Goal: Task Accomplishment & Management: Manage account settings

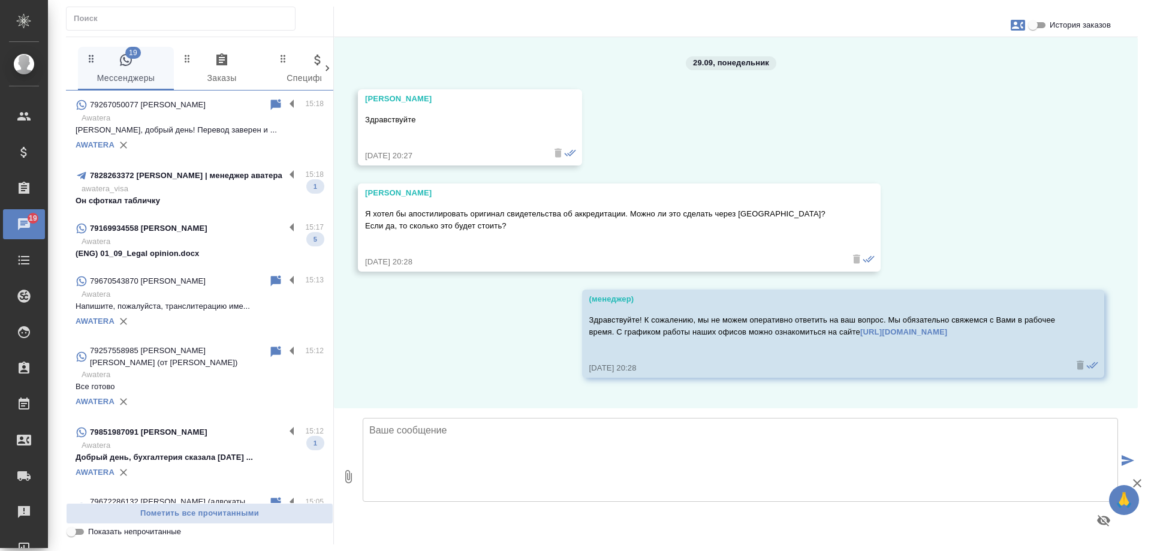
scroll to position [892, 0]
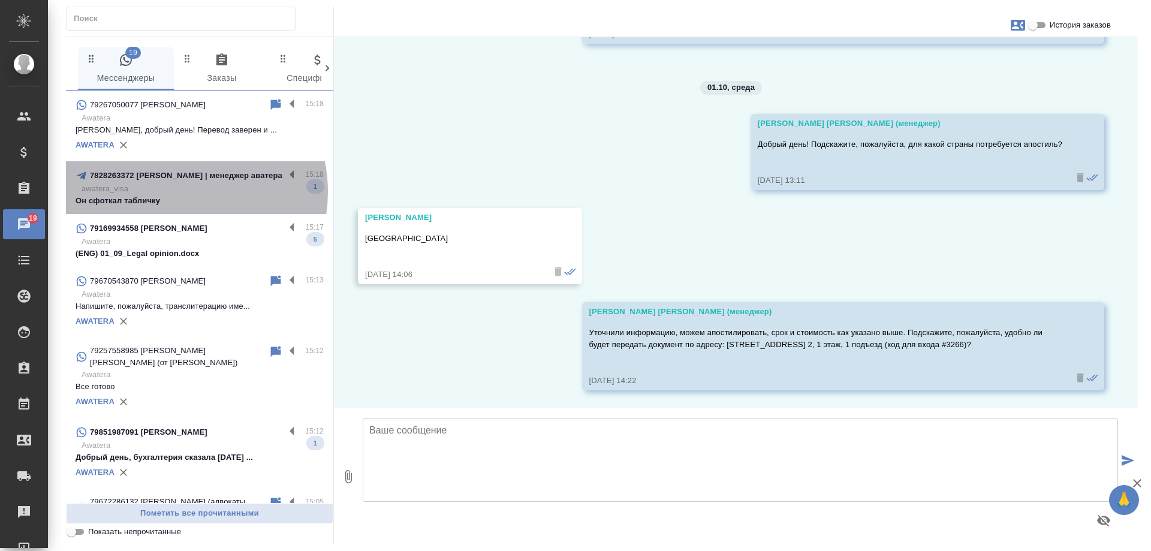
click at [174, 192] on p "awatera_visa" at bounding box center [202, 189] width 242 height 12
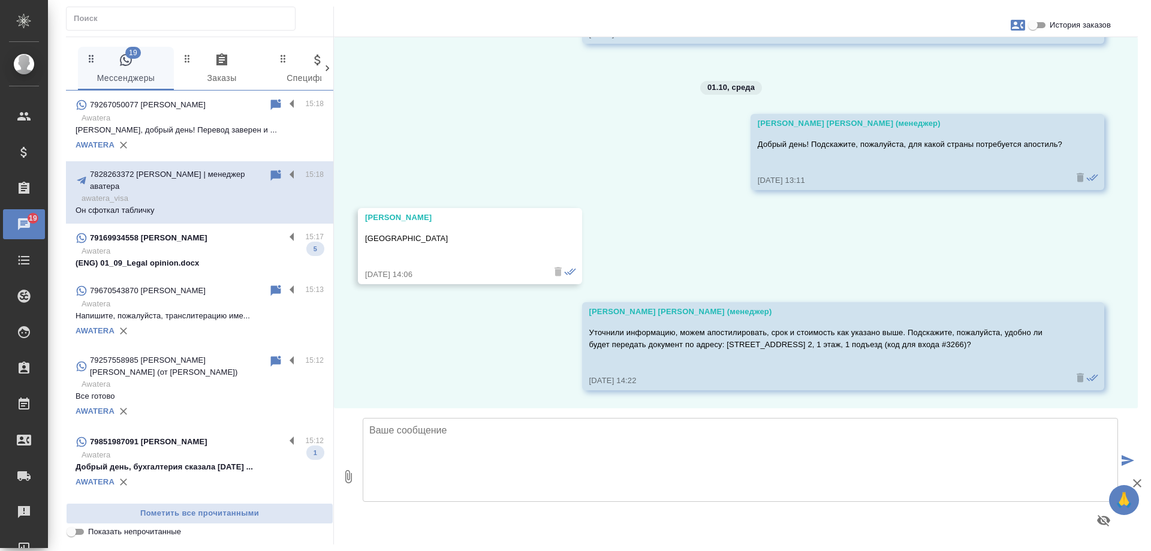
click at [202, 246] on p "Awatera" at bounding box center [202, 251] width 242 height 12
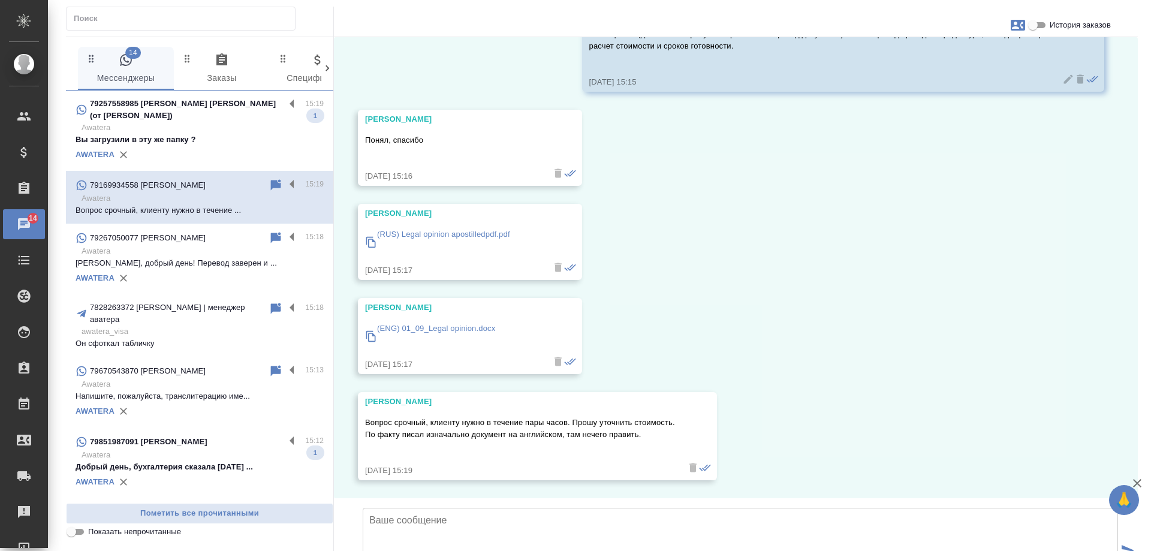
scroll to position [412, 0]
click at [1036, 25] on input "История заказов" at bounding box center [1032, 25] width 43 height 14
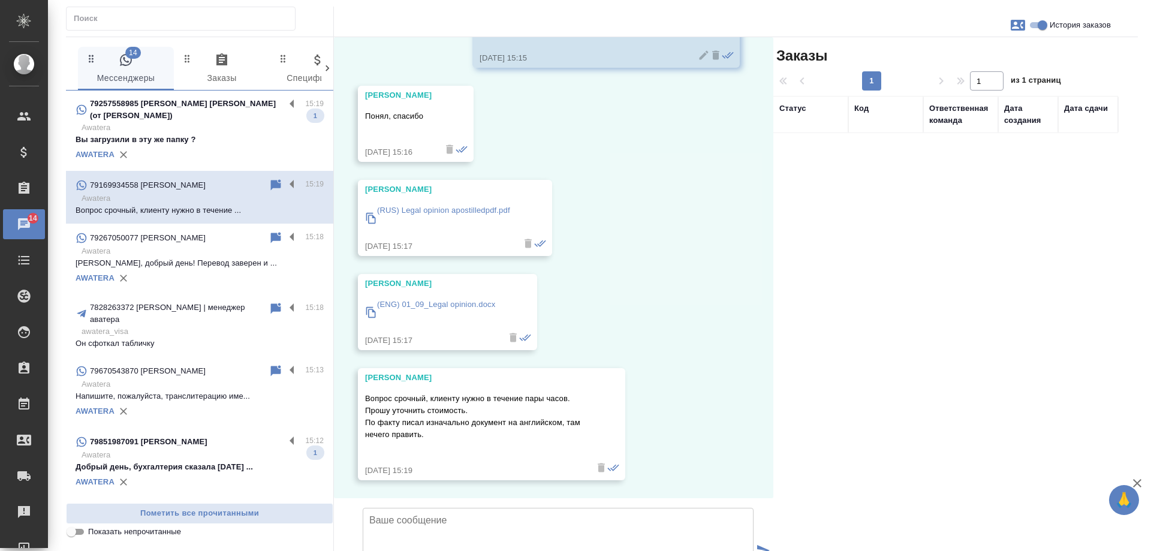
click at [1036, 25] on input "История заказов" at bounding box center [1042, 25] width 43 height 14
checkbox input "false"
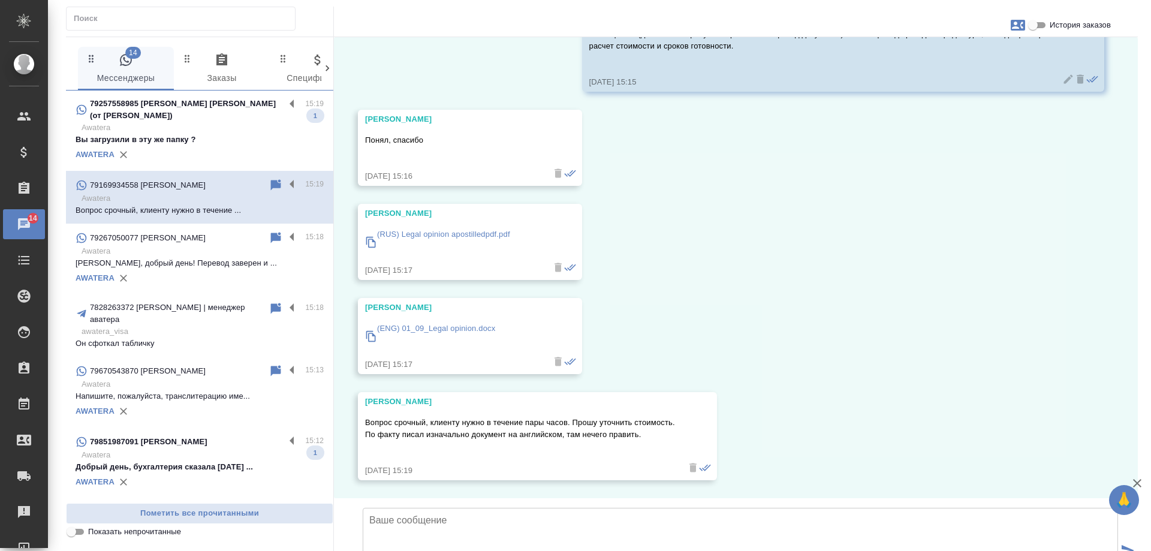
click at [1015, 26] on icon "button" at bounding box center [1017, 25] width 14 height 14
click at [1015, 26] on div at bounding box center [575, 275] width 1151 height 551
click at [207, 126] on p "Awatera" at bounding box center [202, 128] width 242 height 12
type textarea "П"
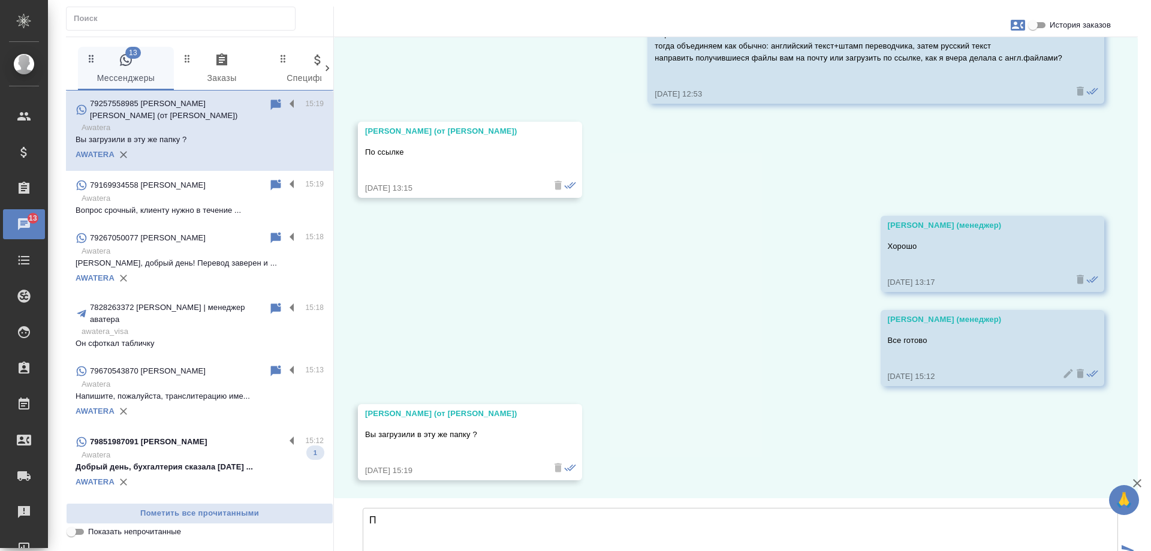
scroll to position [180, 0]
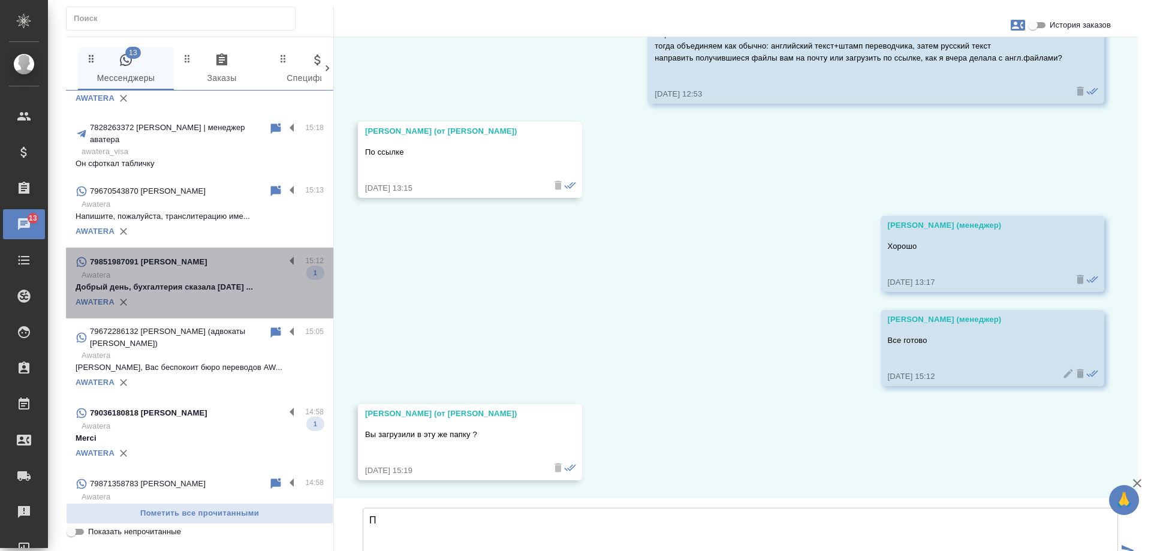
click at [204, 258] on div "79851987091 Денис" at bounding box center [180, 262] width 209 height 14
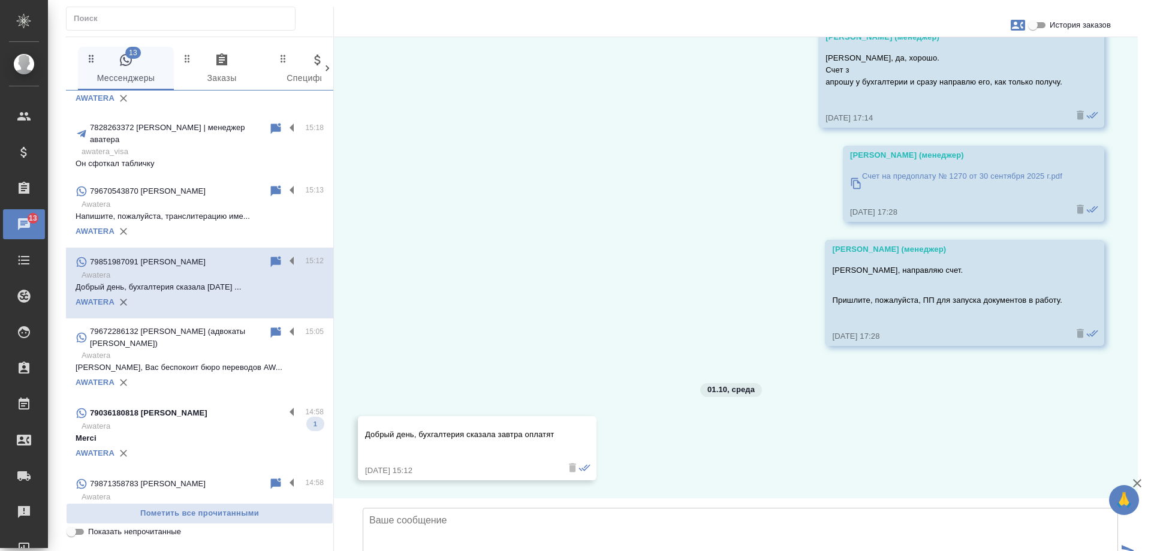
scroll to position [6742, 0]
click at [181, 420] on p "Awatera" at bounding box center [202, 426] width 242 height 12
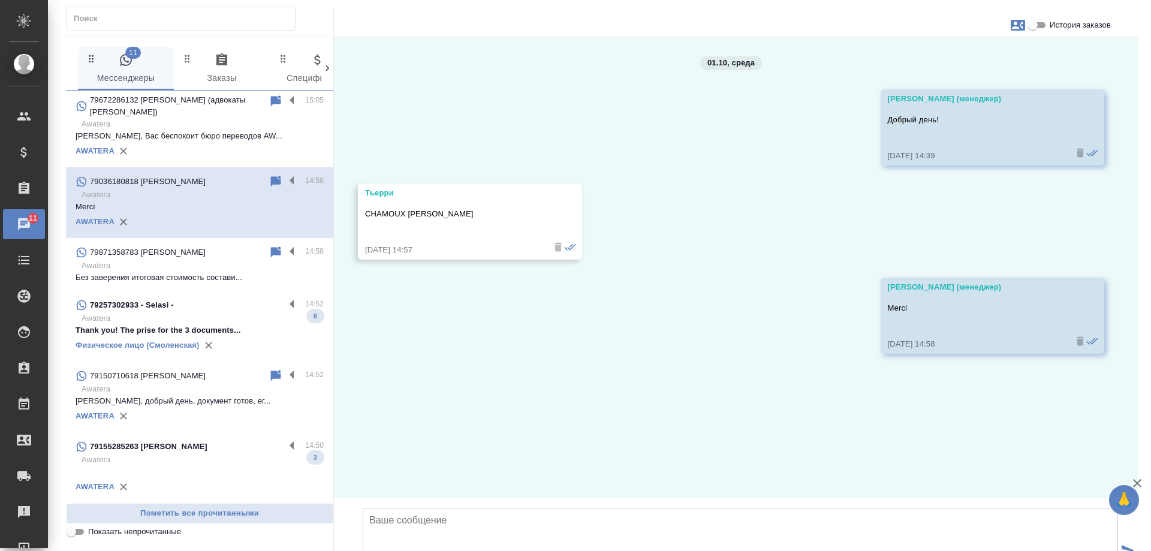
scroll to position [419, 0]
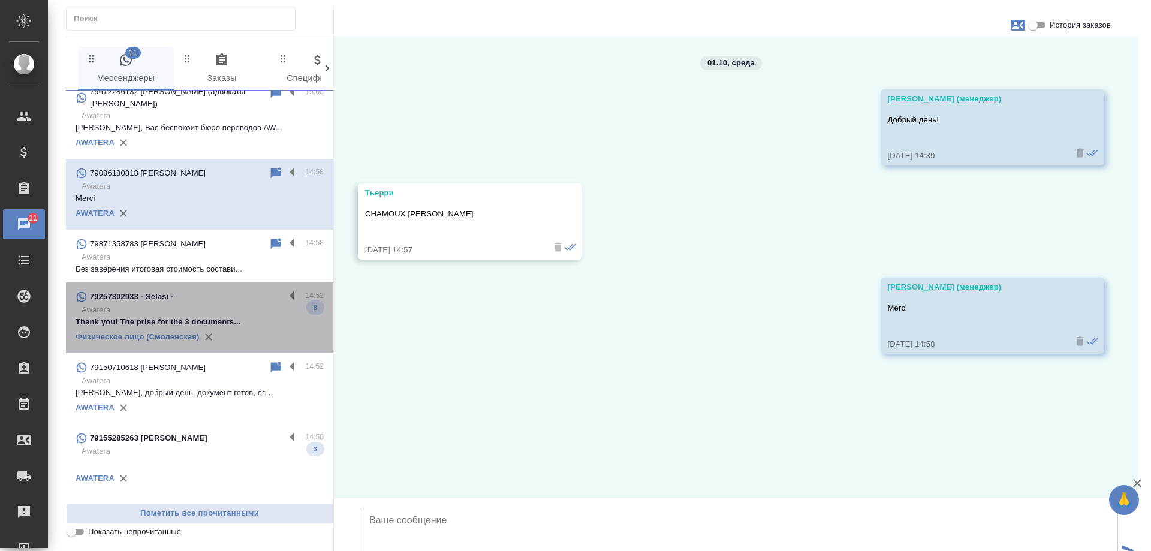
click at [204, 289] on div "79257302933 - Selasi -" at bounding box center [180, 296] width 209 height 14
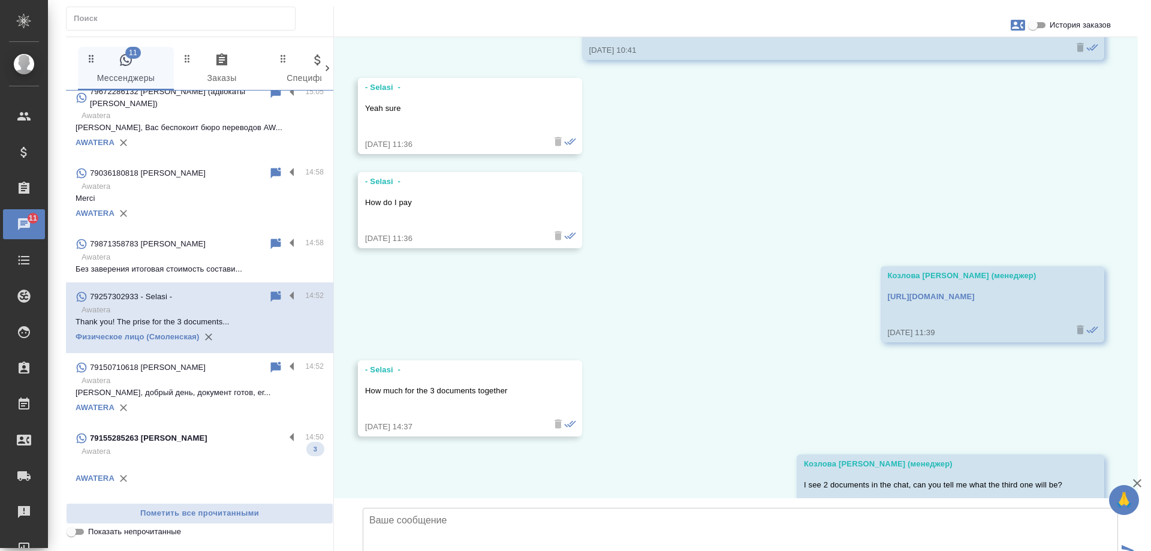
scroll to position [0, 0]
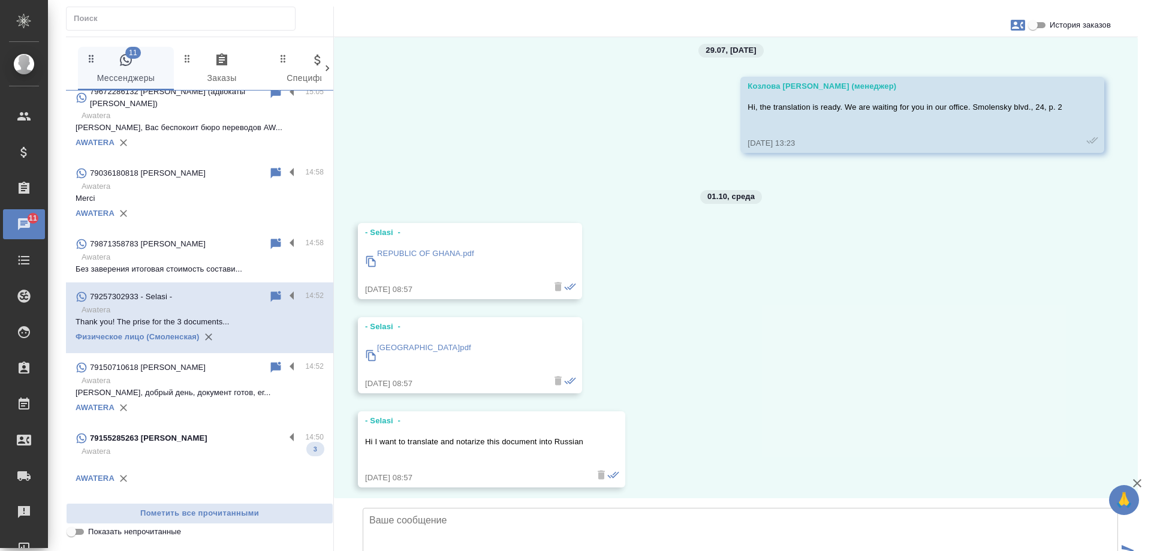
click at [197, 431] on div "79155285263 Алёна" at bounding box center [180, 438] width 209 height 14
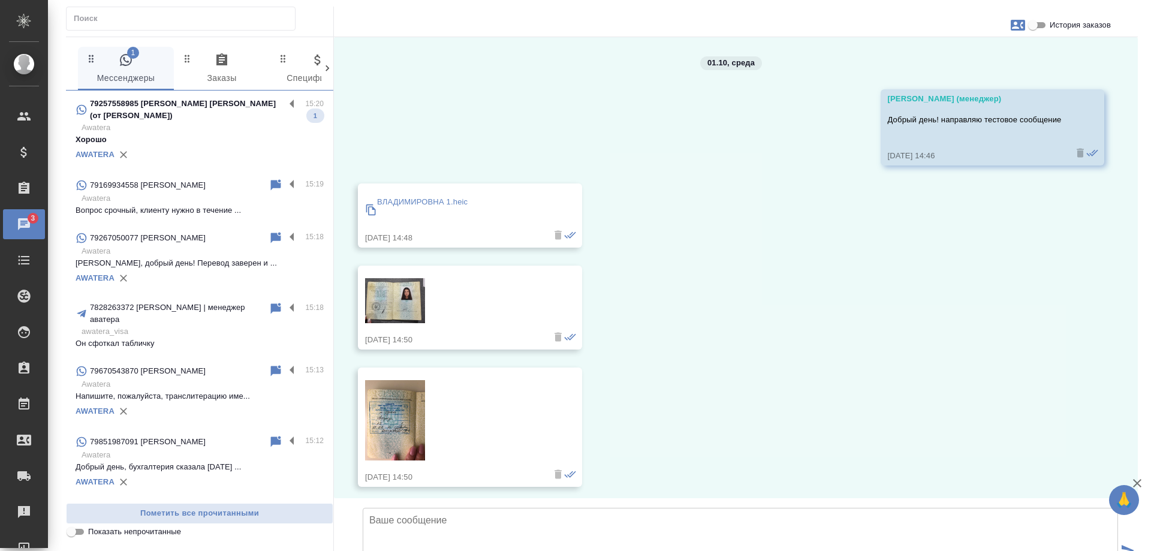
click at [175, 131] on p "Awatera" at bounding box center [202, 128] width 242 height 12
type textarea "П"
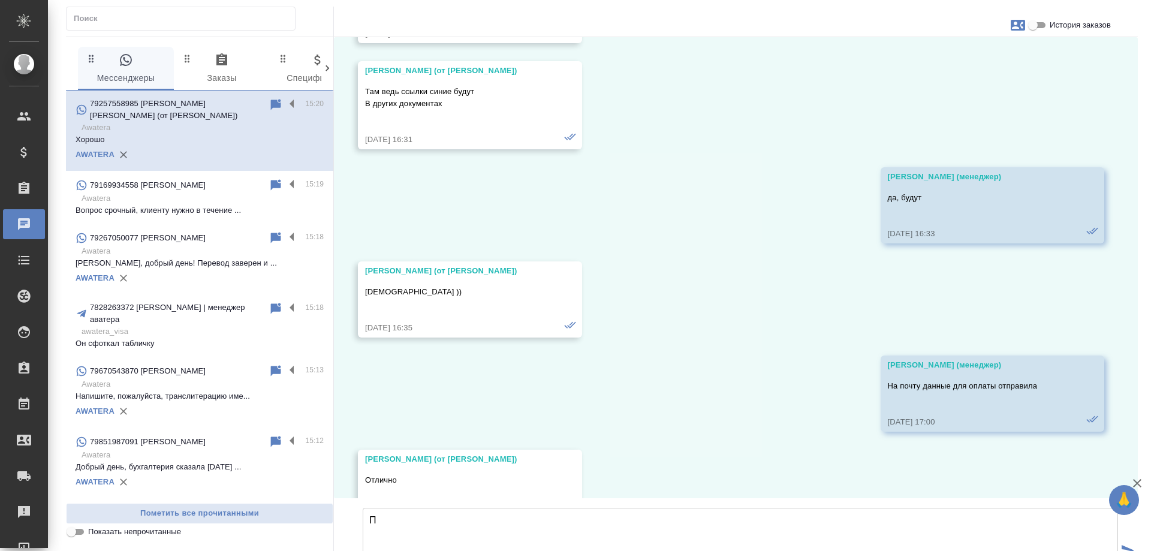
scroll to position [24527, 0]
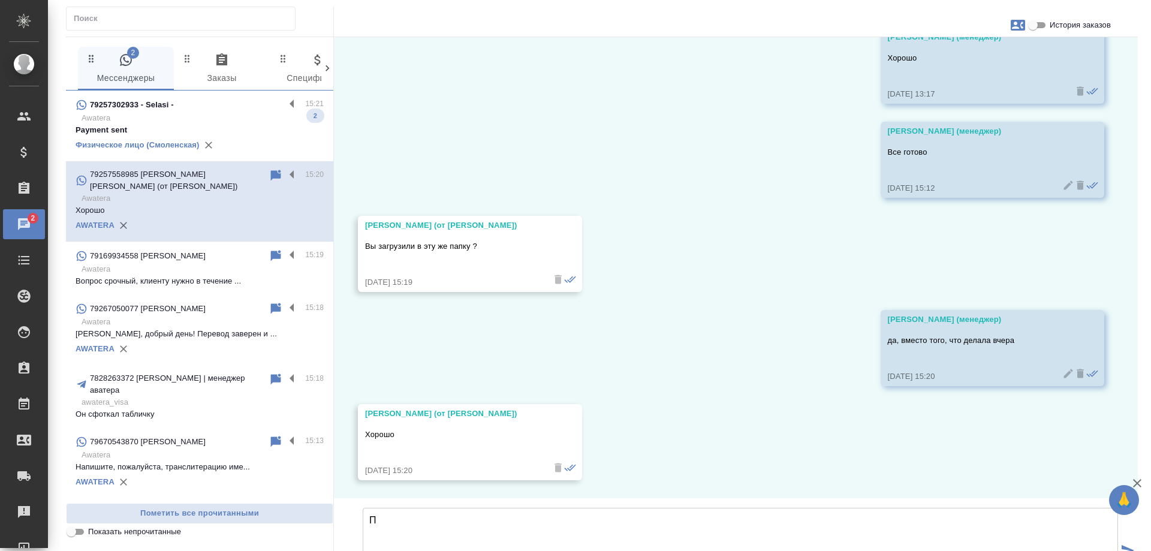
click at [247, 113] on p "Awatera" at bounding box center [202, 118] width 242 height 12
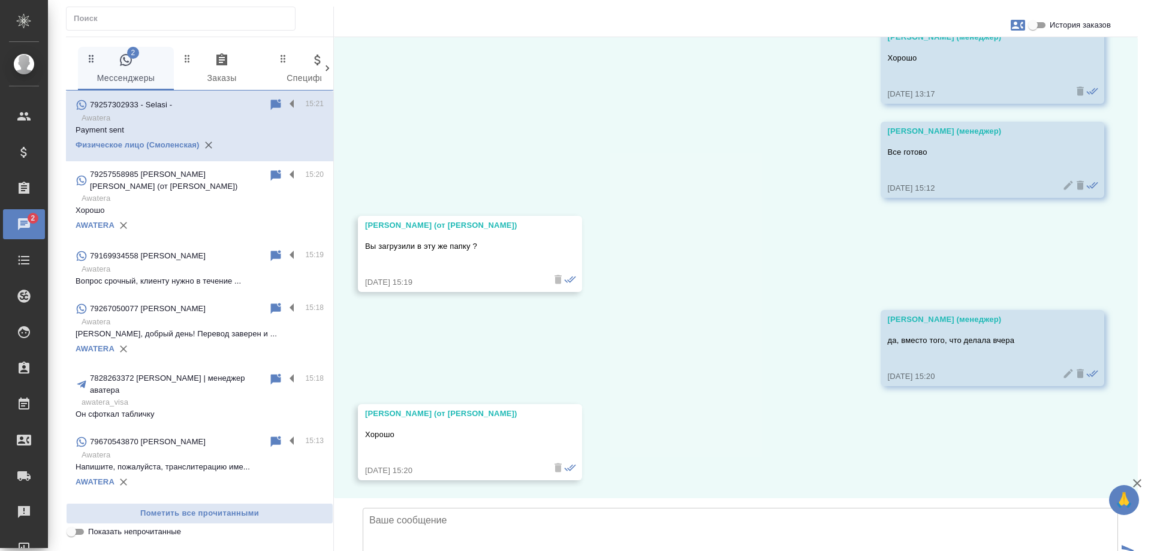
click at [189, 278] on p "Вопрос срочный, клиенту нужно в течение ..." at bounding box center [200, 281] width 248 height 12
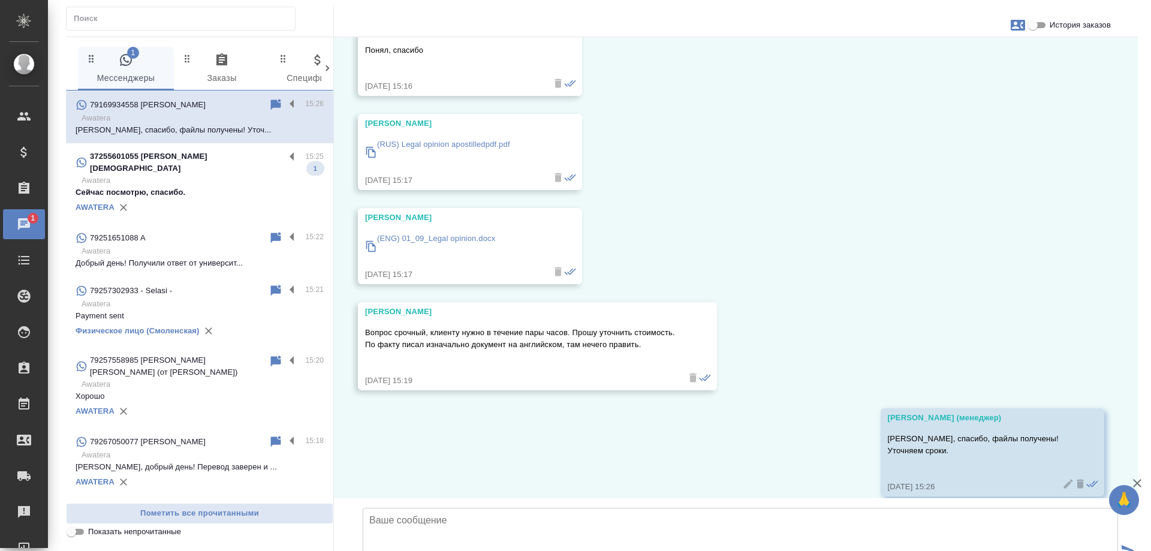
scroll to position [518, 0]
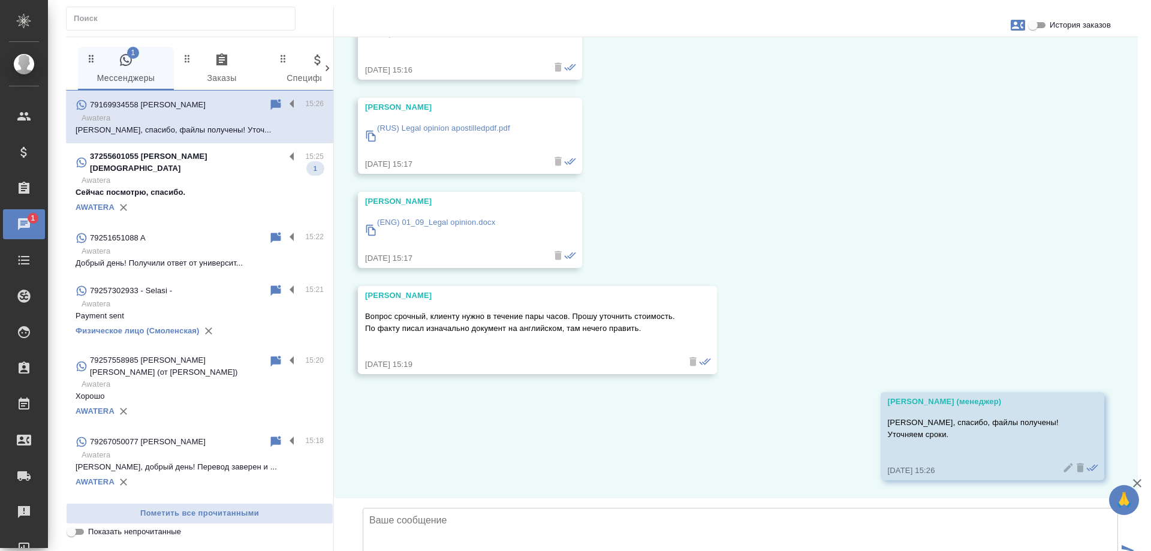
click at [226, 174] on p "Awatera" at bounding box center [202, 180] width 242 height 12
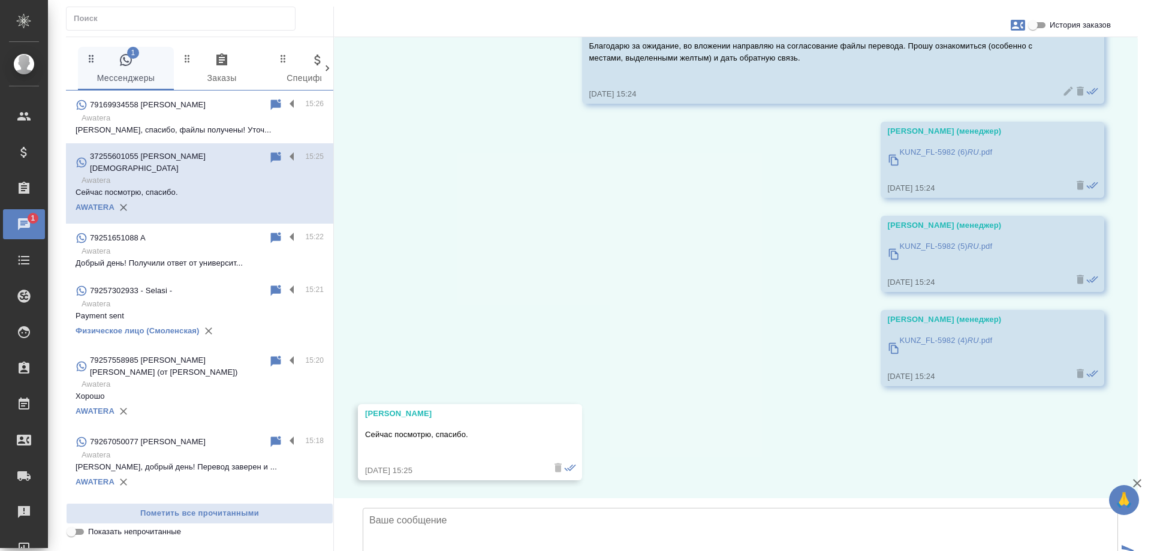
scroll to position [1757, 0]
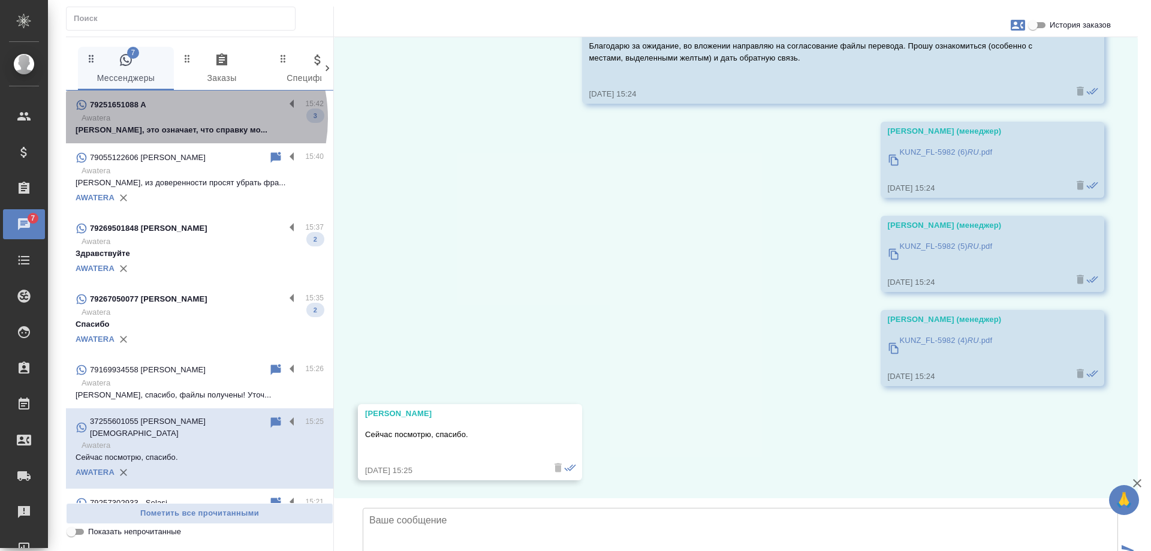
click at [177, 119] on p "Awatera" at bounding box center [202, 118] width 242 height 12
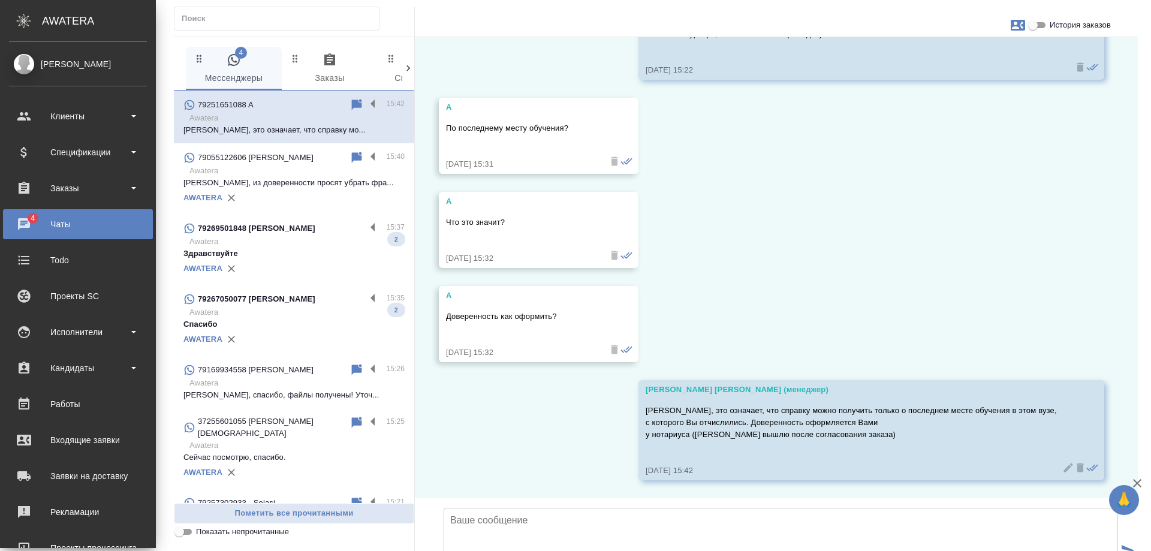
scroll to position [1913, 0]
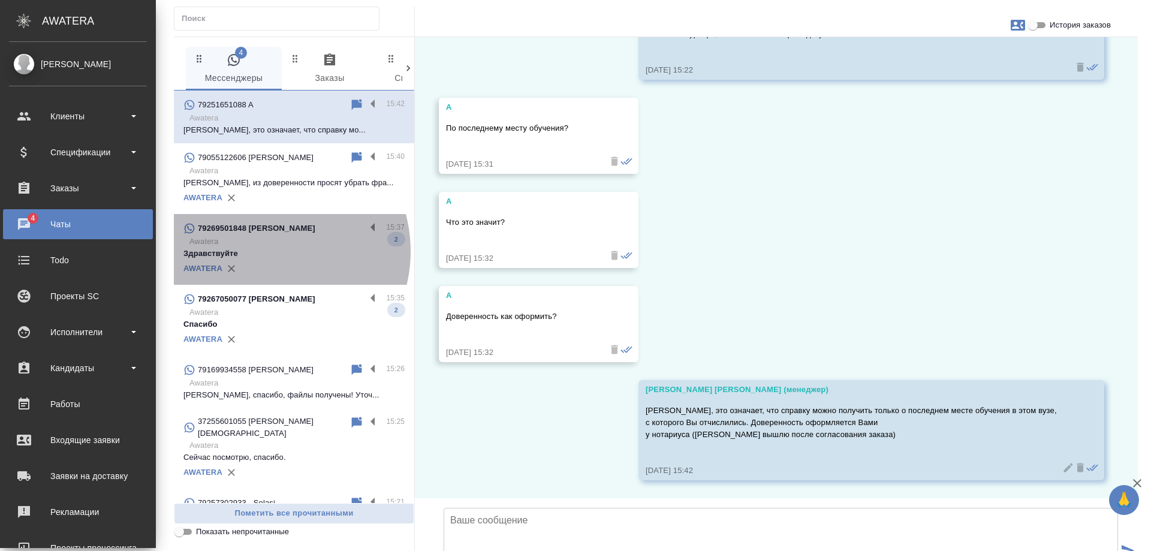
click at [264, 251] on p "Здравствуйте" at bounding box center [293, 253] width 221 height 12
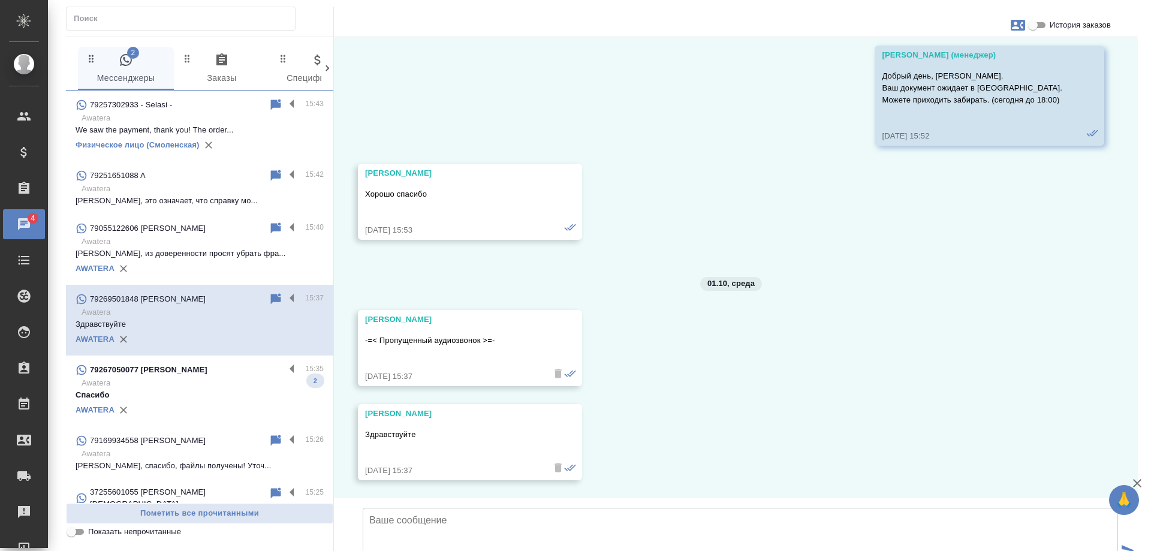
scroll to position [4988, 0]
click at [1022, 26] on icon "button" at bounding box center [1017, 25] width 14 height 11
click at [1019, 157] on div at bounding box center [575, 275] width 1151 height 551
click at [1033, 23] on input "История заказов" at bounding box center [1032, 25] width 43 height 14
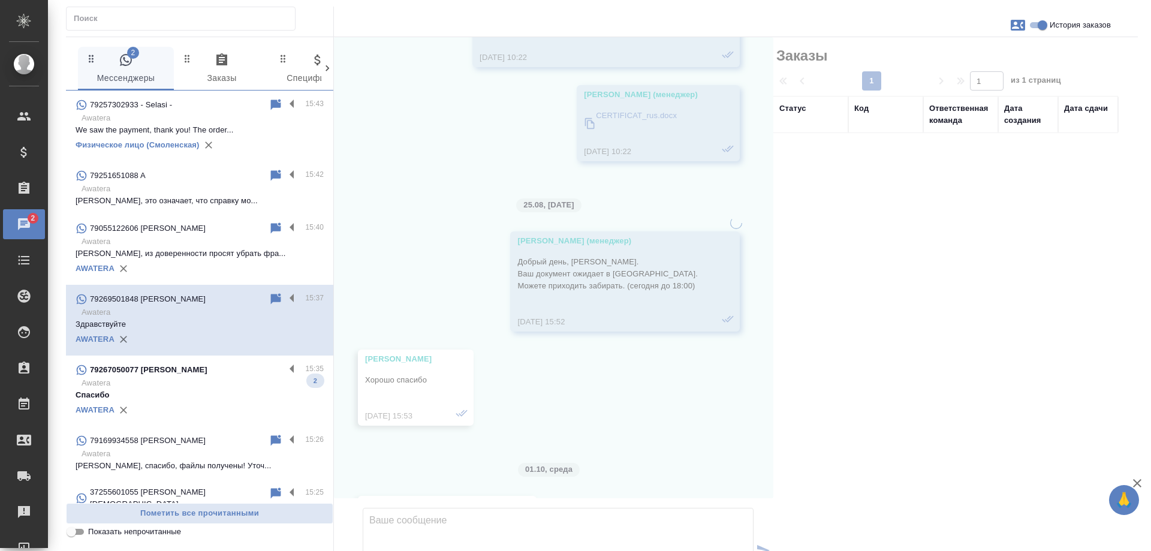
scroll to position [5299, 0]
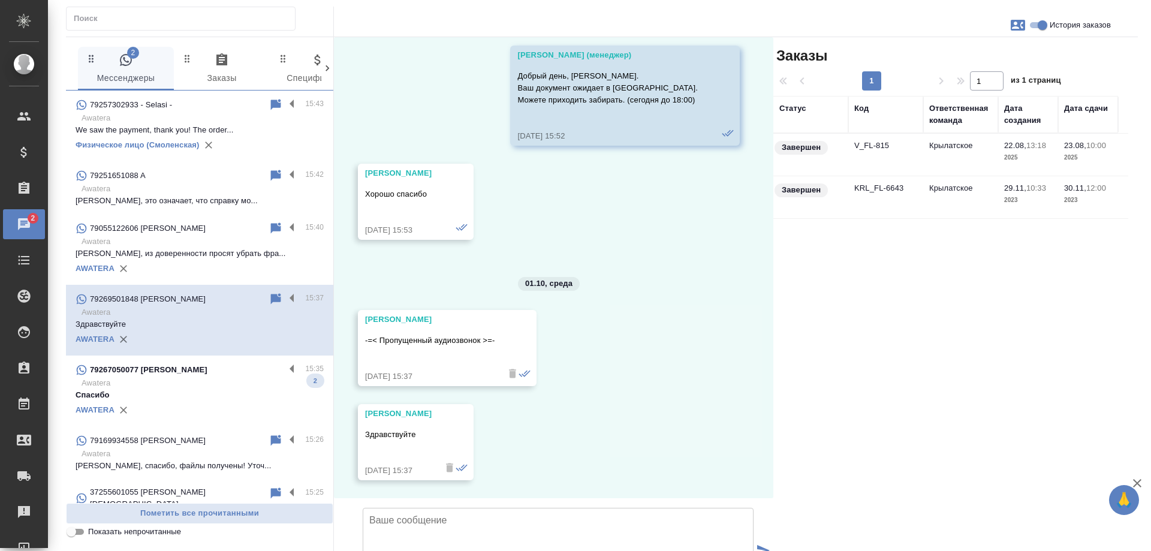
click at [1038, 26] on input "История заказов" at bounding box center [1042, 25] width 43 height 14
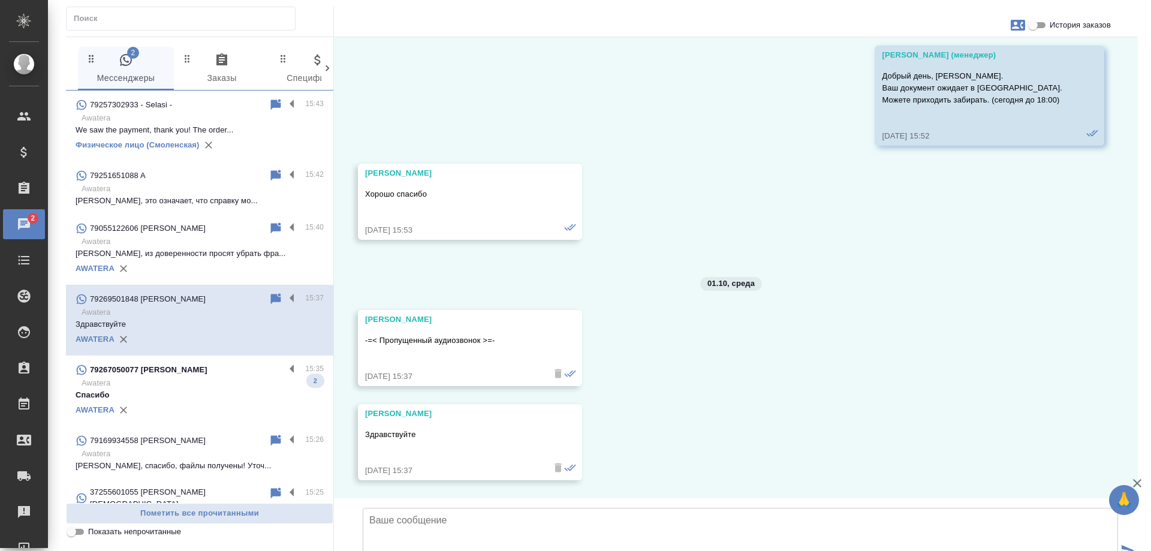
scroll to position [4988, 0]
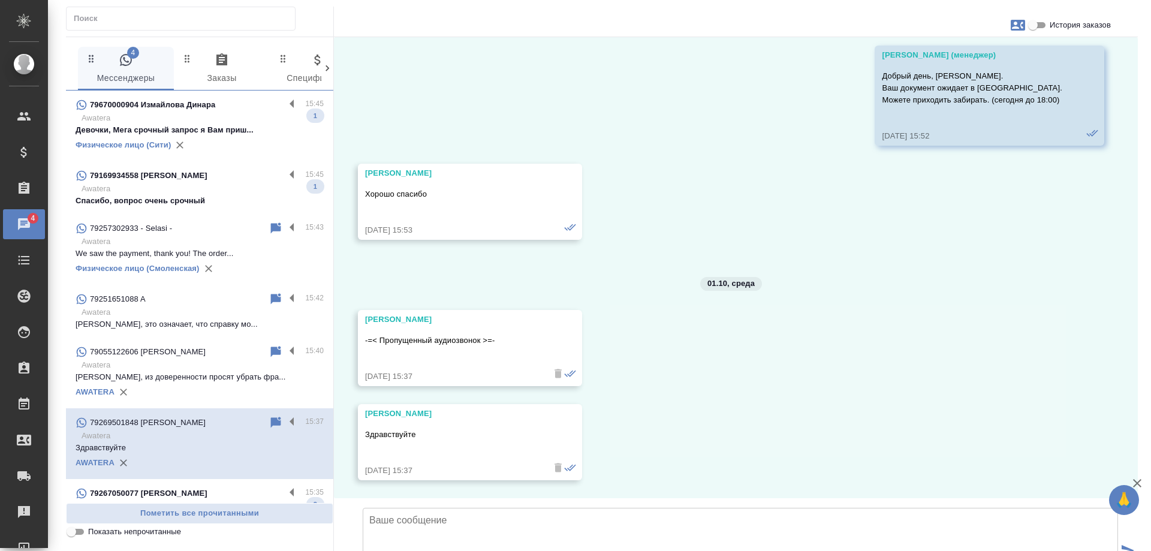
click at [1033, 27] on input "История заказов" at bounding box center [1032, 25] width 43 height 14
checkbox input "true"
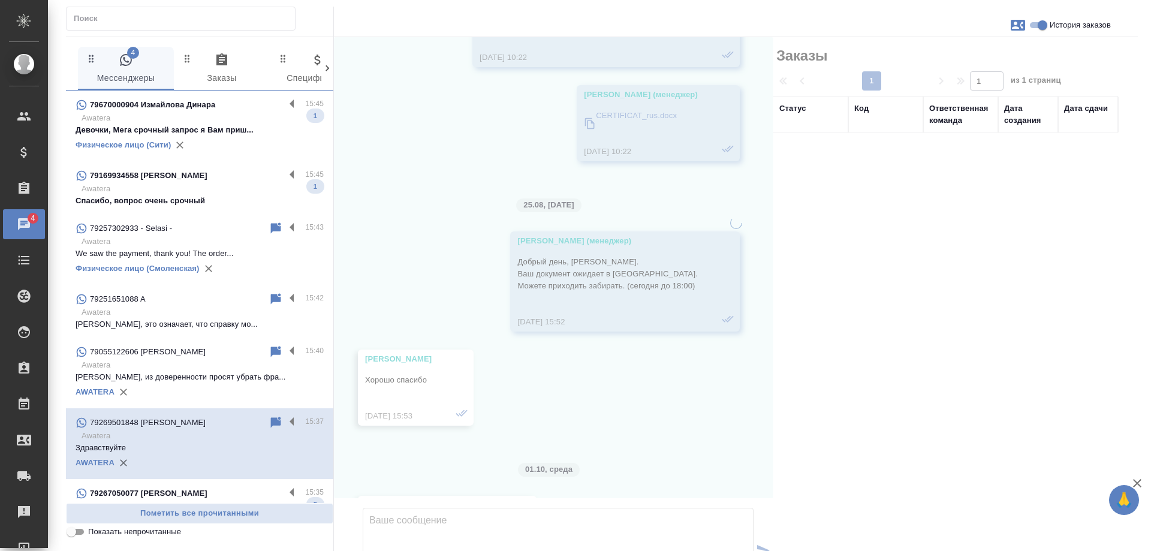
scroll to position [5299, 0]
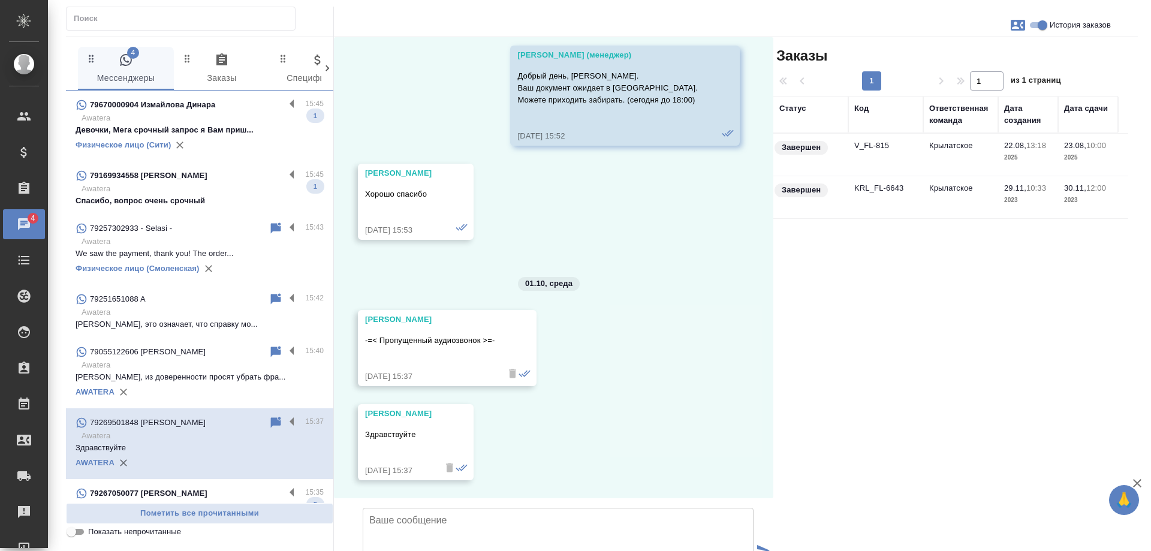
click at [914, 142] on td "V_FL-815" at bounding box center [885, 155] width 75 height 42
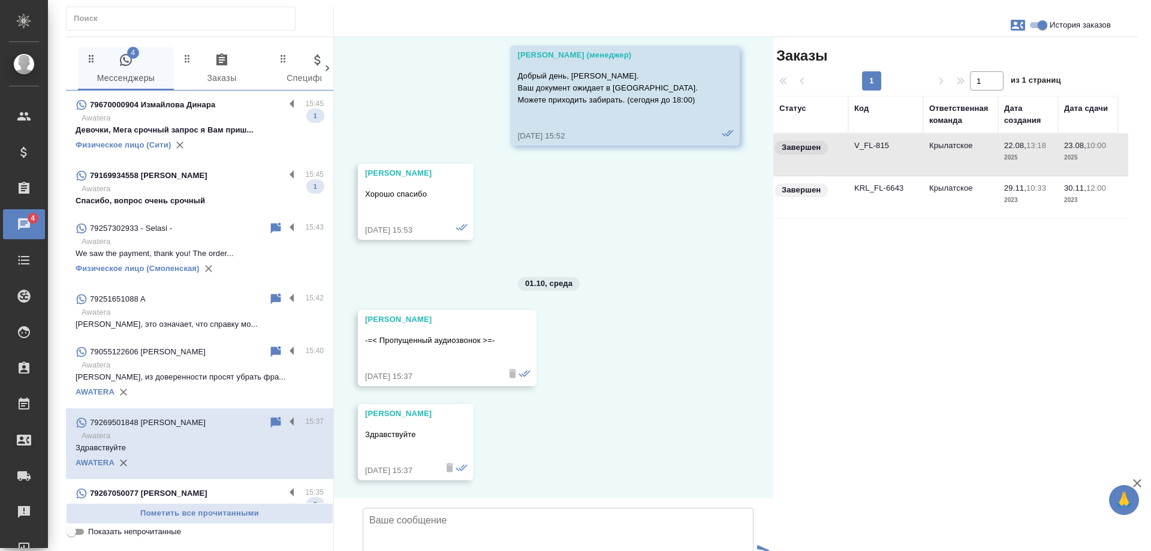
click at [914, 142] on td "V_FL-815" at bounding box center [885, 155] width 75 height 42
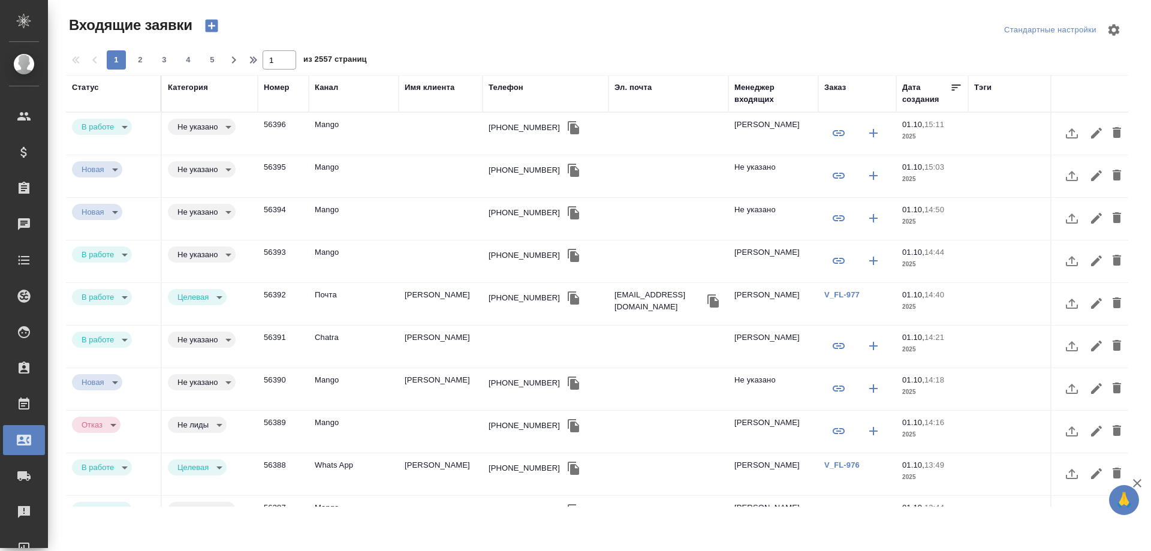
select select "RU"
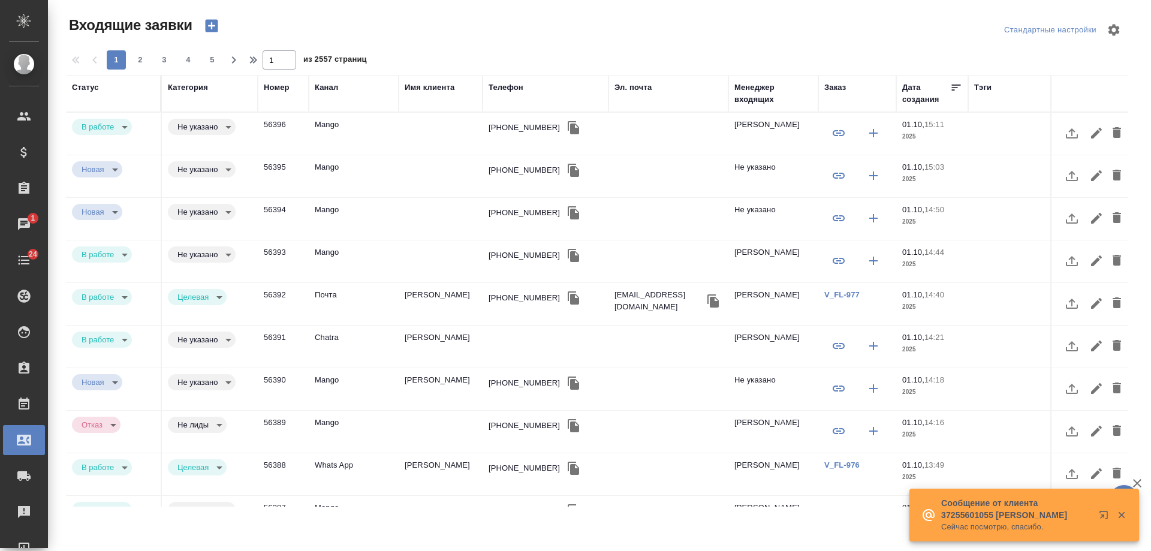
click at [516, 87] on div "Телефон" at bounding box center [505, 87] width 35 height 12
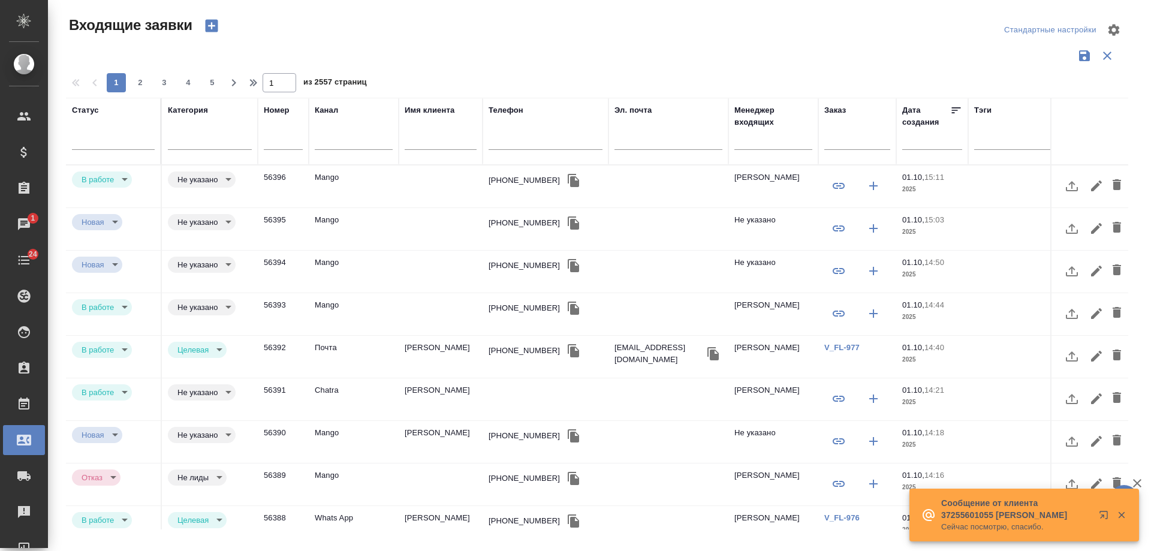
click at [525, 140] on input "text" at bounding box center [545, 141] width 114 height 15
paste input "79309353590"
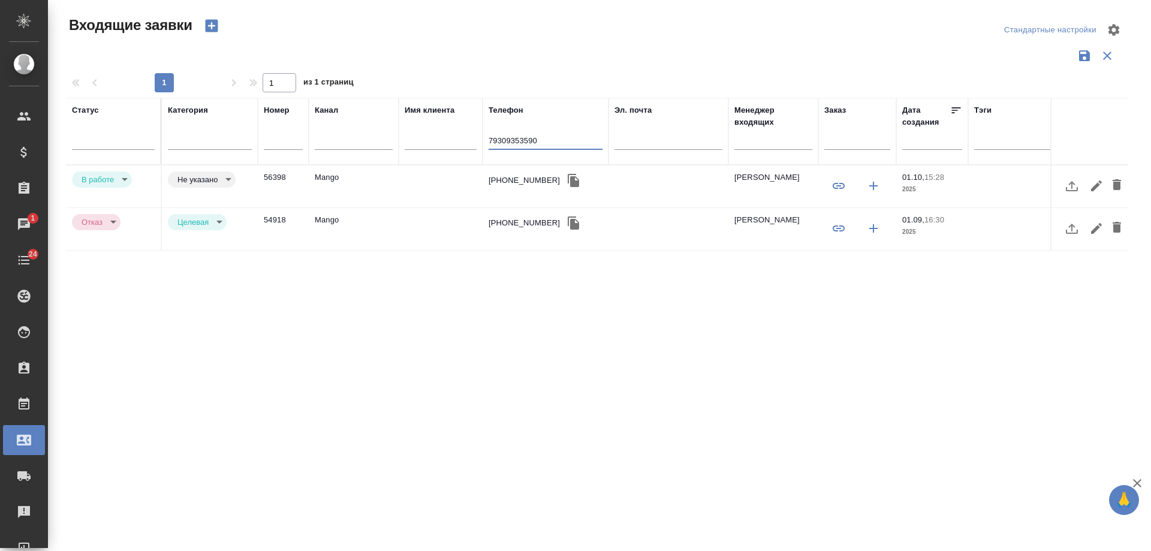
type input "79309353590"
click at [532, 227] on div "+79309353590" at bounding box center [523, 223] width 71 height 12
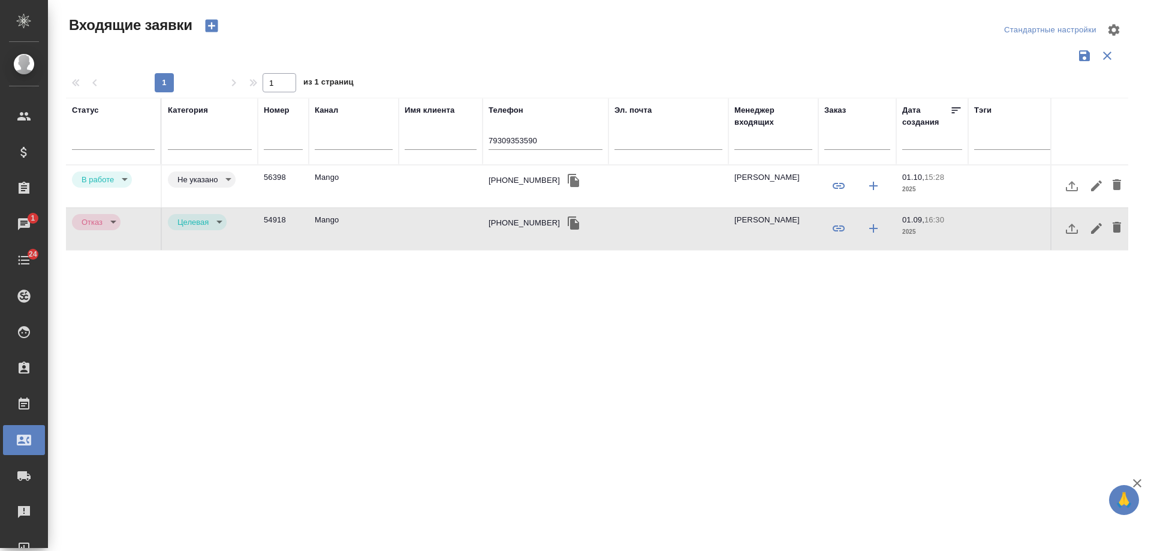
click at [532, 227] on div "+79309353590" at bounding box center [523, 223] width 71 height 12
click at [560, 182] on div "+79309353590" at bounding box center [545, 180] width 114 height 18
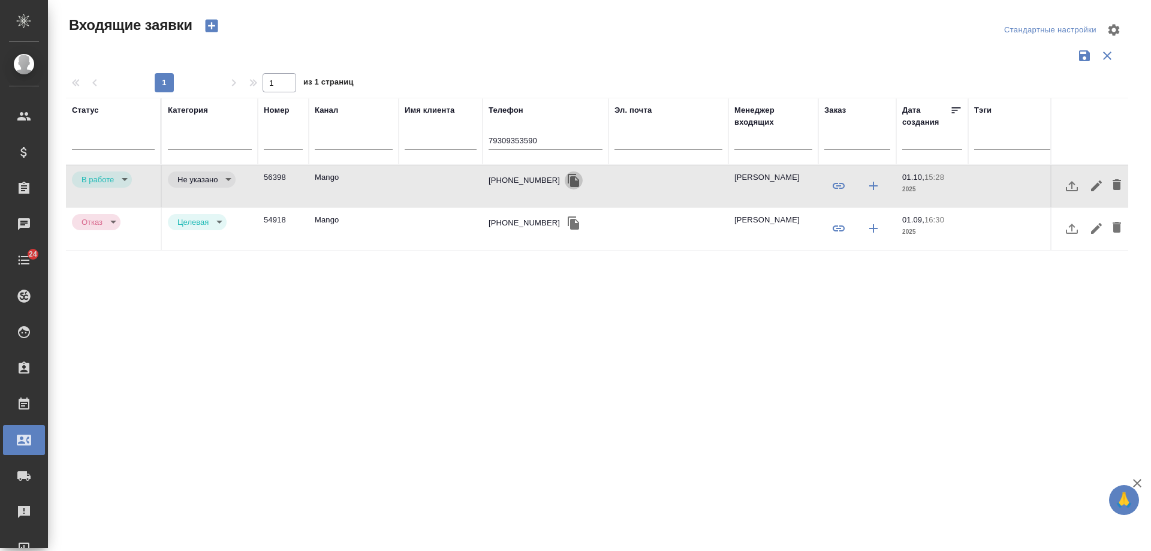
click at [567, 180] on icon "button" at bounding box center [572, 180] width 11 height 13
click at [392, 189] on td "Mango" at bounding box center [354, 186] width 90 height 42
drag, startPoint x: 547, startPoint y: 135, endPoint x: 288, endPoint y: 134, distance: 259.5
click at [288, 134] on tr "Статус Категория Номер Канал Имя клиента Телефон 79309353590 Эл. почта Менеджер…" at bounding box center [762, 131] width 1393 height 67
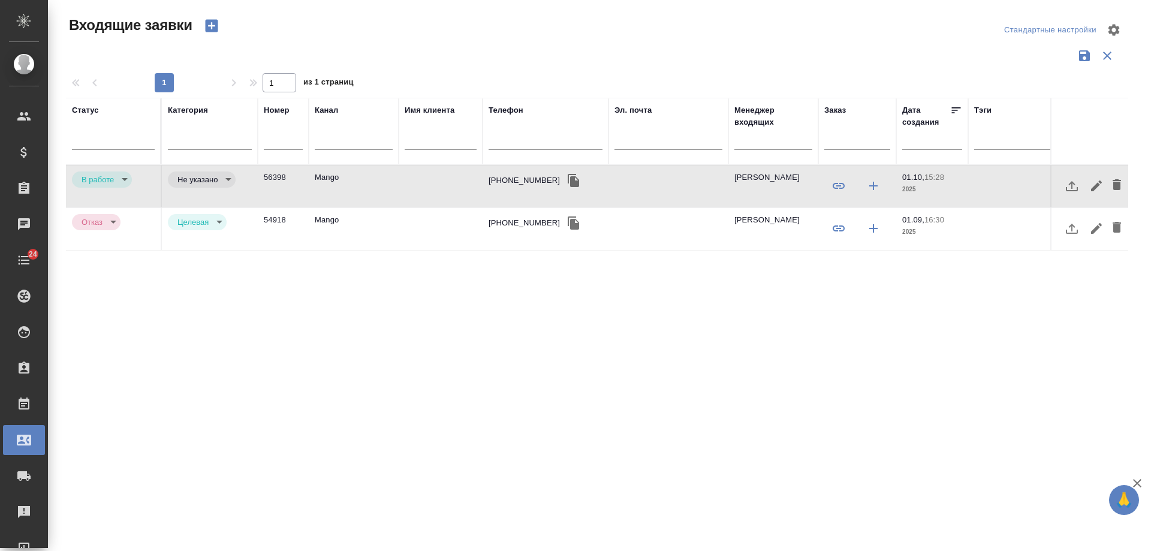
type input "rejection"
type input "notLead"
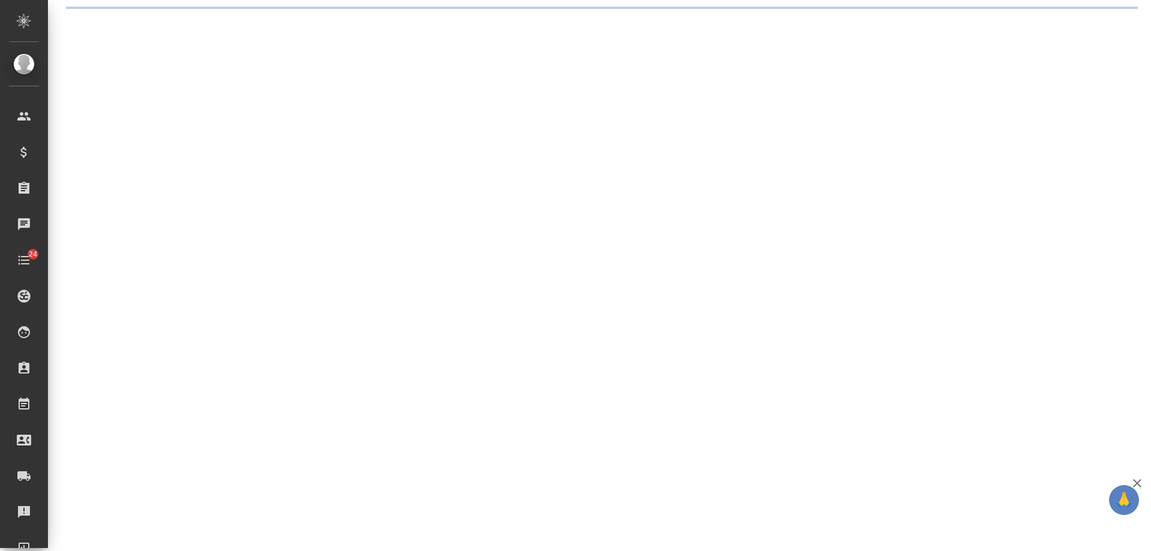
select select "RU"
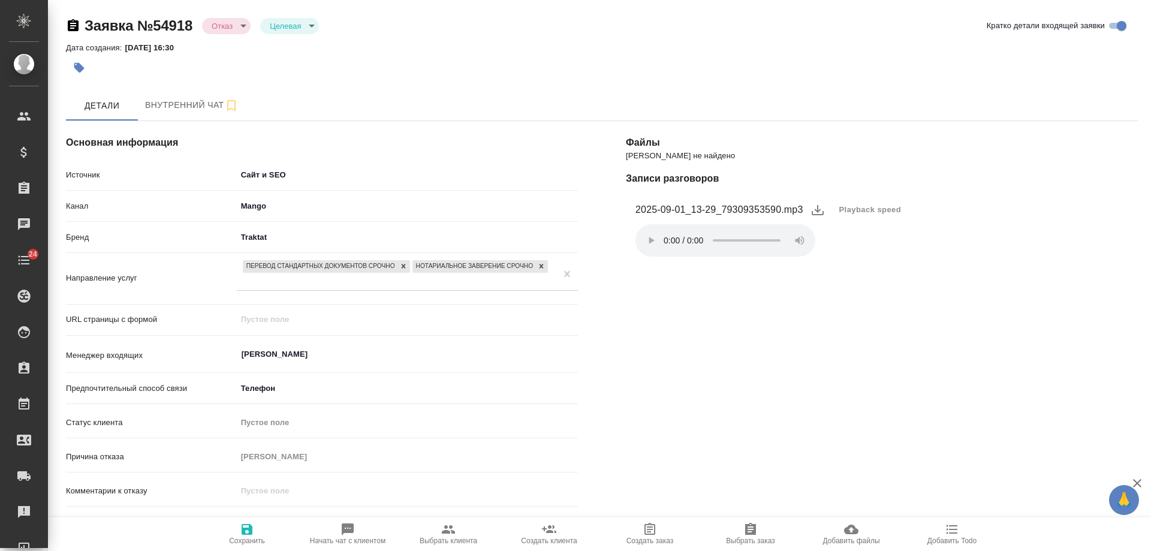
type textarea "x"
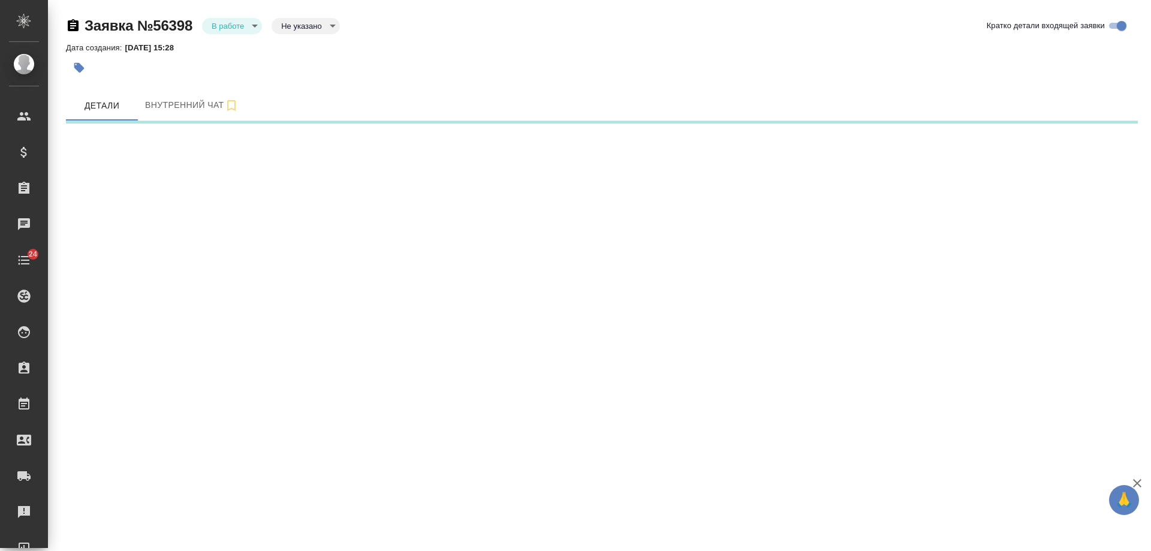
select select "RU"
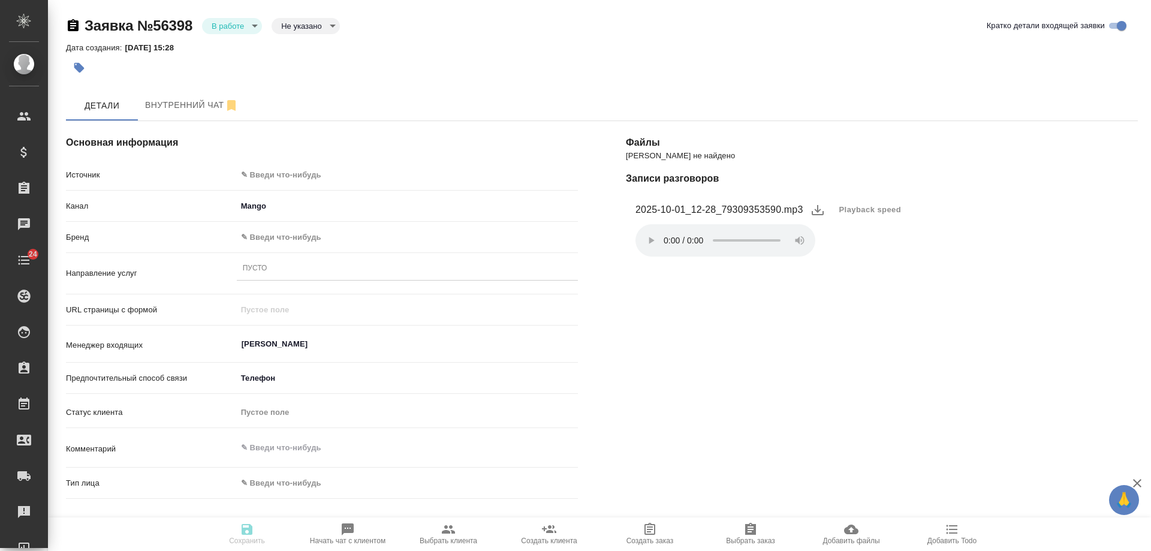
type textarea "x"
click at [296, 172] on body "🙏 .cls-1 fill:#fff; AWATERA Gudina Alexandra Клиенты Спецификации Заказы Чаты 2…" at bounding box center [575, 275] width 1151 height 551
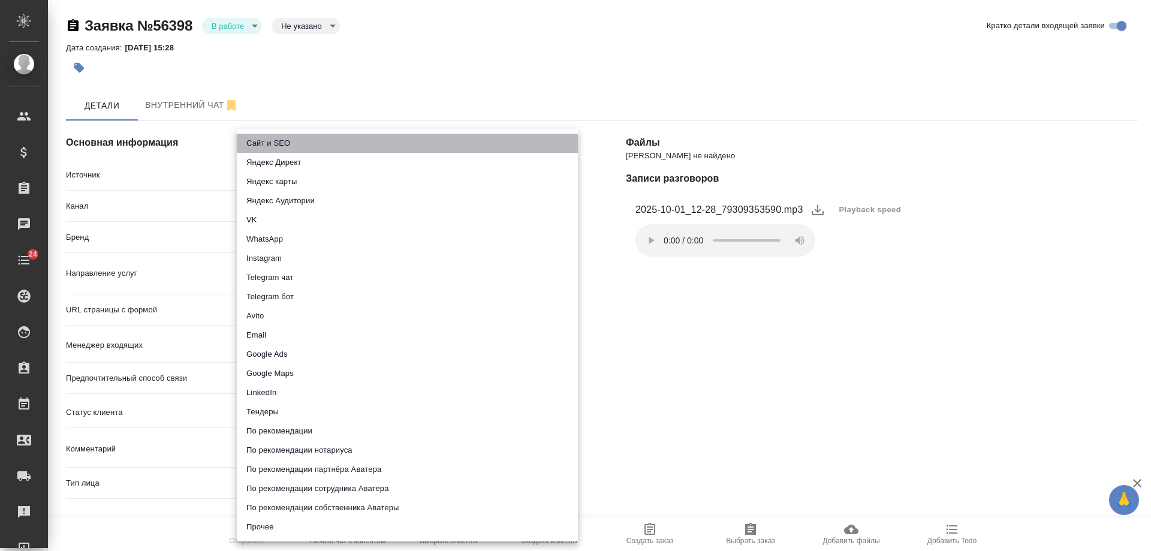
click at [299, 147] on li "Сайт и SEO" at bounding box center [407, 143] width 341 height 19
type input "seo"
type textarea "x"
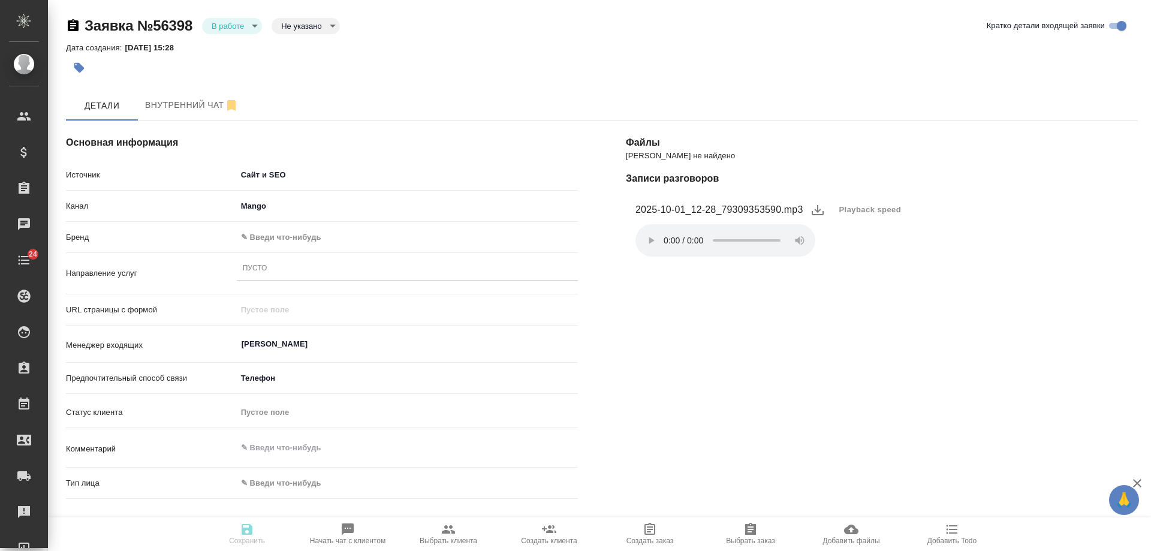
click at [270, 244] on body "🙏 .cls-1 fill:#fff; AWATERA Gudina Alexandra Клиенты Спецификации Заказы Чаты 2…" at bounding box center [575, 275] width 1151 height 551
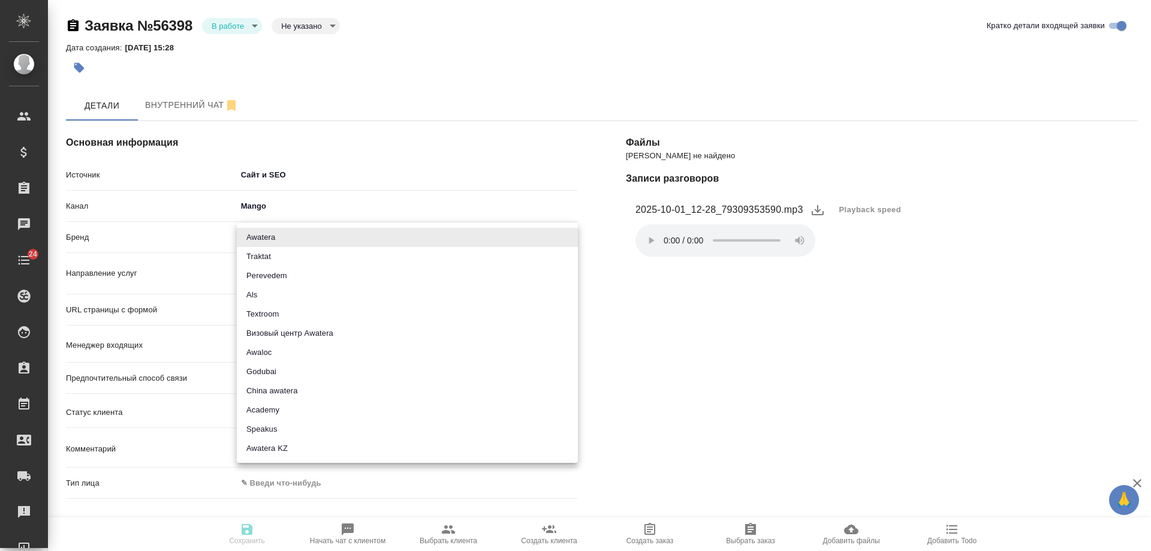
click at [295, 261] on li "Traktat" at bounding box center [407, 256] width 341 height 19
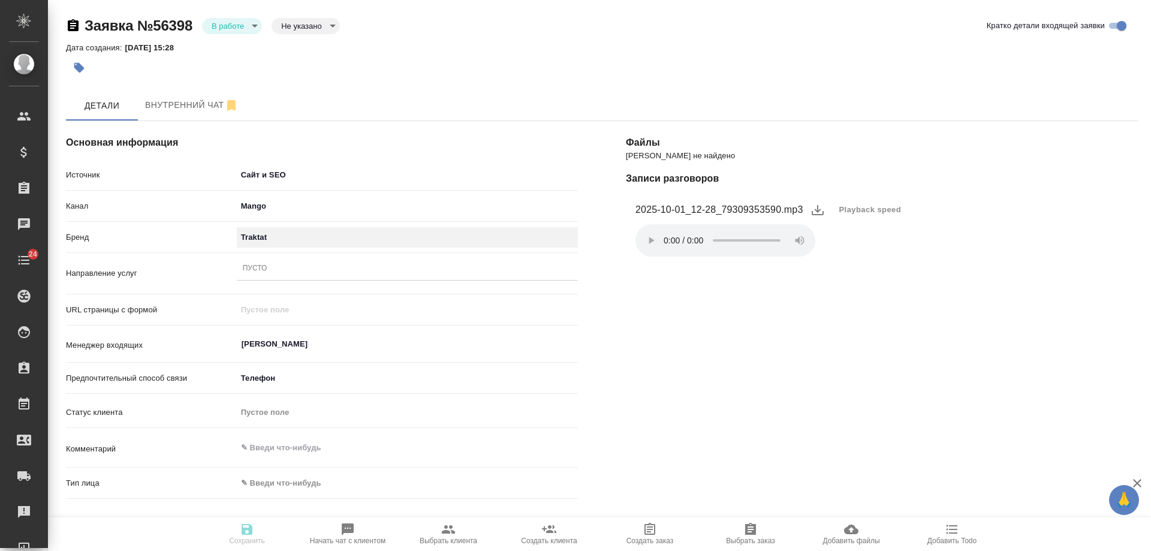
type input "traktat"
type textarea "x"
click at [285, 273] on div "Пусто" at bounding box center [407, 268] width 341 height 17
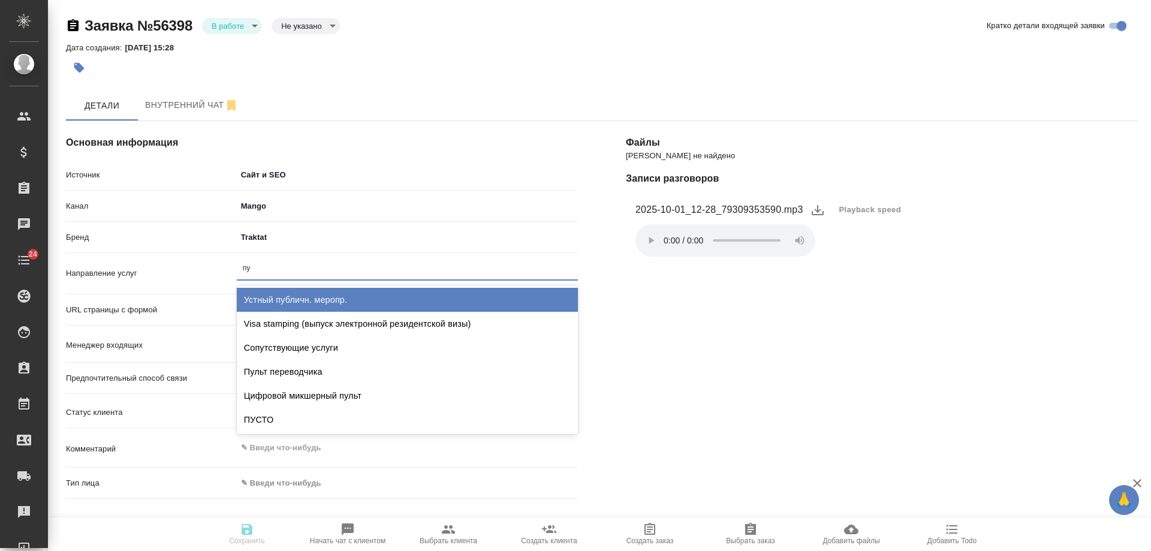
type input "пус"
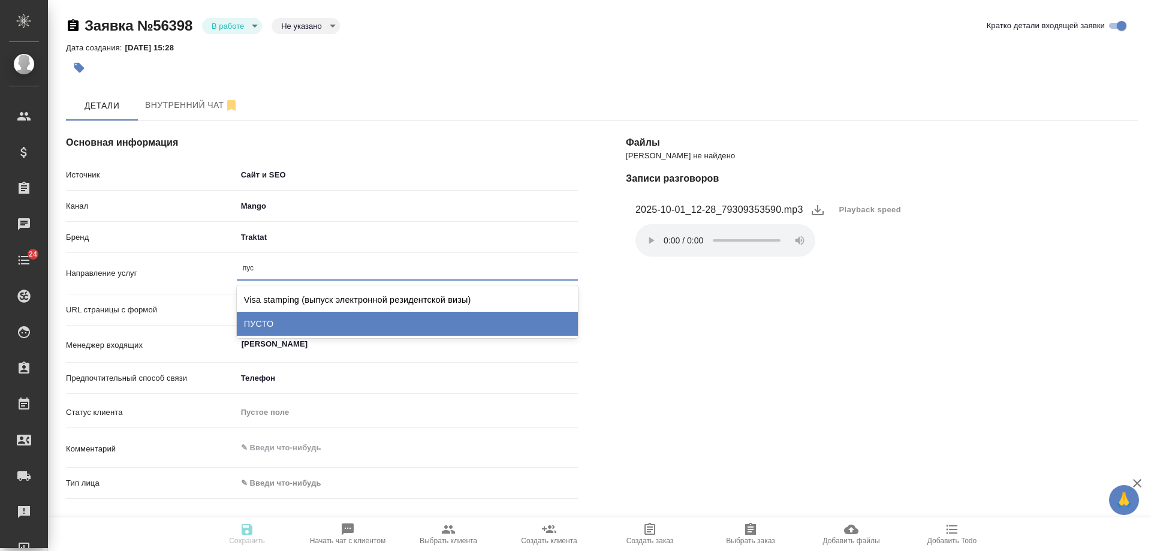
click at [294, 322] on div "ПУСТО" at bounding box center [407, 324] width 341 height 24
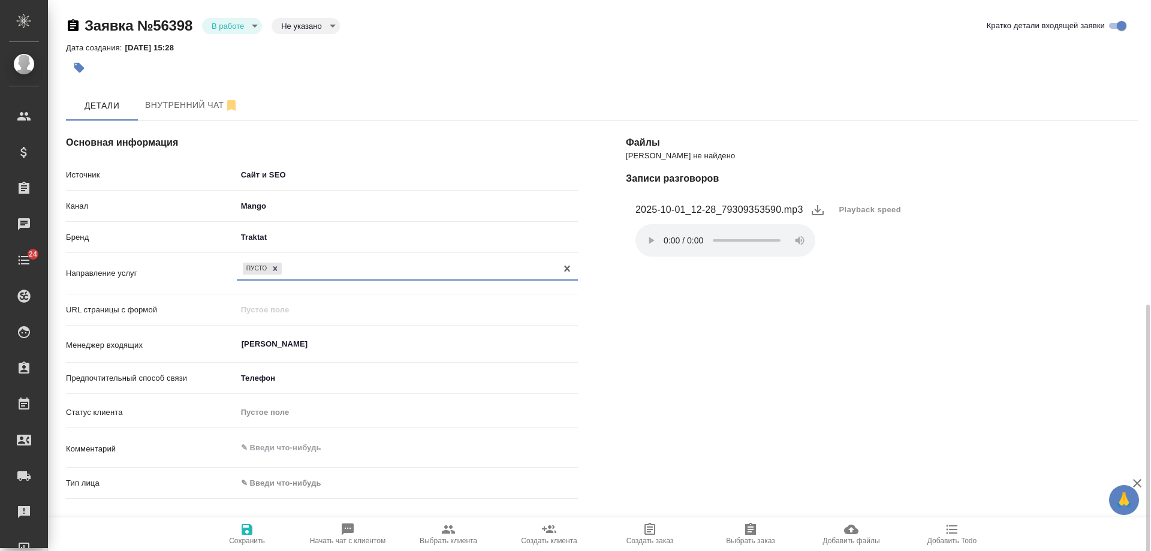
scroll to position [240, 0]
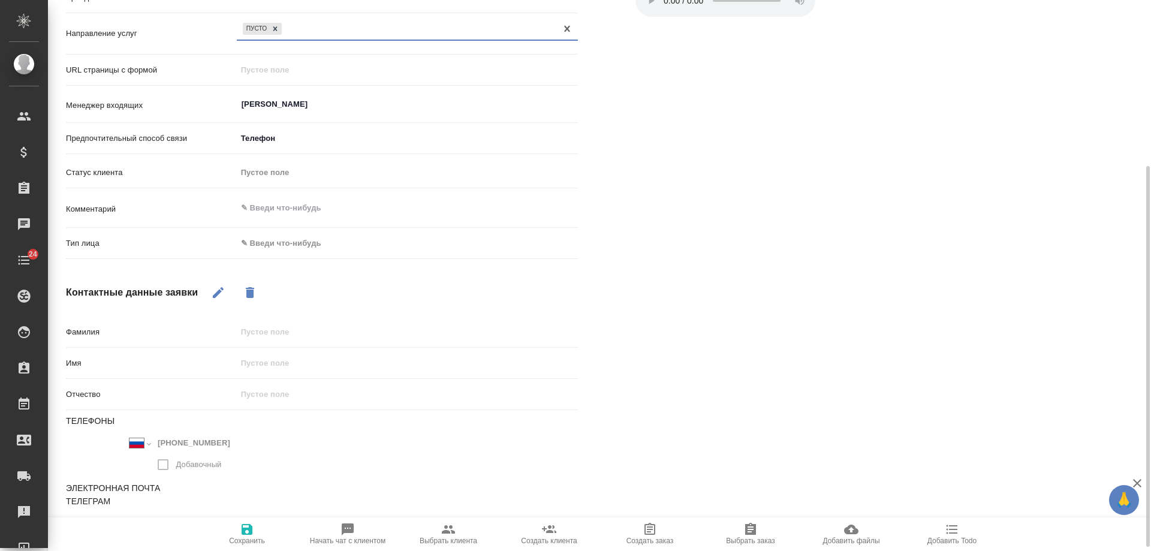
click at [279, 243] on body "🙏 .cls-1 fill:#fff; AWATERA Gudina Alexandra Клиенты Спецификации Заказы 0 Чаты…" at bounding box center [575, 275] width 1151 height 551
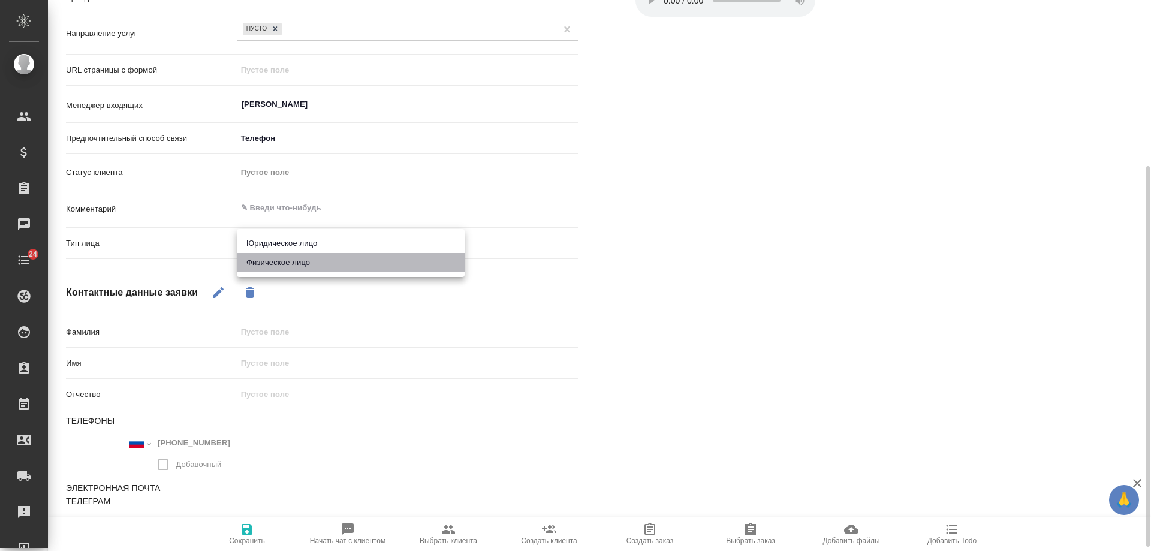
click at [282, 264] on li "Физическое лицо" at bounding box center [351, 262] width 228 height 19
type textarea "x"
type input "private"
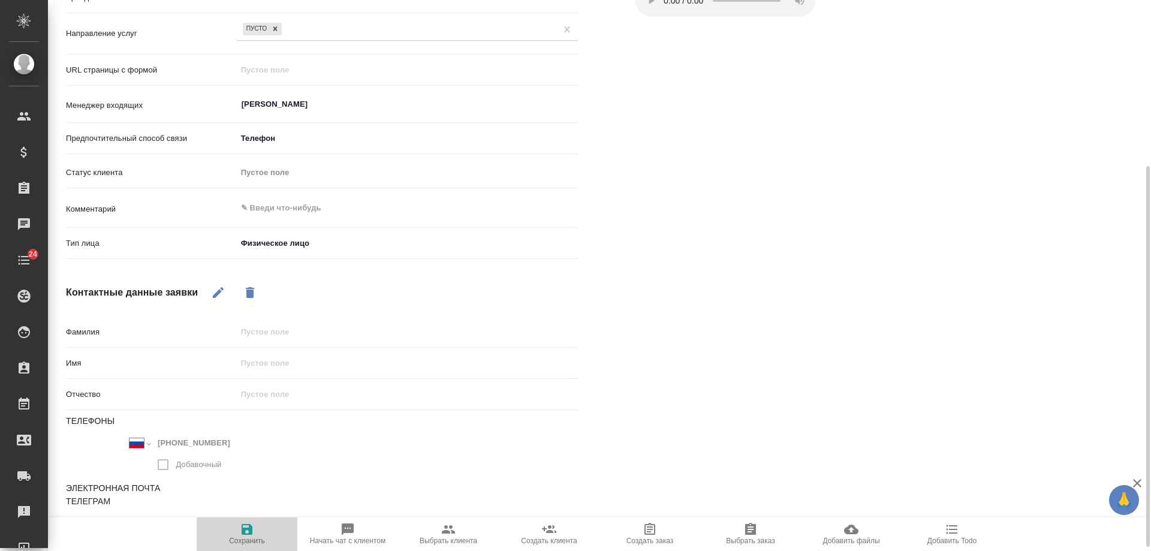
click at [239, 532] on span "Сохранить" at bounding box center [247, 533] width 86 height 23
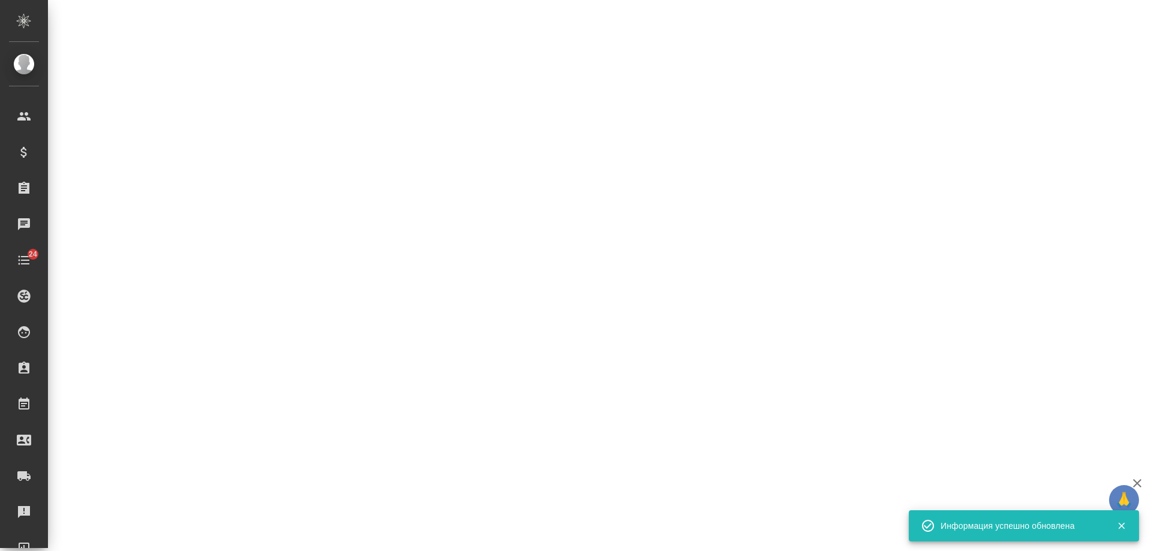
select select "RU"
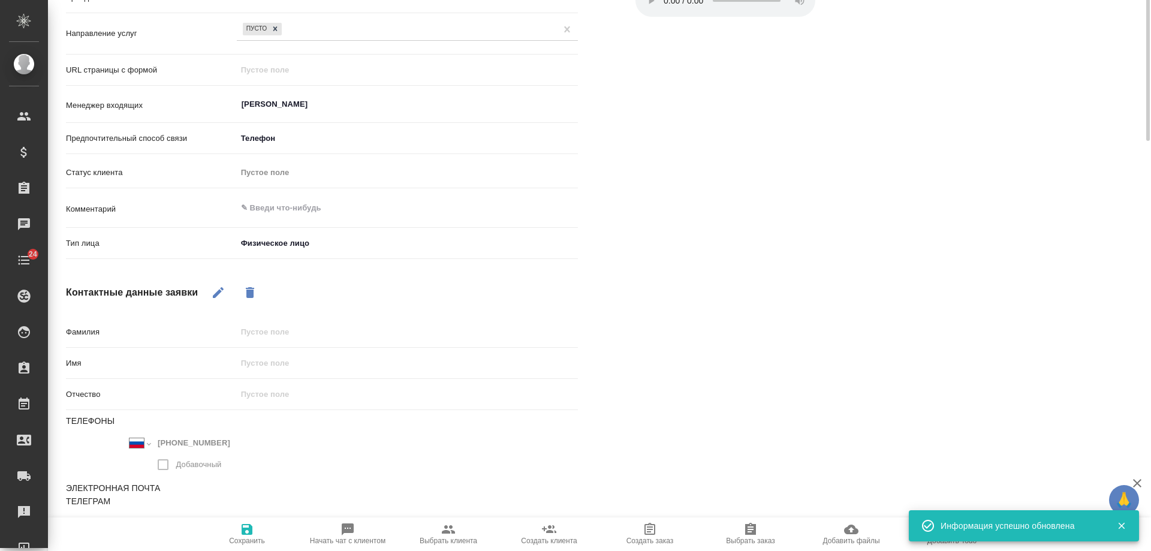
type textarea "x"
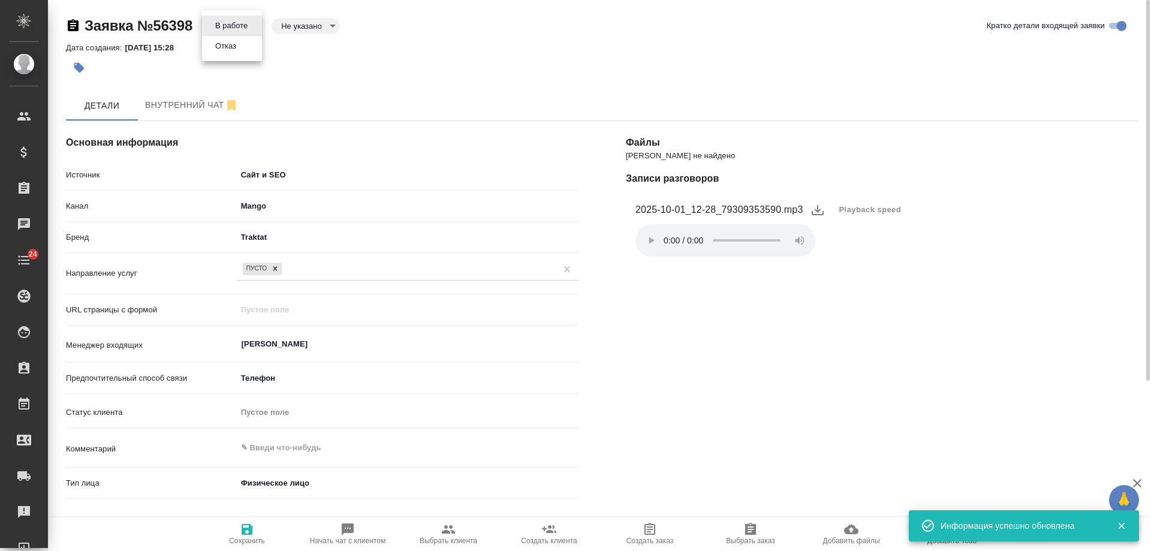
click at [231, 23] on body "🙏 .cls-1 fill:#fff; AWATERA Gudina Alexandra Клиенты Спецификации Заказы 0 Чаты…" at bounding box center [575, 275] width 1151 height 551
click at [237, 53] on li "Отказ" at bounding box center [232, 46] width 60 height 20
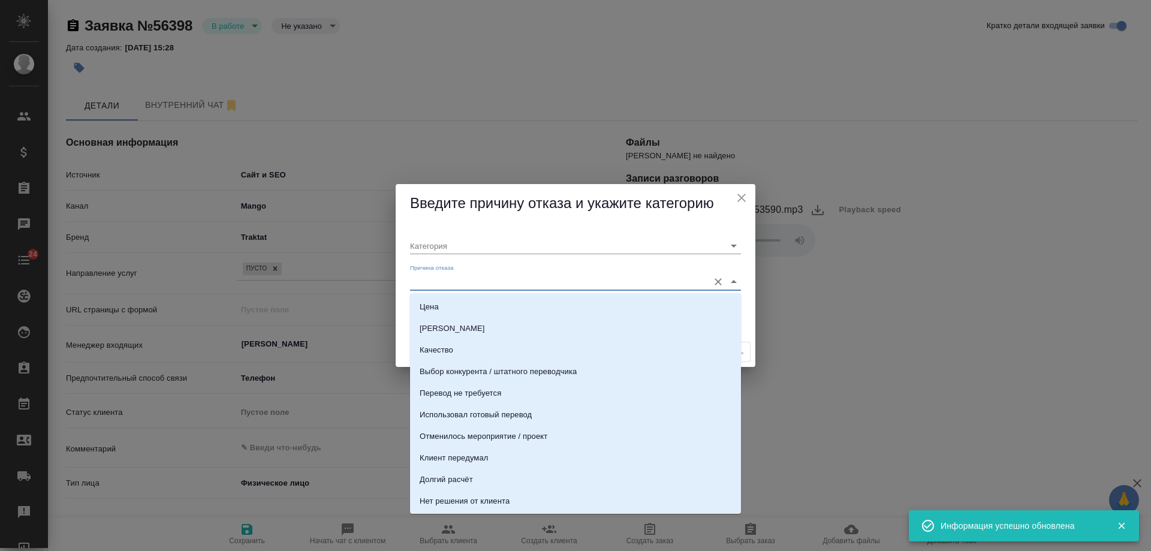
click at [460, 281] on input "Причина отказа" at bounding box center [556, 281] width 292 height 16
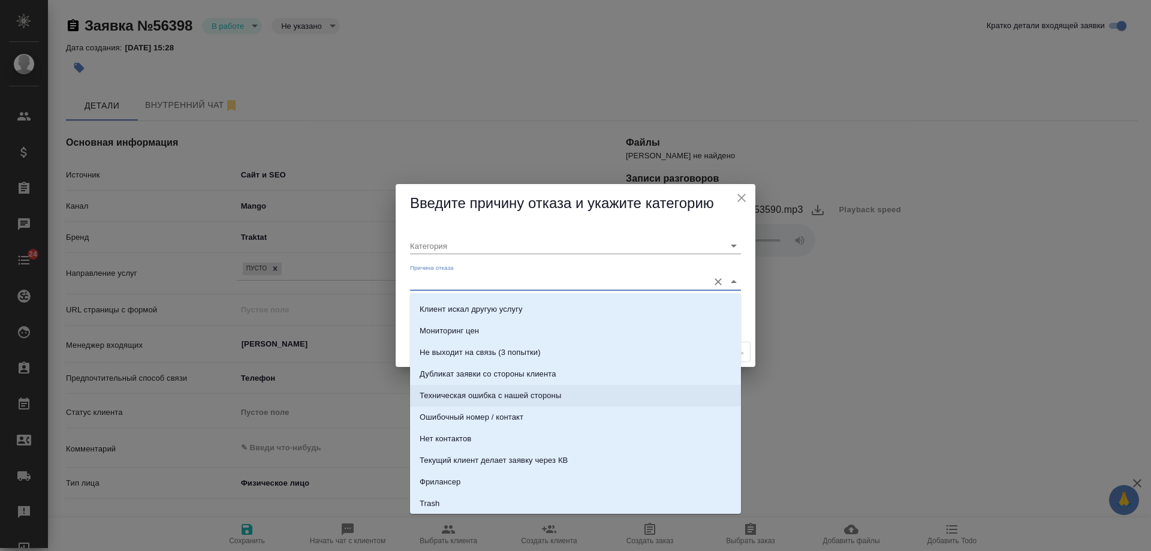
scroll to position [360, 0]
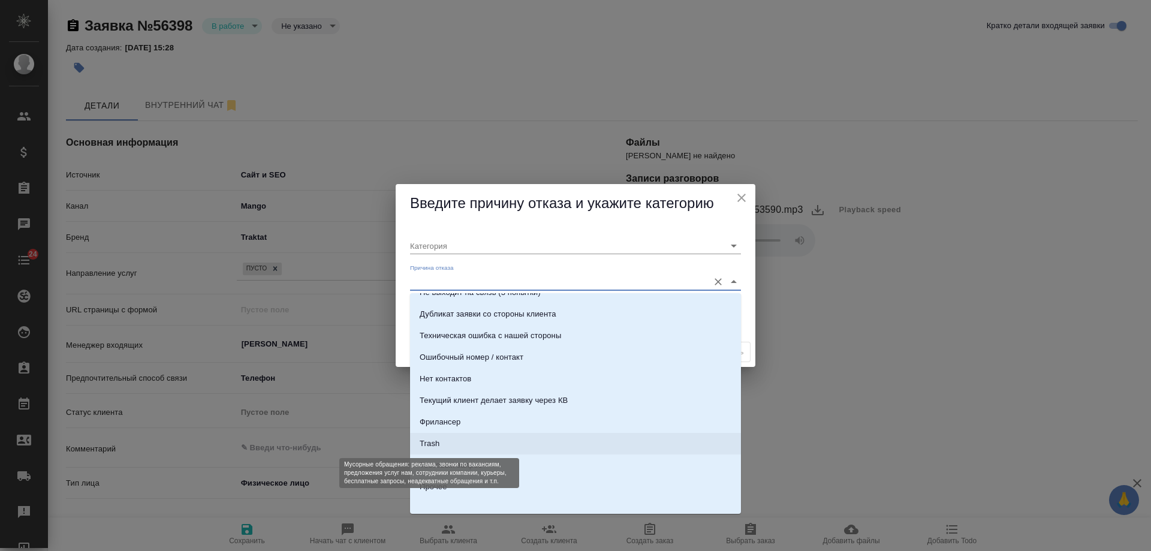
click at [436, 445] on div "Trash" at bounding box center [429, 443] width 20 height 12
type input "Не лиды"
type input "Trash"
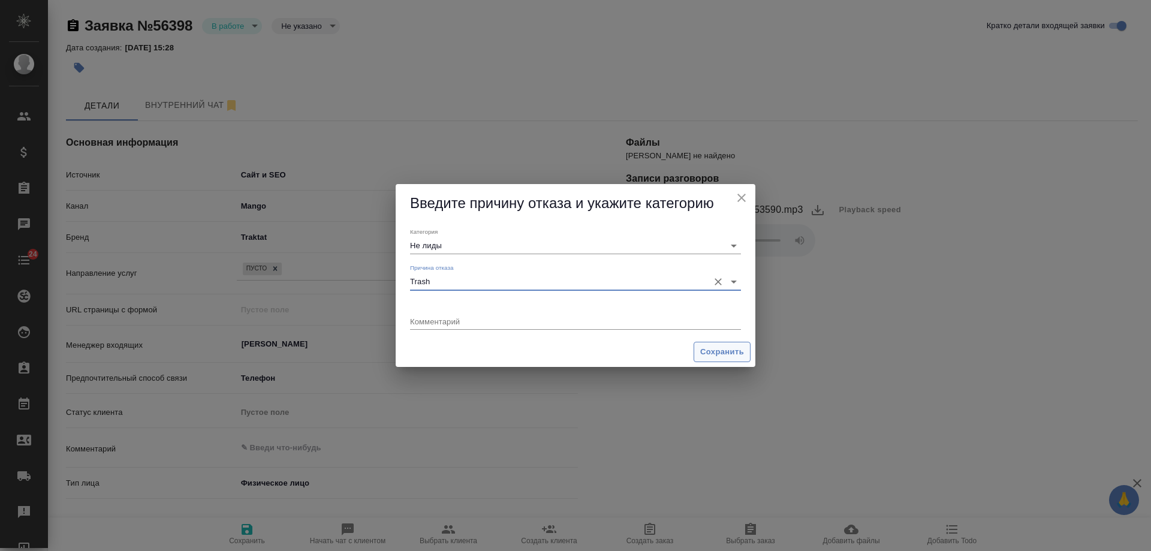
click at [723, 354] on span "Сохранить" at bounding box center [722, 352] width 44 height 14
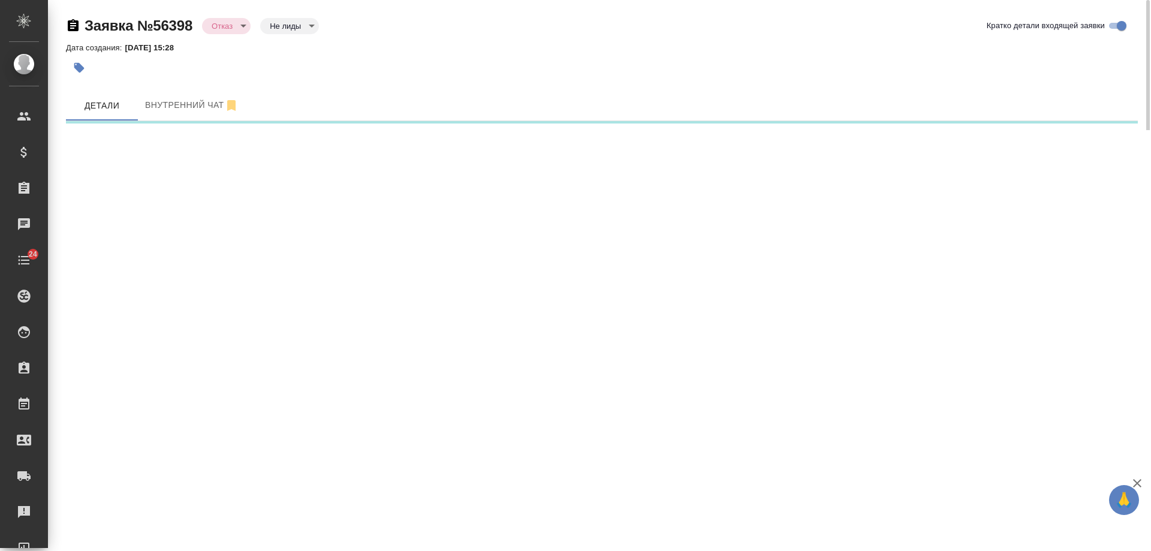
select select "RU"
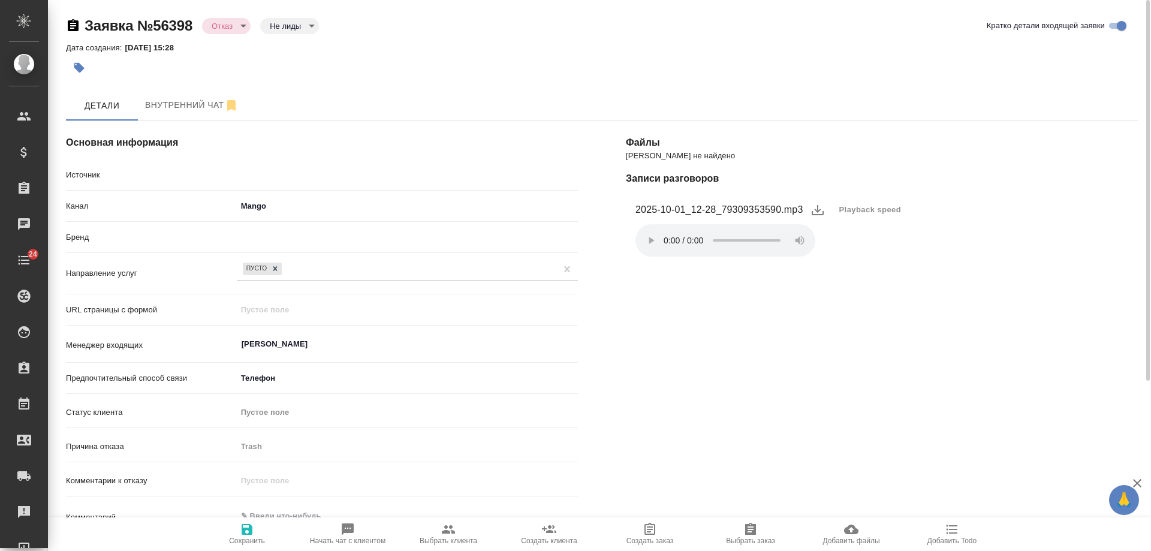
type textarea "x"
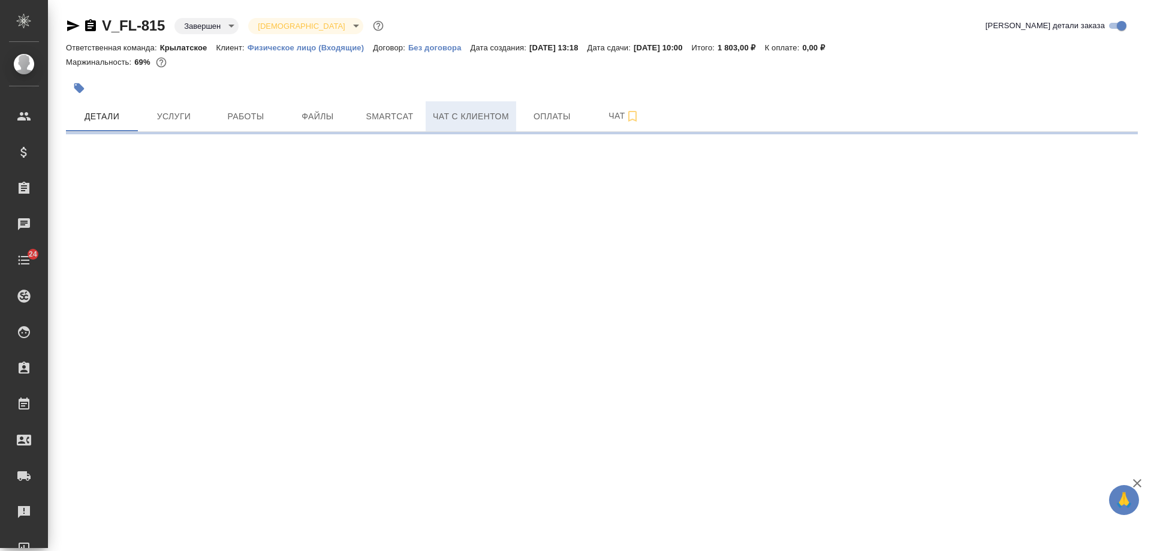
select select "RU"
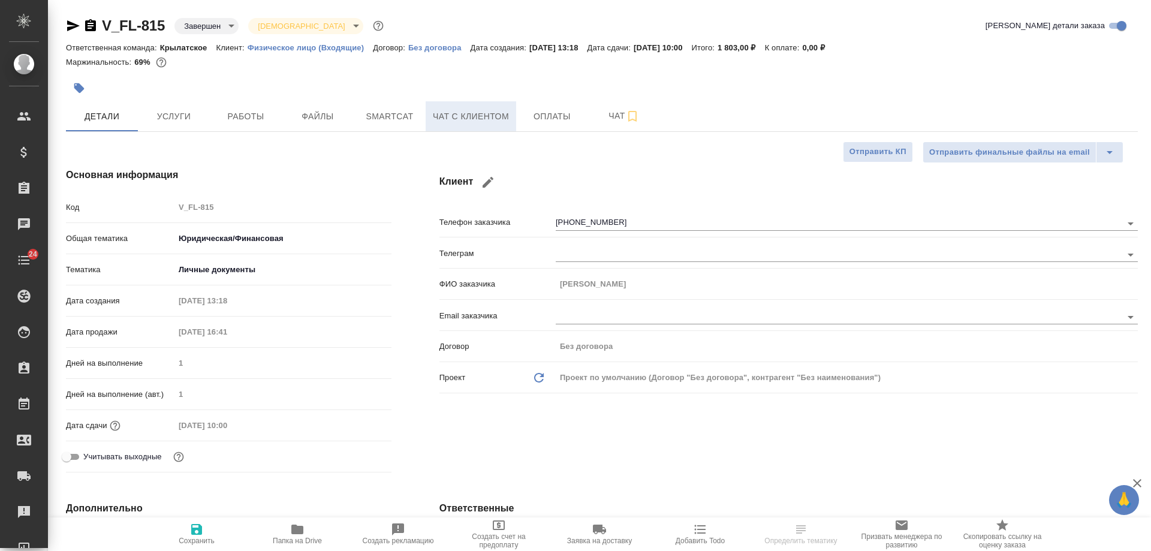
click at [467, 118] on span "Чат с клиентом" at bounding box center [471, 116] width 76 height 15
type textarea "x"
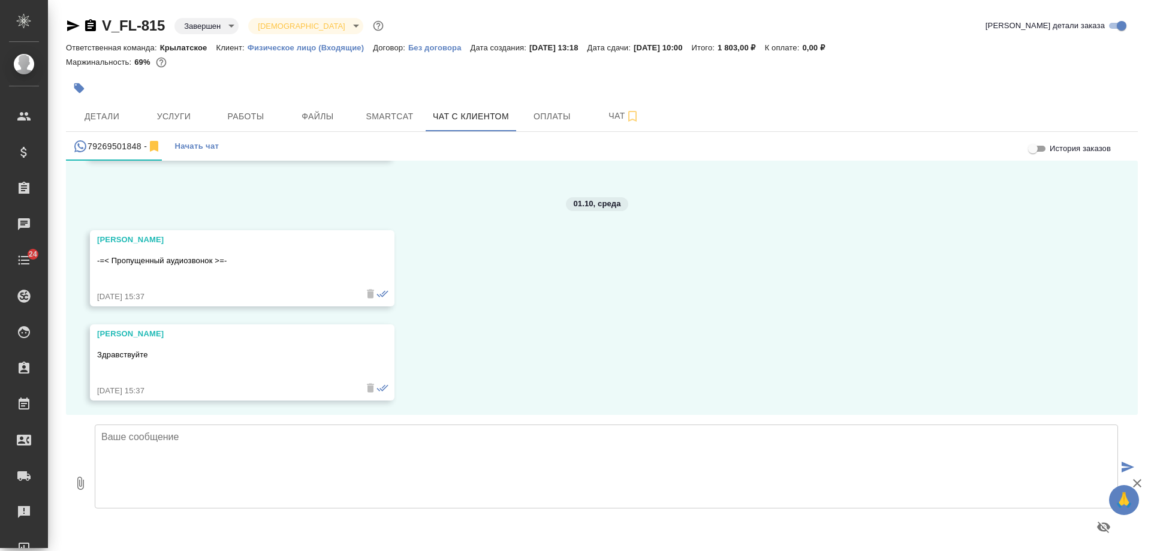
scroll to position [5056, 0]
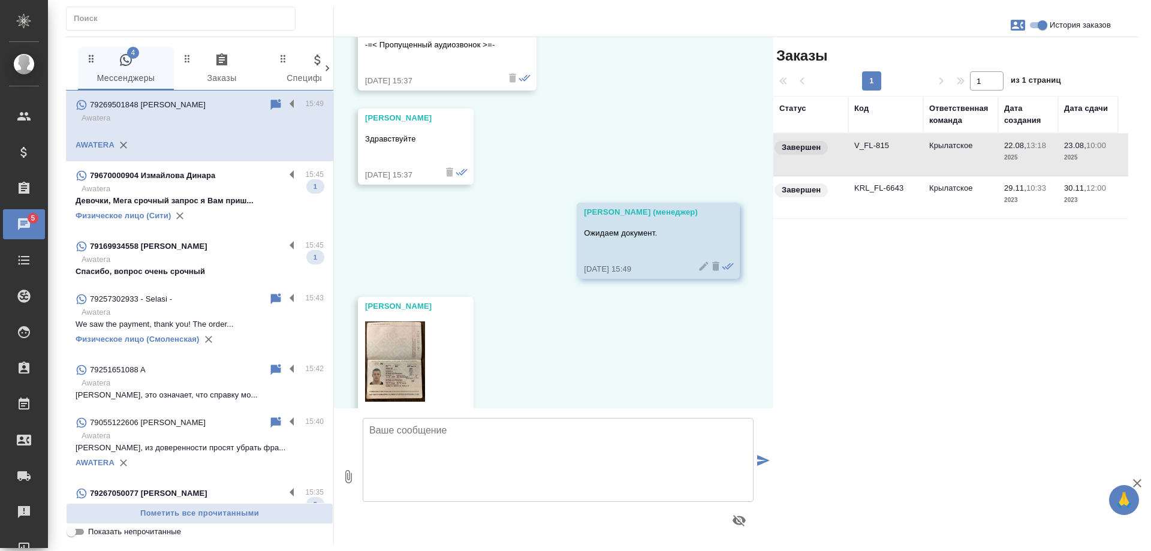
scroll to position [5469, 0]
click at [1040, 23] on input "История заказов" at bounding box center [1042, 25] width 43 height 14
checkbox input "false"
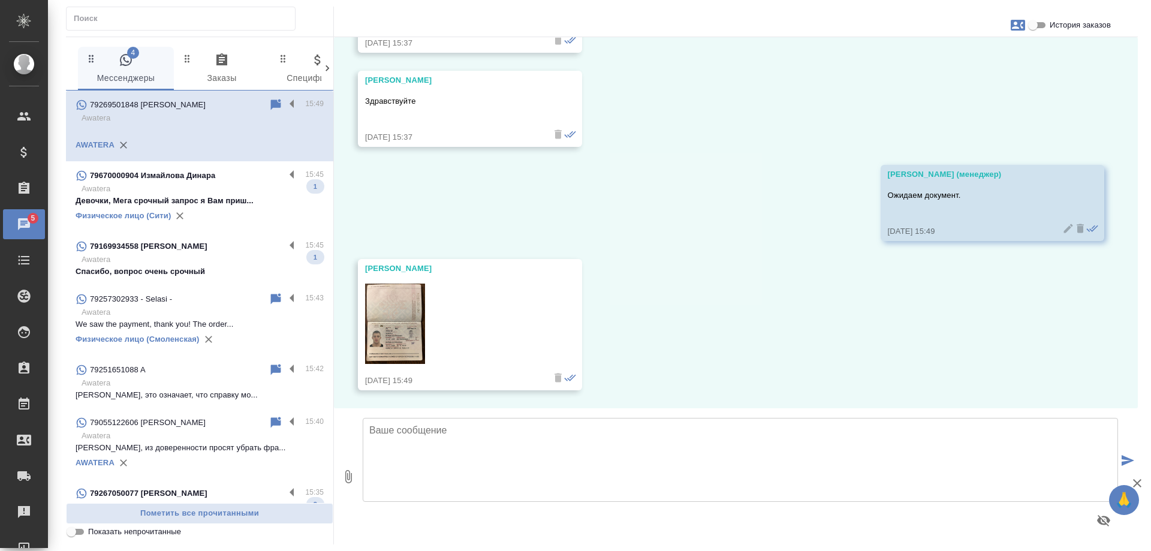
scroll to position [5158, 0]
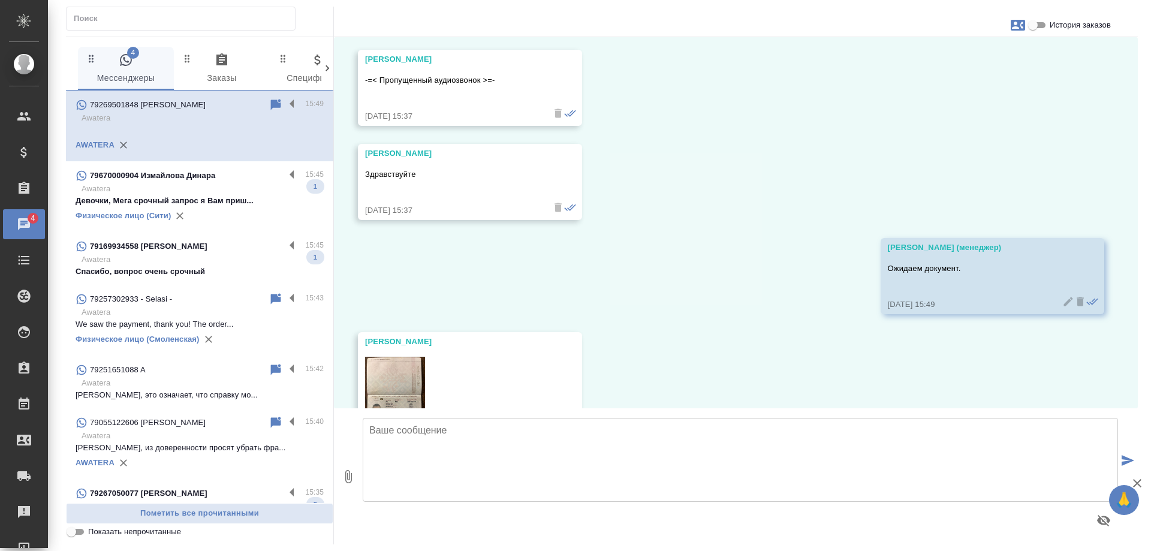
click at [179, 191] on p "Awatera" at bounding box center [202, 189] width 242 height 12
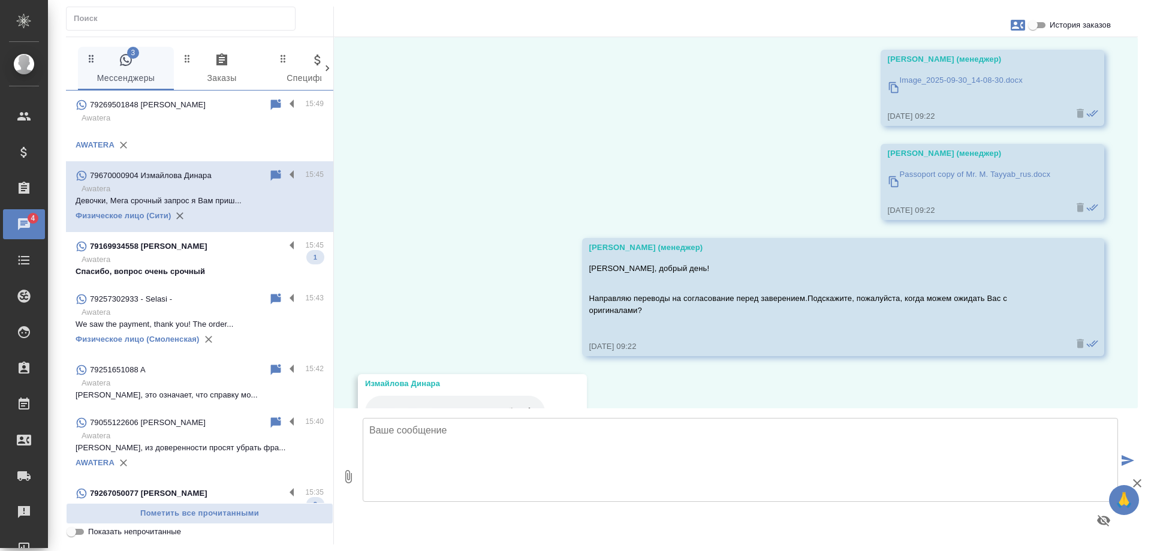
scroll to position [13865, 0]
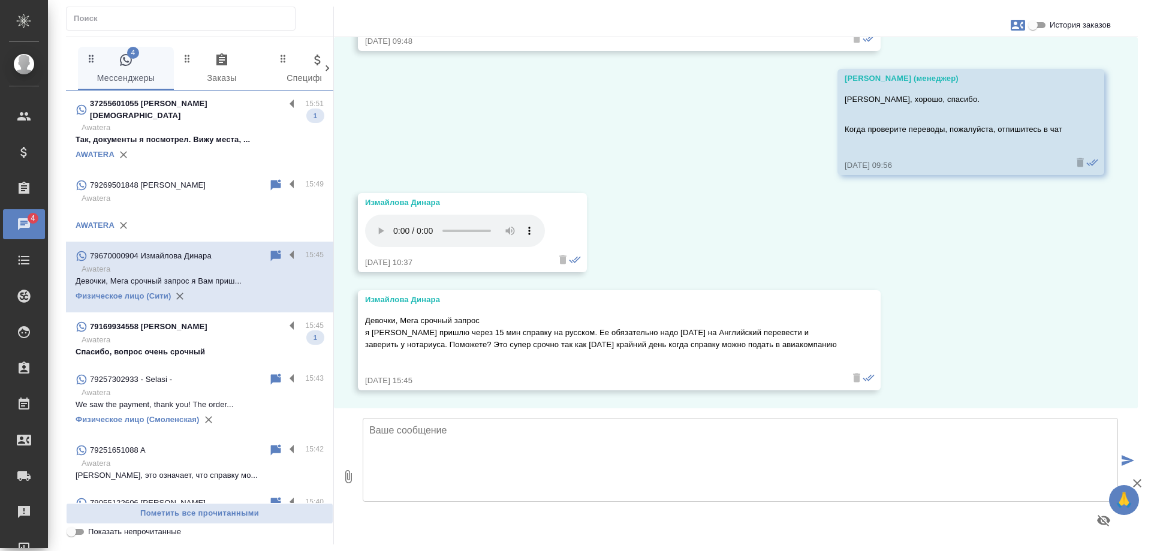
click at [215, 334] on p "Awatera" at bounding box center [202, 340] width 242 height 12
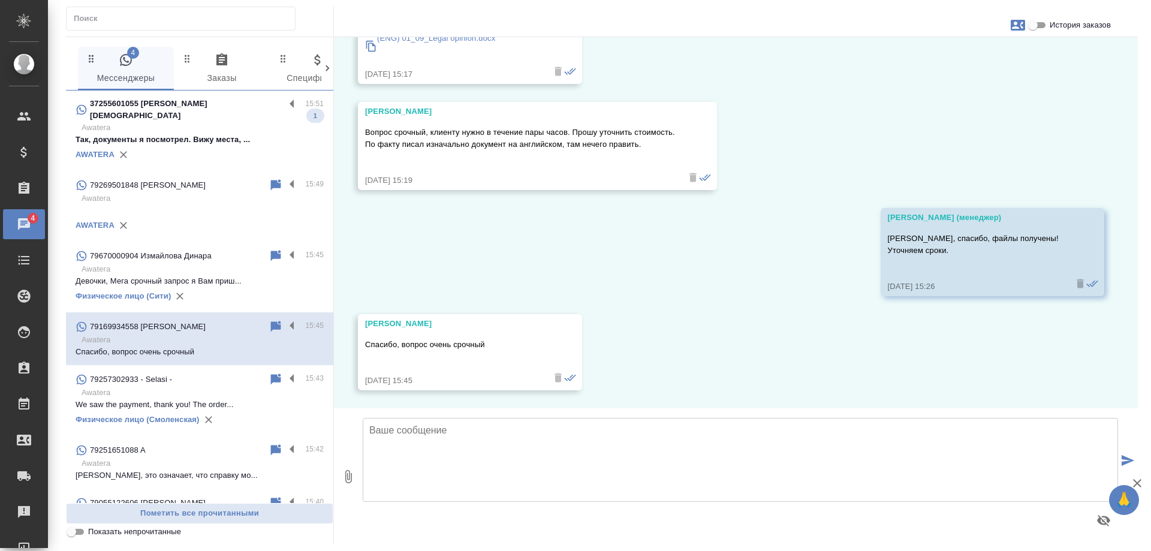
scroll to position [612, 0]
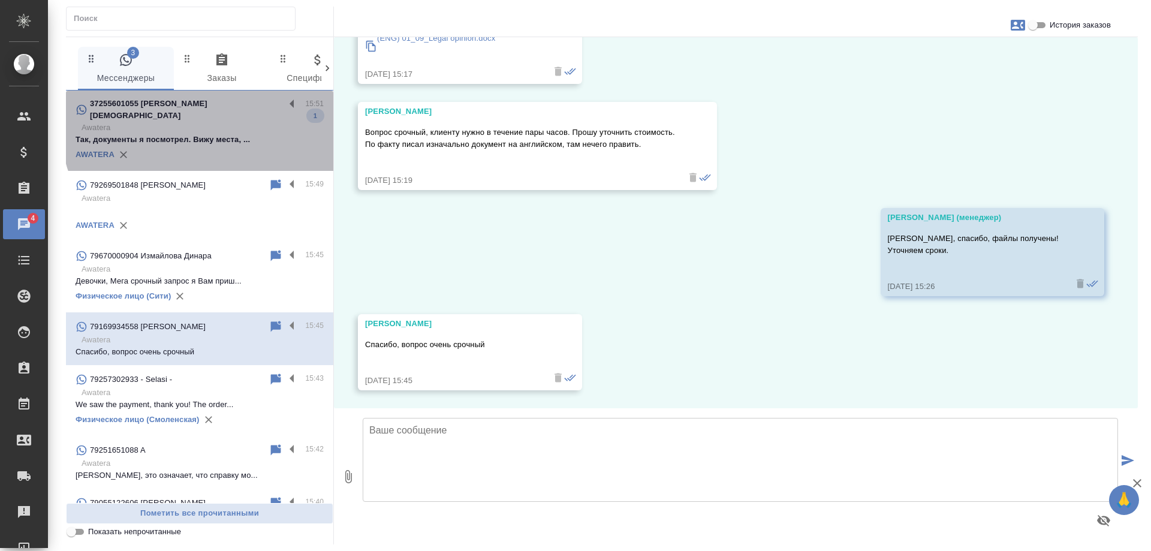
click at [208, 134] on p "Так, документы я посмотрел. Вижу места, ..." at bounding box center [200, 140] width 248 height 12
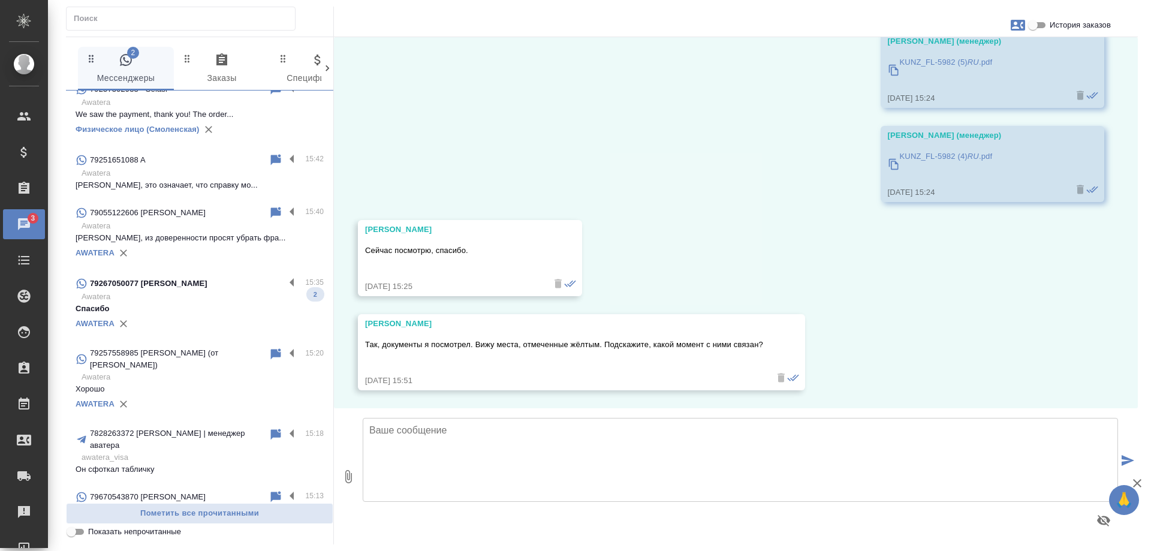
scroll to position [360, 0]
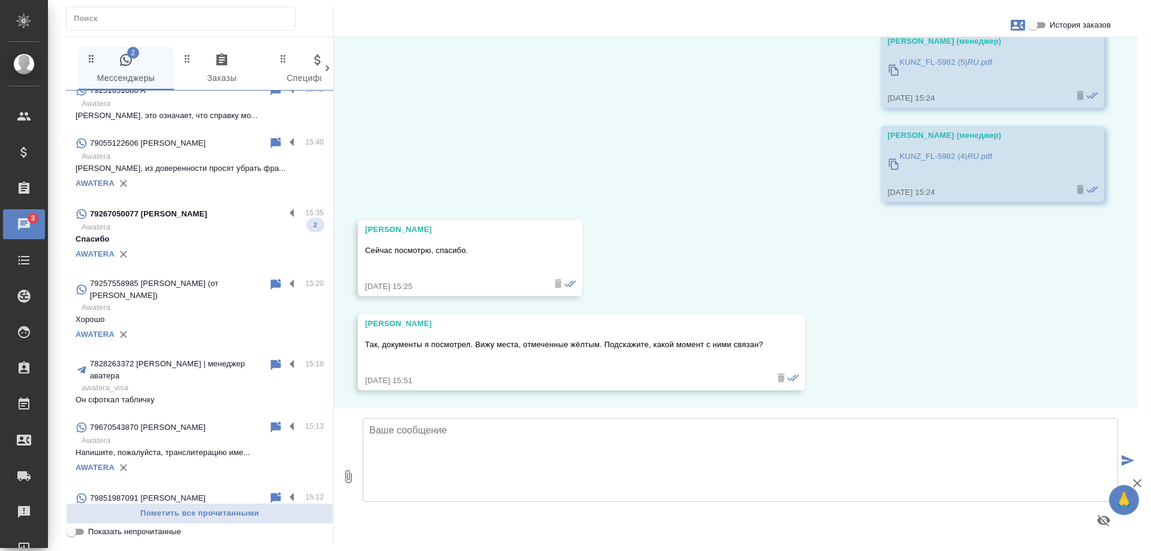
click at [212, 233] on p "Спасибо" at bounding box center [200, 239] width 248 height 12
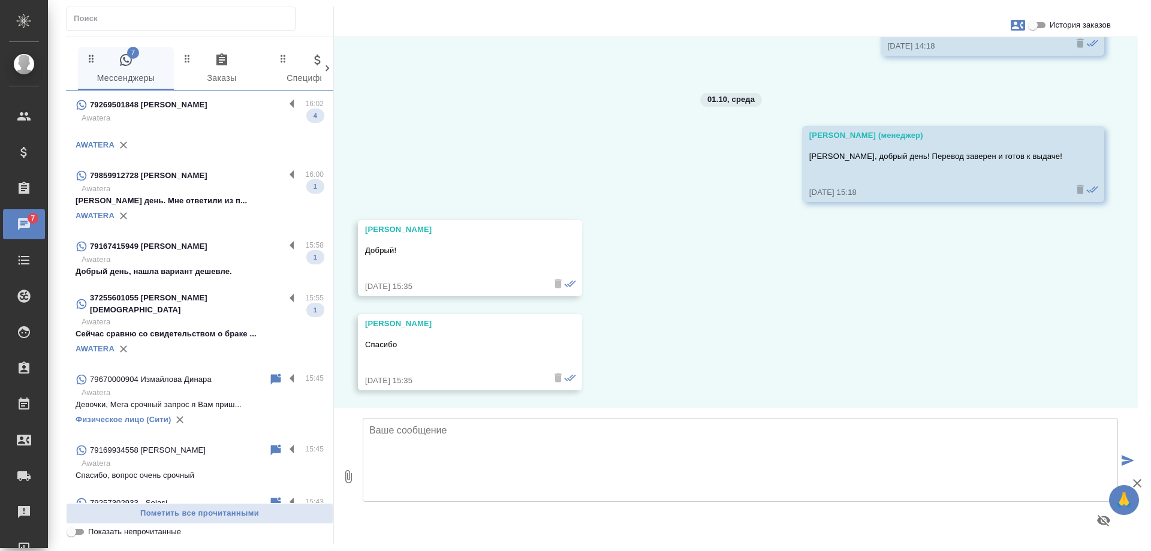
scroll to position [0, 0]
click at [167, 16] on input "text" at bounding box center [184, 18] width 221 height 17
paste input "79819528735"
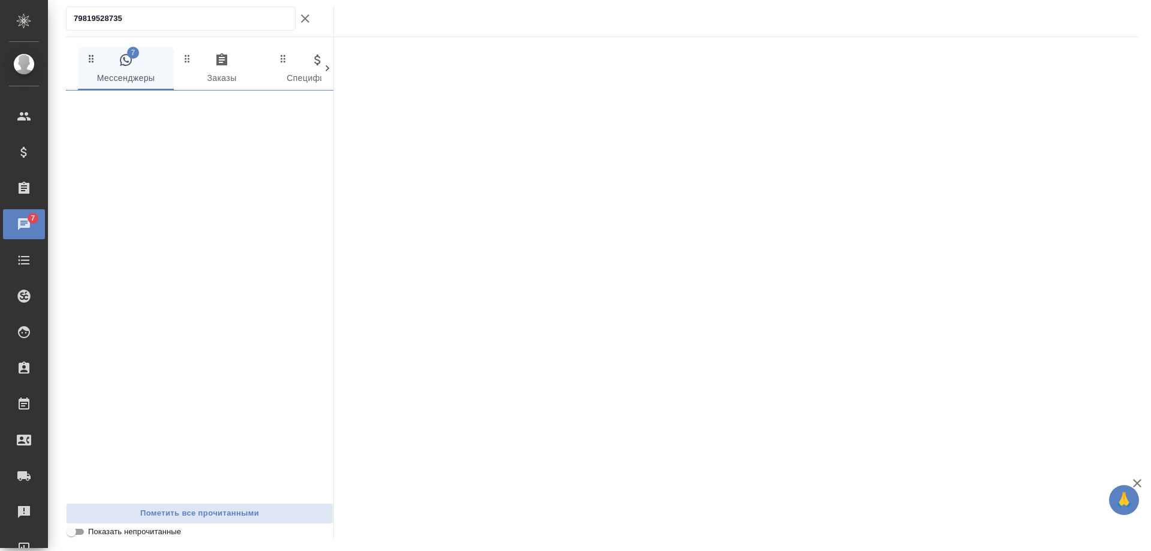
type input "79819528735"
click at [0, 31] on div ".cls-1 fill:#fff; AWATERA Gudina Alexandra Клиенты Спецификации Заказы 15 Чаты …" at bounding box center [575, 275] width 1151 height 551
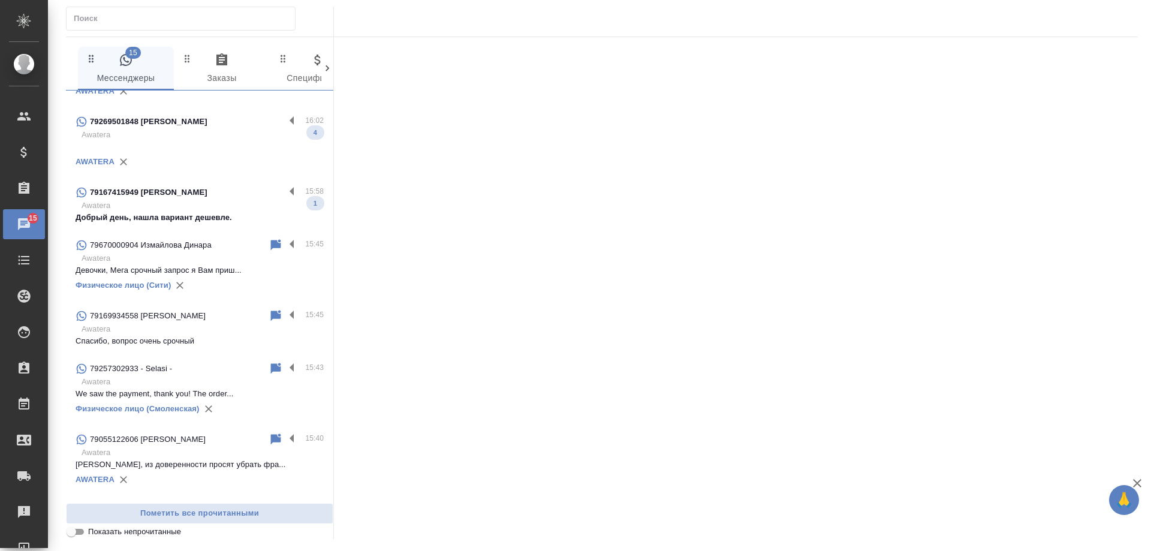
scroll to position [180, 0]
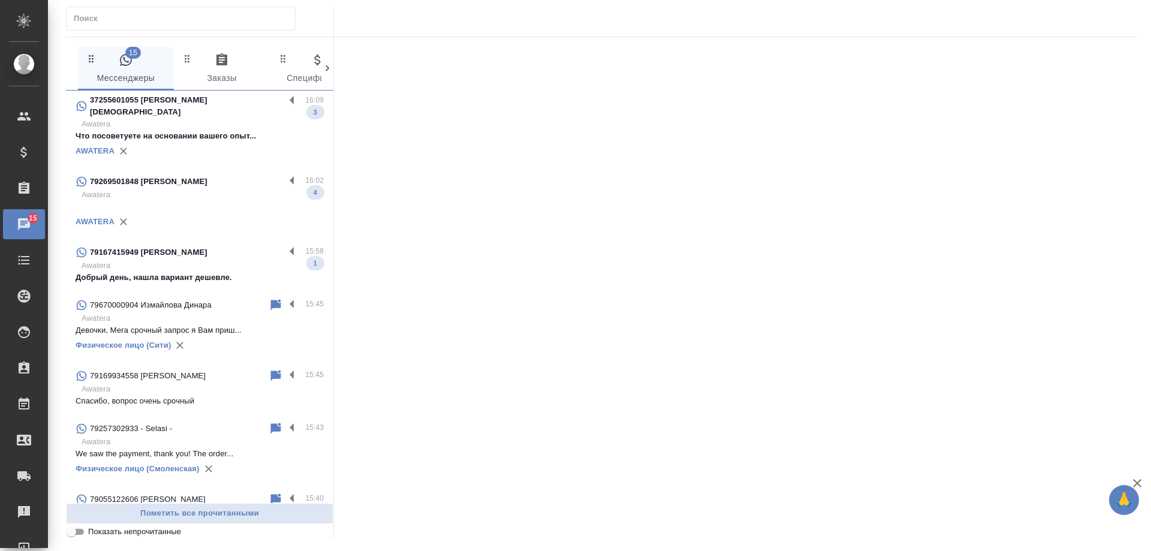
click at [191, 259] on p "Awatera" at bounding box center [202, 265] width 242 height 12
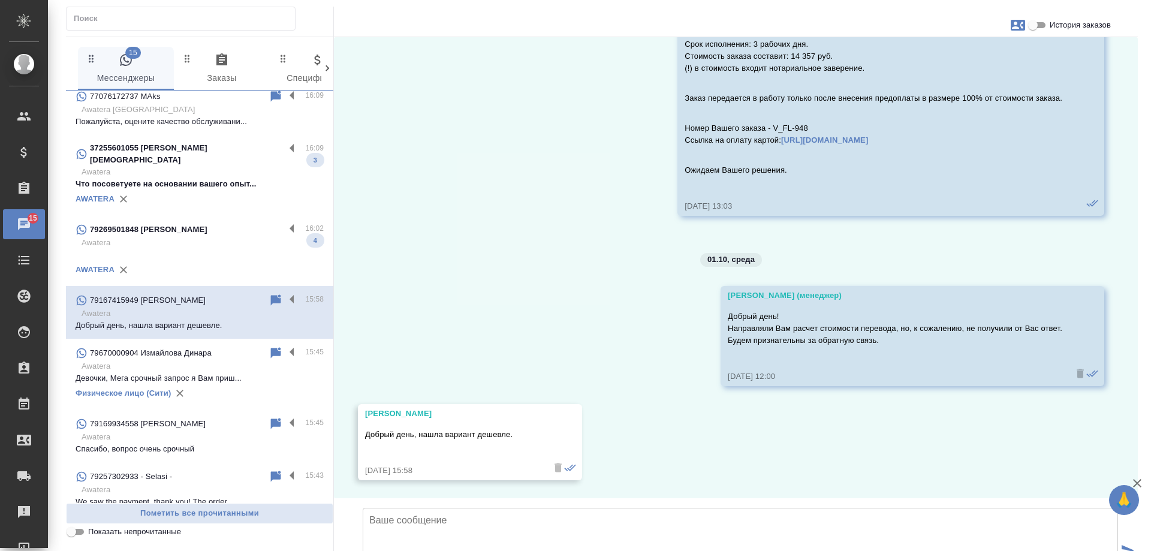
scroll to position [60, 0]
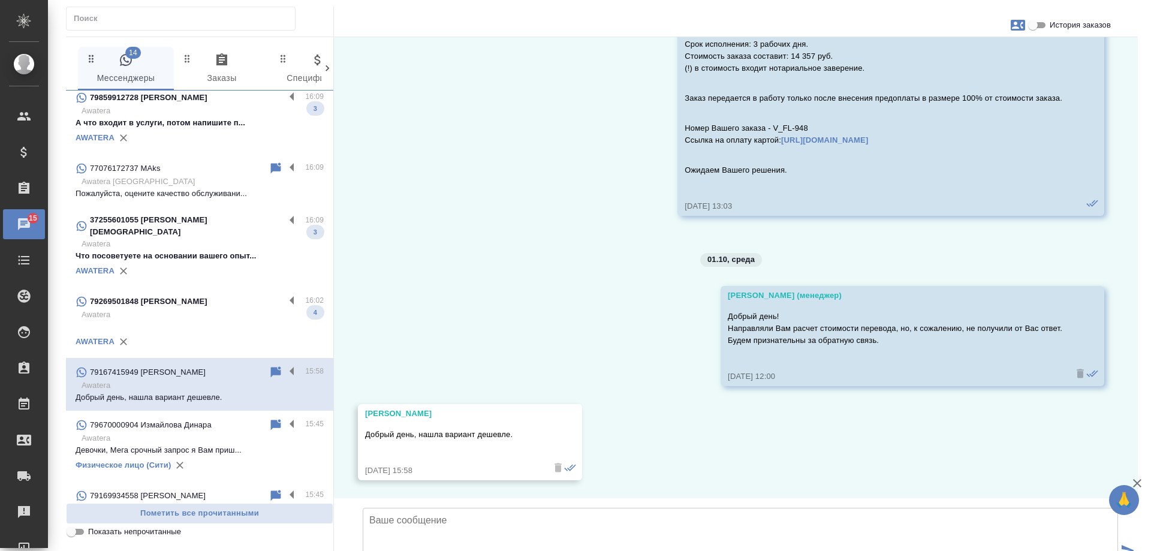
click at [162, 321] on p at bounding box center [200, 327] width 248 height 12
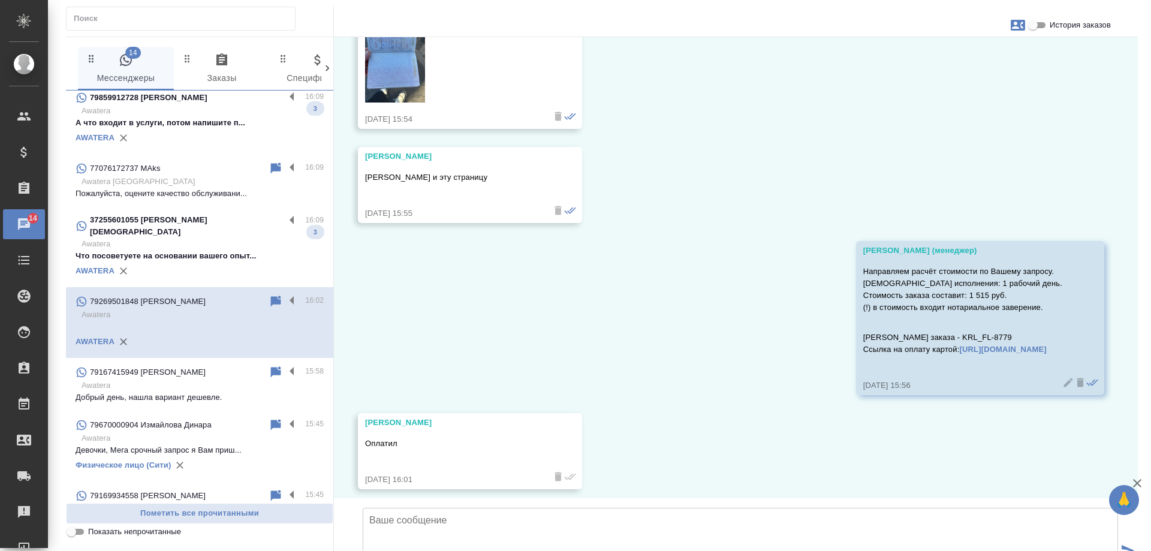
scroll to position [5670, 0]
click at [212, 250] on p "Что посоветуете на основании вашего опыт..." at bounding box center [200, 256] width 248 height 12
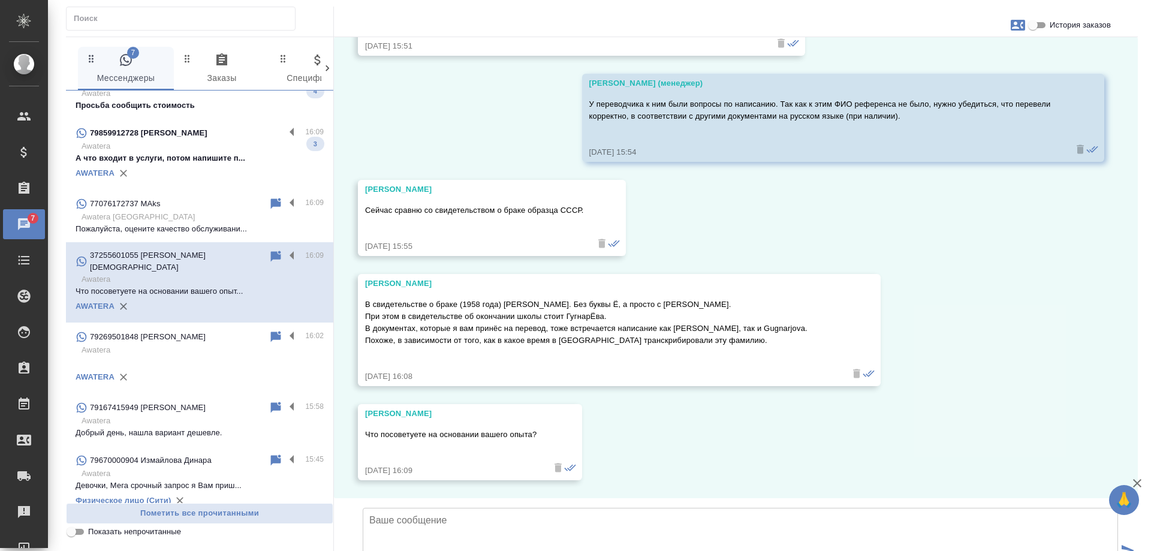
scroll to position [0, 0]
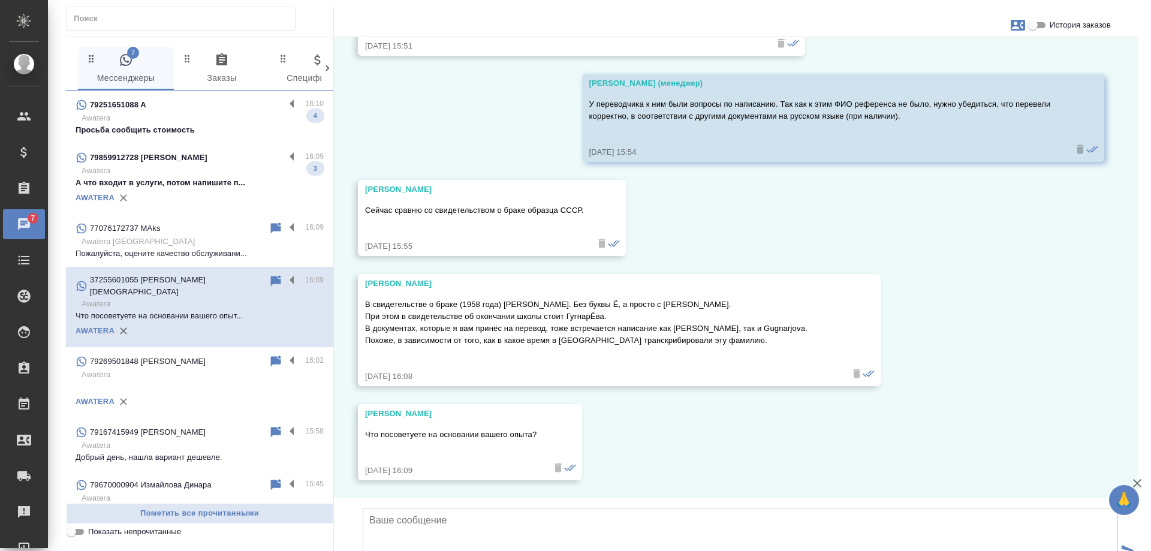
click at [228, 177] on p "А что входит в услуги, потом напишите п..." at bounding box center [200, 183] width 248 height 12
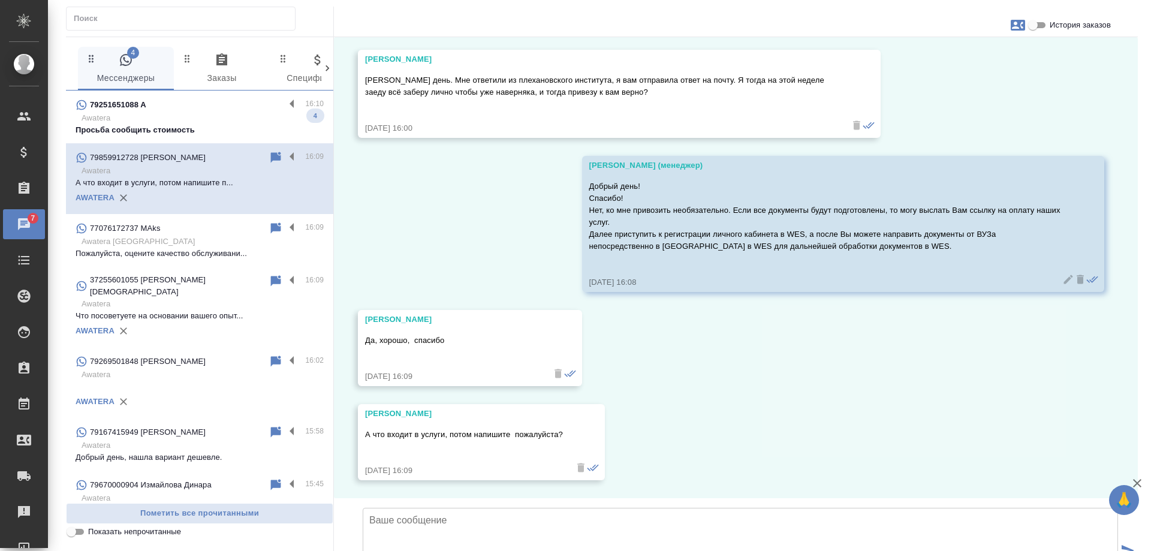
scroll to position [11379, 0]
click at [198, 113] on p "Awatera" at bounding box center [202, 118] width 242 height 12
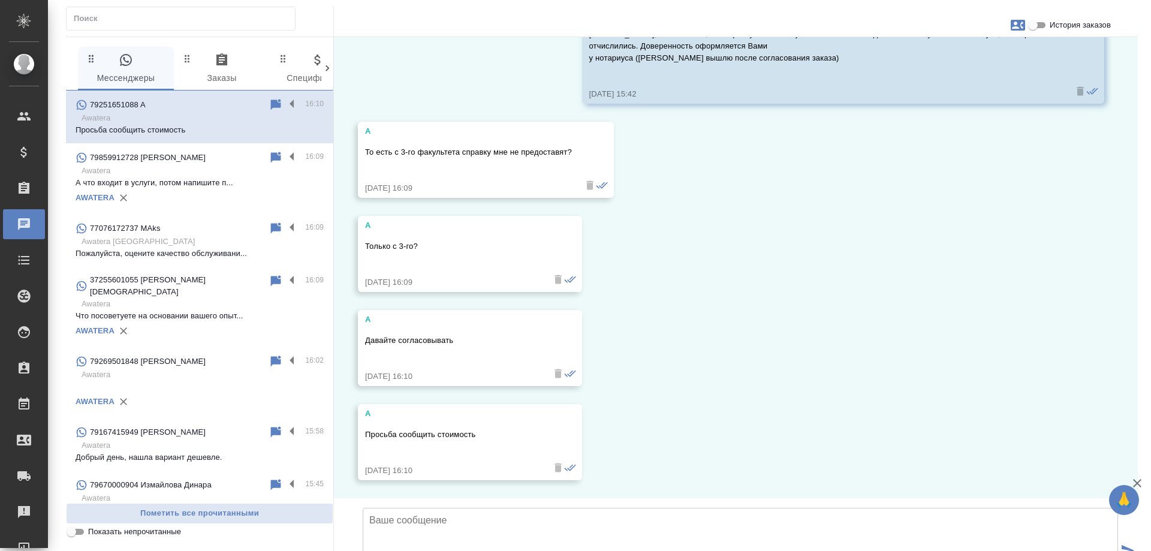
scroll to position [2266, 0]
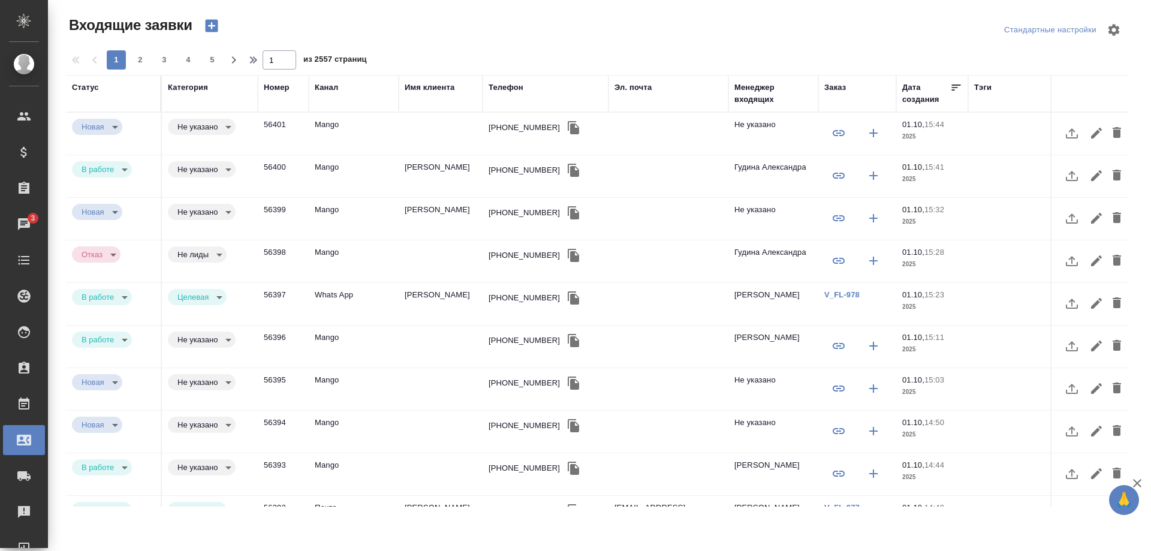
select select "RU"
click at [431, 89] on div "Имя клиента" at bounding box center [429, 87] width 50 height 12
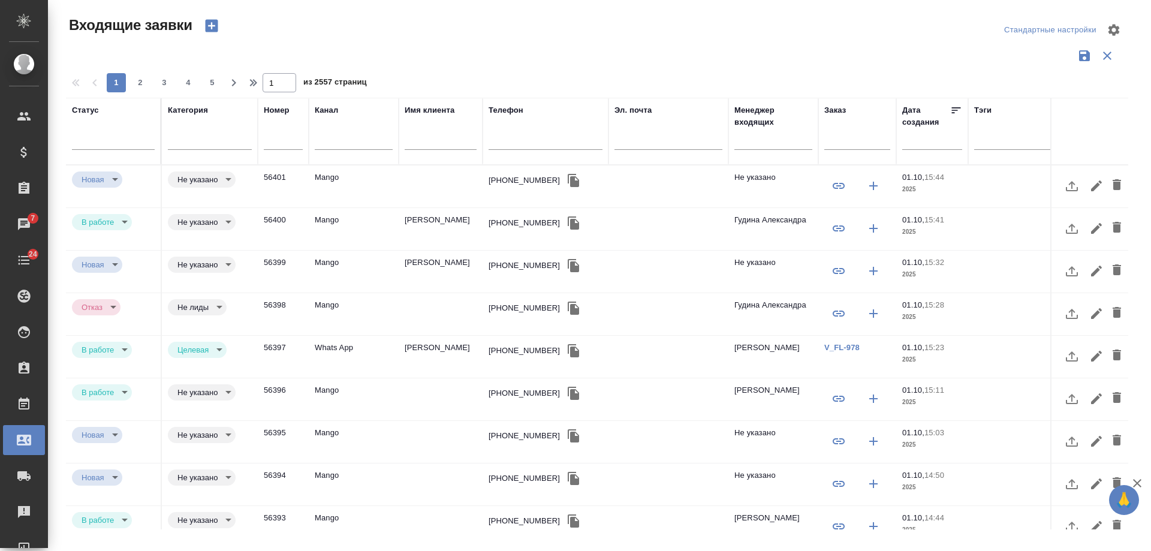
click at [527, 145] on input "text" at bounding box center [545, 141] width 114 height 15
paste input "79819528735"
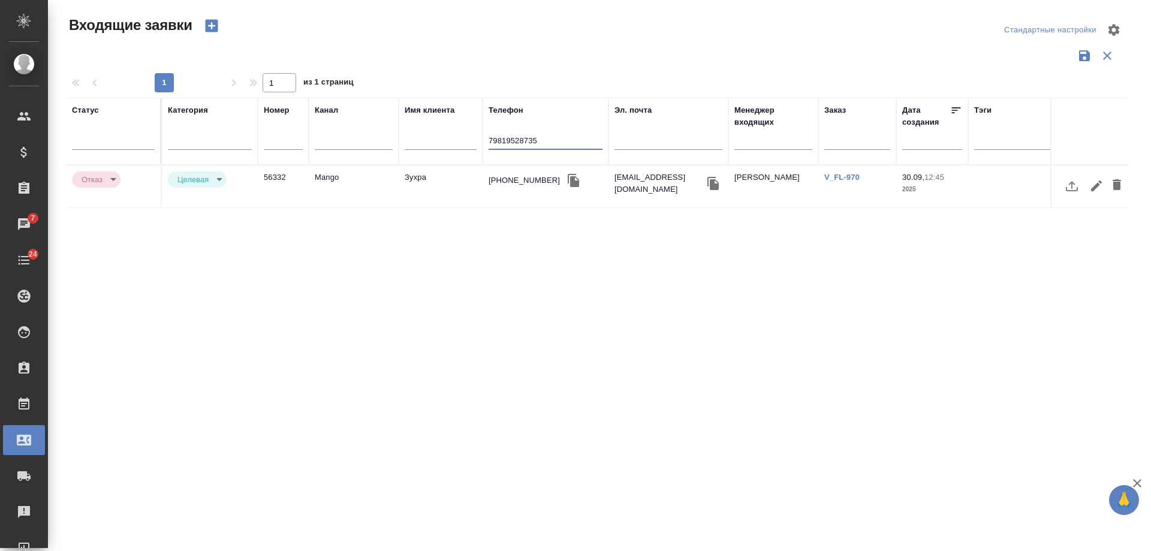
type input "79819528735"
click at [846, 178] on link "V_FL-970" at bounding box center [841, 177] width 35 height 9
click at [841, 177] on link "V_FL-970" at bounding box center [841, 177] width 35 height 9
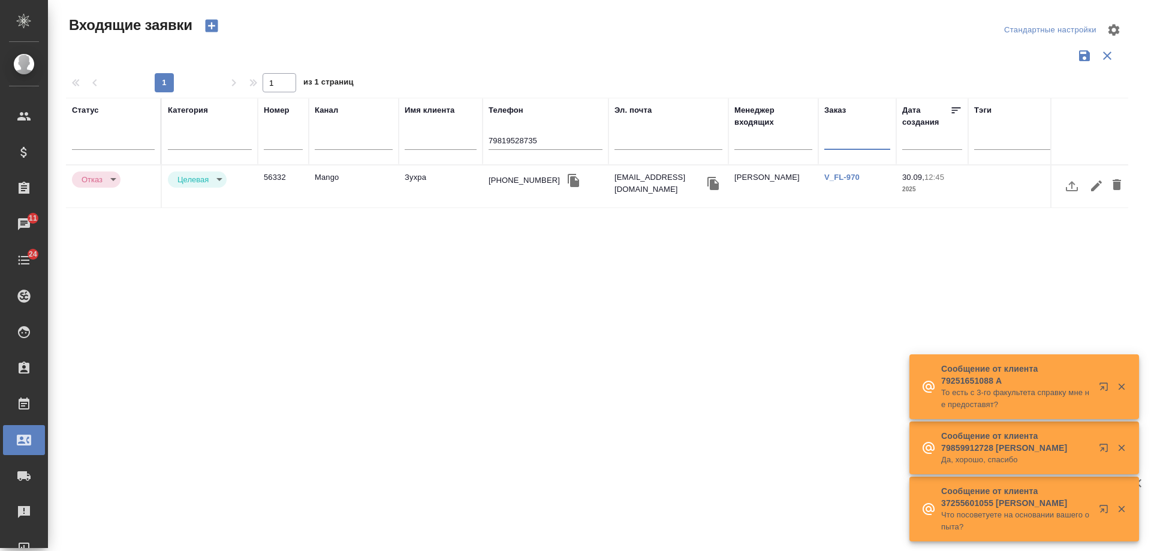
click at [857, 144] on input "text" at bounding box center [857, 141] width 66 height 15
paste input "**[KRL_IPANNA-1](https://tera.awatera.com/Order/68dbbb067fde868de5bacf1d/)**"
type input "**[KRL_IPANNA-1](https://tera.awatera.com/Order/68dbbb067fde868de5bacf1d/)**"
click at [711, 179] on icon "button" at bounding box center [713, 183] width 14 height 14
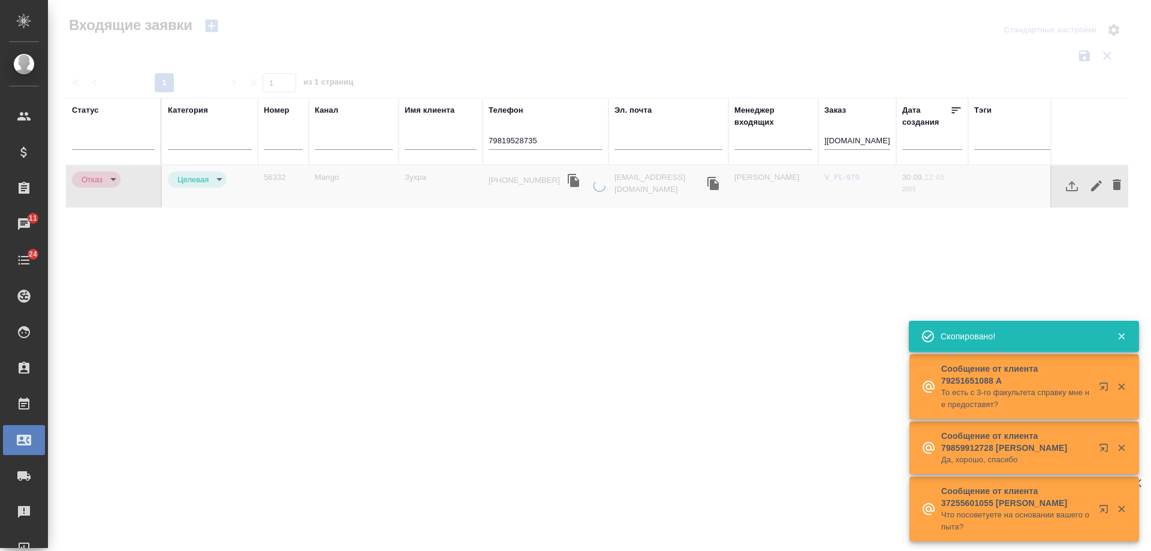
scroll to position [0, 0]
click at [563, 141] on input "79819528735" at bounding box center [545, 141] width 114 height 15
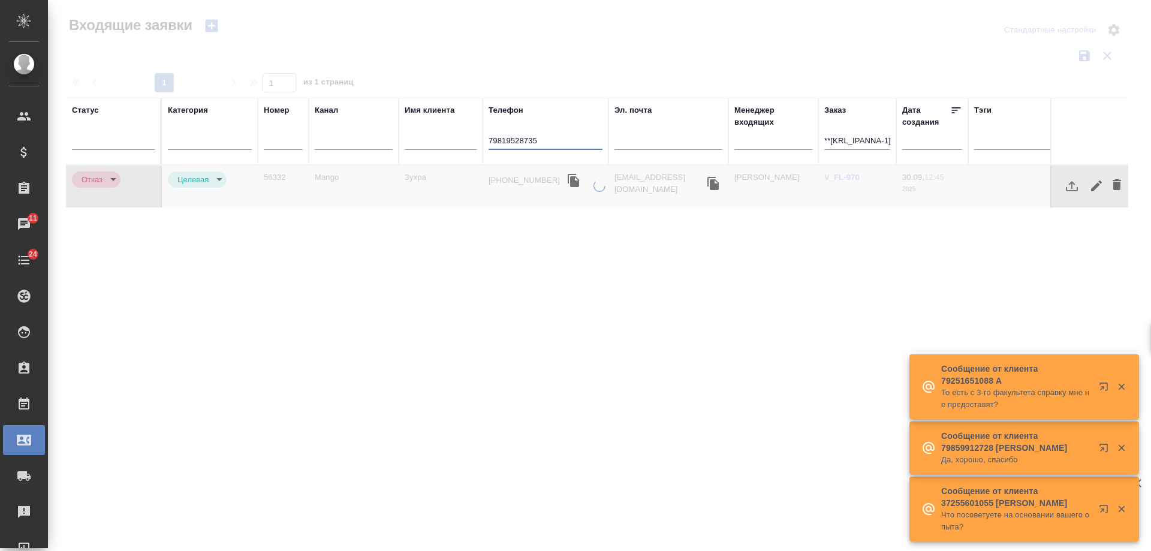
drag, startPoint x: 317, startPoint y: 140, endPoint x: 301, endPoint y: 140, distance: 15.6
click at [301, 140] on tr "Статус Категория Номер Канал Имя клиента Телефон 79819528735 Эл. почта Менеджер…" at bounding box center [762, 131] width 1393 height 67
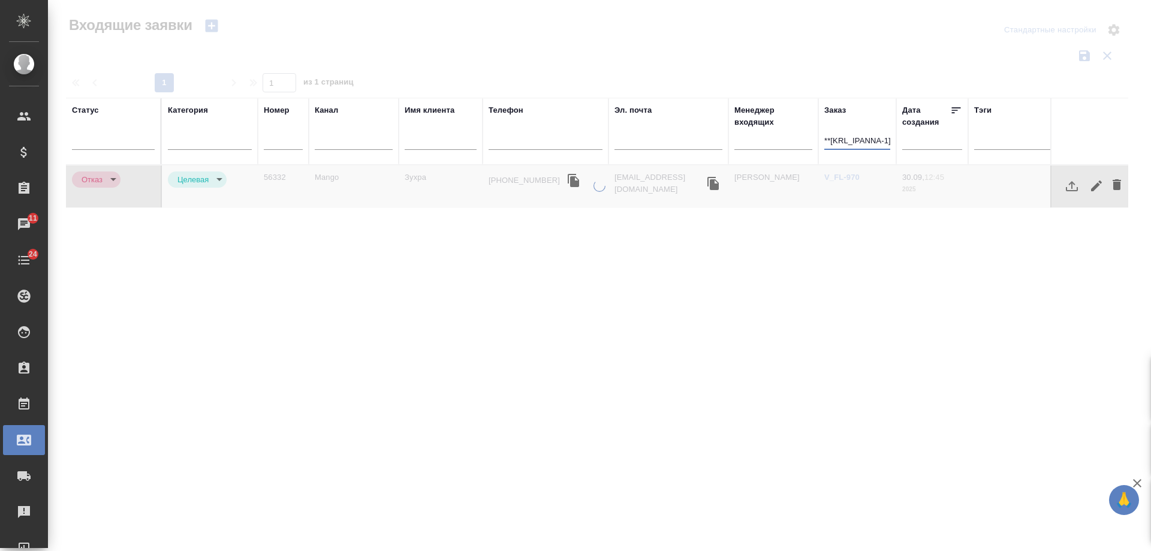
drag, startPoint x: 832, startPoint y: 140, endPoint x: 689, endPoint y: 140, distance: 142.6
click at [689, 140] on tr "Статус Категория Номер Канал Имя клиента Телефон Эл. почта Менеджер входящих За…" at bounding box center [762, 131] width 1393 height 67
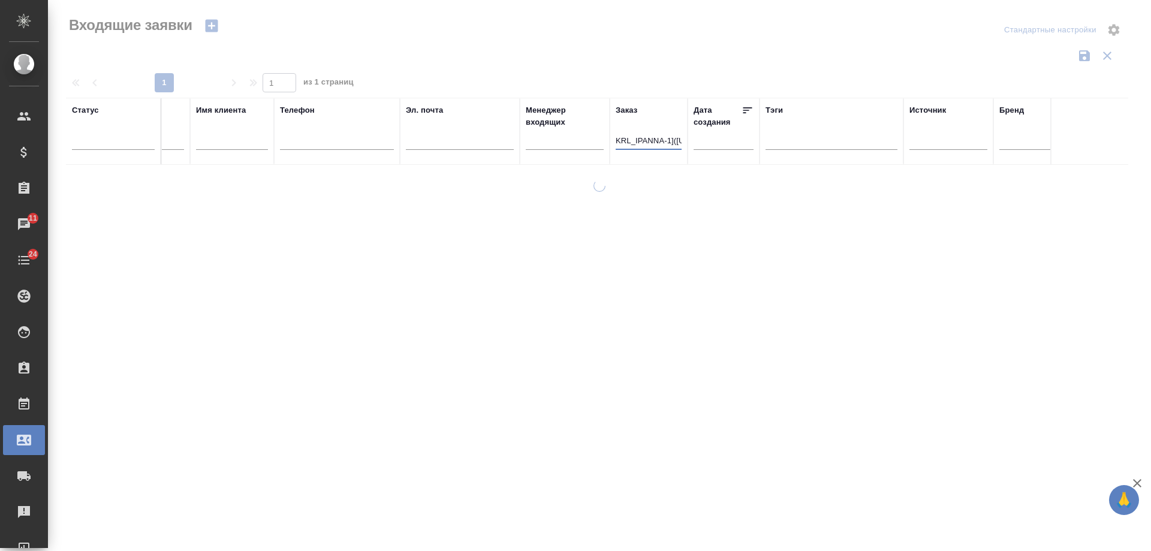
drag, startPoint x: 1104, startPoint y: 140, endPoint x: 1112, endPoint y: 140, distance: 8.4
click at [1150, 140] on table "Статус Категория Номер Канал Имя клиента Телефон Эл. почта Менеджер входящих За…" at bounding box center [553, 131] width 1393 height 67
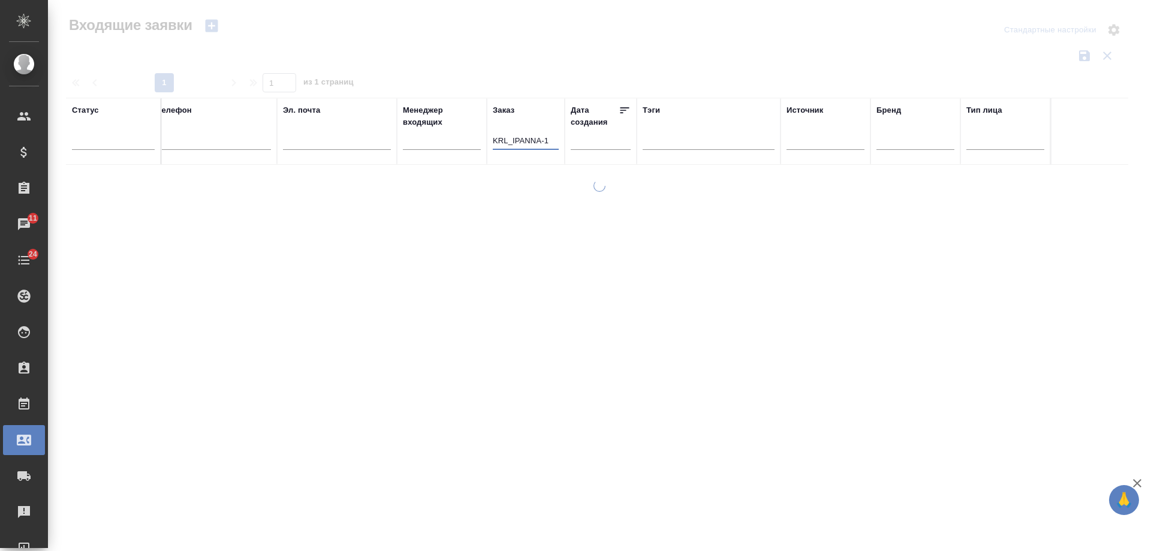
type input "KRL_IPANNA-1"
drag, startPoint x: 626, startPoint y: 523, endPoint x: 178, endPoint y: 423, distance: 458.6
click at [178, 423] on div at bounding box center [599, 358] width 1103 height 356
click at [591, 454] on div "Статус Категория Номер Канал Имя клиента Телефон Эл. почта Менеджер входящих За…" at bounding box center [597, 313] width 1062 height 431
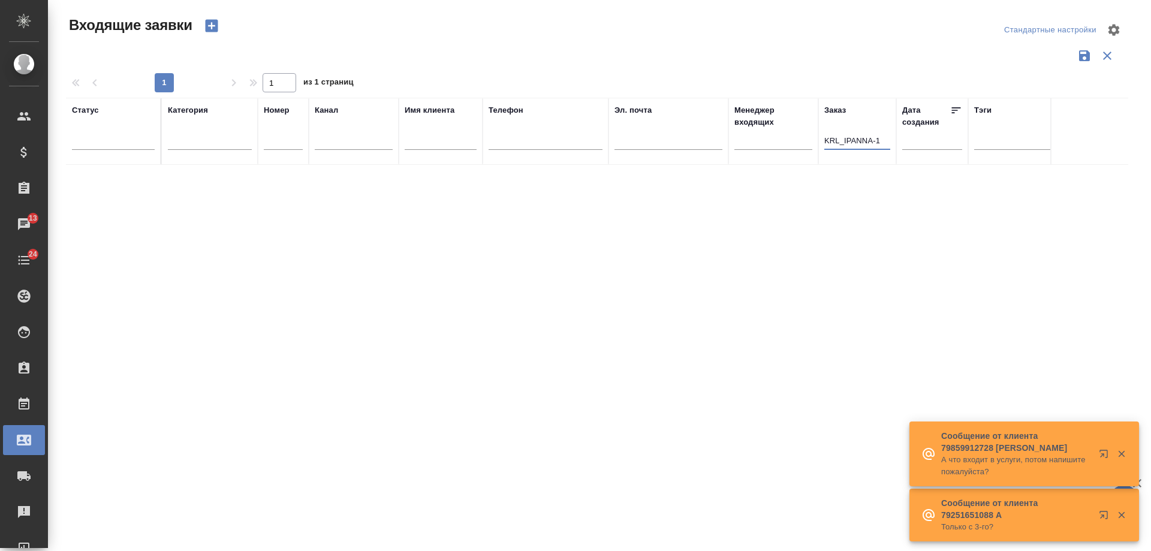
drag, startPoint x: 881, startPoint y: 137, endPoint x: 609, endPoint y: 111, distance: 273.3
click at [609, 111] on tr "Статус Категория Номер Канал Имя клиента Телефон Эл. почта Менеджер входящих За…" at bounding box center [762, 131] width 1393 height 67
click at [463, 134] on input "text" at bounding box center [440, 141] width 72 height 15
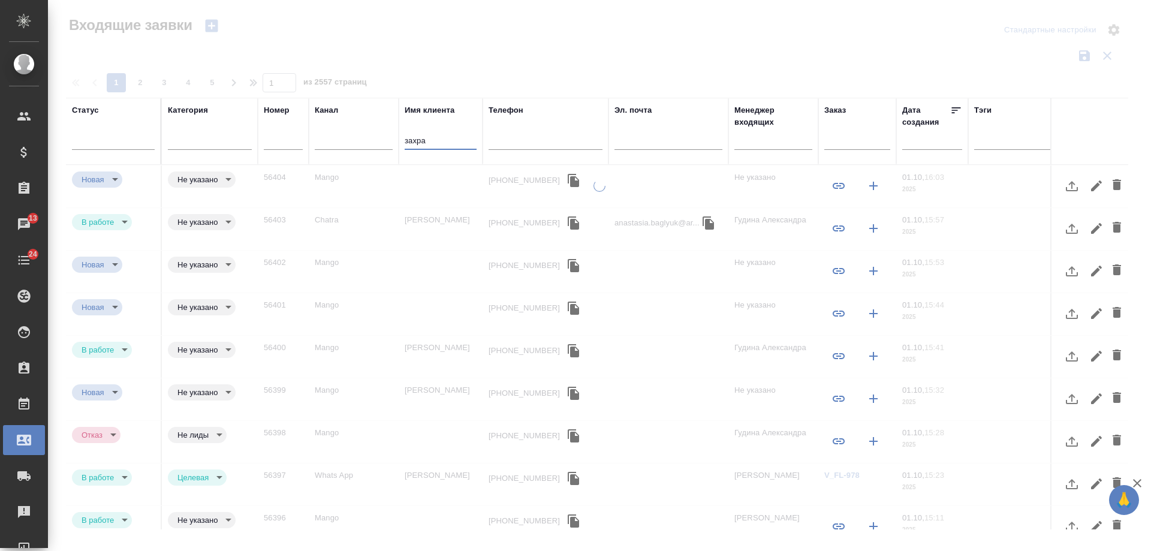
click at [414, 143] on input "захра" at bounding box center [440, 141] width 72 height 15
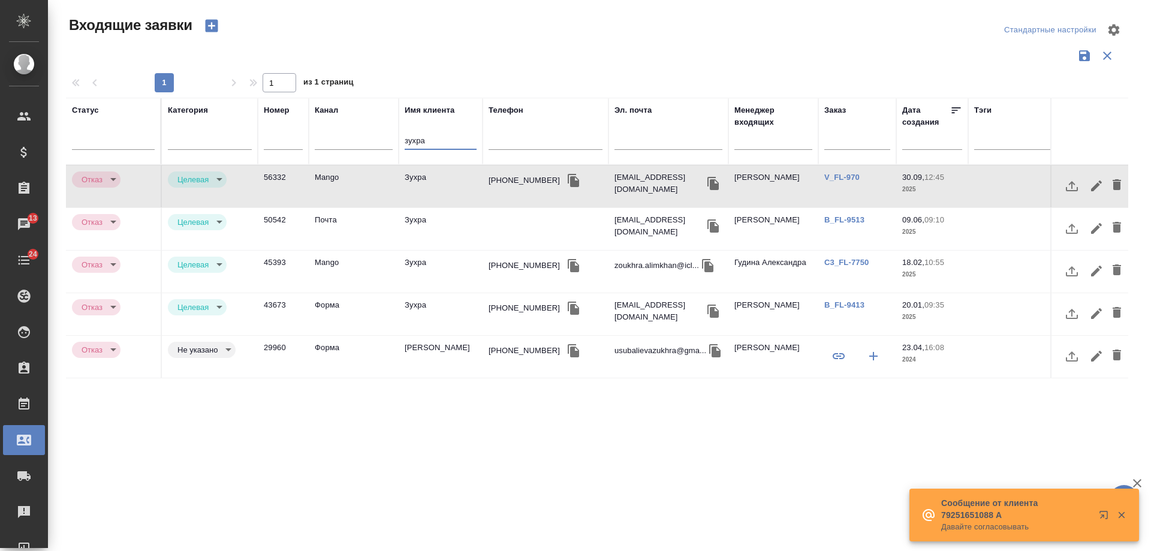
type input "зухра"
click at [845, 178] on link "V_FL-970" at bounding box center [841, 177] width 35 height 9
drag, startPoint x: 449, startPoint y: 143, endPoint x: 302, endPoint y: 143, distance: 147.4
click at [302, 143] on tr "Статус Категория Номер Канал Имя клиента зухра Телефон Эл. почта Менеджер входя…" at bounding box center [762, 131] width 1393 height 67
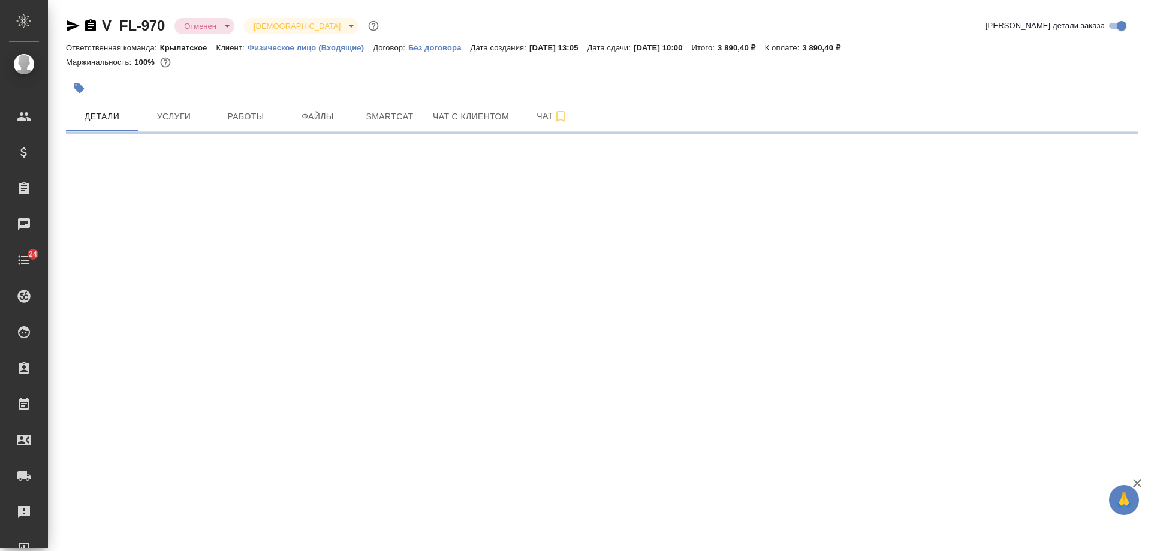
select select "RU"
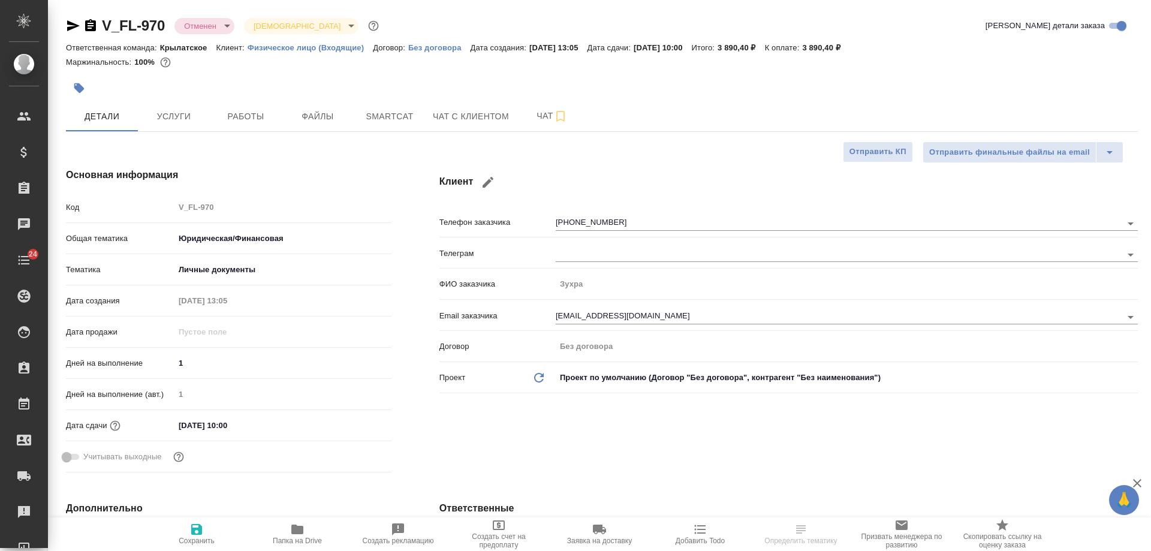
type textarea "x"
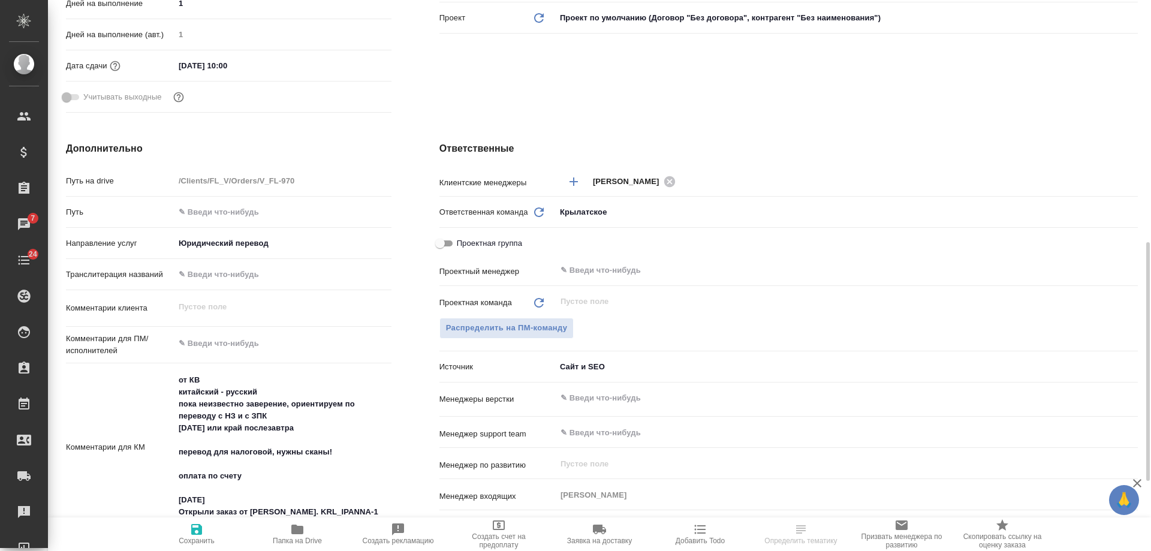
scroll to position [419, 0]
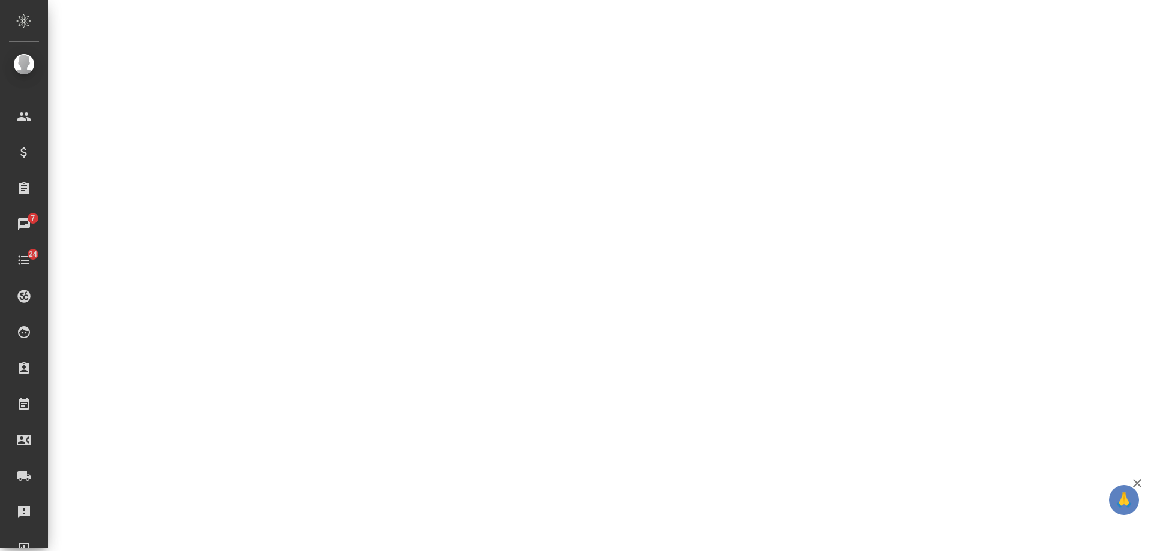
select select "RU"
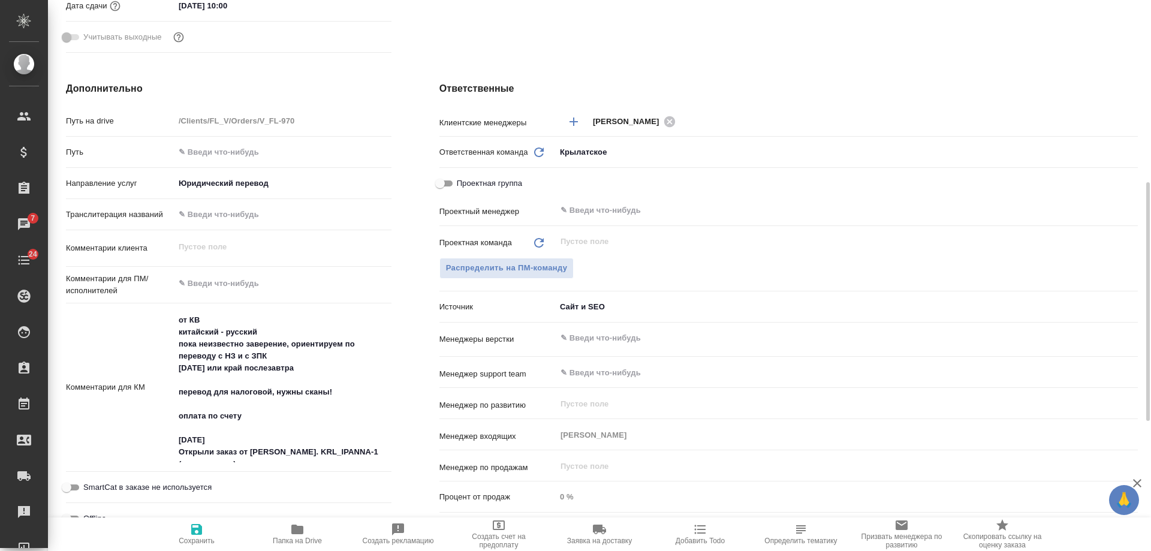
type textarea "x"
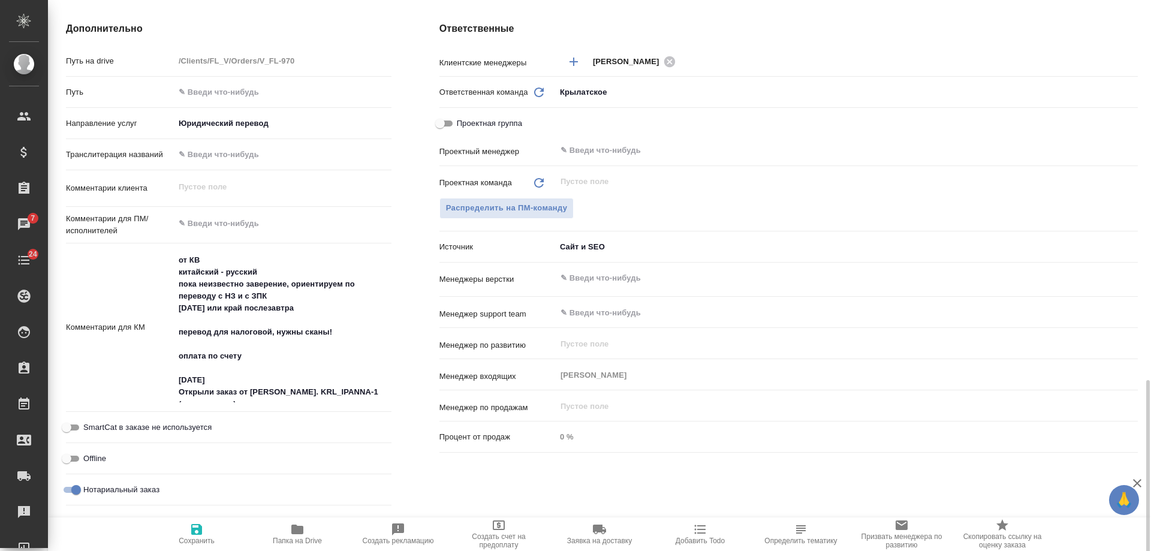
scroll to position [659, 0]
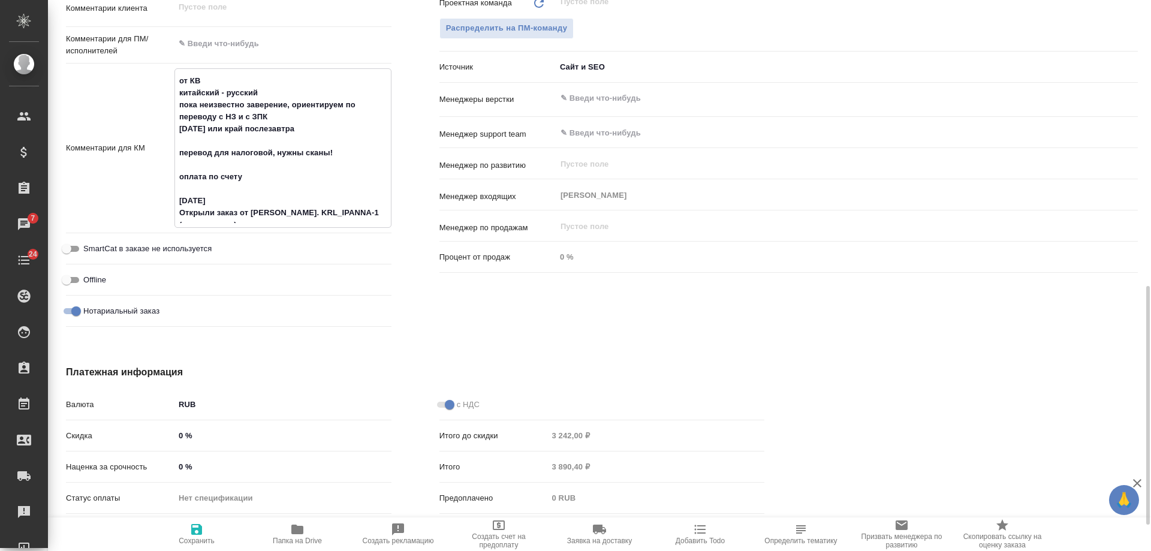
drag, startPoint x: 326, startPoint y: 212, endPoint x: 280, endPoint y: 216, distance: 45.8
click at [280, 216] on textarea "от КВ китайский - русский пока неизвестно заверение, ориентируем по переводу с …" at bounding box center [283, 147] width 216 height 152
click at [635, 328] on div "Ответственные Клиентские менеджеры [PERSON_NAME] ​ Ответственная команда Обнови…" at bounding box center [788, 87] width 746 height 538
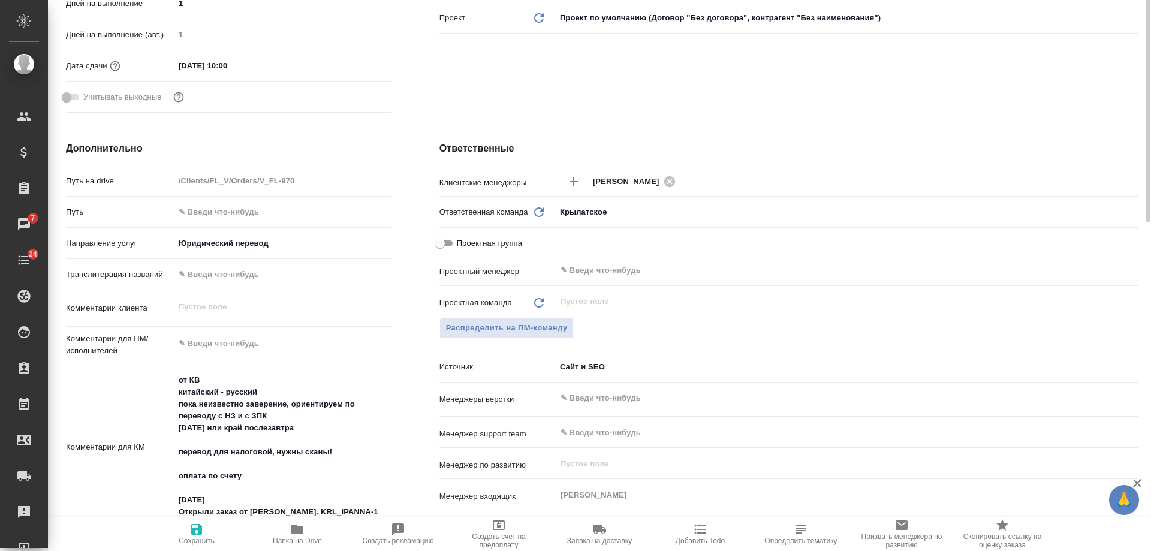
scroll to position [0, 0]
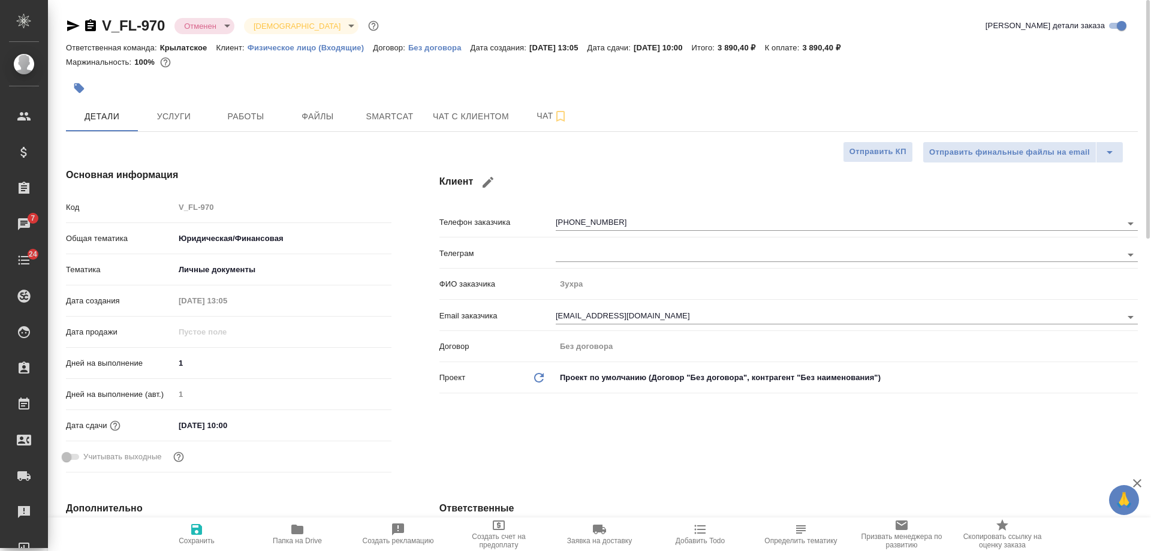
click at [611, 154] on div "Клиент Телефон заказчика [PHONE_NUMBER] Телеграм ФИО заказчика [PERSON_NAME] Em…" at bounding box center [788, 322] width 746 height 357
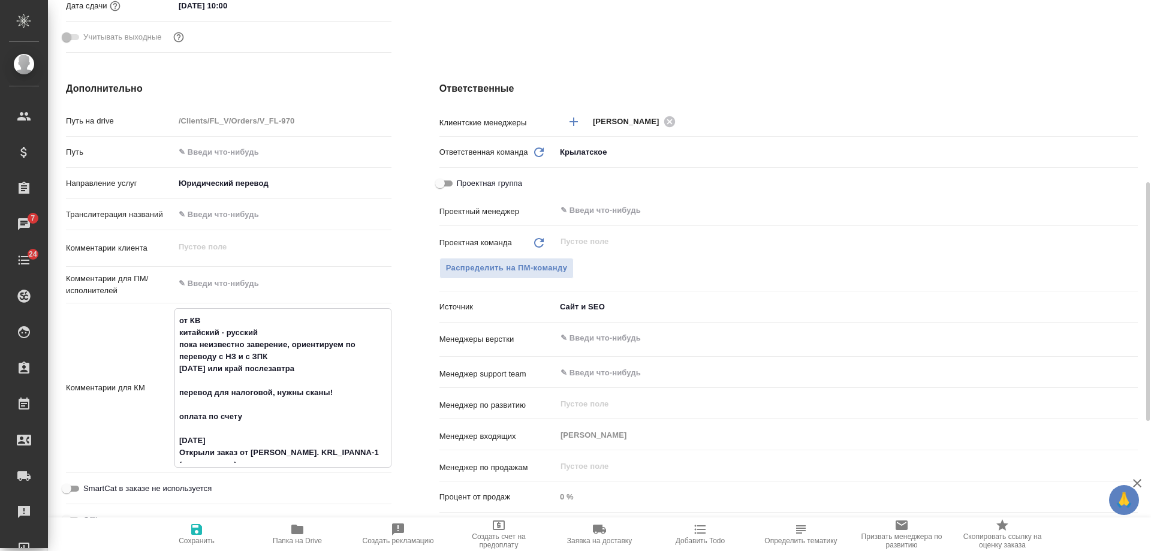
drag, startPoint x: 325, startPoint y: 449, endPoint x: 268, endPoint y: 449, distance: 56.9
click at [268, 449] on textarea "от КВ китайский - русский пока неизвестно заверение, ориентируем по переводу с …" at bounding box center [283, 386] width 216 height 152
type textarea "x"
click at [655, 75] on div "Ответственные Клиентские менеджеры [PERSON_NAME] ​ Ответственная команда Обнови…" at bounding box center [788, 327] width 746 height 538
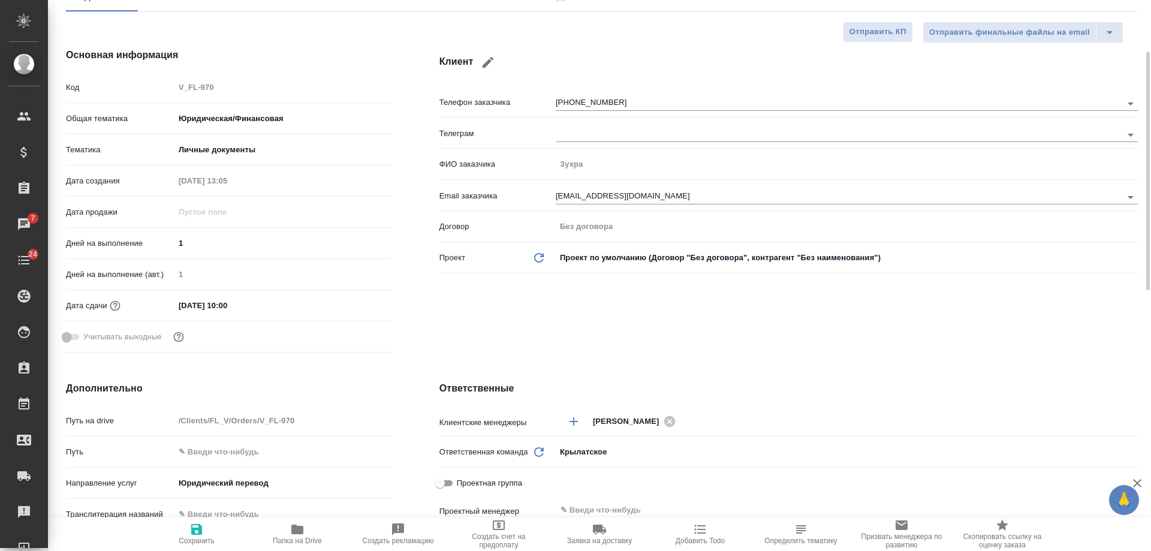
scroll to position [0, 0]
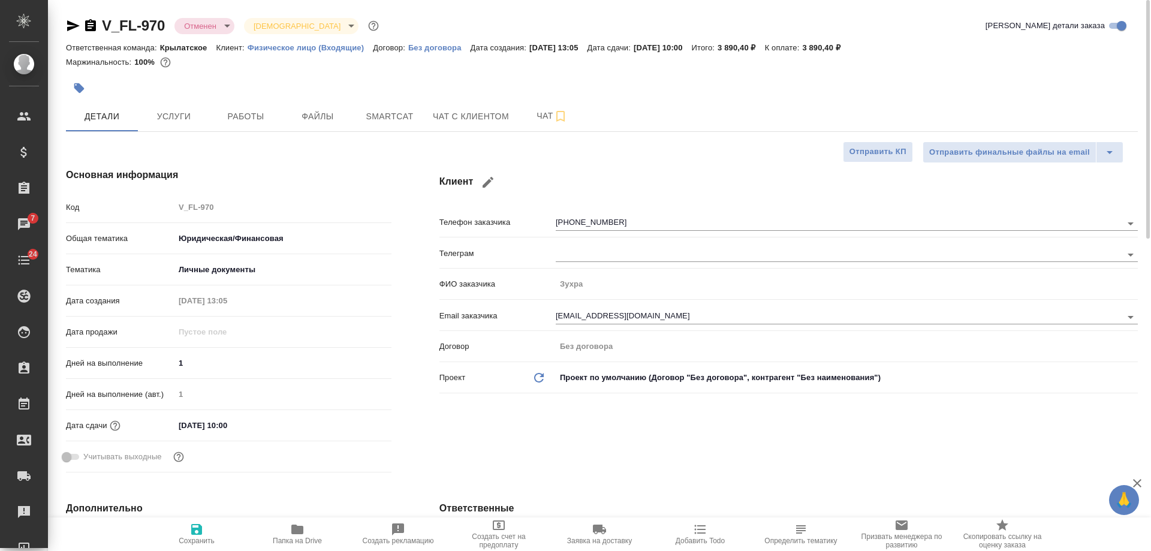
click at [76, 21] on icon "button" at bounding box center [73, 26] width 14 height 14
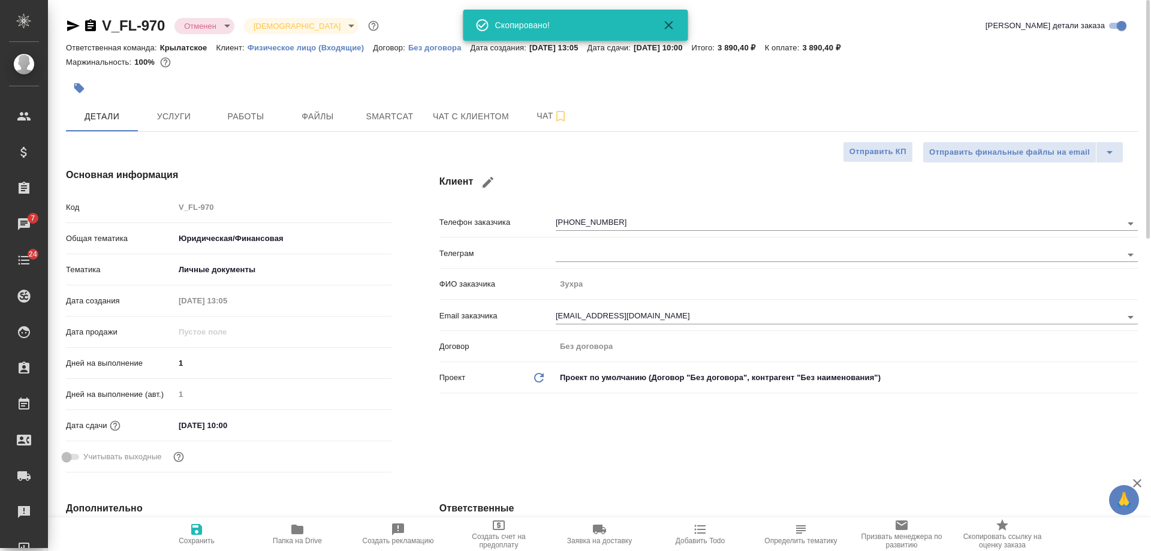
type textarea "x"
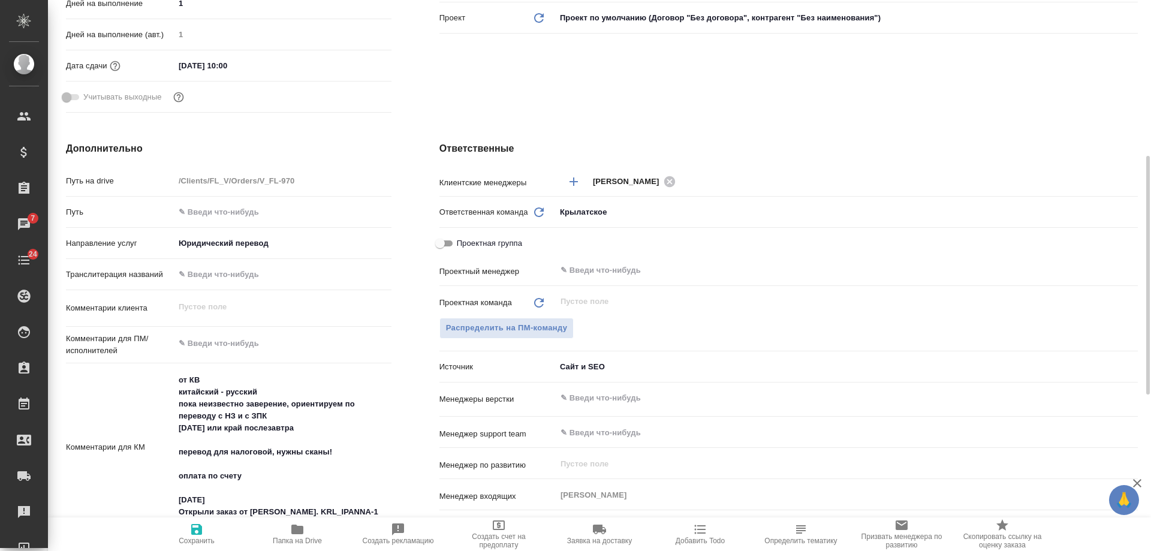
scroll to position [539, 0]
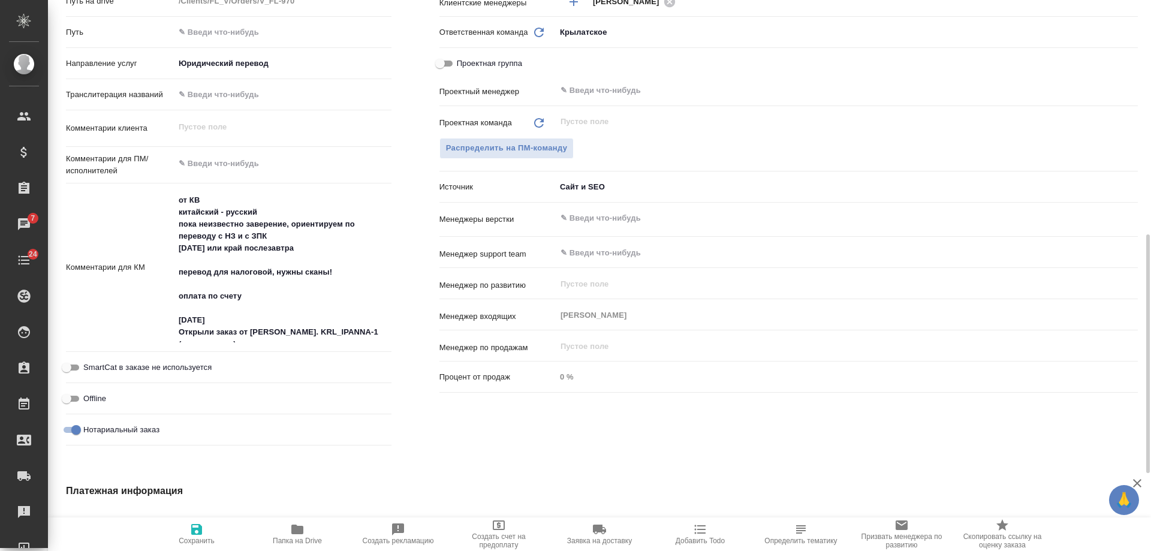
type textarea "x"
drag, startPoint x: 325, startPoint y: 332, endPoint x: 270, endPoint y: 333, distance: 55.1
click at [270, 333] on textarea "от КВ китайский - русский пока неизвестно заверение, ориентируем по переводу с …" at bounding box center [283, 267] width 216 height 152
type textarea "x"
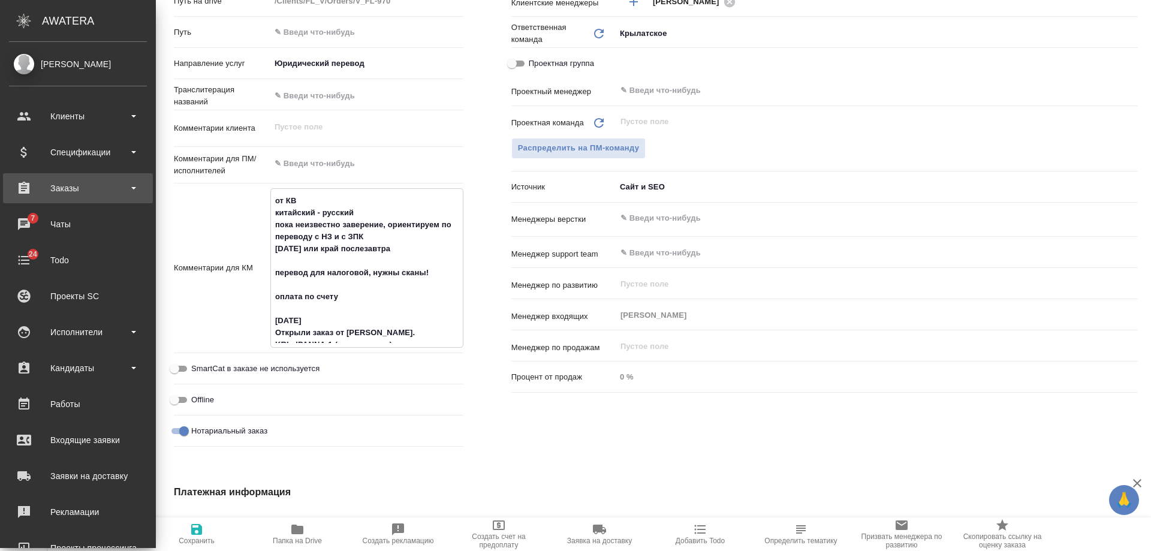
type textarea "x"
click at [81, 184] on div "Заказы" at bounding box center [78, 188] width 138 height 18
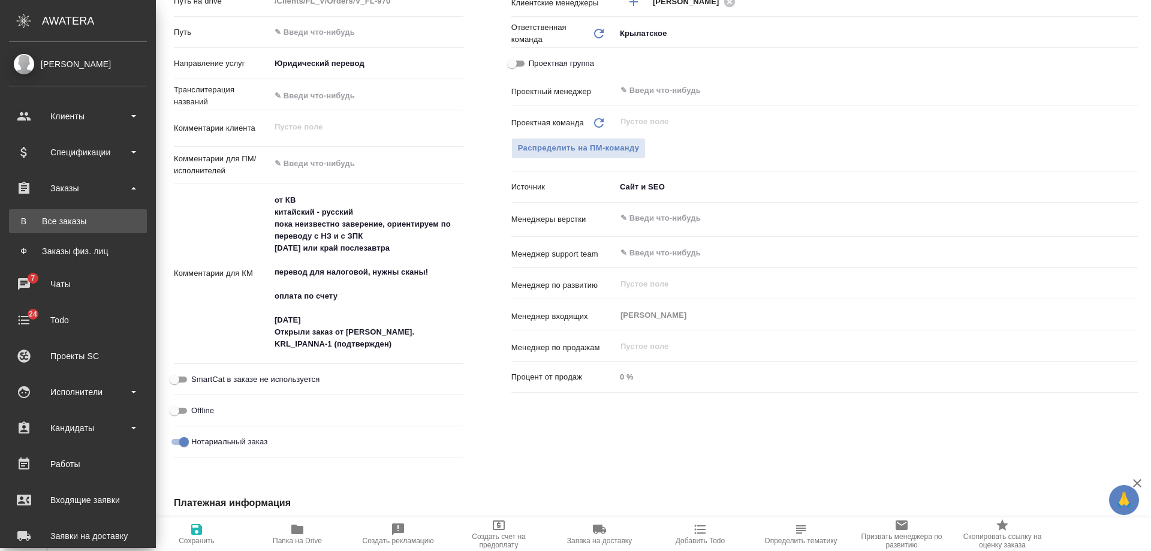
click at [74, 216] on div "Все заказы" at bounding box center [78, 221] width 126 height 12
type textarea "x"
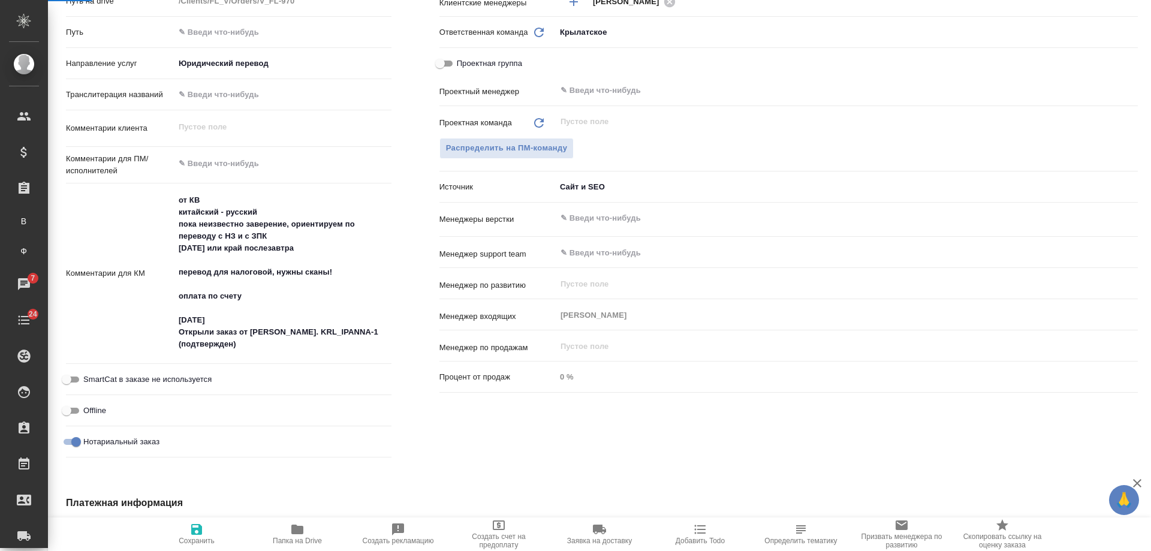
type textarea "x"
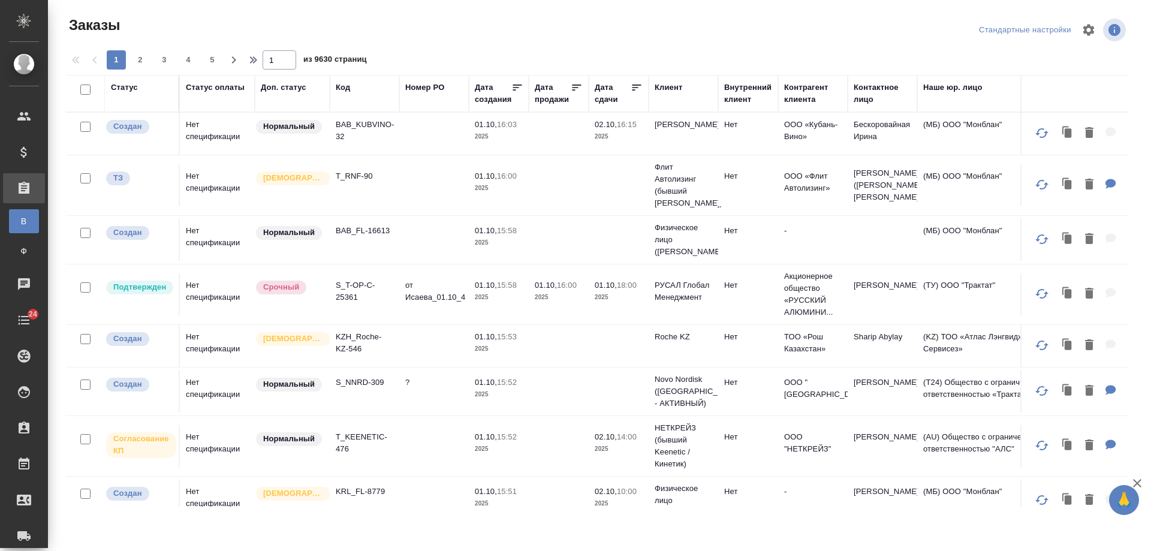
click at [346, 90] on div "Код" at bounding box center [343, 87] width 14 height 12
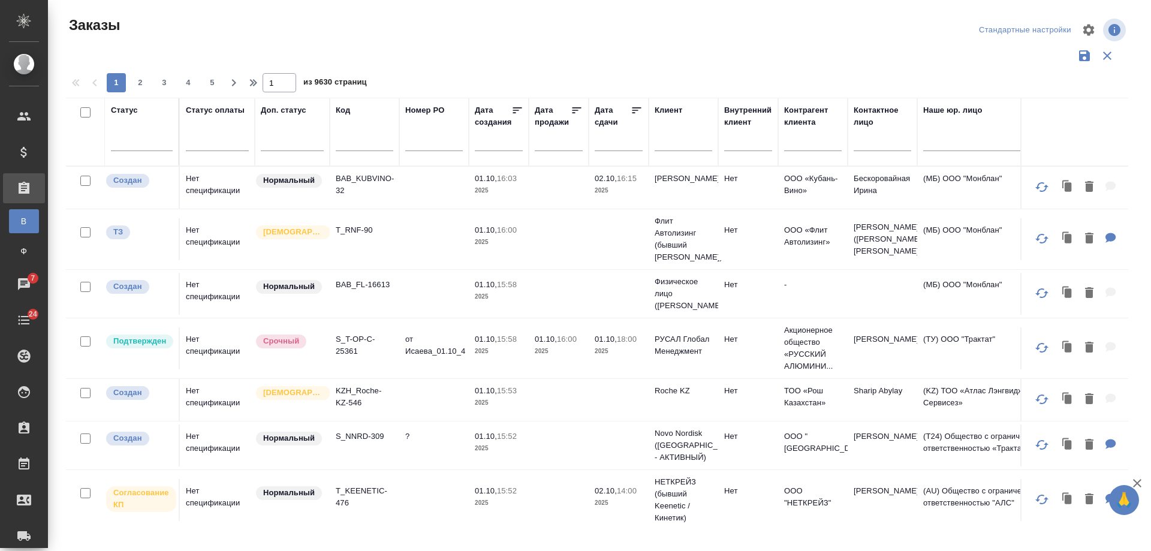
click at [357, 144] on input "text" at bounding box center [365, 143] width 58 height 15
paste input "KRL_IPANNA-1"
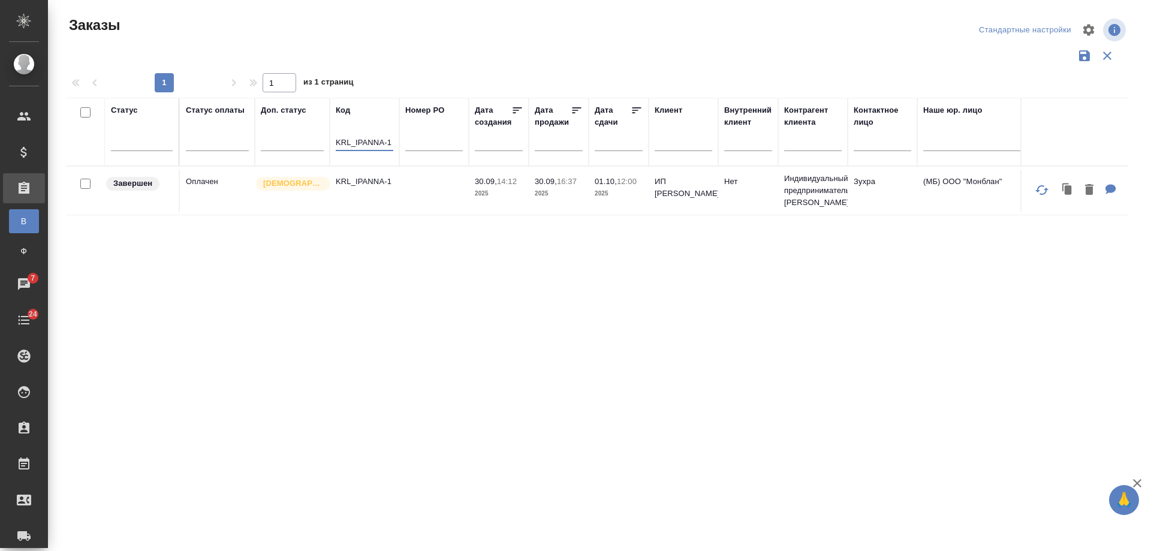
type input "KRL_IPANNA-1"
click at [475, 184] on p "30.09," at bounding box center [486, 181] width 22 height 9
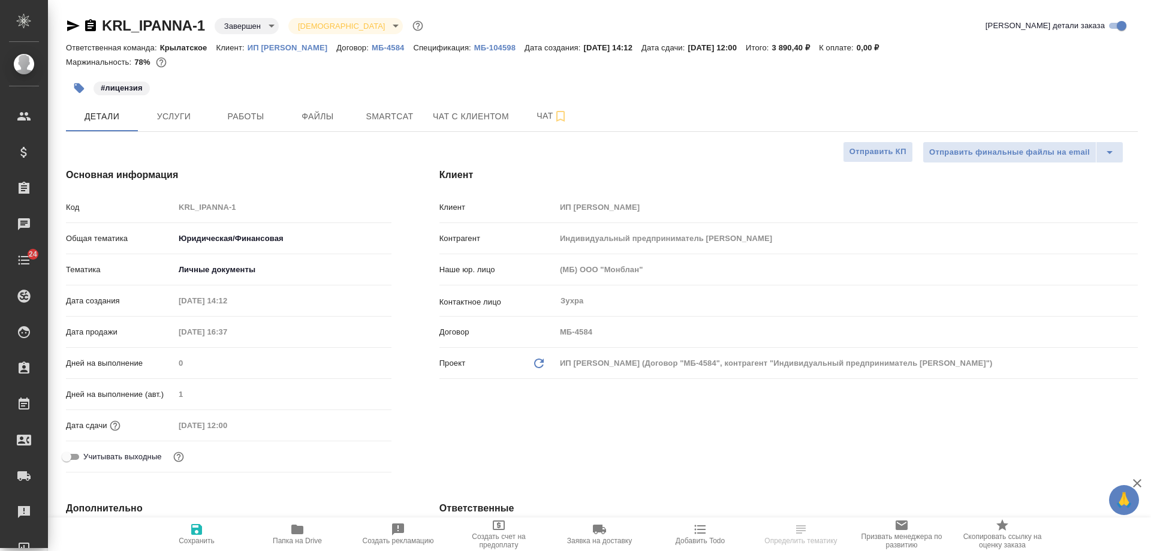
select select "RU"
click at [72, 28] on icon "button" at bounding box center [73, 25] width 13 height 11
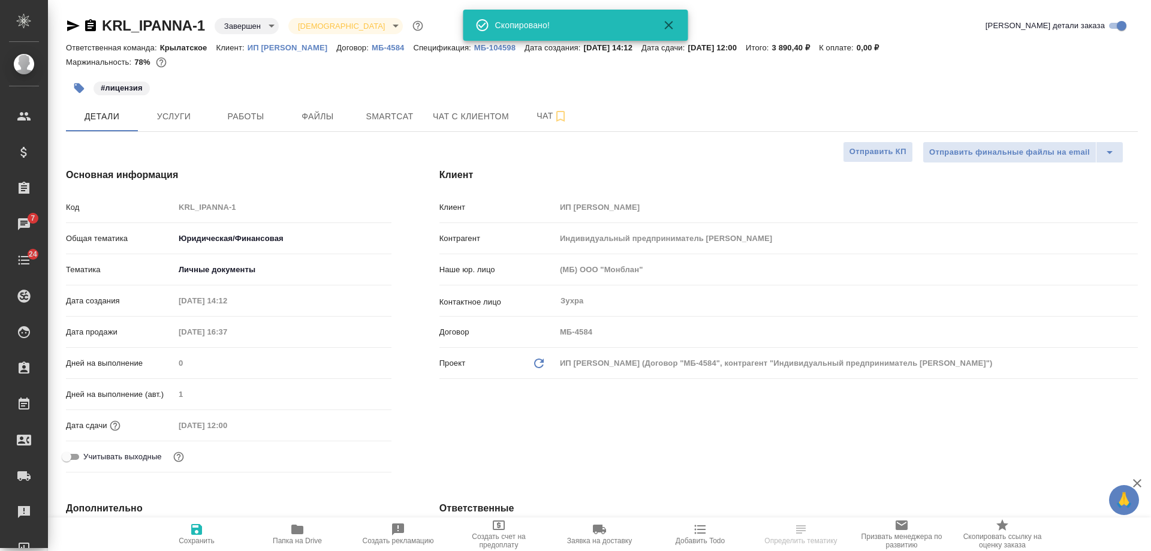
select select "RU"
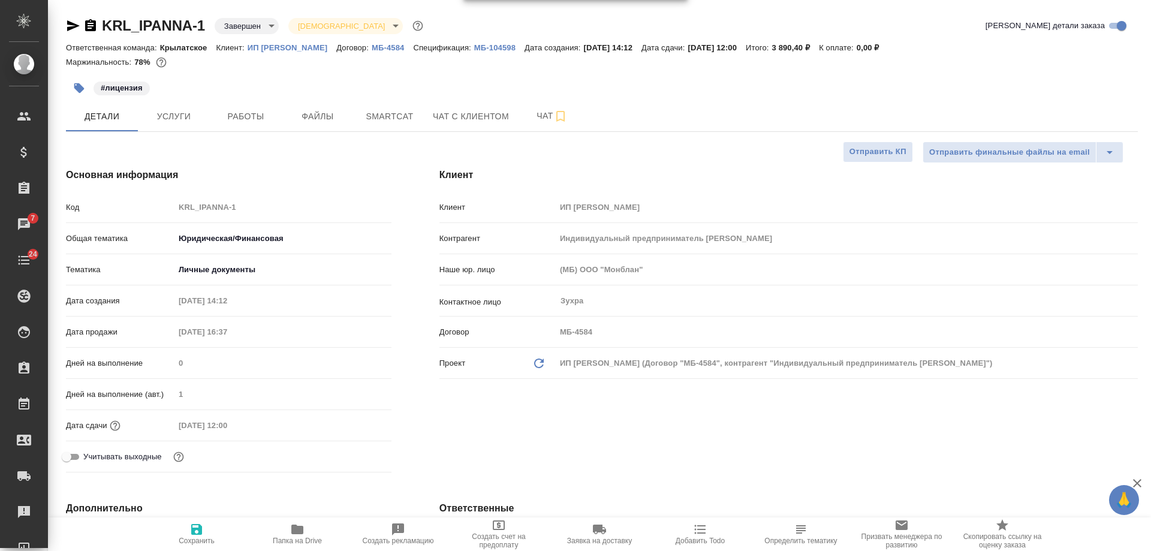
type textarea "x"
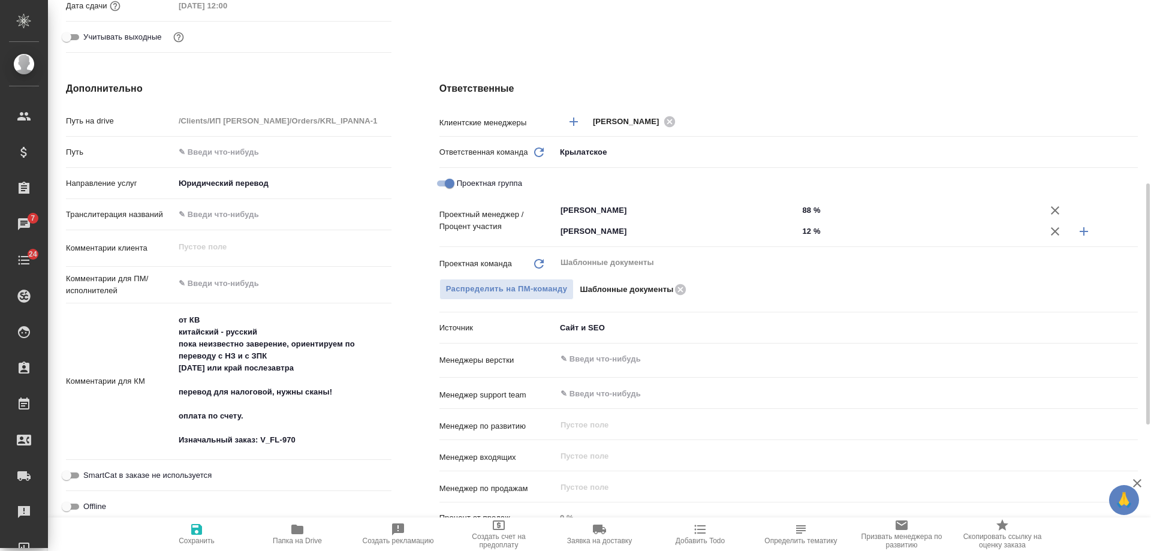
scroll to position [300, 0]
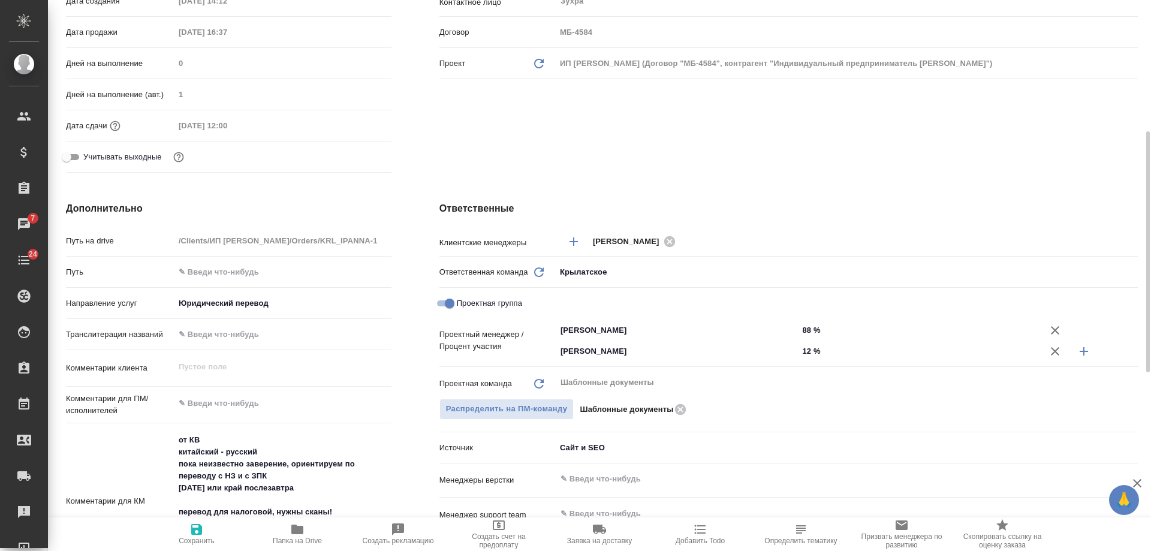
type textarea "x"
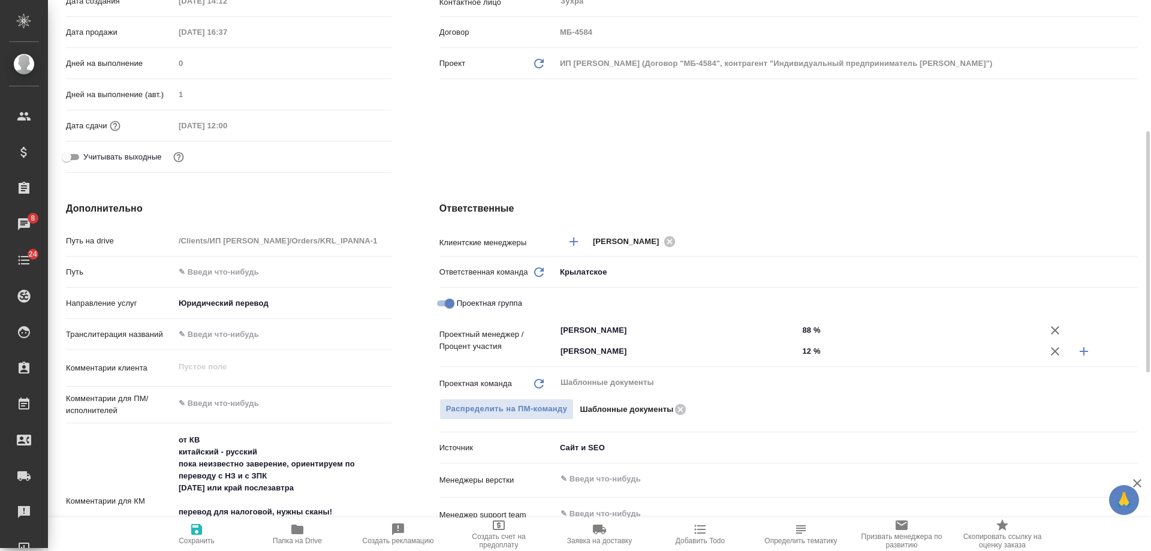
type textarea "x"
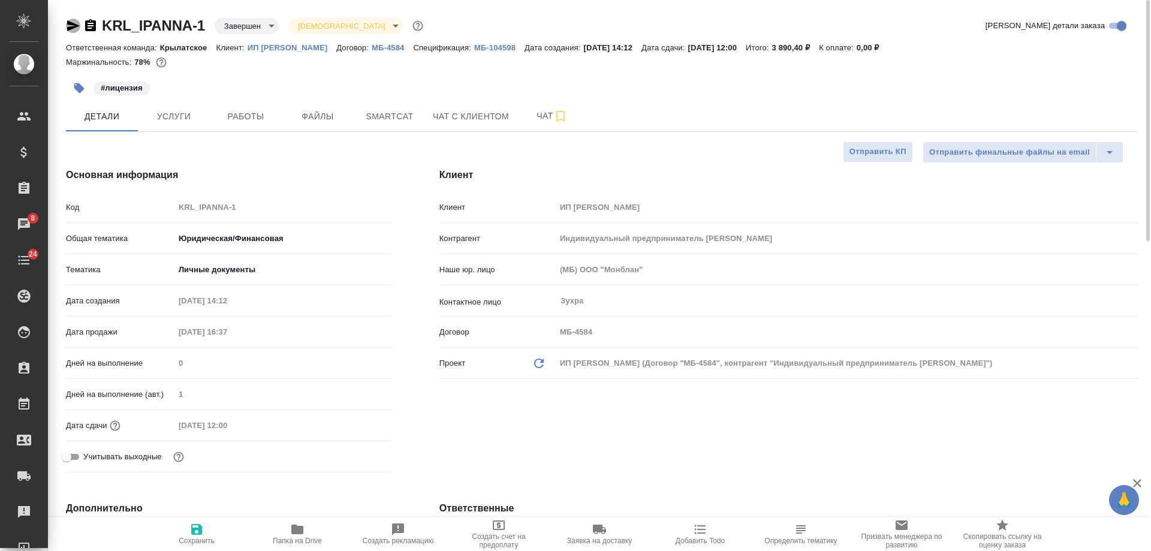
click at [76, 26] on icon "button" at bounding box center [73, 25] width 13 height 11
type textarea "x"
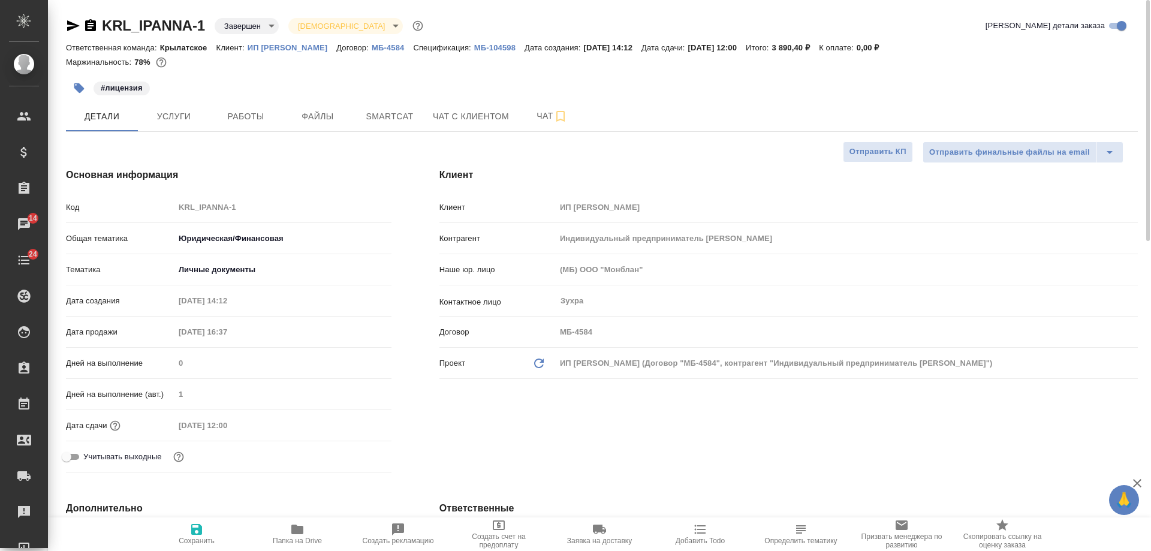
type textarea "x"
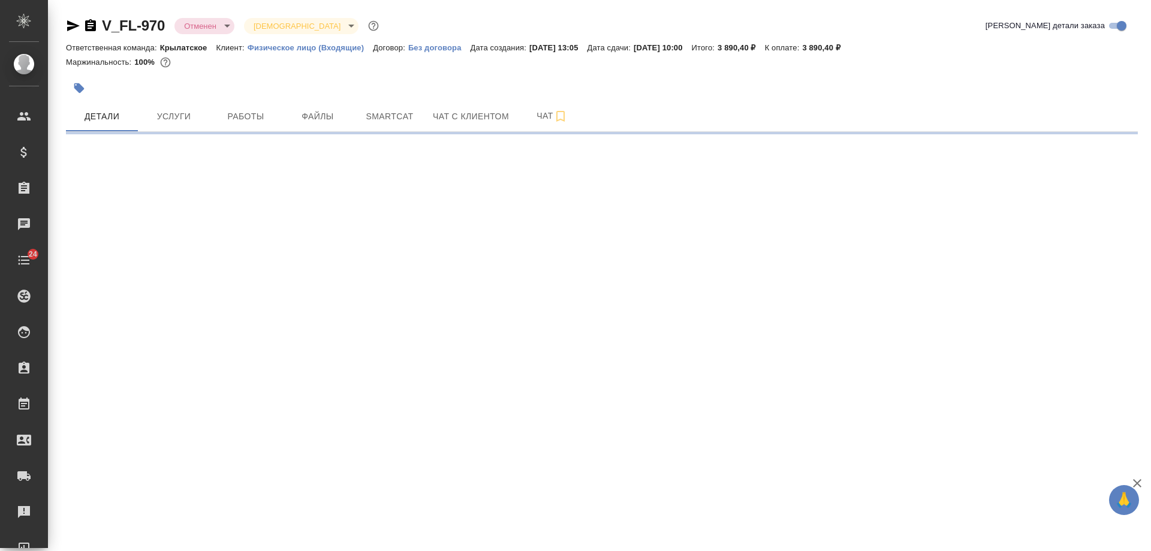
select select "RU"
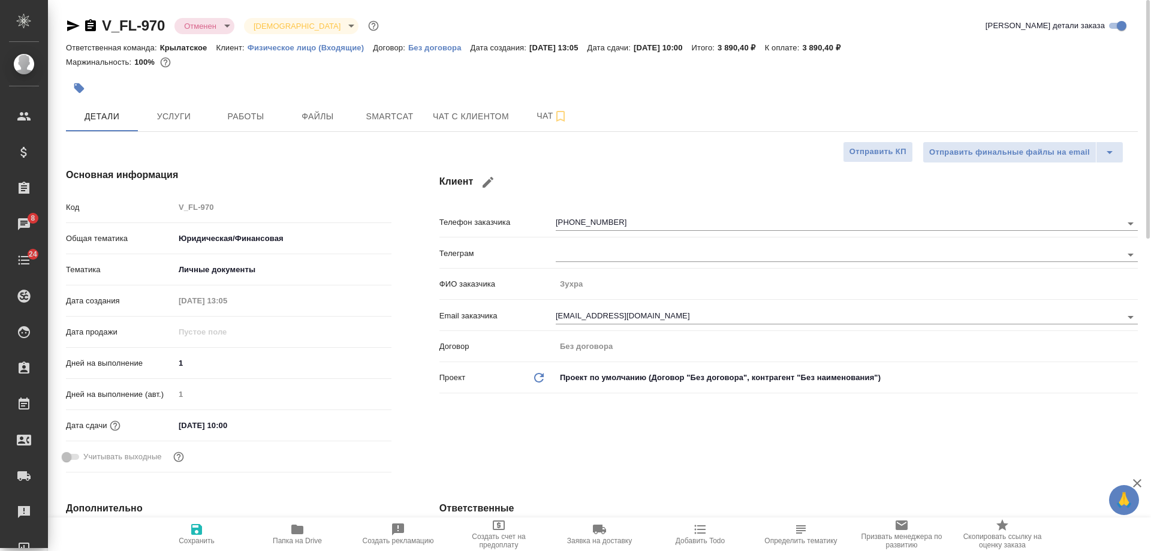
type textarea "x"
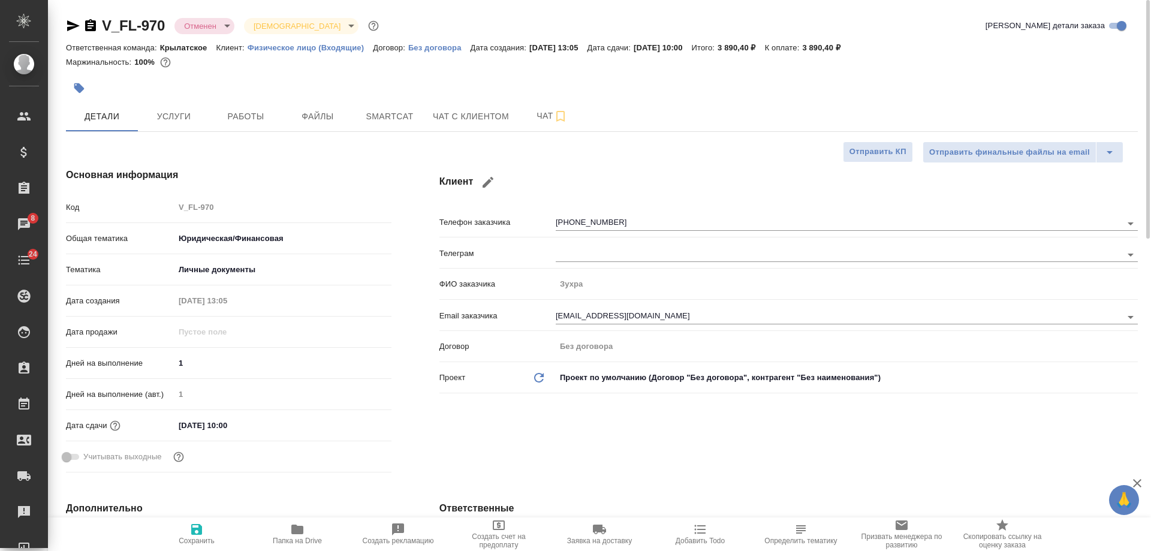
type textarea "x"
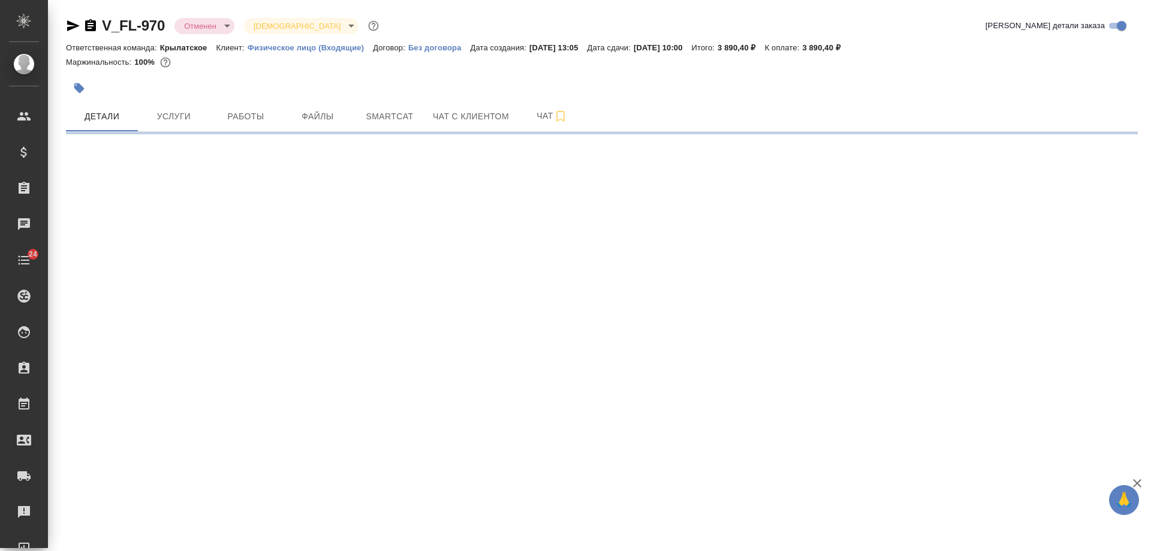
click at [73, 25] on icon "button" at bounding box center [73, 25] width 13 height 11
select select "RU"
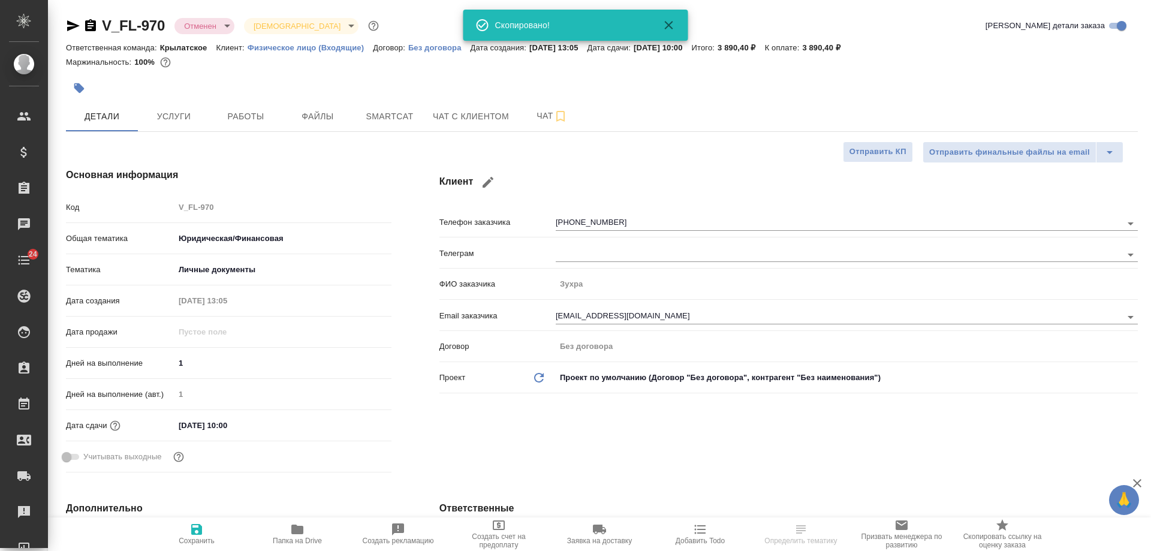
type textarea "x"
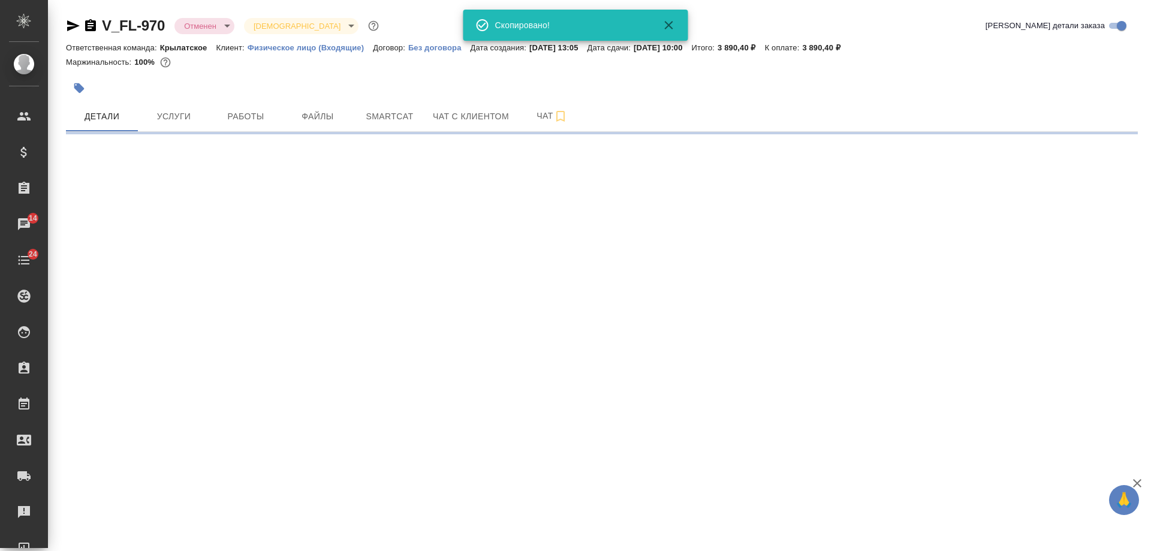
select select "RU"
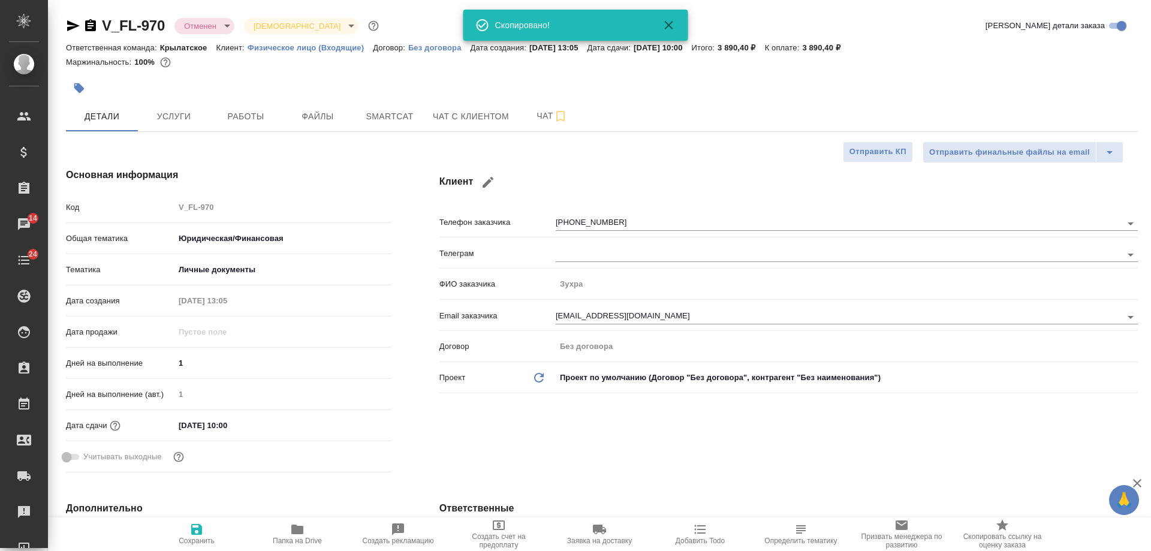
type textarea "x"
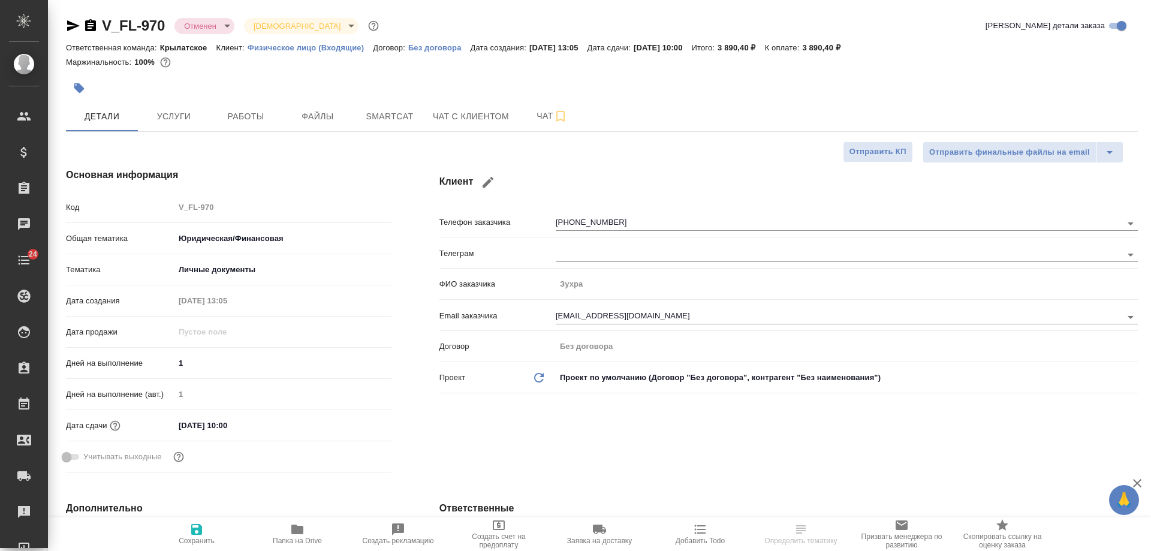
select select "RU"
type textarea "x"
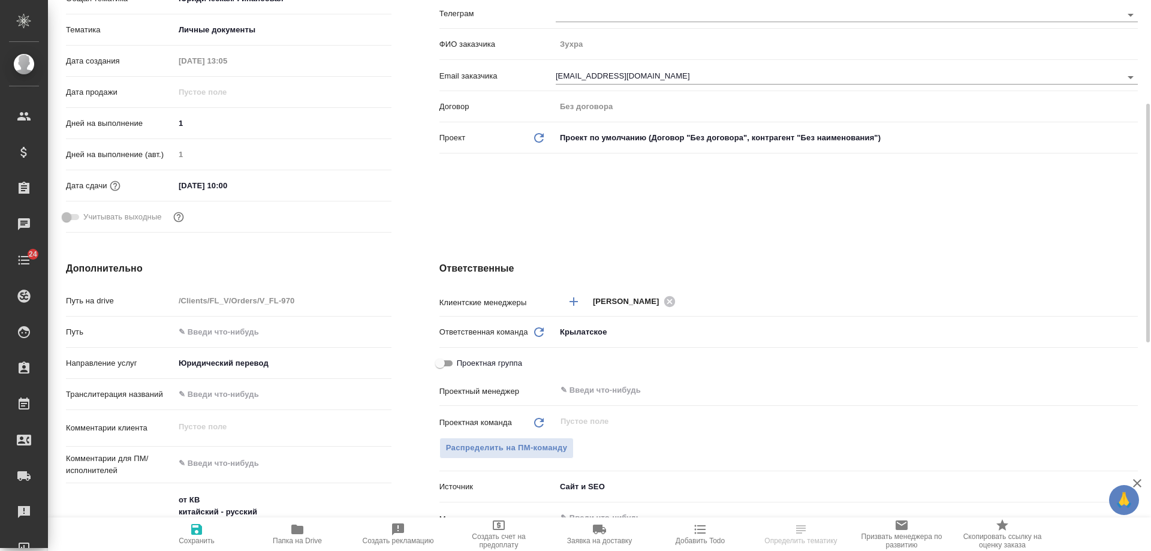
scroll to position [360, 0]
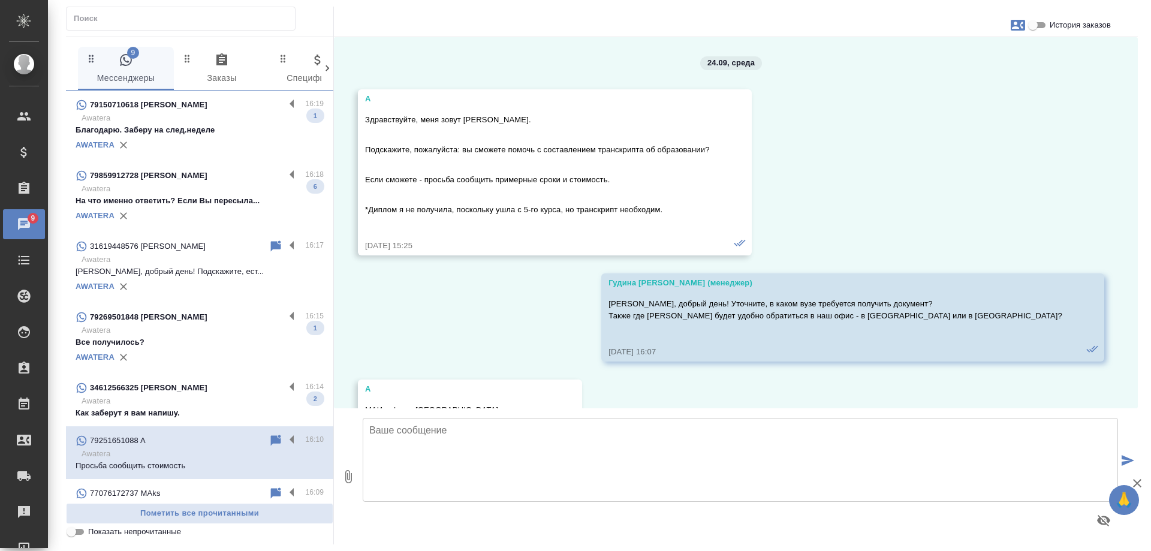
scroll to position [2266, 0]
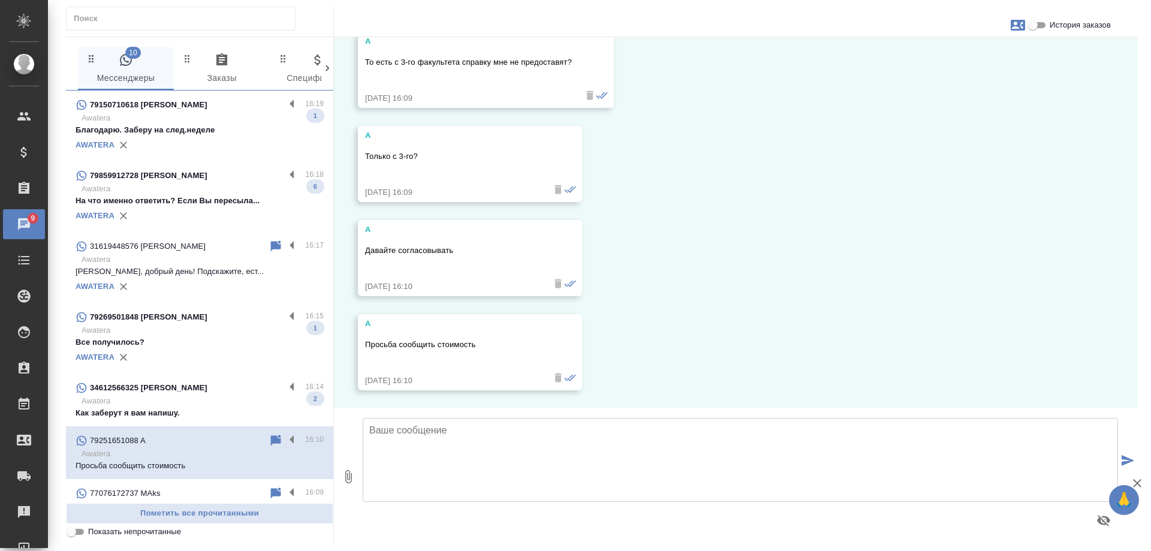
click at [213, 401] on p "Awatera" at bounding box center [202, 401] width 242 height 12
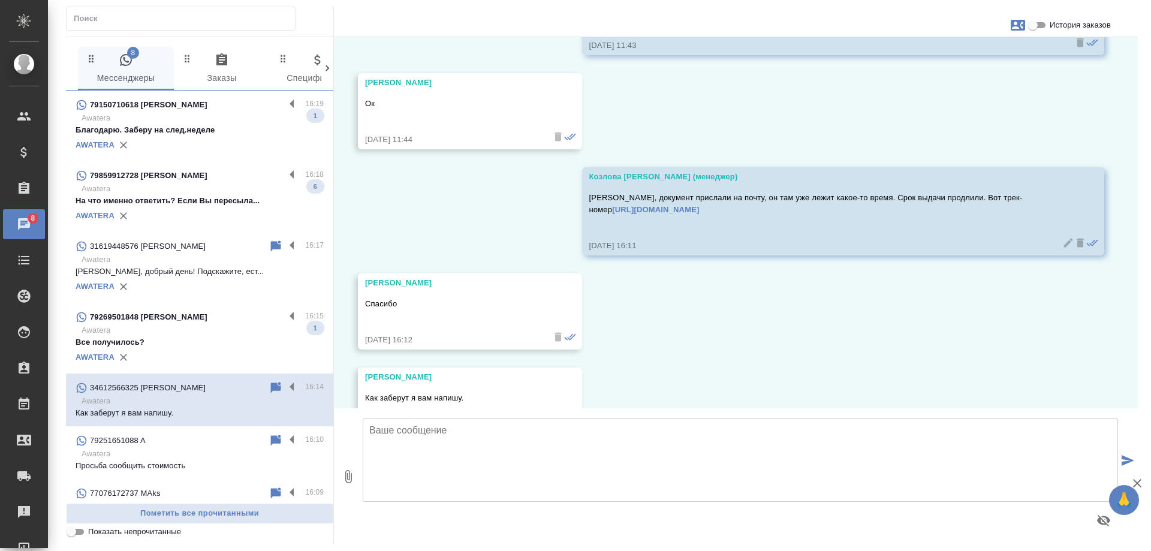
scroll to position [13703, 0]
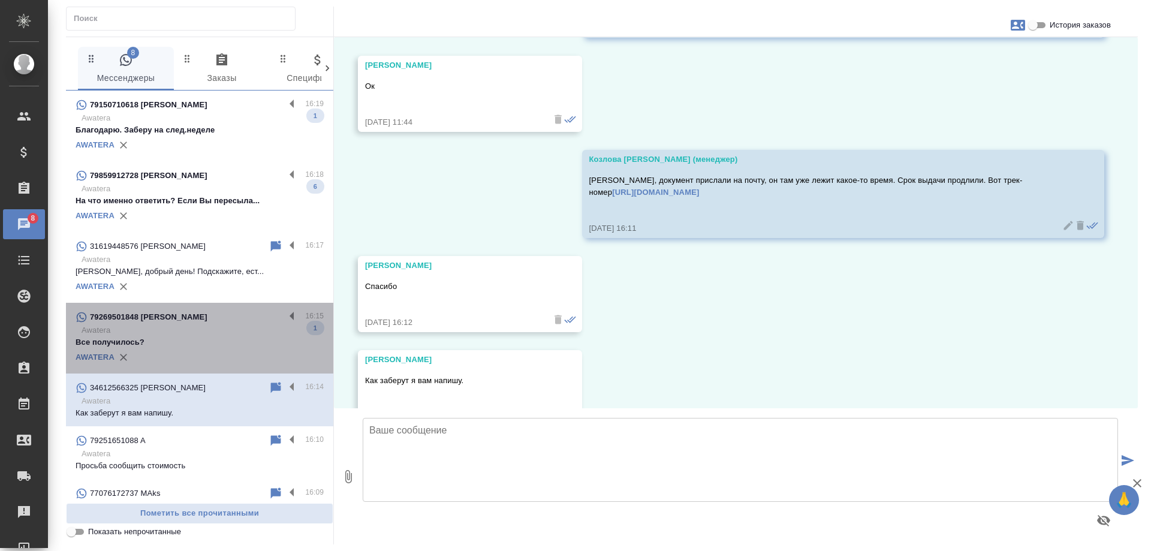
click at [213, 319] on div "79269501848 Иван" at bounding box center [180, 317] width 209 height 14
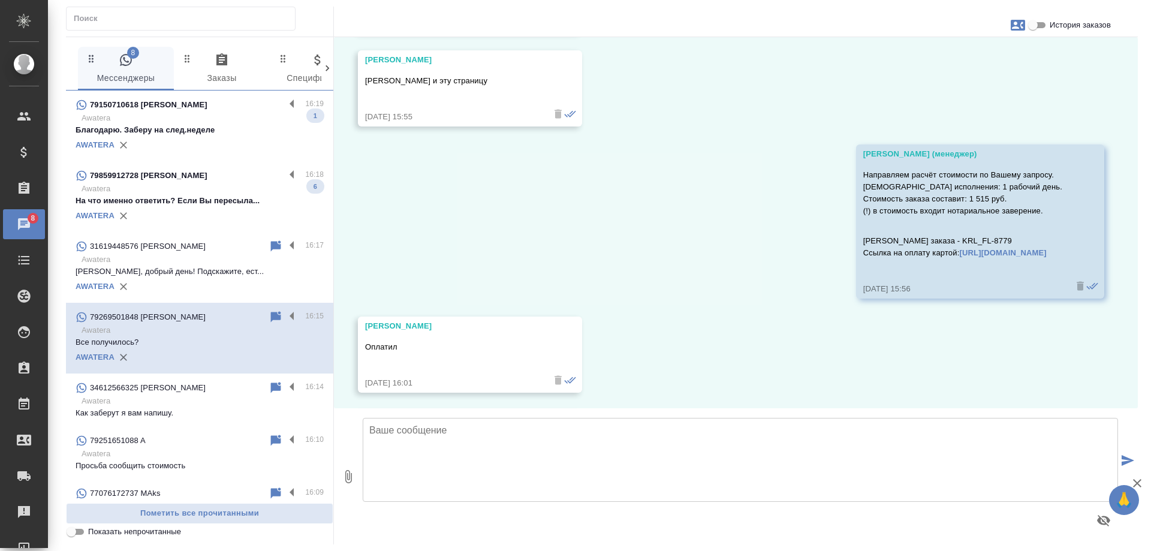
scroll to position [5937, 0]
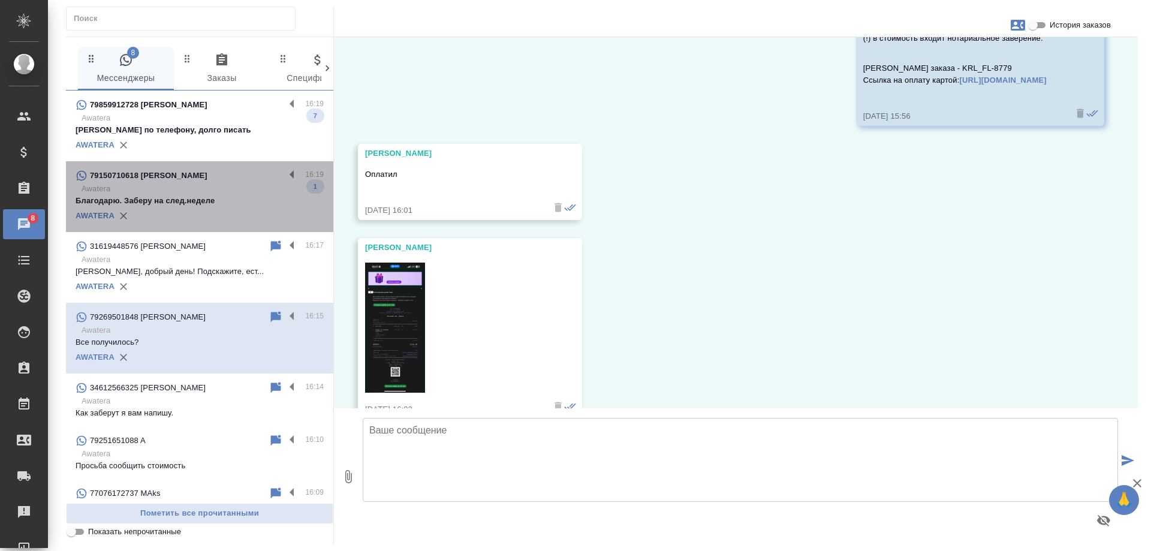
click at [212, 195] on p "Благодарю. Заберу на след.неделе" at bounding box center [200, 201] width 248 height 12
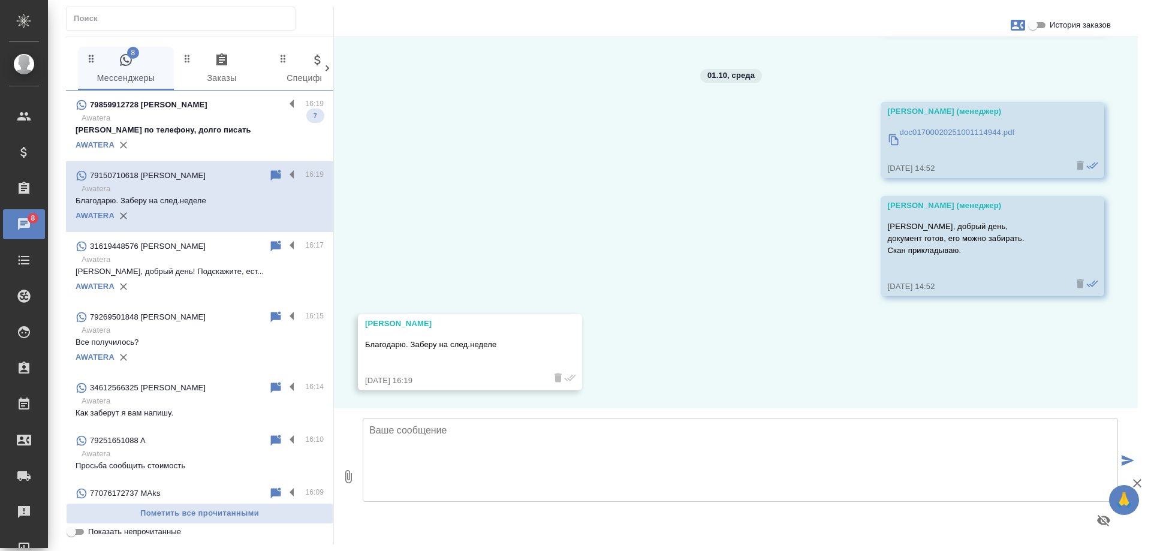
scroll to position [3426, 0]
drag, startPoint x: 216, startPoint y: 125, endPoint x: 315, endPoint y: 6, distance: 154.5
click at [216, 126] on p "Давайте по телефону, долго писать" at bounding box center [200, 130] width 248 height 12
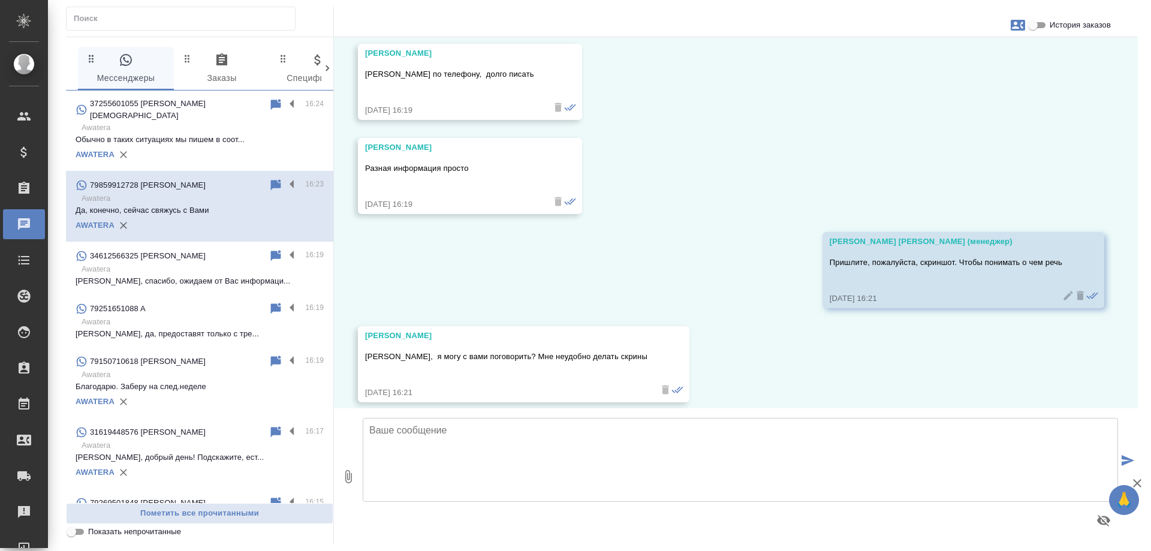
scroll to position [12814, 0]
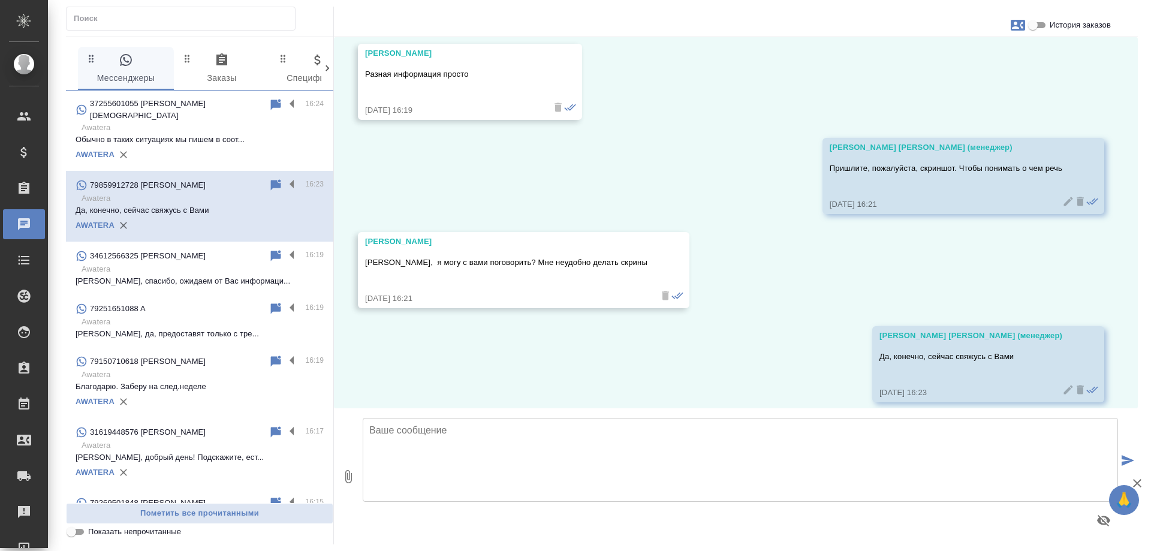
click at [196, 134] on p "Обычно в таких ситуациях мы пишем в соот..." at bounding box center [200, 140] width 248 height 12
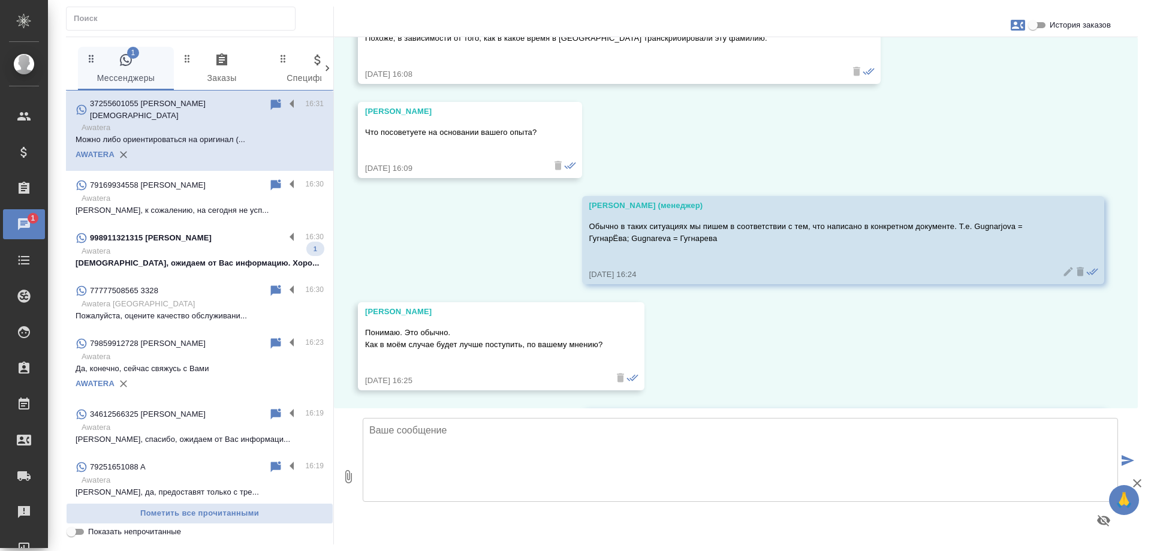
scroll to position [2624, 0]
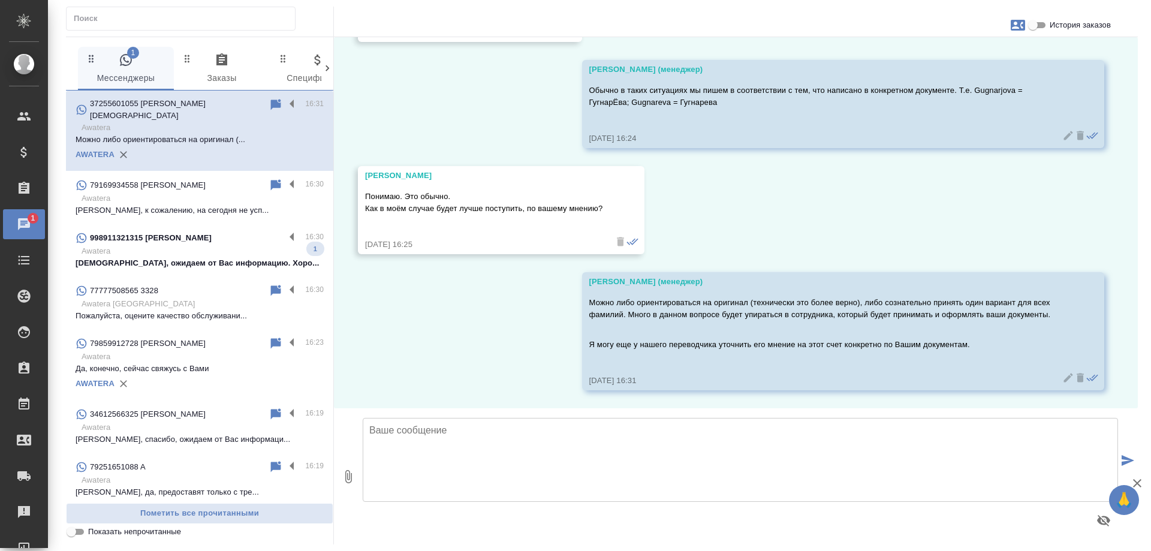
click at [222, 257] on p "[DEMOGRAPHIC_DATA], ожидаем от Вас информацию. Хоро..." at bounding box center [200, 263] width 248 height 12
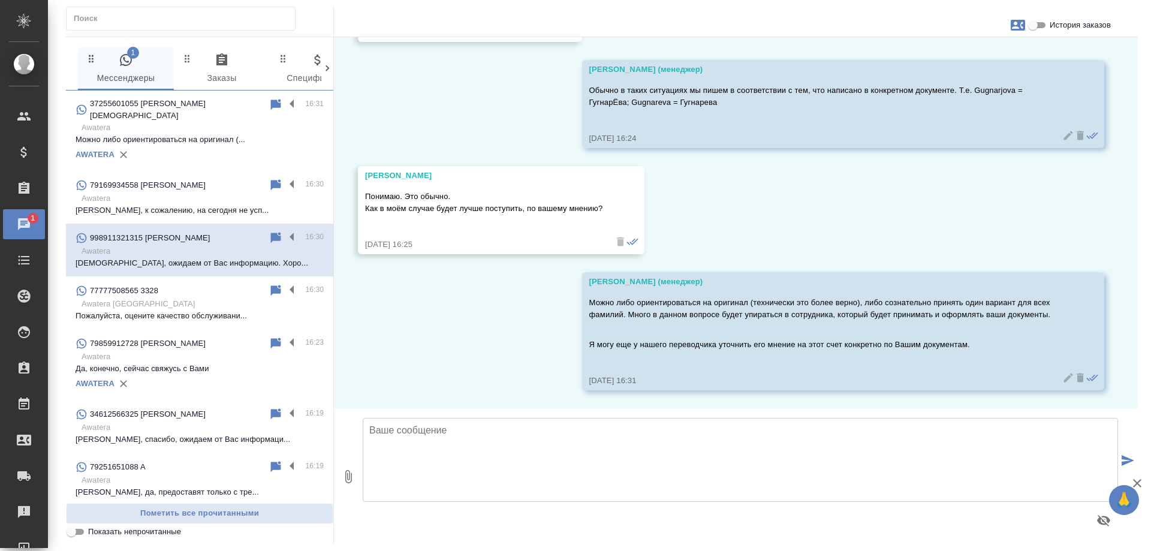
scroll to position [1080, 0]
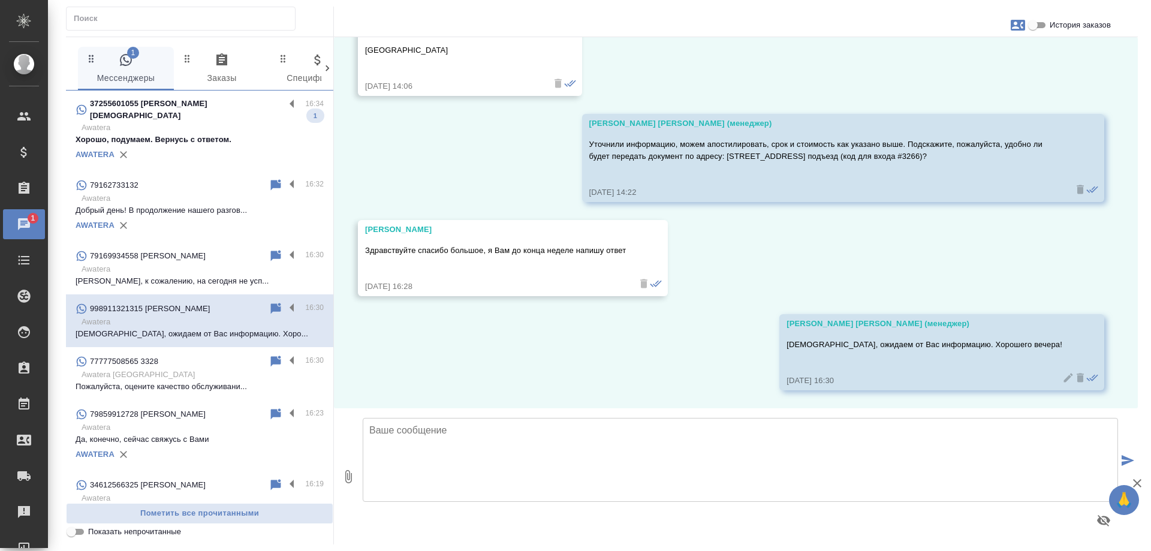
click at [231, 109] on div "37255601055 Rose Christian" at bounding box center [180, 110] width 209 height 24
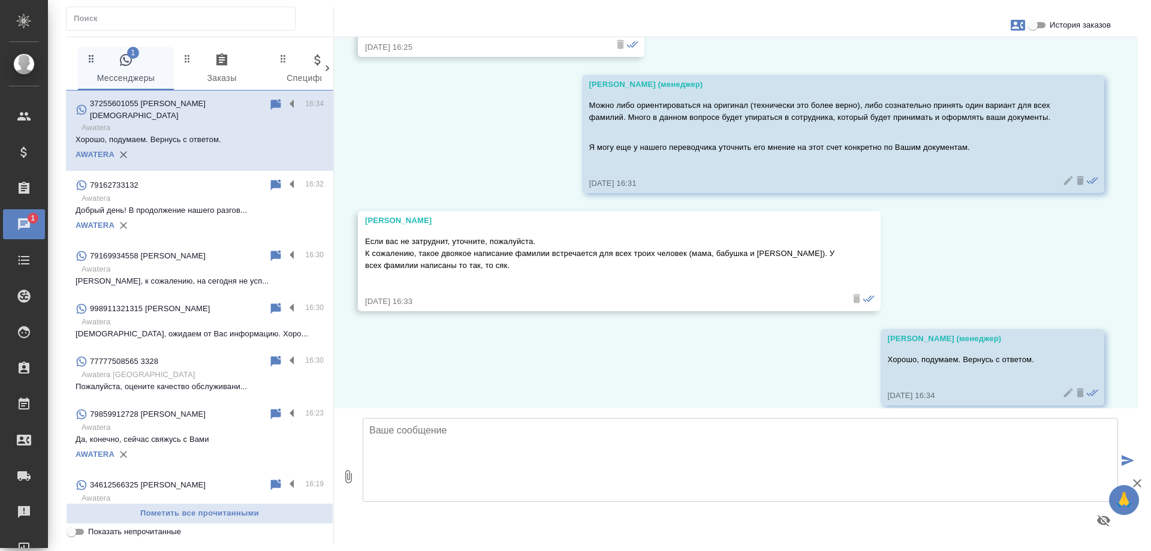
scroll to position [2836, 0]
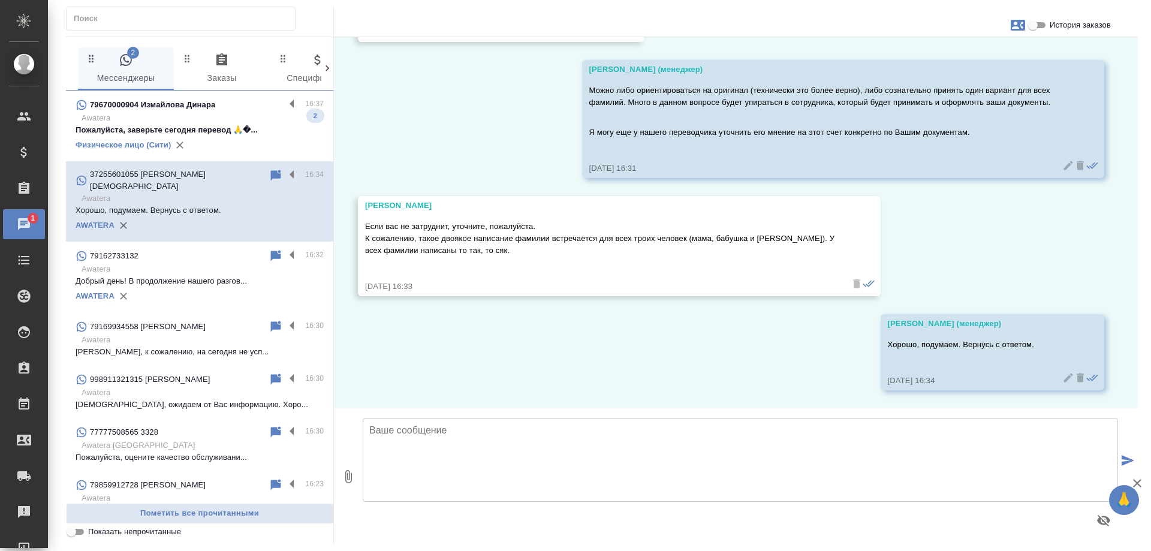
click at [215, 121] on p "Awatera" at bounding box center [202, 118] width 242 height 12
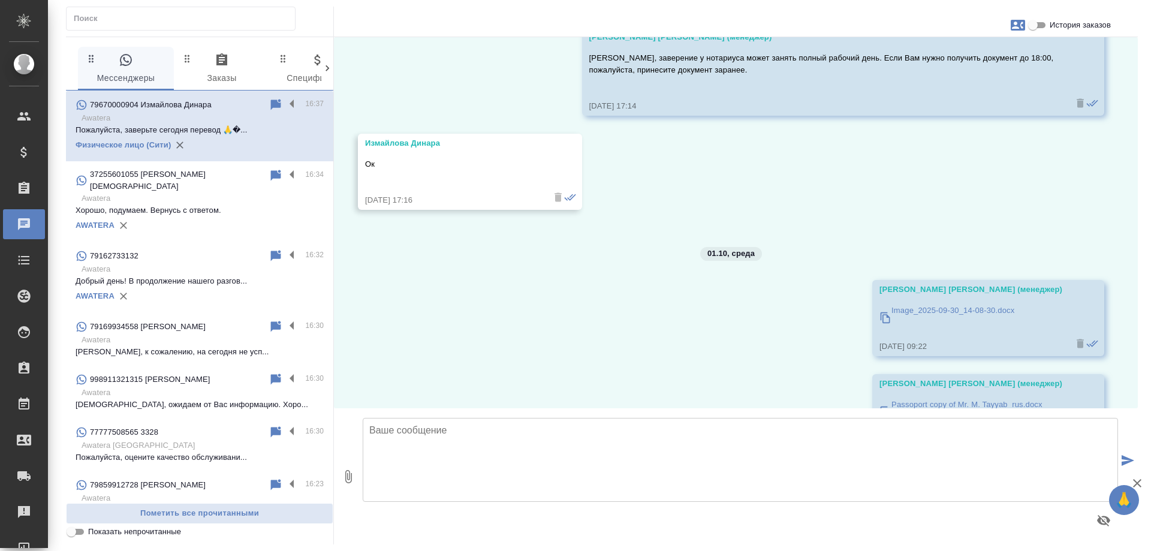
scroll to position [13311, 0]
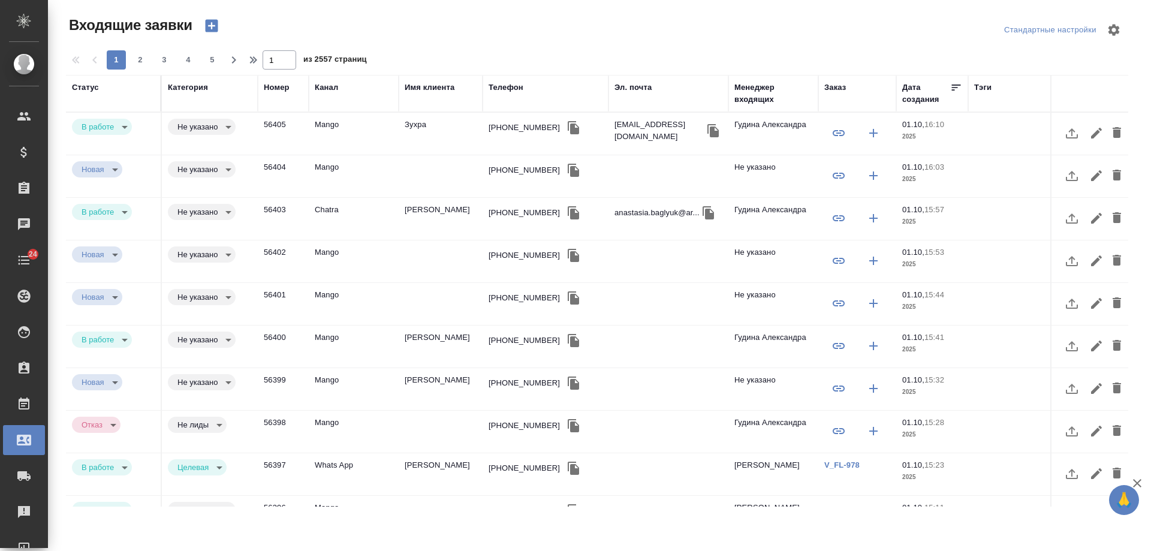
select select "RU"
click at [407, 129] on td "Зухра" at bounding box center [440, 134] width 84 height 42
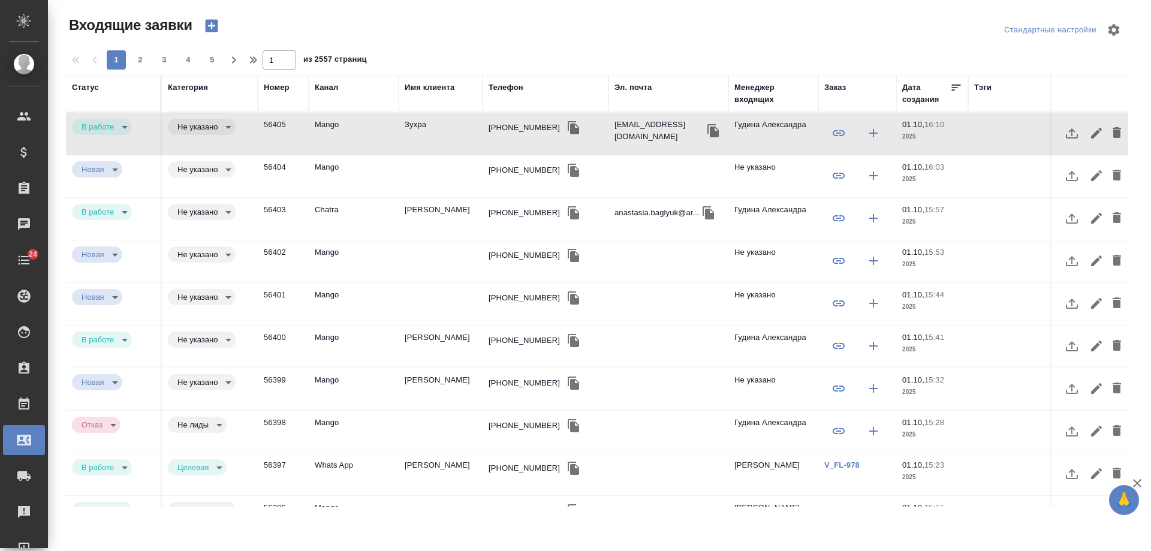
click at [828, 86] on div "Заказ" at bounding box center [835, 87] width 22 height 12
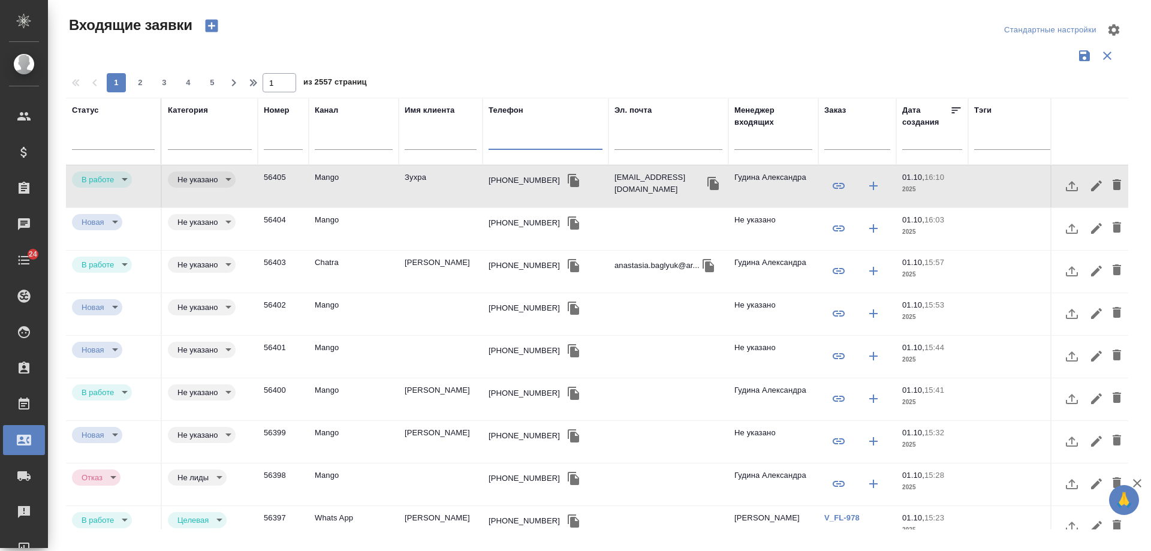
click at [503, 143] on input "text" at bounding box center [545, 141] width 114 height 15
paste input "+79037353242"
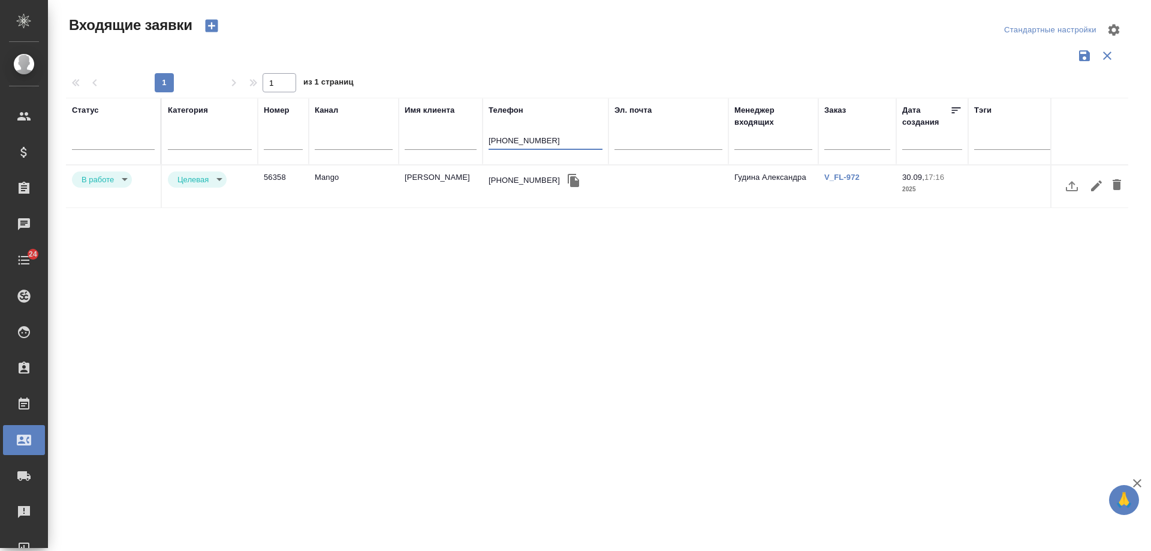
type input "[PHONE_NUMBER]"
click at [111, 179] on body "🙏 .cls-1 fill:#fff; AWATERA Gudina Alexandra Клиенты Спецификации Заказы 0 Чаты…" at bounding box center [575, 275] width 1151 height 551
click at [107, 183] on button "Отказ" at bounding box center [95, 179] width 28 height 13
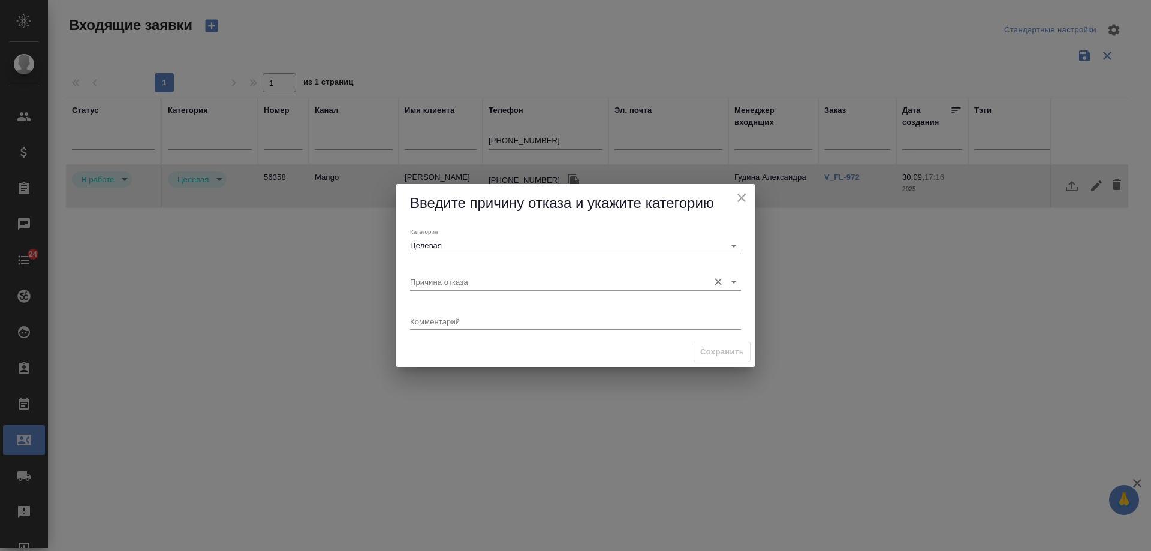
click at [439, 281] on input "Причина отказа" at bounding box center [556, 281] width 292 height 16
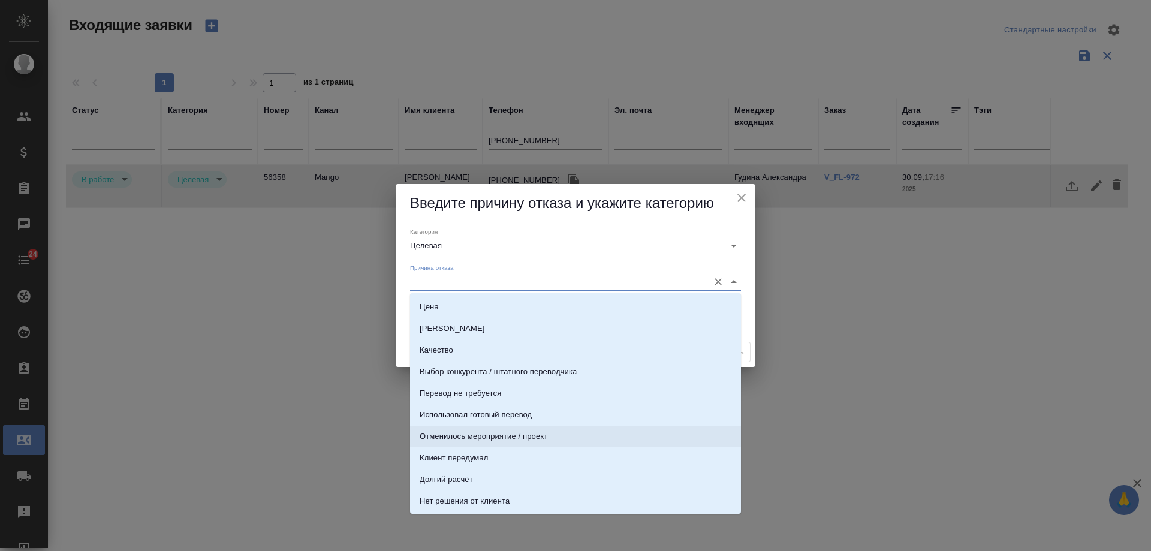
click at [557, 441] on li "Отменилось мероприятие / проект" at bounding box center [575, 436] width 331 height 22
type input "Отменилось мероприятие / проект"
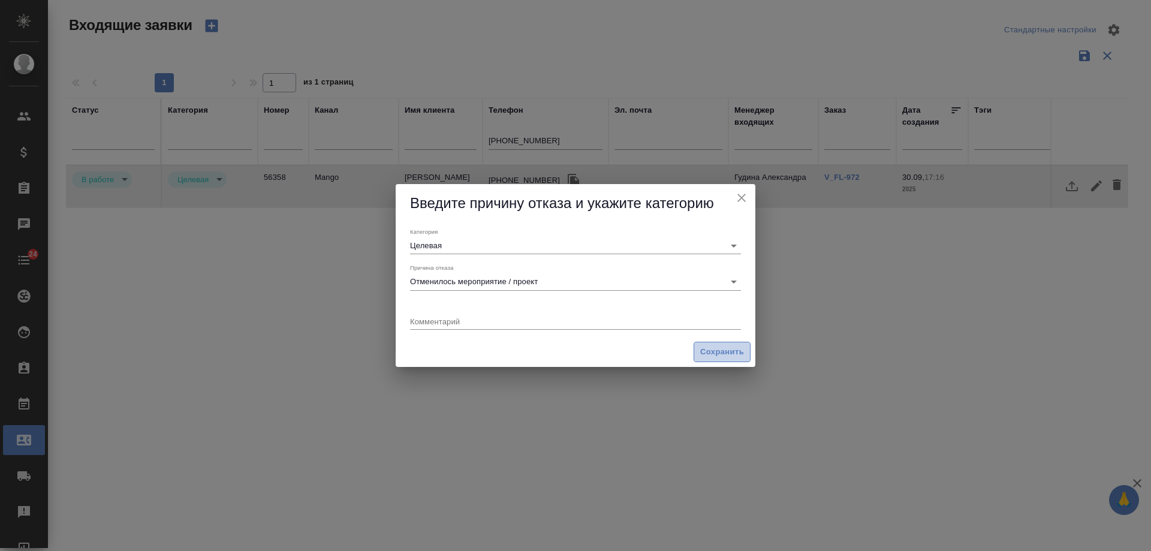
click at [734, 349] on span "Сохранить" at bounding box center [722, 352] width 44 height 14
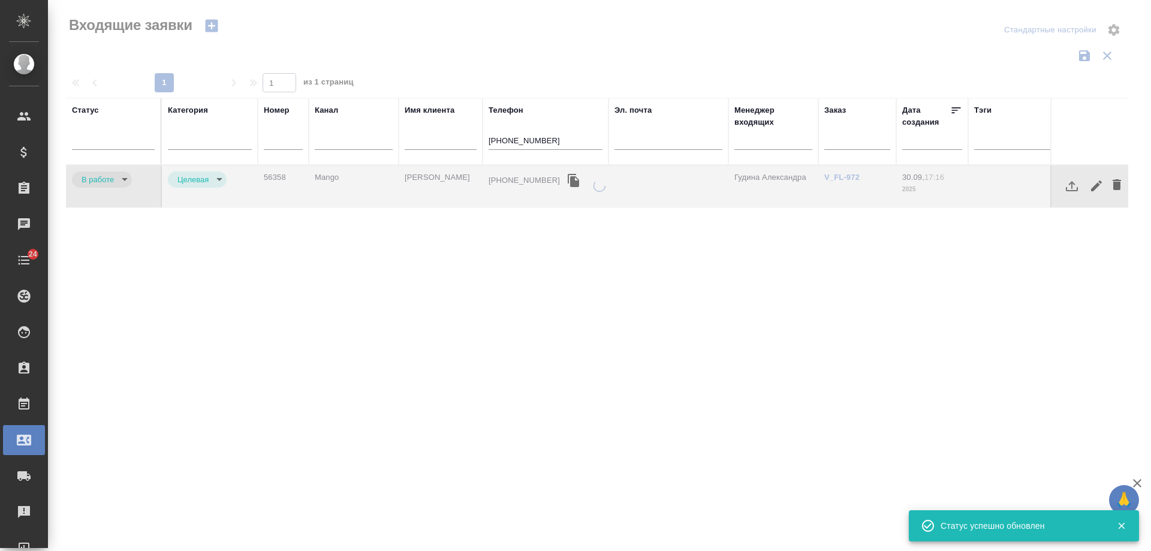
type input "rejection"
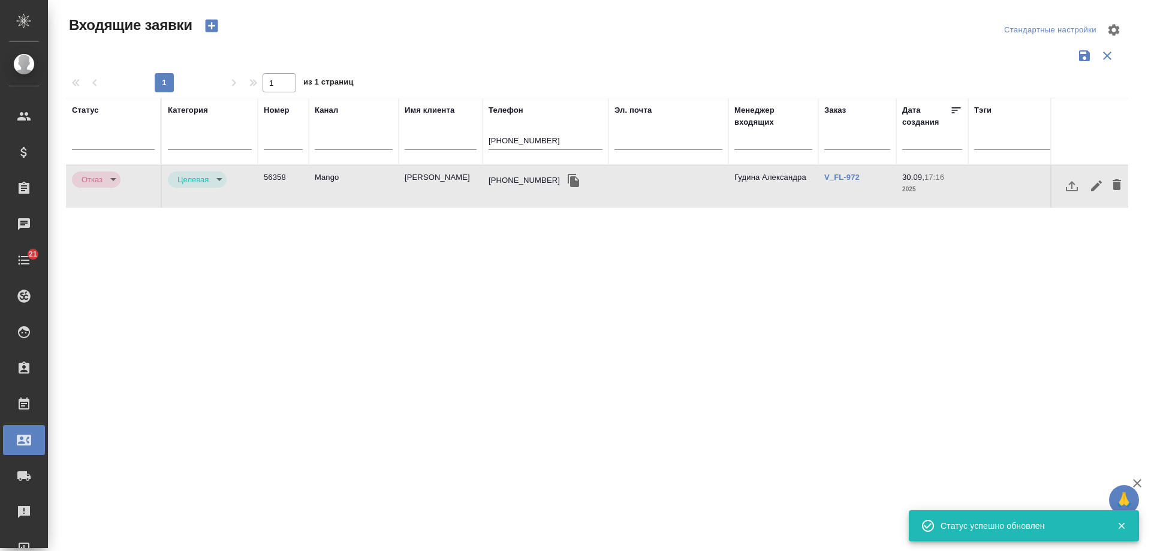
drag, startPoint x: 325, startPoint y: 132, endPoint x: 279, endPoint y: 116, distance: 49.5
click at [276, 120] on tr "Статус Категория Номер Канал Имя клиента Телефон +79037353242 Эл. почта Менедже…" at bounding box center [762, 131] width 1393 height 67
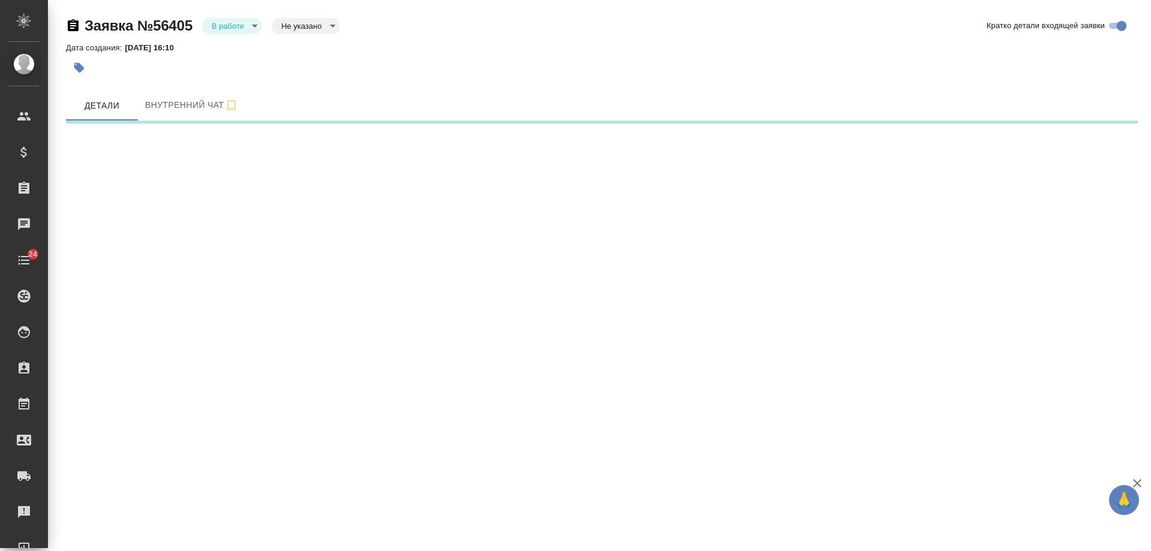
select select "RU"
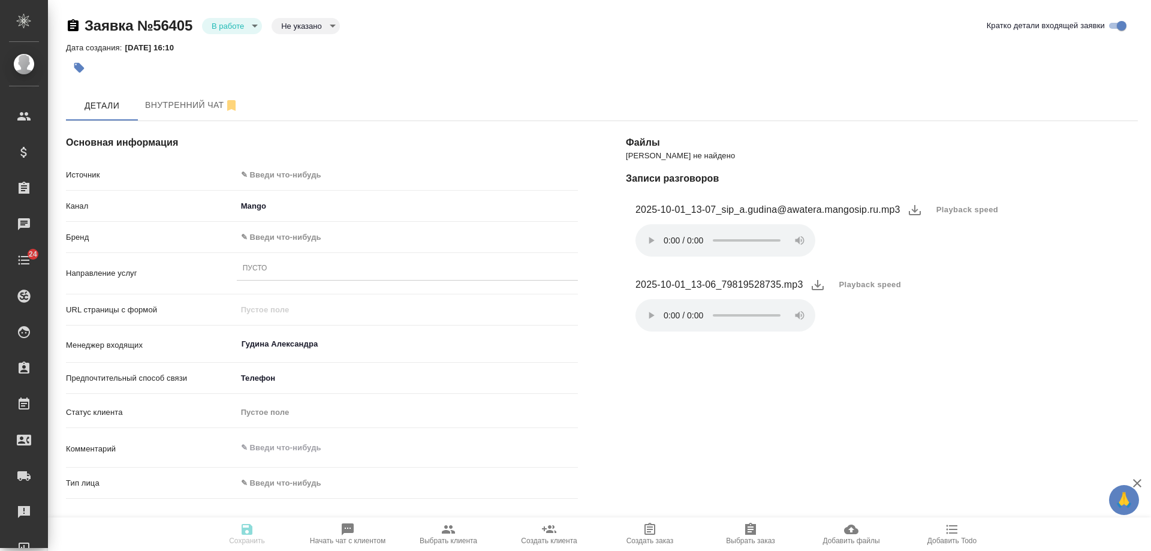
type textarea "x"
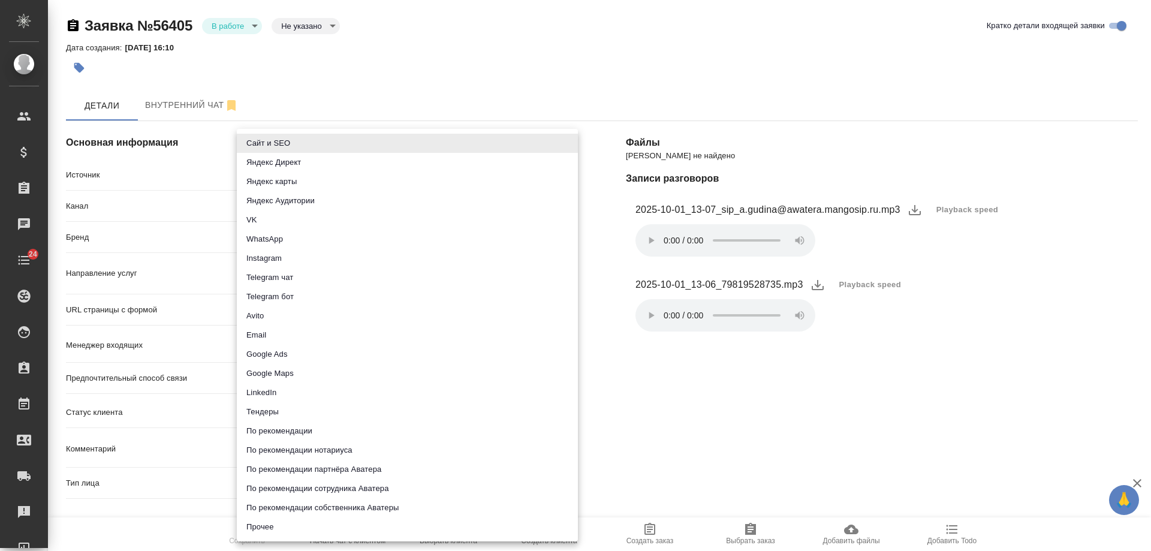
click at [298, 181] on body "🙏 .cls-1 fill:#fff; AWATERA [PERSON_NAME] Спецификации Заказы Чаты 24 Todo Прое…" at bounding box center [575, 275] width 1151 height 551
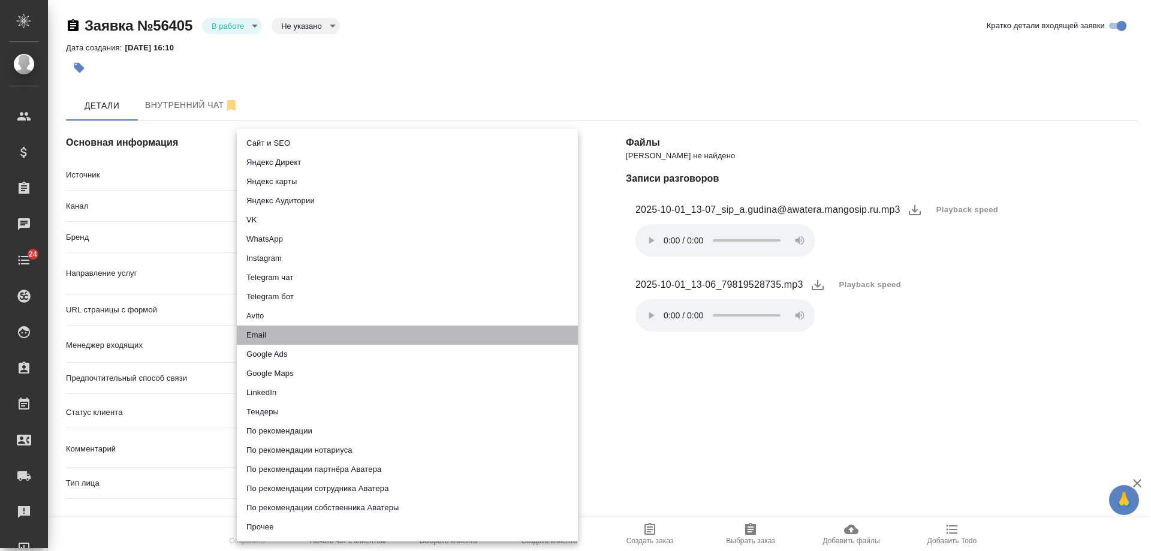
click at [270, 330] on li "Email" at bounding box center [407, 334] width 341 height 19
type input "emailAds"
type textarea "x"
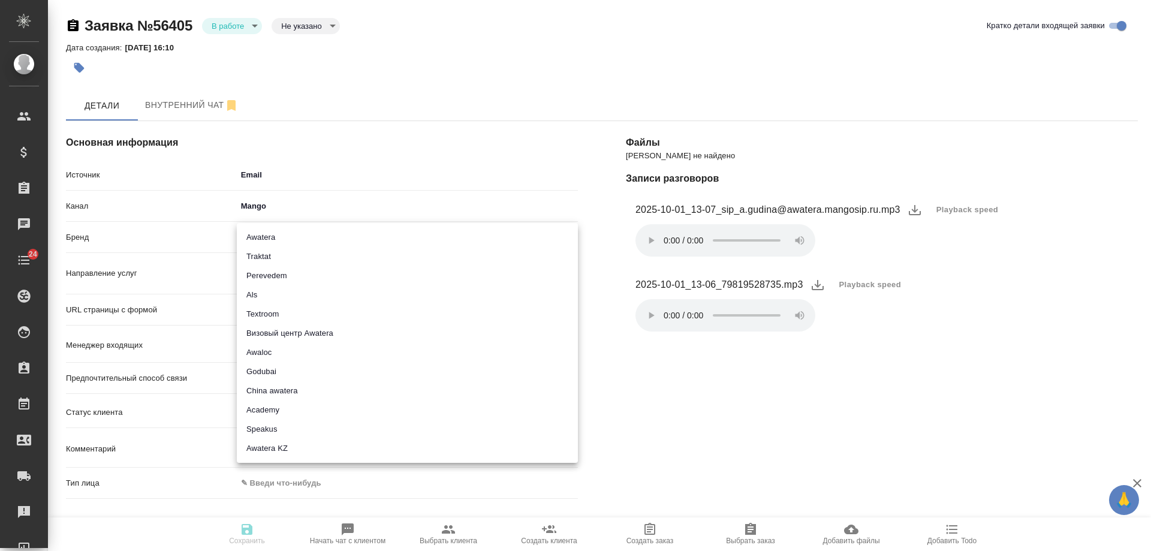
click at [278, 236] on body "🙏 .cls-1 fill:#fff; AWATERA [PERSON_NAME] Спецификации Заказы 0 Чаты 24 Todo Пр…" at bounding box center [575, 275] width 1151 height 551
click at [274, 252] on li "Traktat" at bounding box center [407, 256] width 341 height 19
type input "traktat"
type textarea "x"
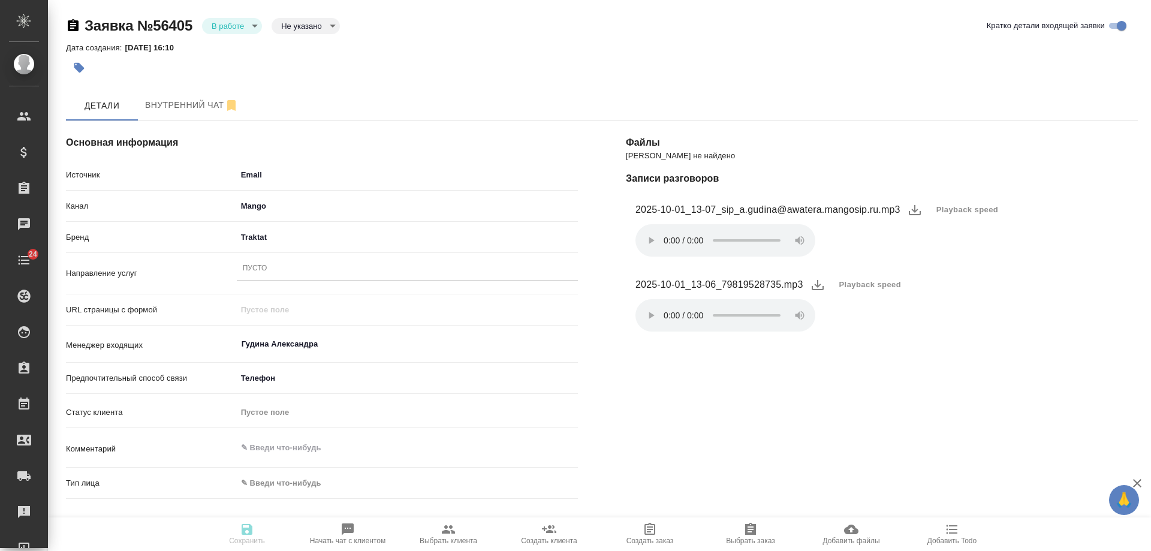
click at [273, 273] on div "Пусто" at bounding box center [407, 268] width 341 height 17
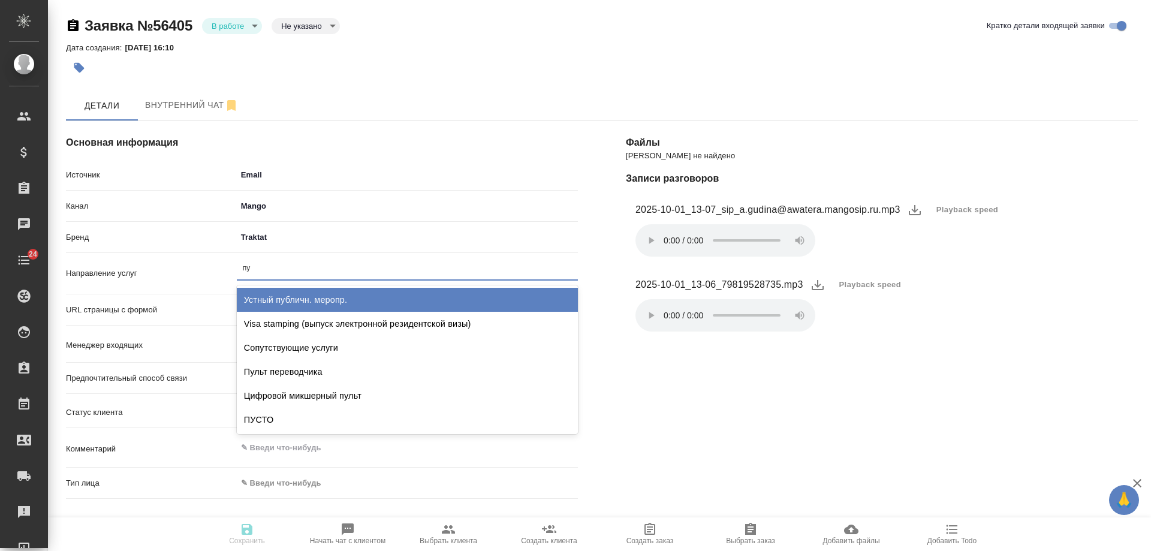
type input "пус"
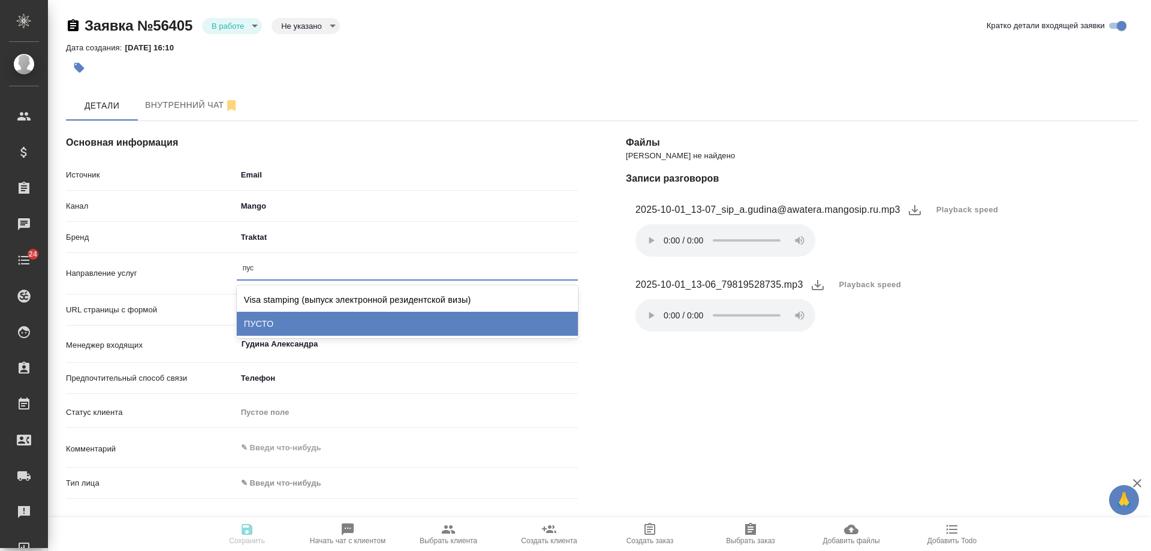
click at [273, 316] on div "ПУСТО" at bounding box center [407, 324] width 341 height 24
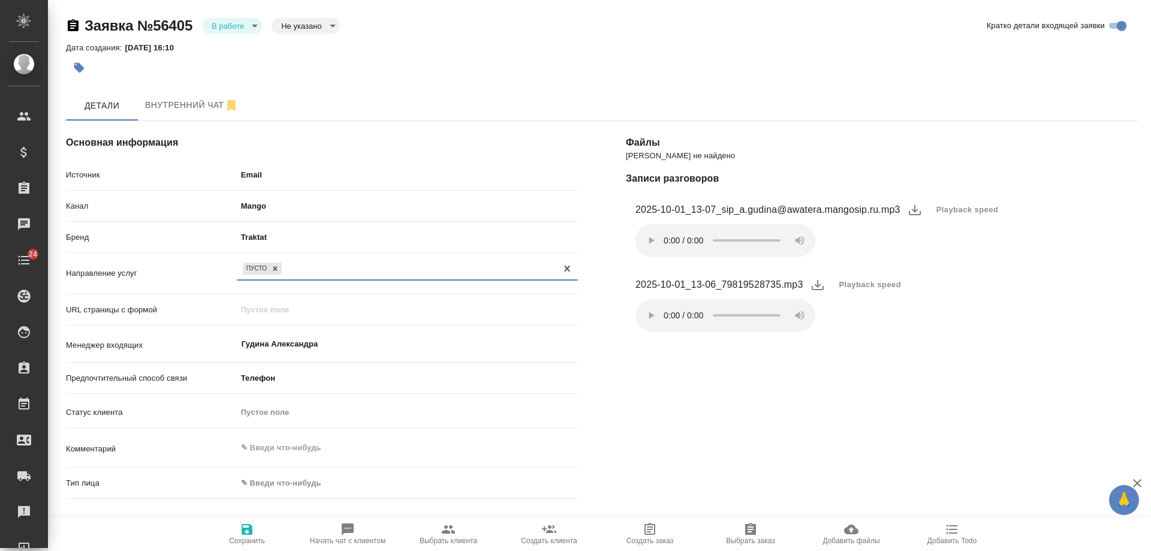
scroll to position [240, 0]
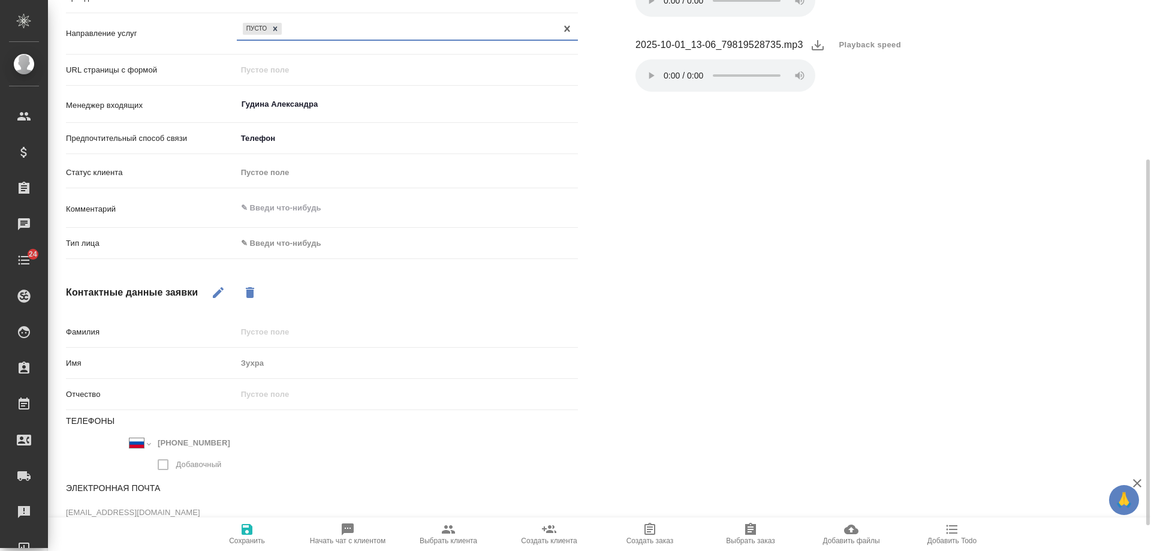
click at [275, 241] on body "🙏 .cls-1 fill:#fff; AWATERA [PERSON_NAME] Спецификации Заказы 0 Чаты 24 Todo Пр…" at bounding box center [575, 275] width 1151 height 551
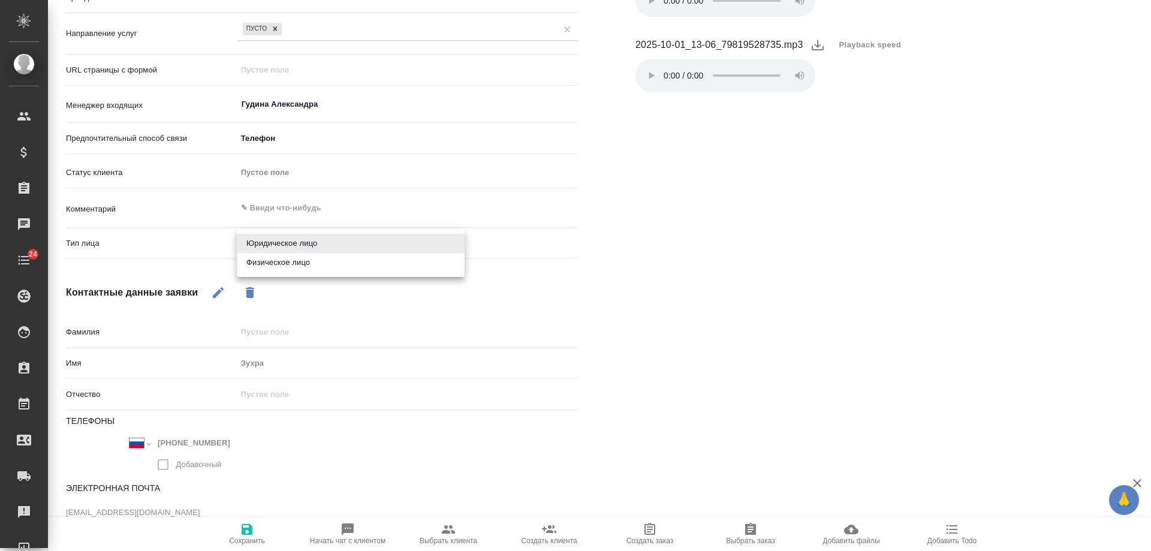
click at [274, 268] on li "Физическое лицо" at bounding box center [351, 262] width 228 height 19
type textarea "x"
type input "private"
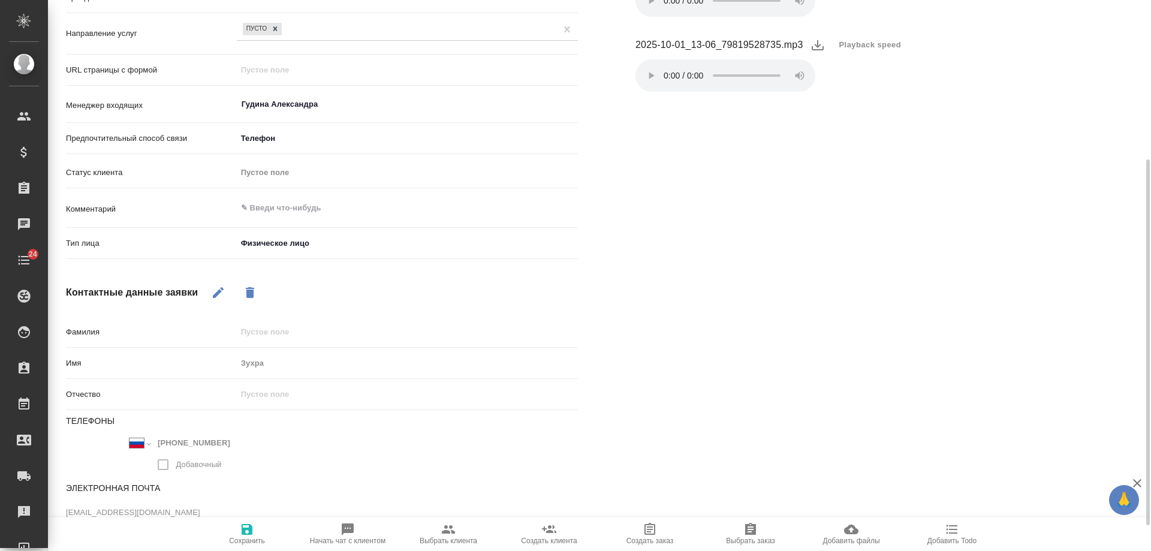
click at [244, 538] on span "Сохранить" at bounding box center [247, 540] width 36 height 8
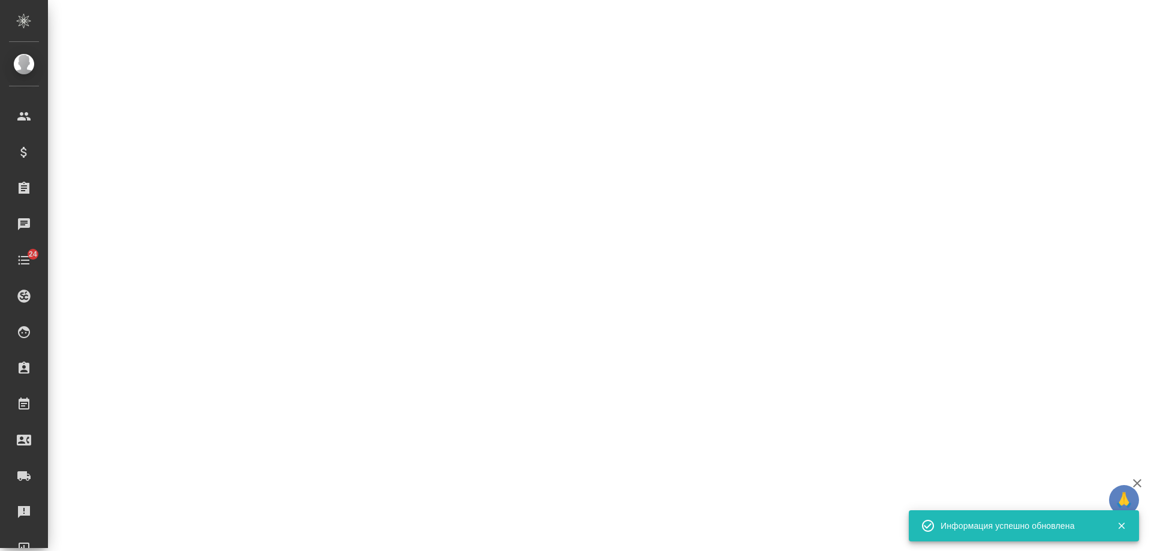
select select "RU"
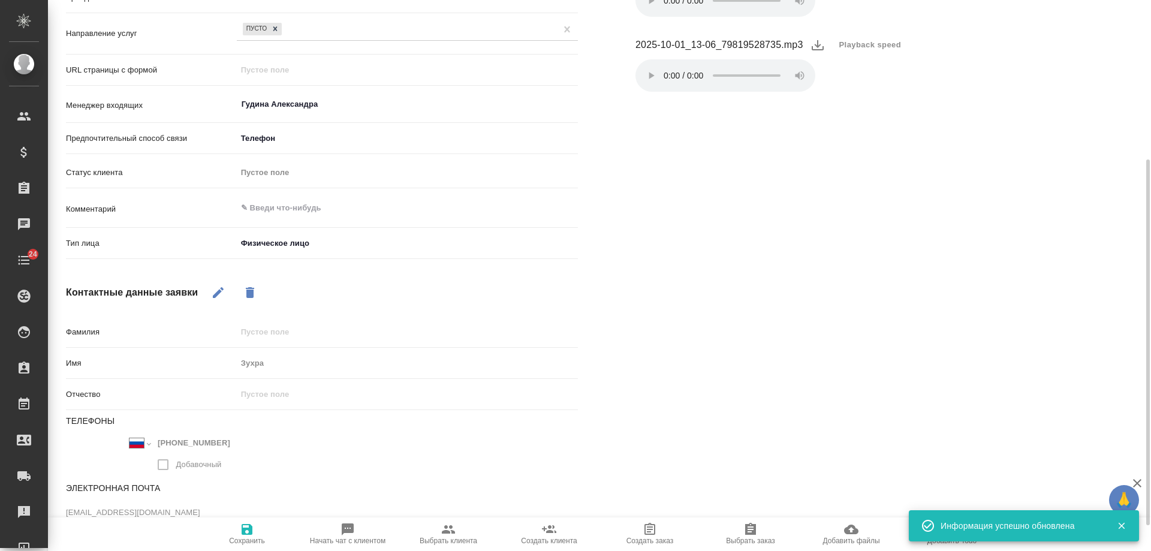
type textarea "x"
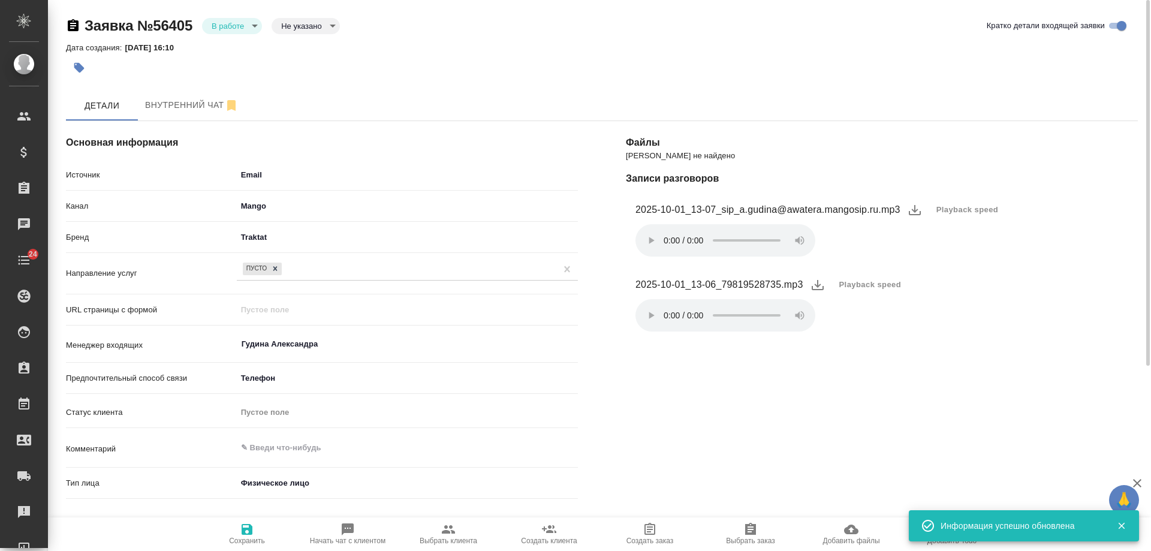
click at [236, 31] on body "🙏 .cls-1 fill:#fff; AWATERA [PERSON_NAME] Спецификации Заказы 0 Чаты 24 Todo Пр…" at bounding box center [575, 275] width 1151 height 551
click at [233, 52] on button "Отказ" at bounding box center [226, 46] width 28 height 13
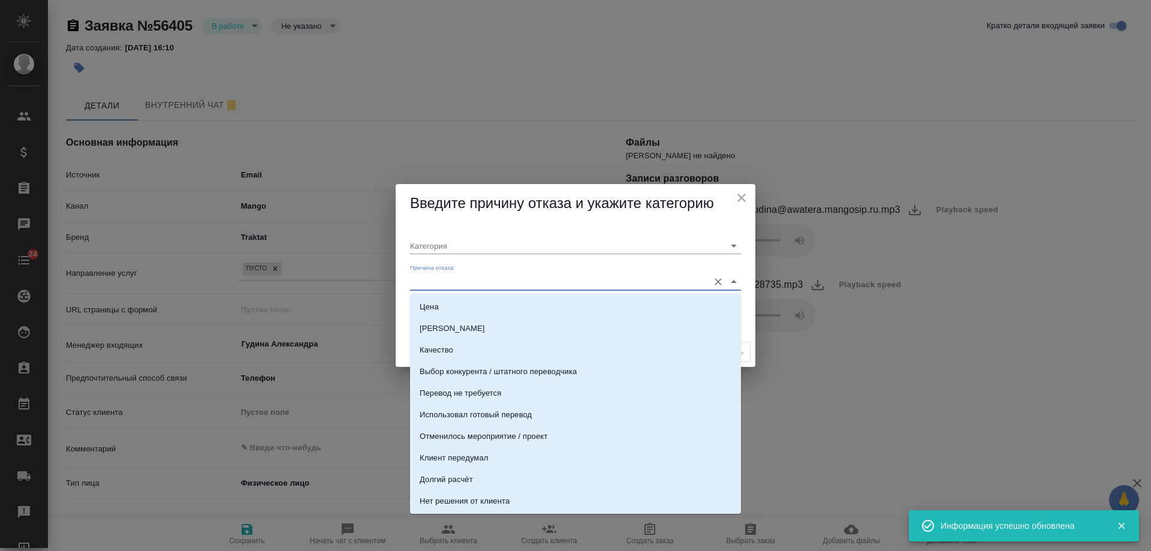
click at [458, 280] on input "Причина отказа" at bounding box center [556, 281] width 292 height 16
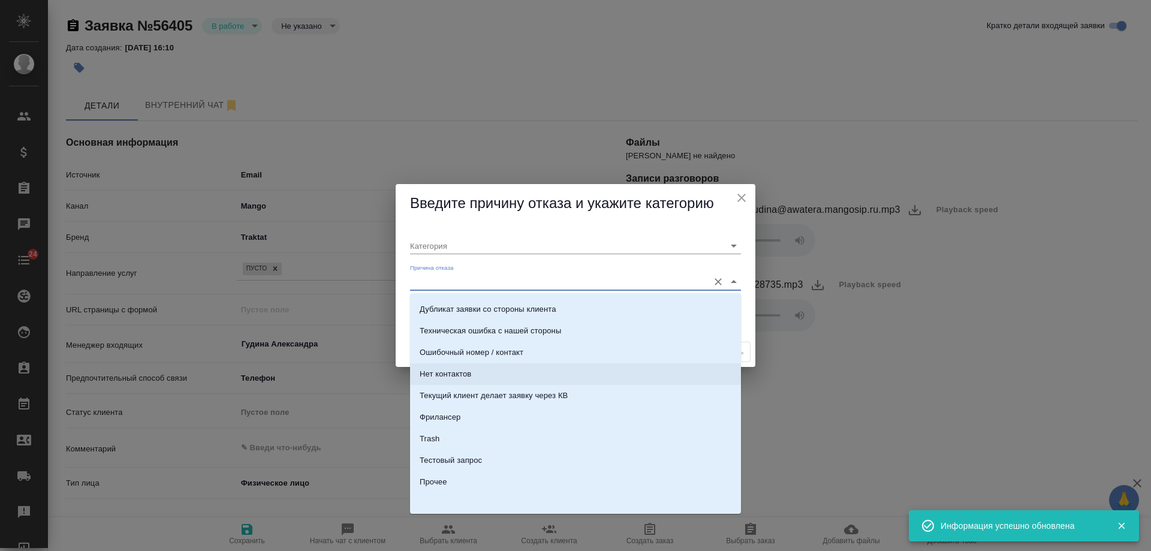
scroll to position [366, 0]
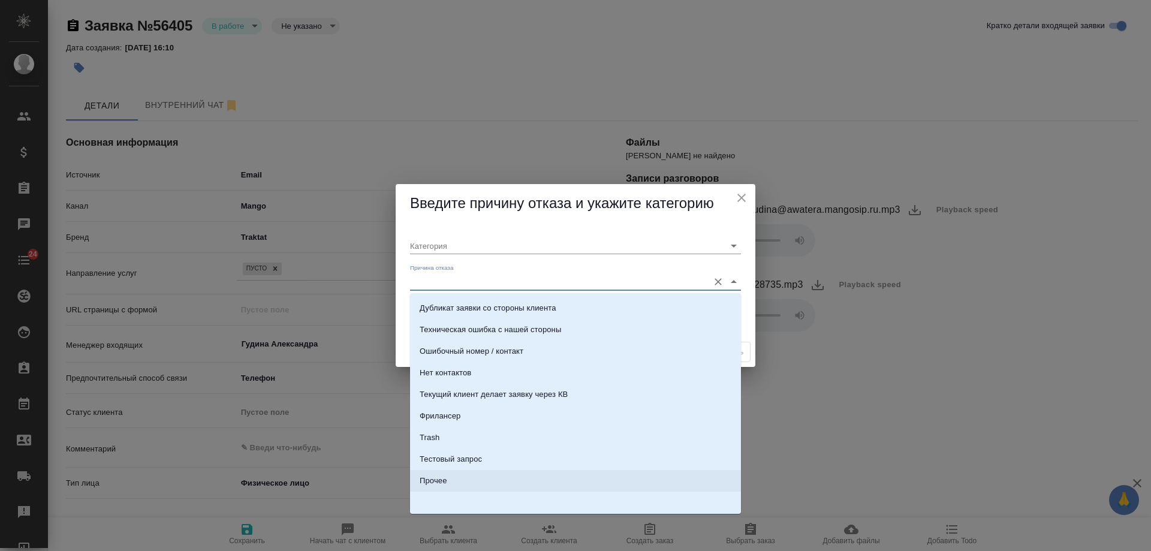
click at [468, 477] on li "Прочее" at bounding box center [575, 481] width 331 height 22
type input "Прочее"
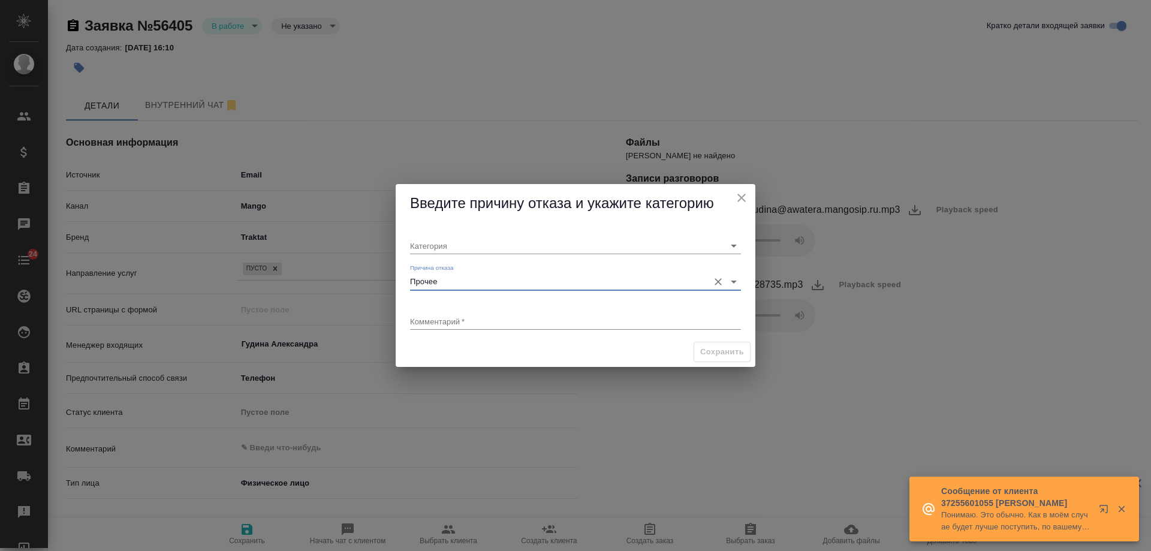
click at [454, 319] on textarea at bounding box center [575, 320] width 331 height 9
type textarea "текущий"
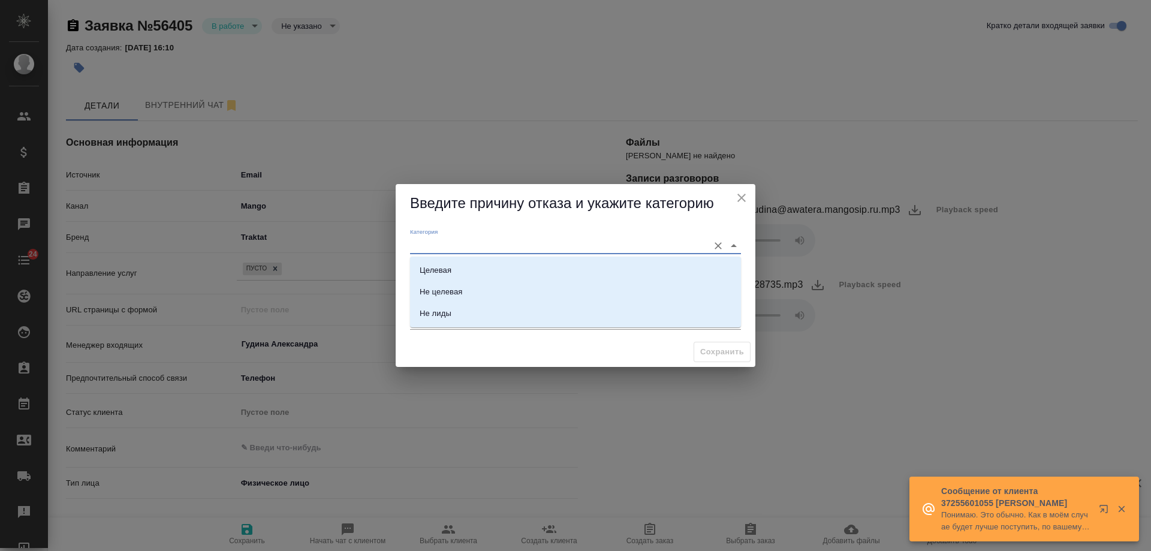
click at [467, 247] on input "Категория" at bounding box center [556, 245] width 292 height 16
click at [452, 316] on li "Не лиды" at bounding box center [575, 314] width 331 height 22
type input "Не лиды"
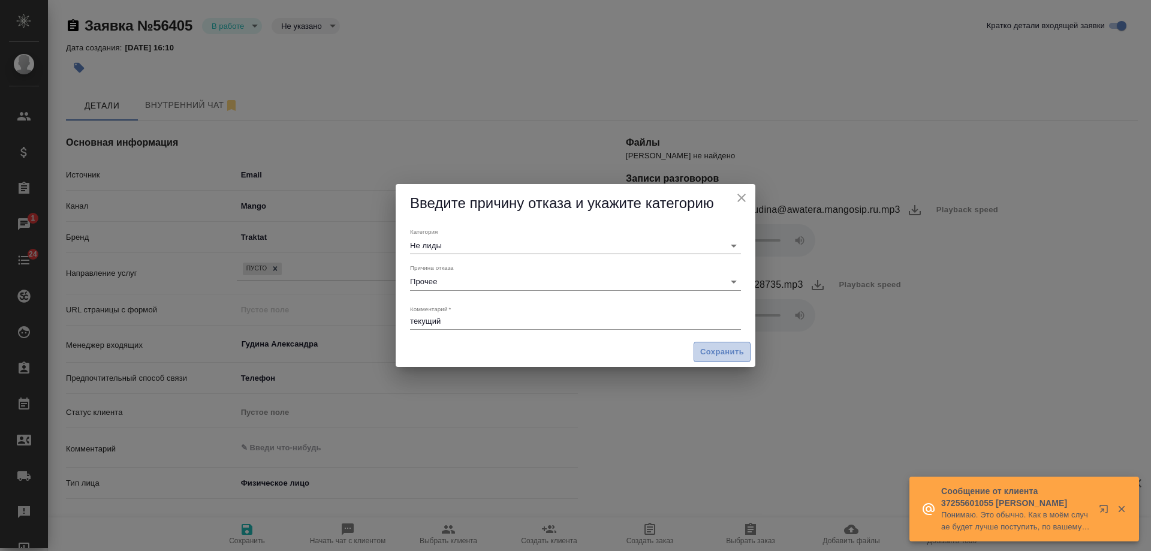
click at [707, 351] on span "Сохранить" at bounding box center [722, 352] width 44 height 14
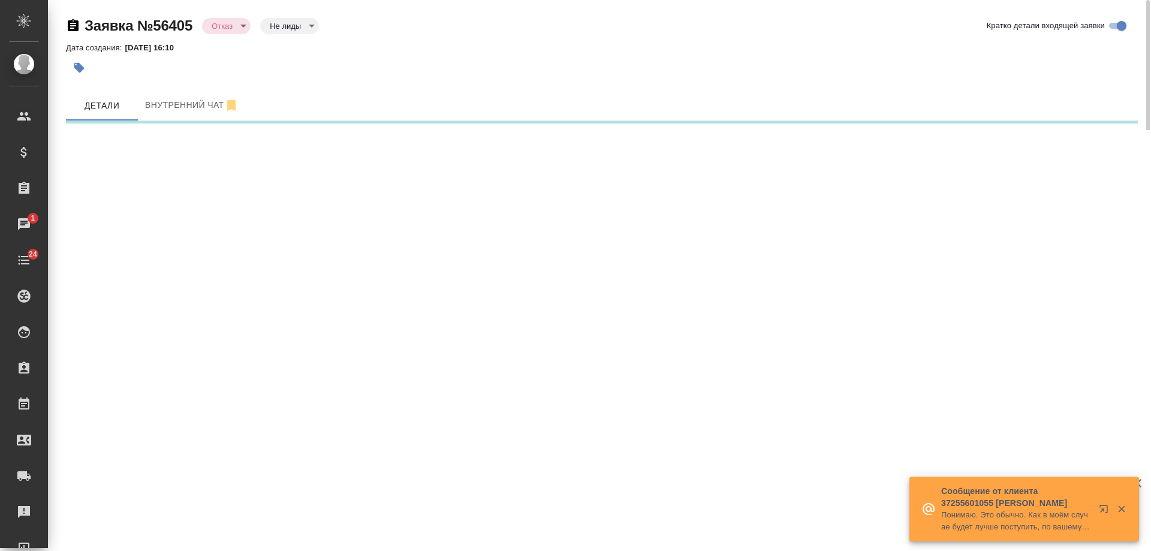
select select "RU"
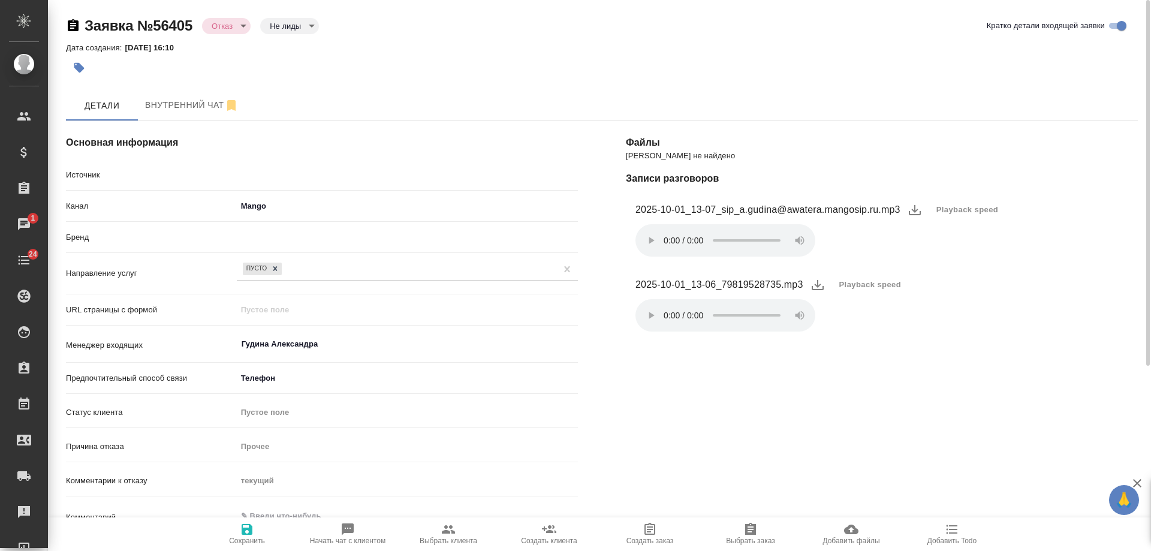
type textarea "x"
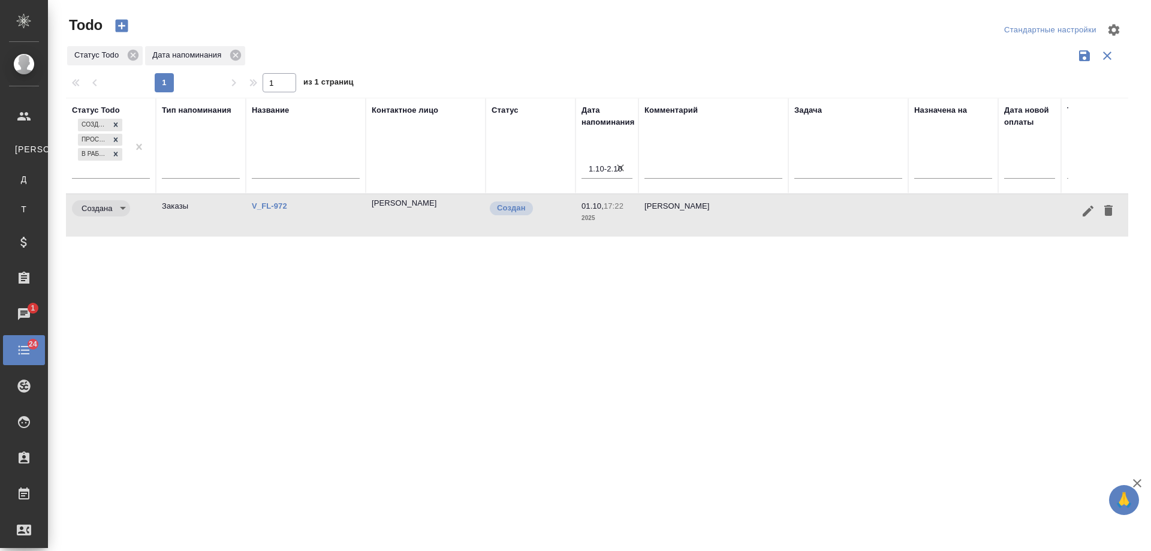
click at [270, 203] on link "V_FL-972" at bounding box center [269, 205] width 35 height 9
click at [1109, 211] on icon "button" at bounding box center [1108, 210] width 8 height 11
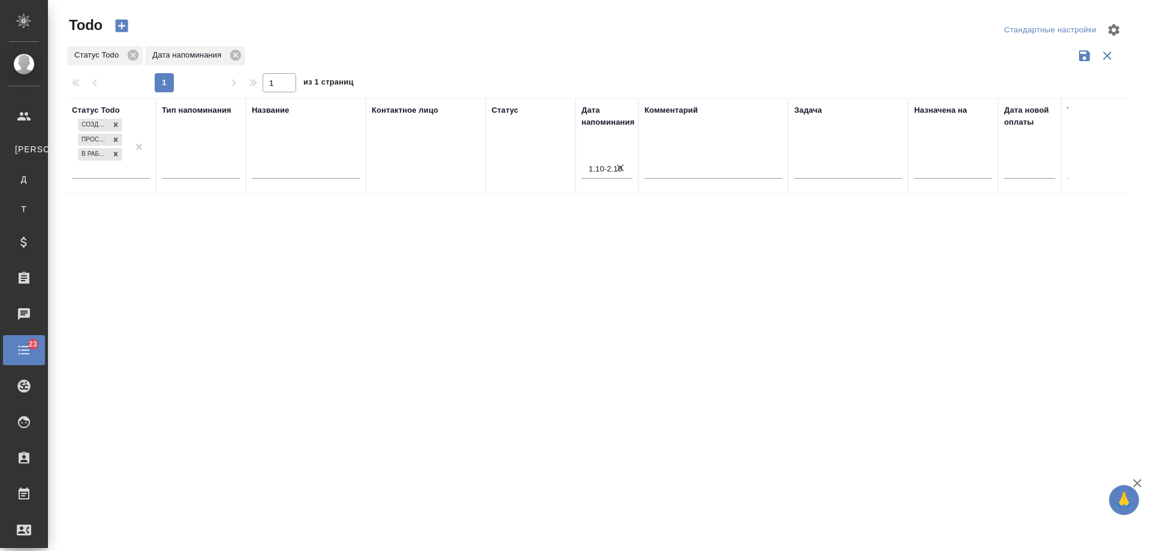
click at [620, 168] on icon "button" at bounding box center [620, 167] width 7 height 7
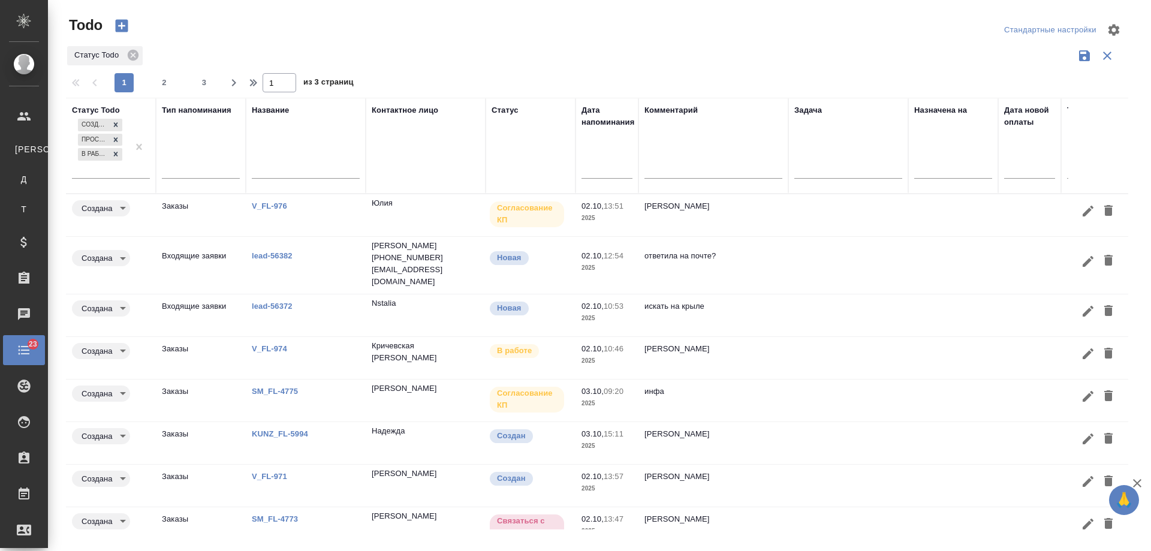
click at [271, 344] on link "V_FL-974" at bounding box center [269, 348] width 35 height 9
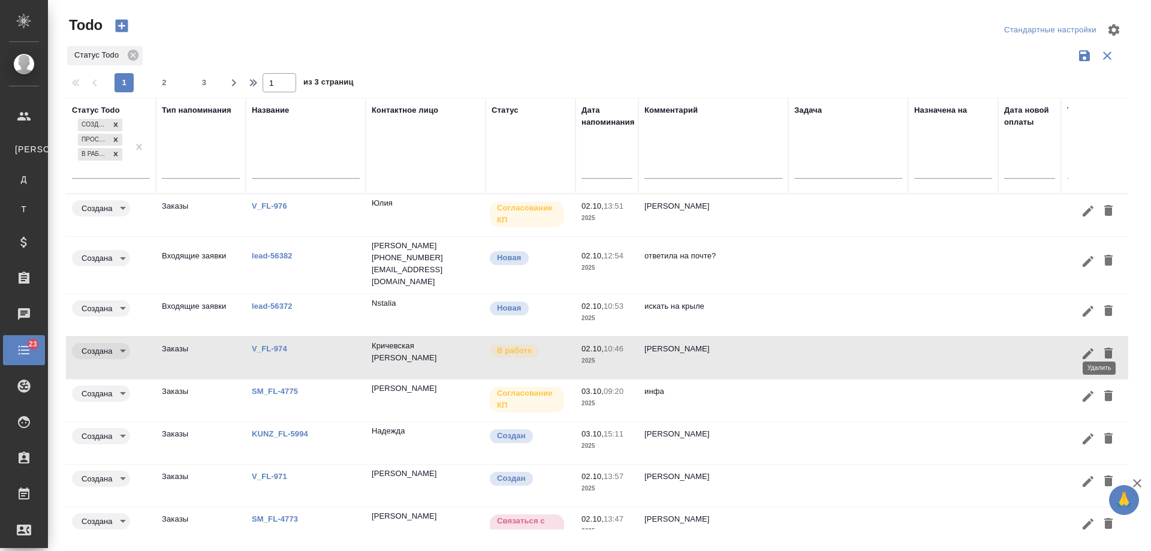
click at [1104, 348] on icon "button" at bounding box center [1108, 353] width 8 height 11
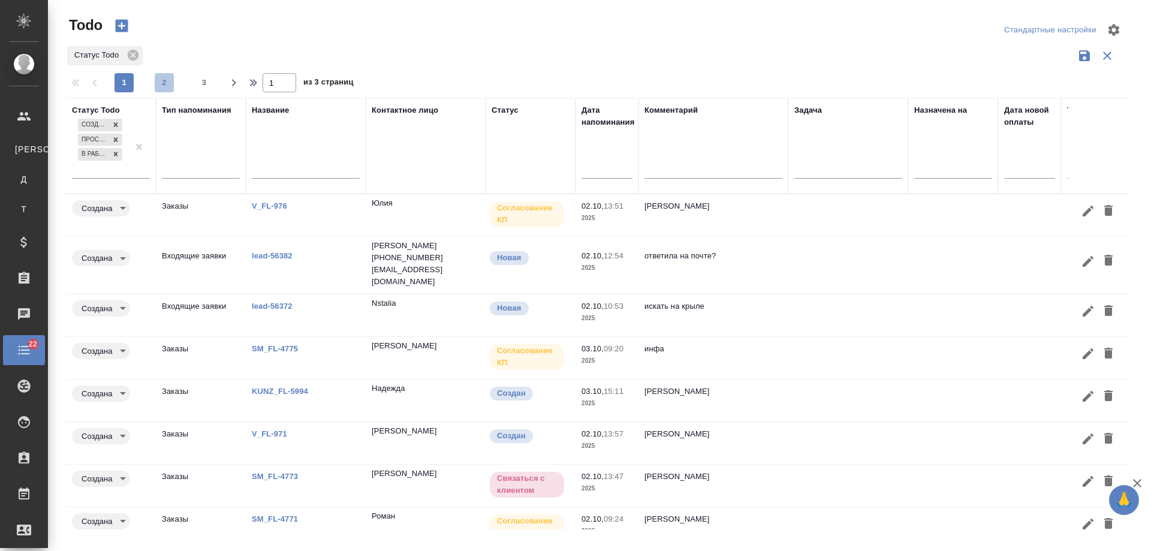
click at [168, 90] on button "2" at bounding box center [164, 82] width 19 height 19
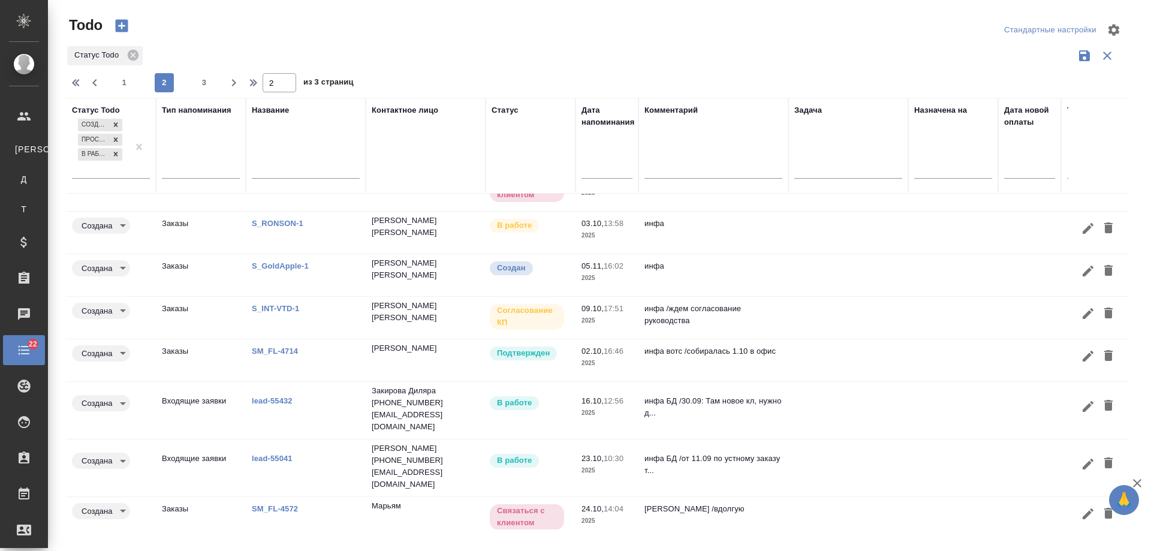
scroll to position [117, 0]
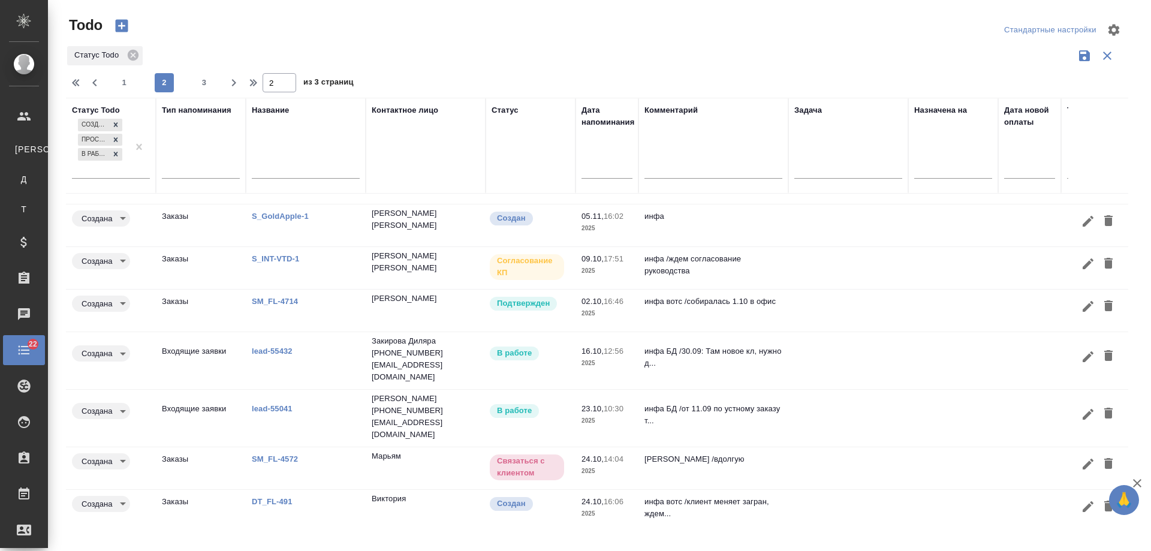
click at [285, 297] on link "SM_FL-4714" at bounding box center [275, 301] width 46 height 9
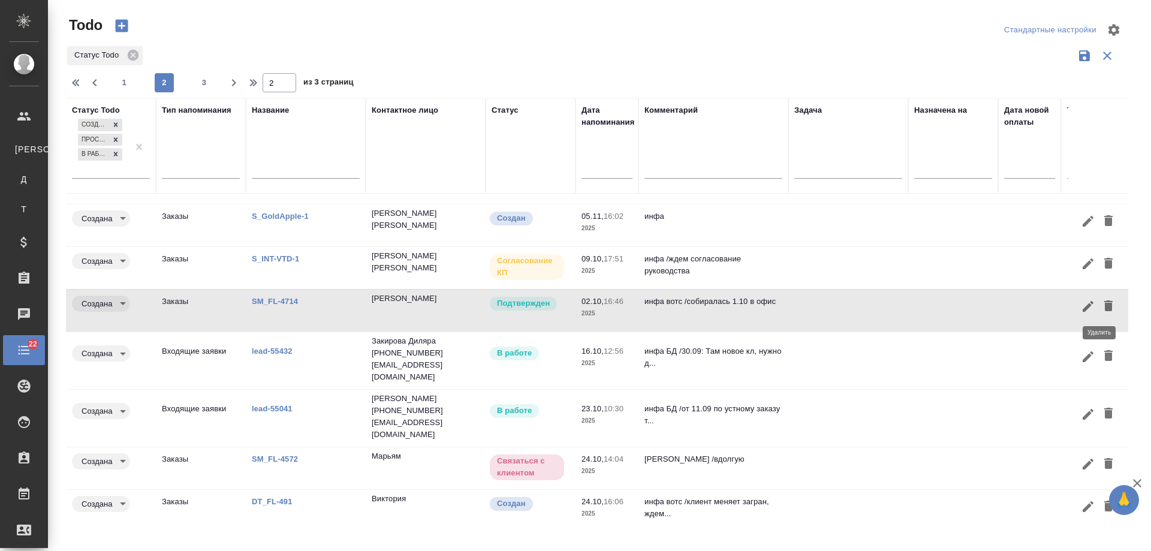
click at [1105, 311] on icon "button" at bounding box center [1108, 305] width 14 height 14
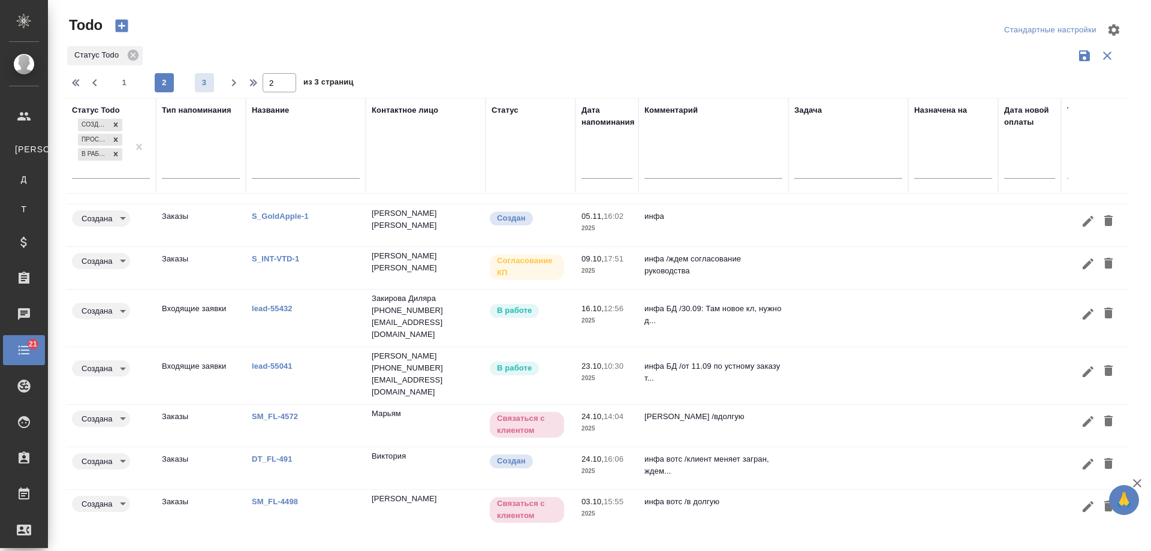
click at [201, 89] on button "3" at bounding box center [204, 82] width 19 height 19
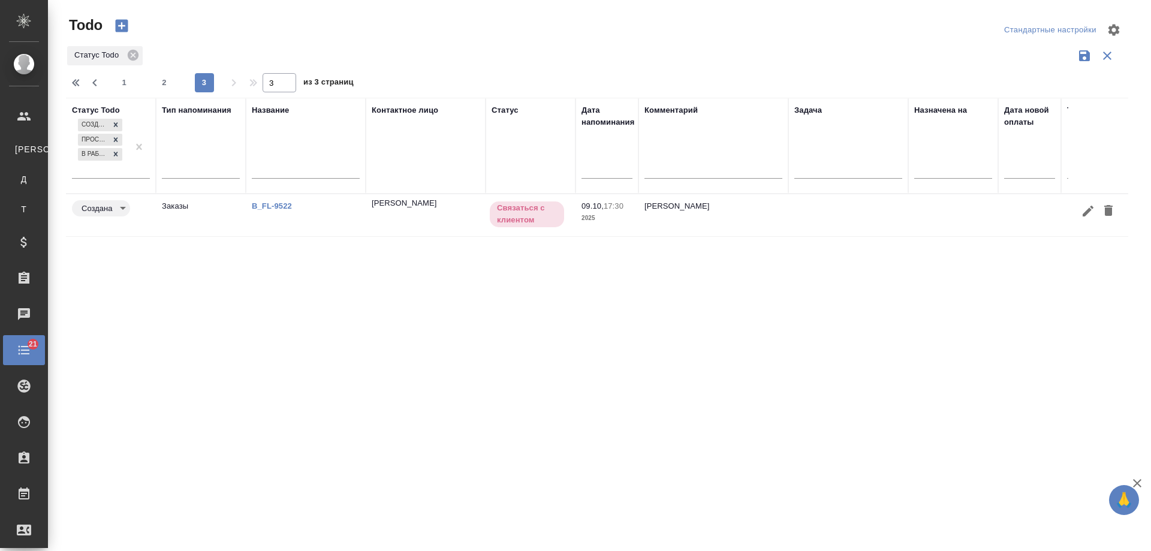
scroll to position [0, 0]
click at [129, 77] on span "1" at bounding box center [123, 83] width 19 height 12
type input "1"
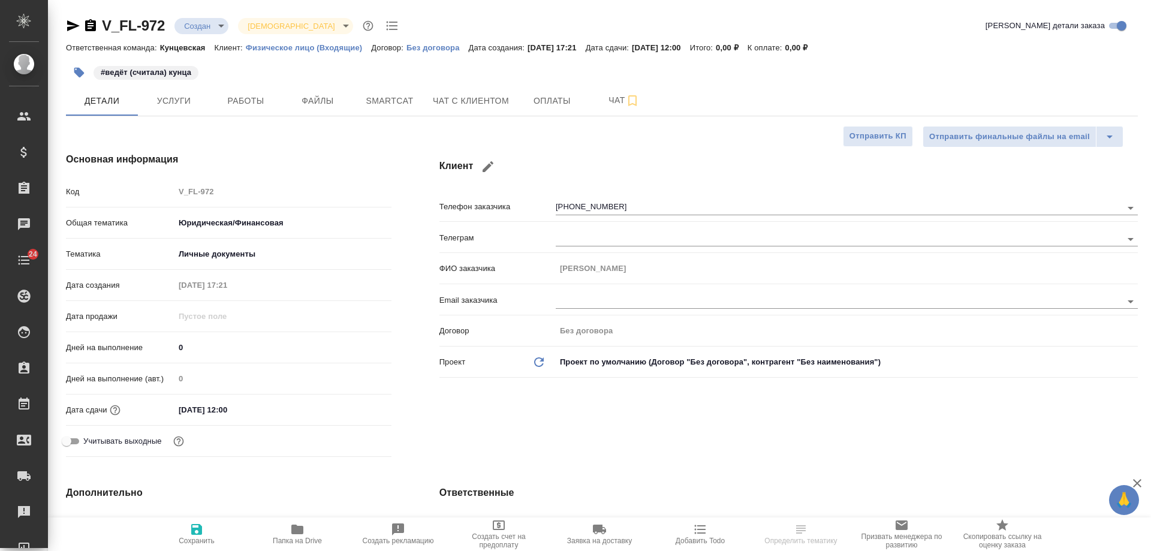
select select "RU"
type textarea "x"
click at [545, 105] on span "Оплаты" at bounding box center [552, 100] width 58 height 15
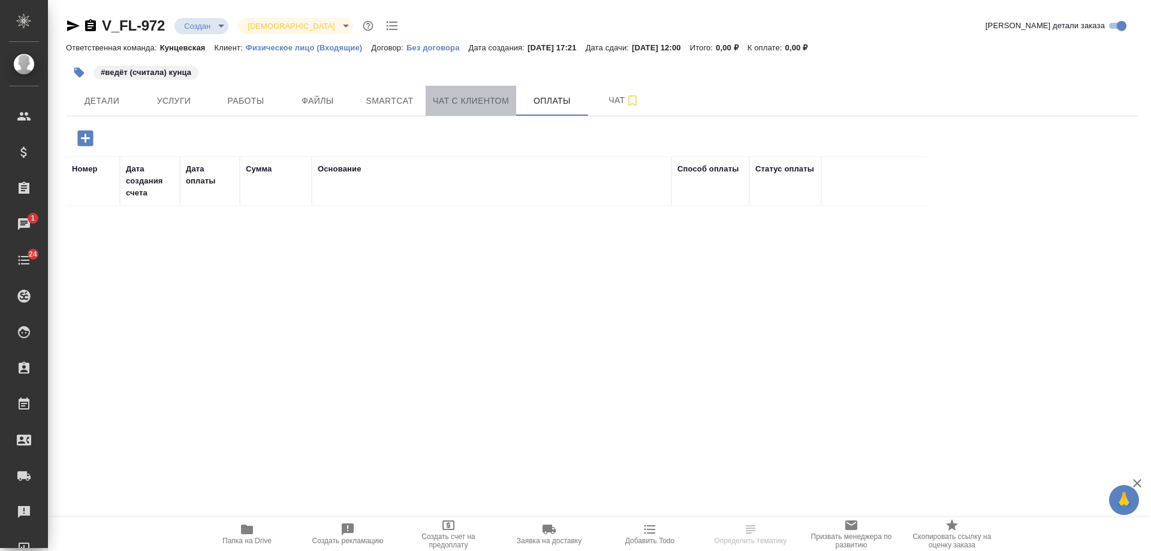
click at [470, 106] on span "Чат с клиентом" at bounding box center [471, 100] width 76 height 15
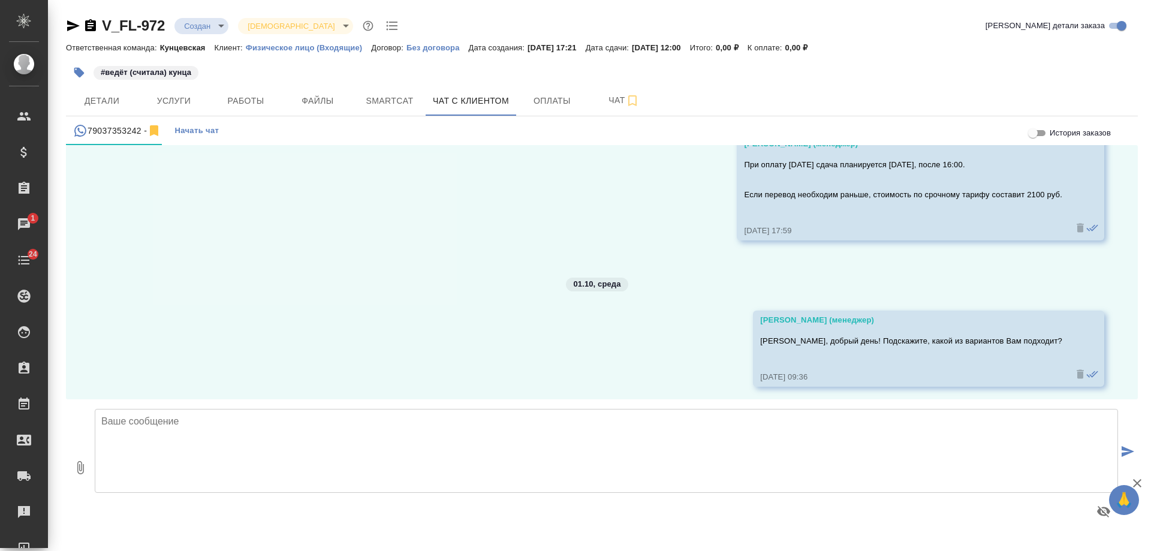
scroll to position [1386, 0]
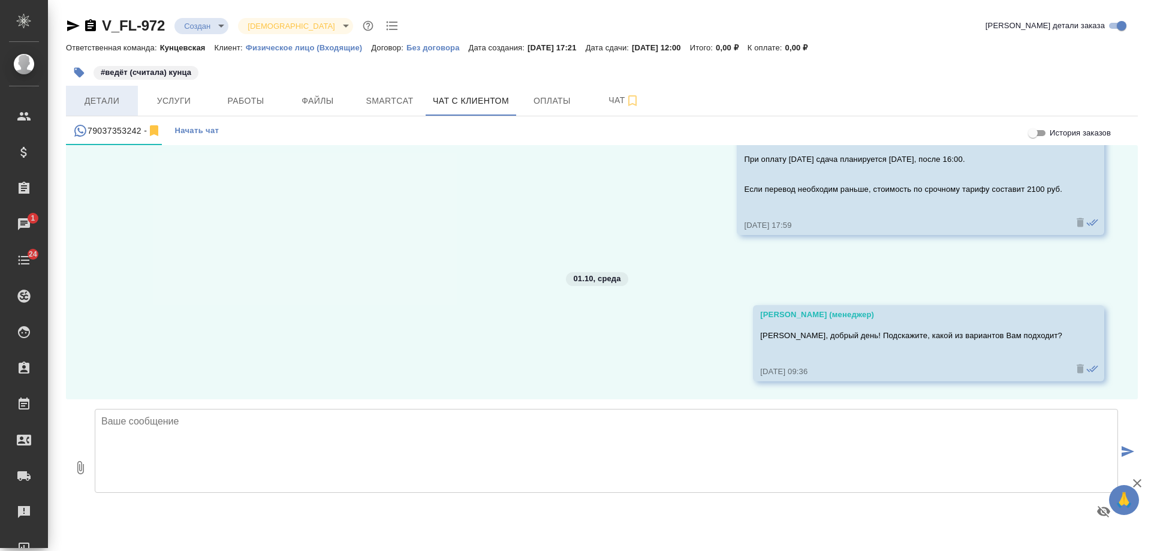
click at [88, 93] on span "Детали" at bounding box center [102, 100] width 58 height 15
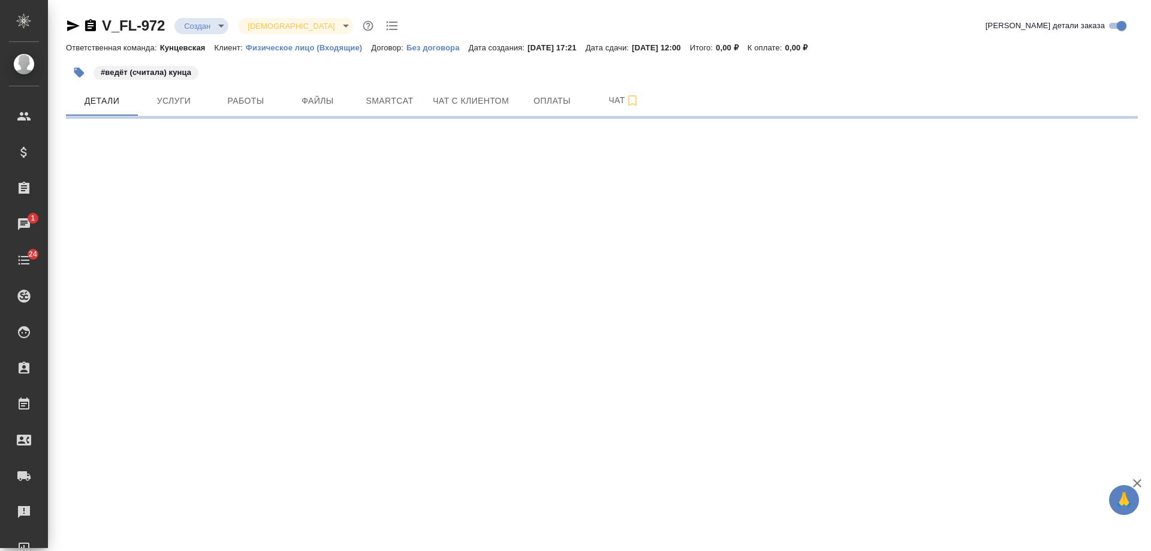
select select "RU"
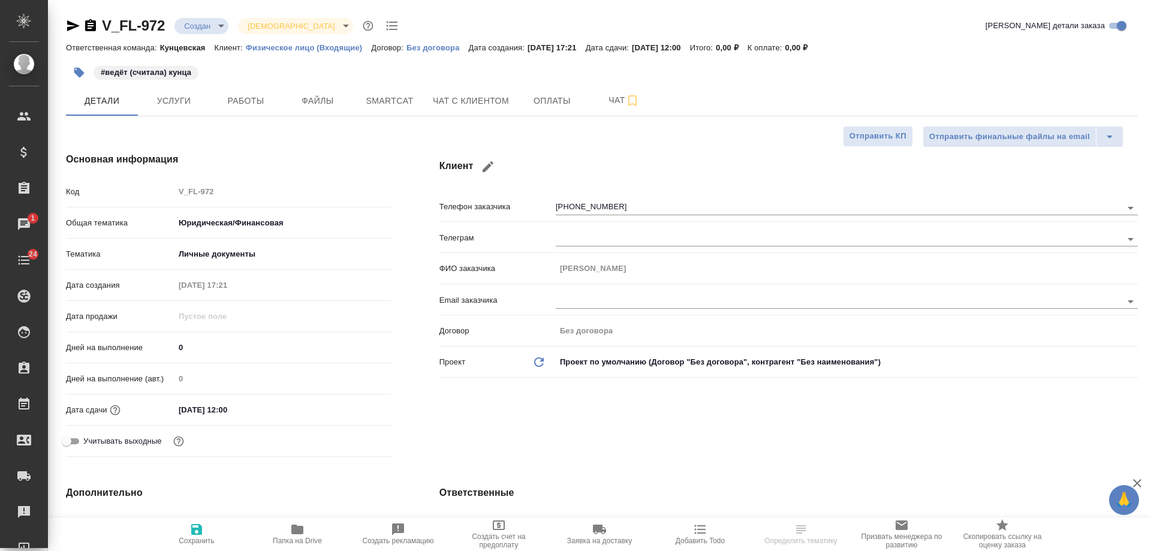
type textarea "x"
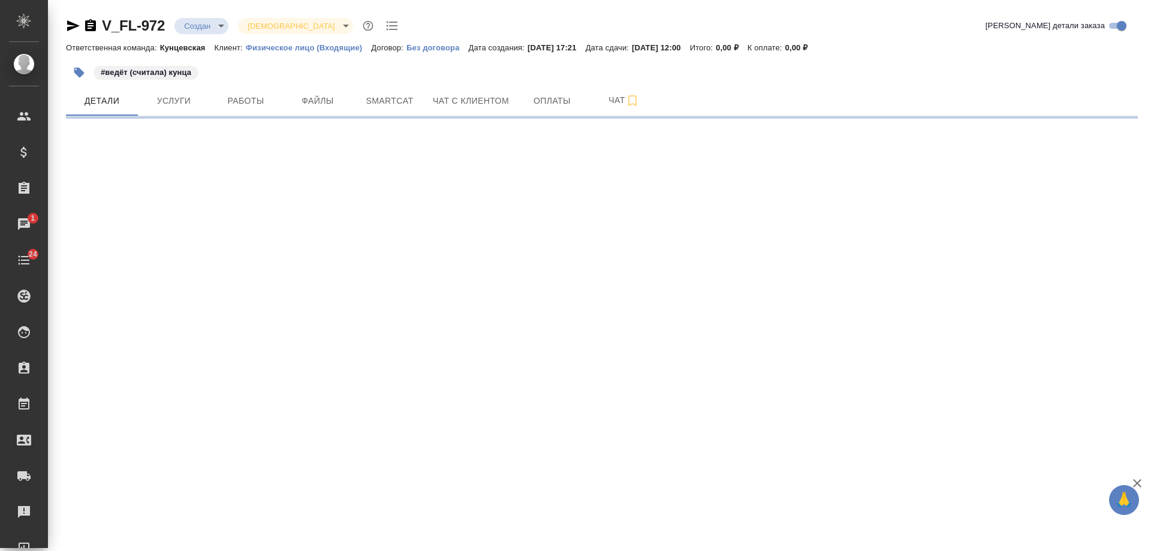
drag, startPoint x: 487, startPoint y: 210, endPoint x: 427, endPoint y: 210, distance: 59.9
click at [427, 210] on div ".cls-1 fill:#fff; AWATERA Gudina Alexandra Клиенты Спецификации Заказы 1 Чаты 2…" at bounding box center [575, 275] width 1151 height 551
select select "RU"
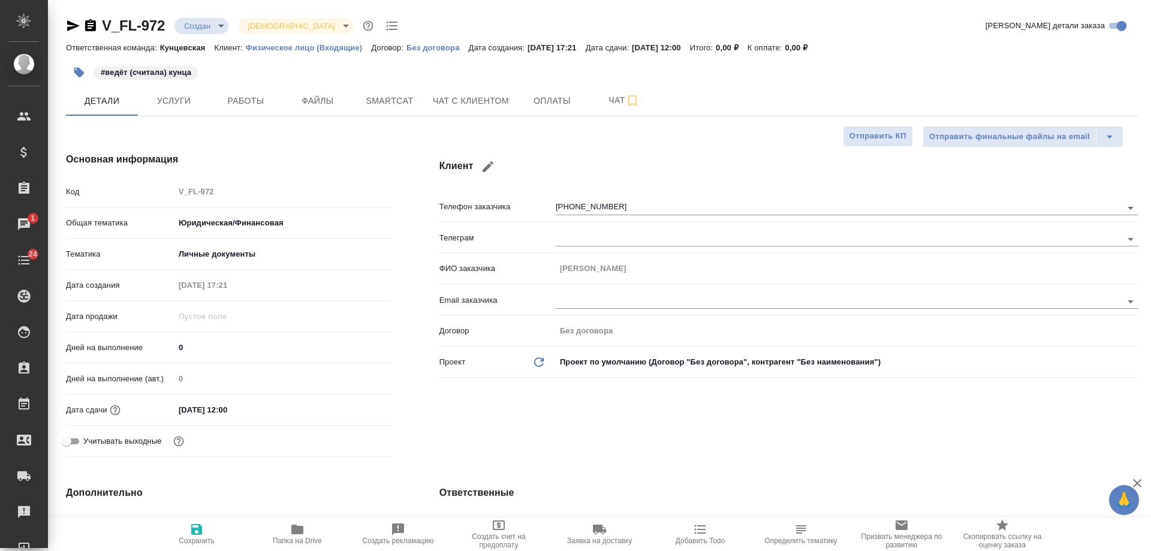
type textarea "x"
drag, startPoint x: 650, startPoint y: 200, endPoint x: 436, endPoint y: 201, distance: 213.9
click at [436, 201] on div "Клиент Телефон заказчика +79037353242 Телеграм ФИО заказчика Константин Email з…" at bounding box center [788, 306] width 746 height 357
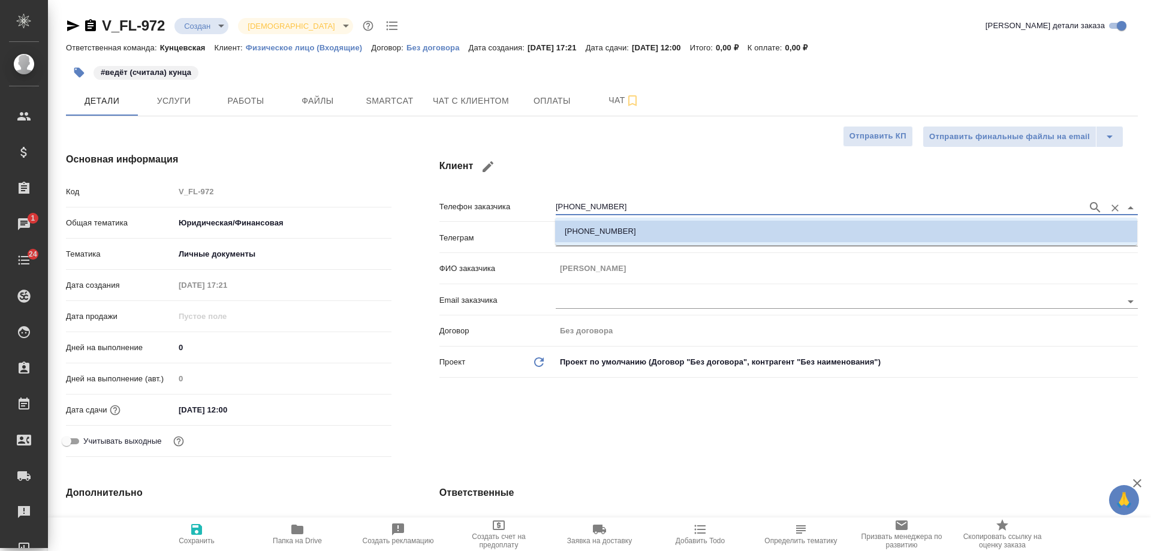
drag, startPoint x: 545, startPoint y: 204, endPoint x: 506, endPoint y: 204, distance: 38.4
click at [506, 204] on div "Телефон заказчика +79037353242" at bounding box center [788, 205] width 698 height 21
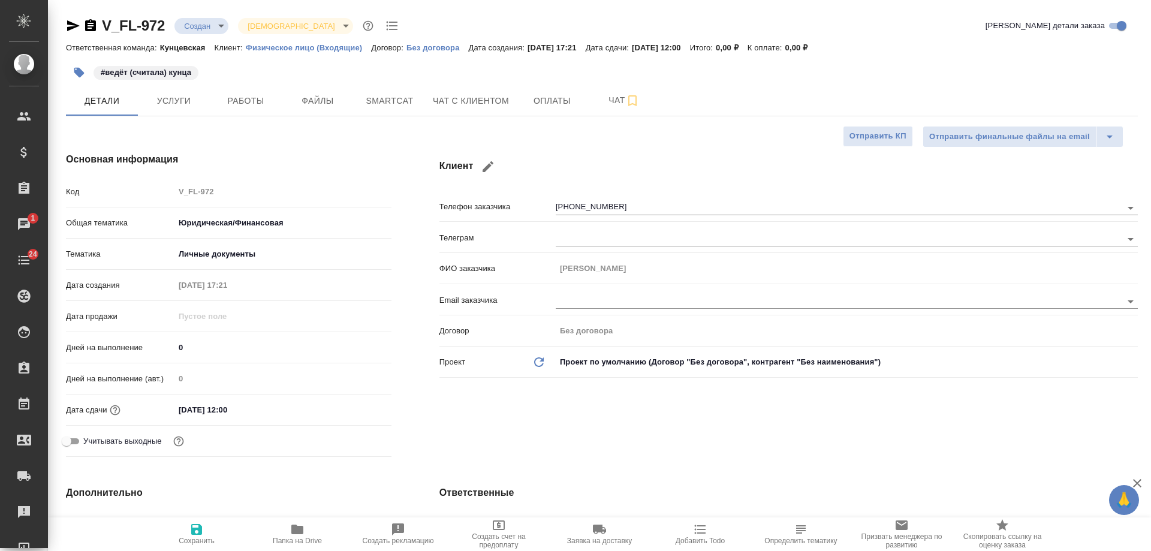
click at [584, 415] on div "Клиент Телефон заказчика +79037353242 Телеграм ФИО заказчика Константин Email з…" at bounding box center [788, 306] width 746 height 357
type textarea "x"
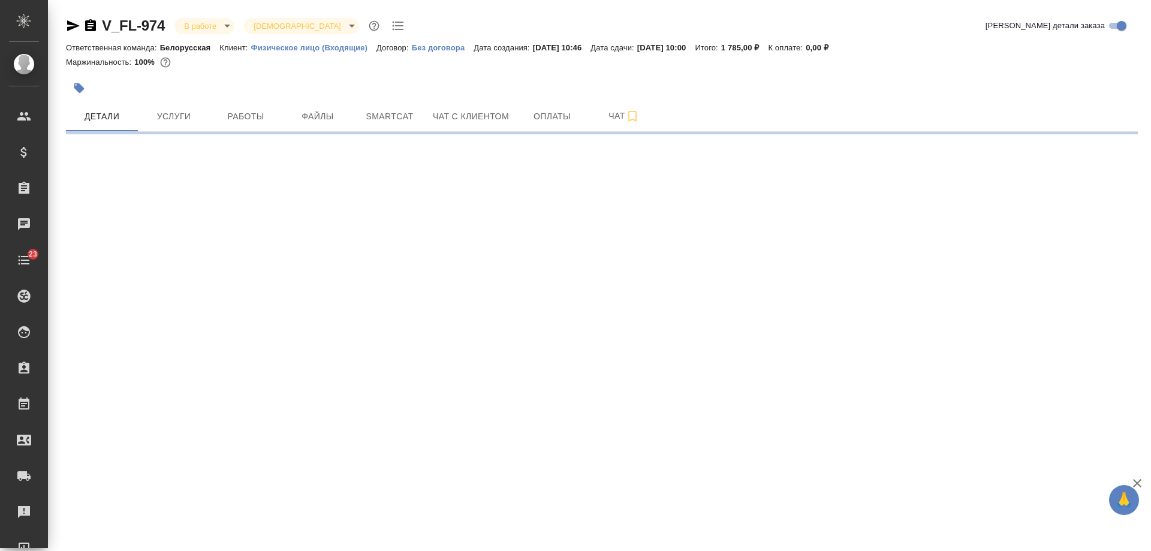
select select "RU"
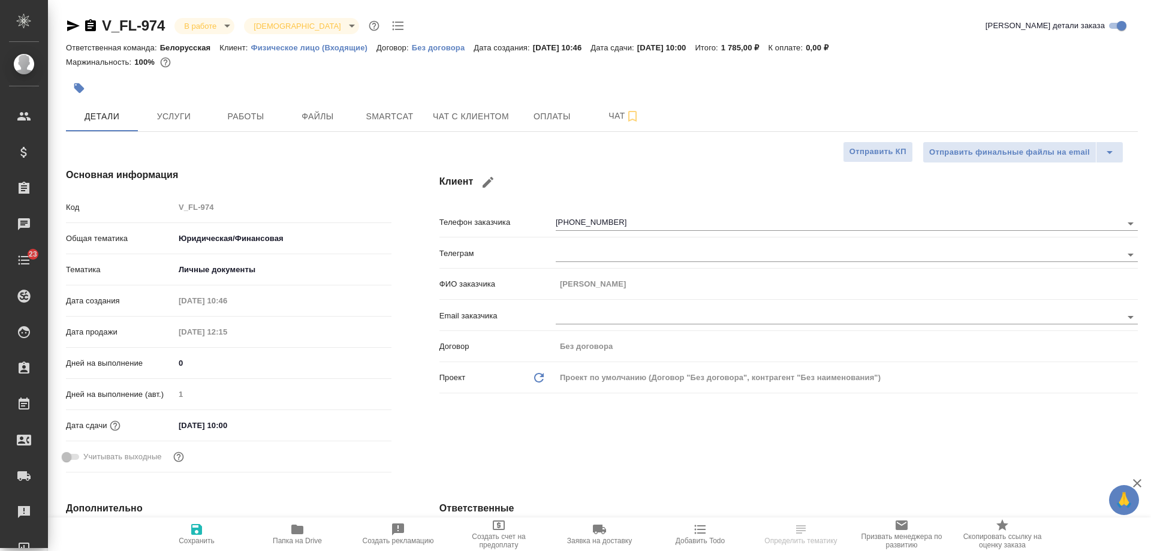
type textarea "x"
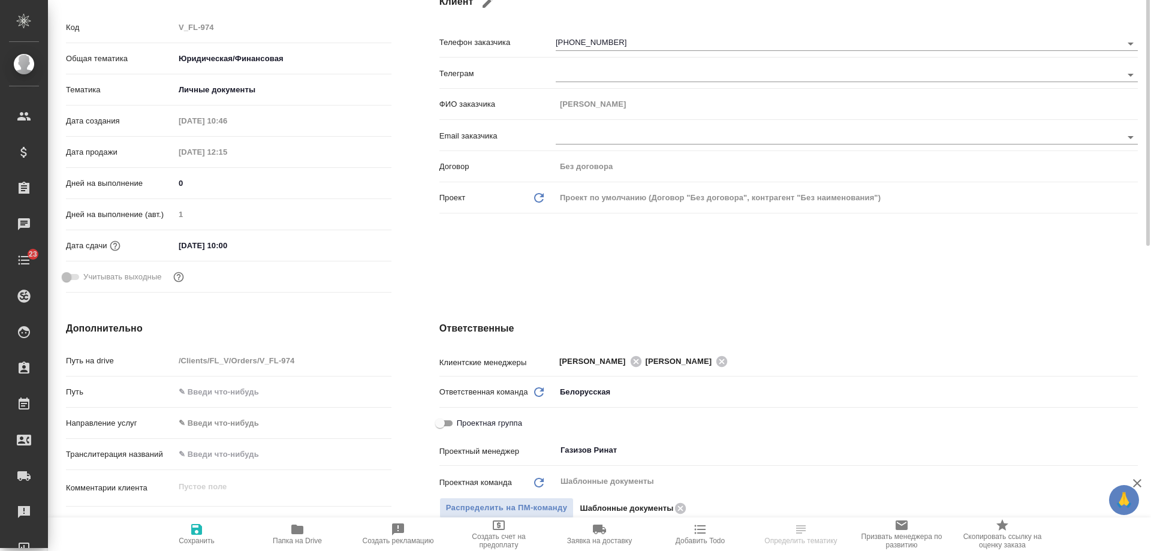
scroll to position [300, 0]
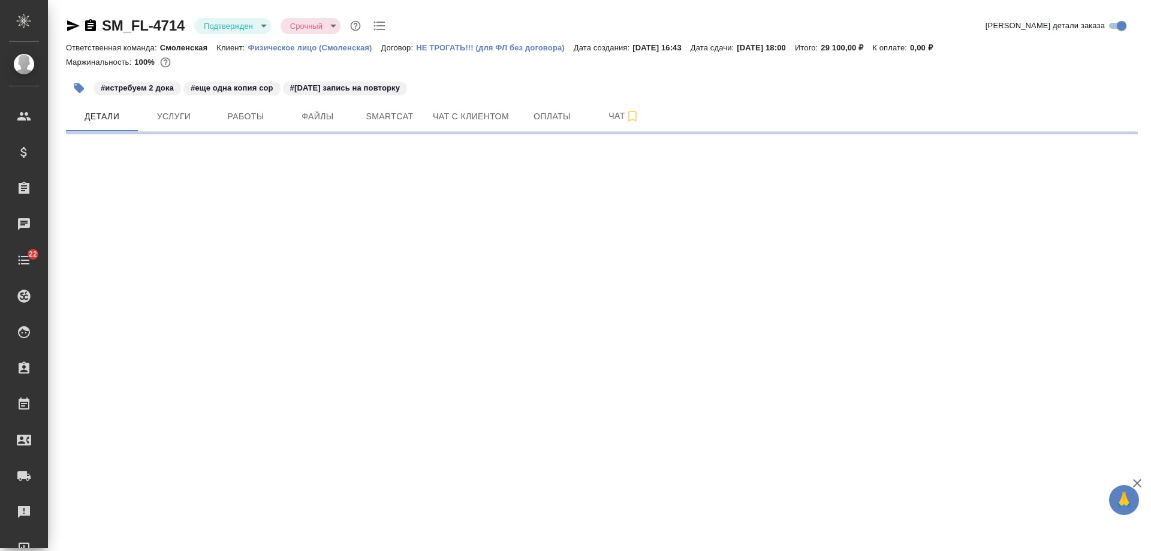
select select "RU"
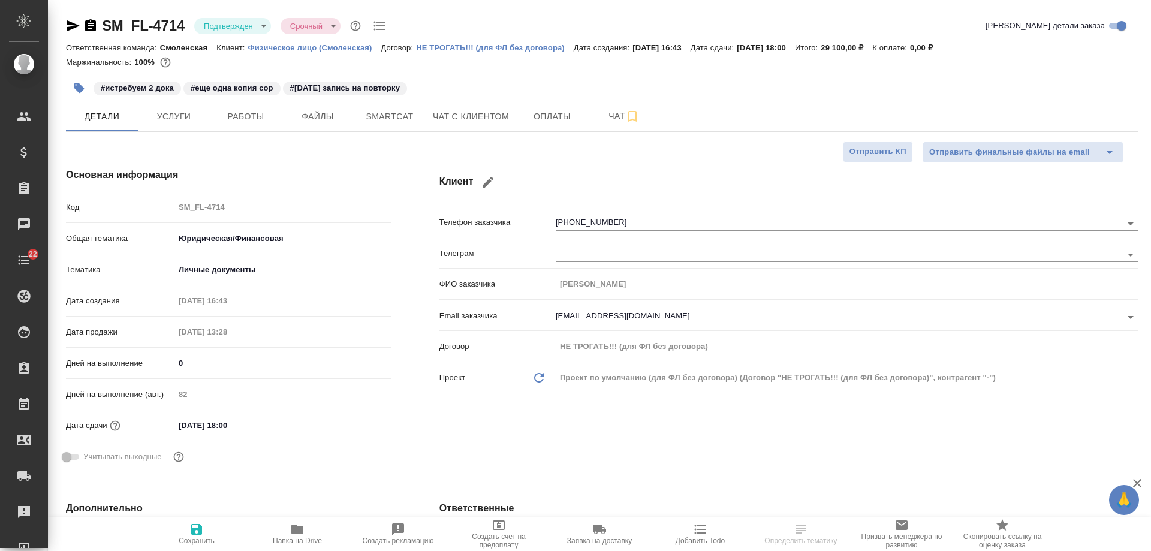
type textarea "x"
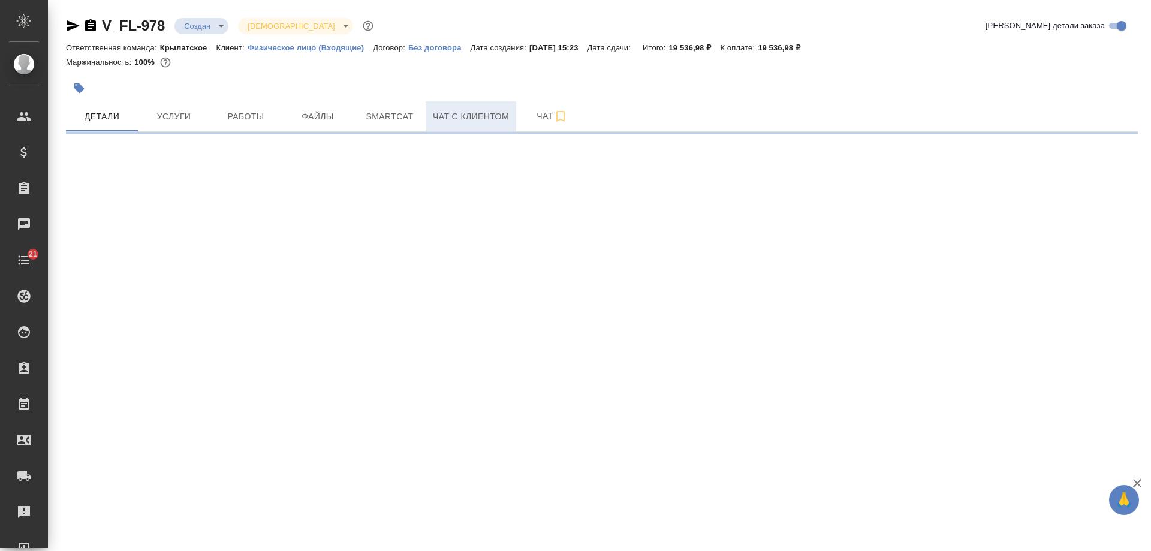
select select "RU"
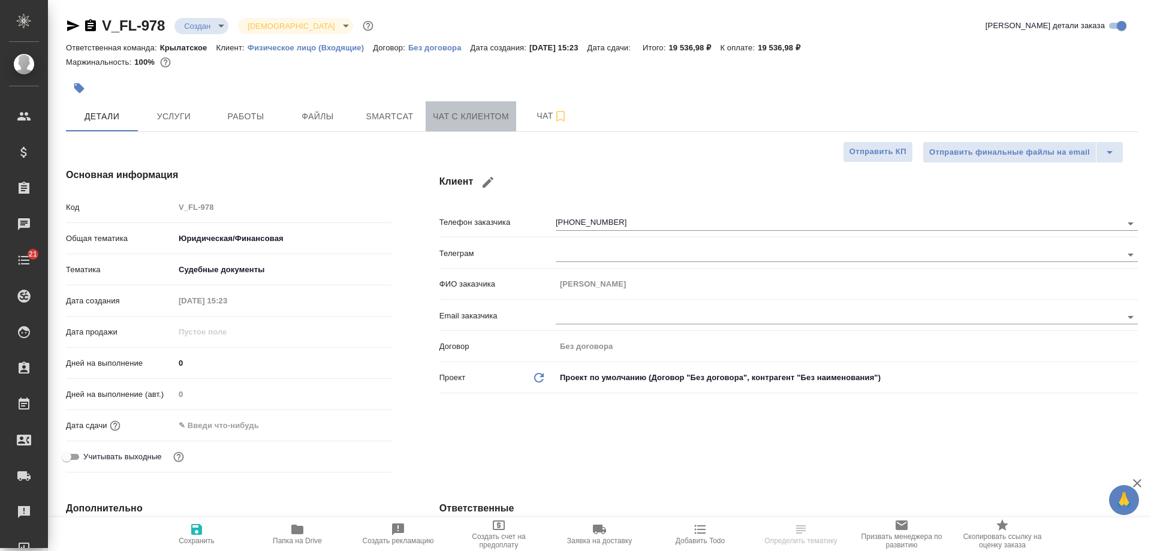
type textarea "x"
click at [466, 117] on span "Чат с клиентом" at bounding box center [471, 116] width 76 height 15
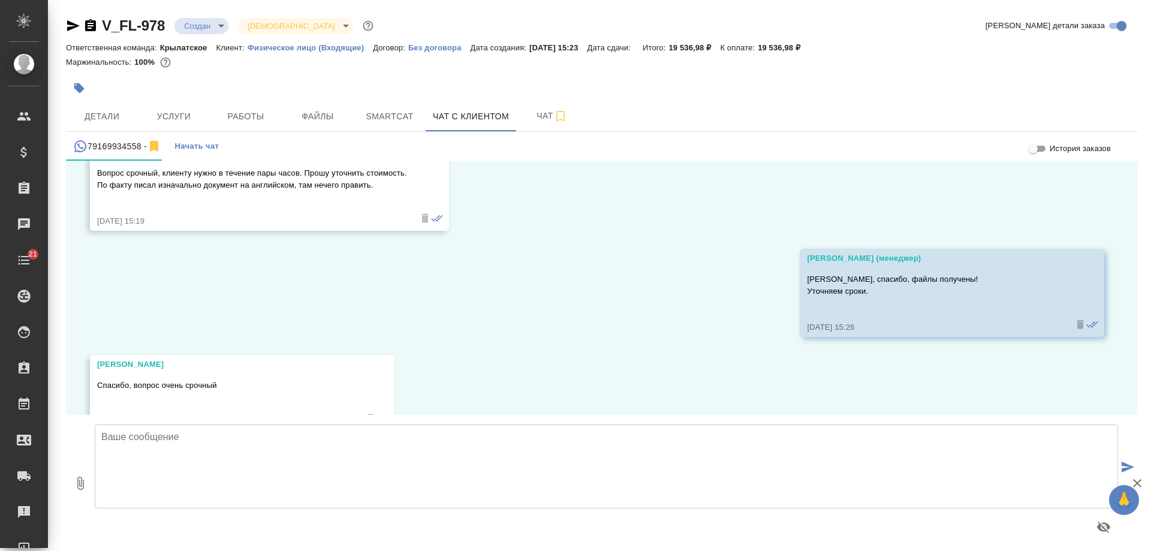
scroll to position [705, 0]
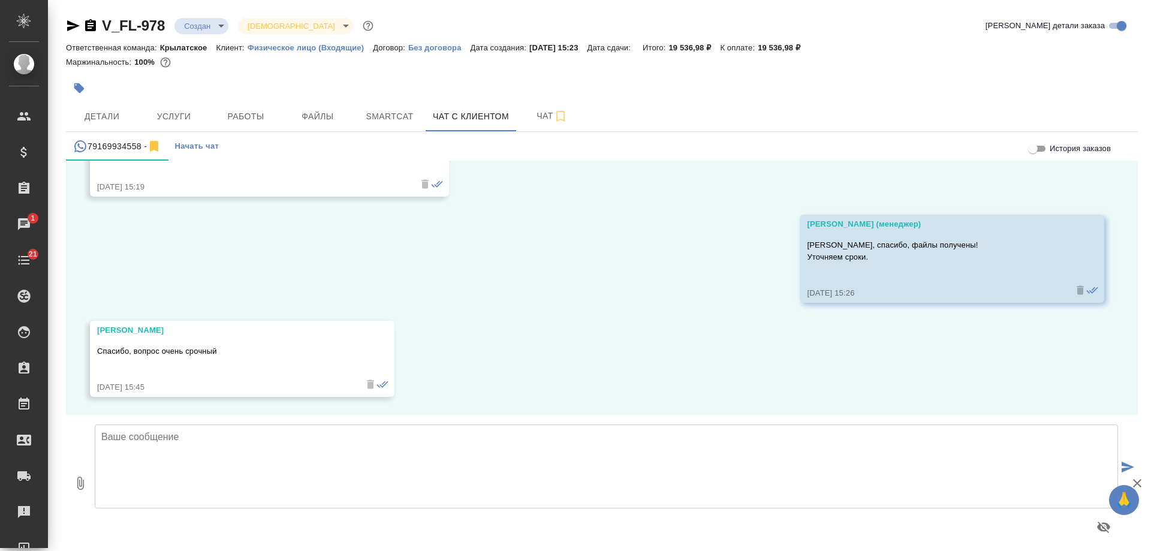
click at [409, 458] on textarea at bounding box center [606, 466] width 1023 height 84
click at [653, 439] on textarea "Владимир, к сожалению, сегодня не успеем выполнить работы. Подскажите, подойдет…" at bounding box center [606, 466] width 1023 height 84
drag, startPoint x: 635, startPoint y: 442, endPoint x: 153, endPoint y: 437, distance: 481.8
click at [153, 437] on textarea "Владимир, к сожалению, сегодня не успеем выполнить работы. Подскажите, подойдет…" at bounding box center [606, 466] width 1023 height 84
paste textarea "сожалению, на сегодня не успеваем выполнить перевод (редактуру) с нотариальным …"
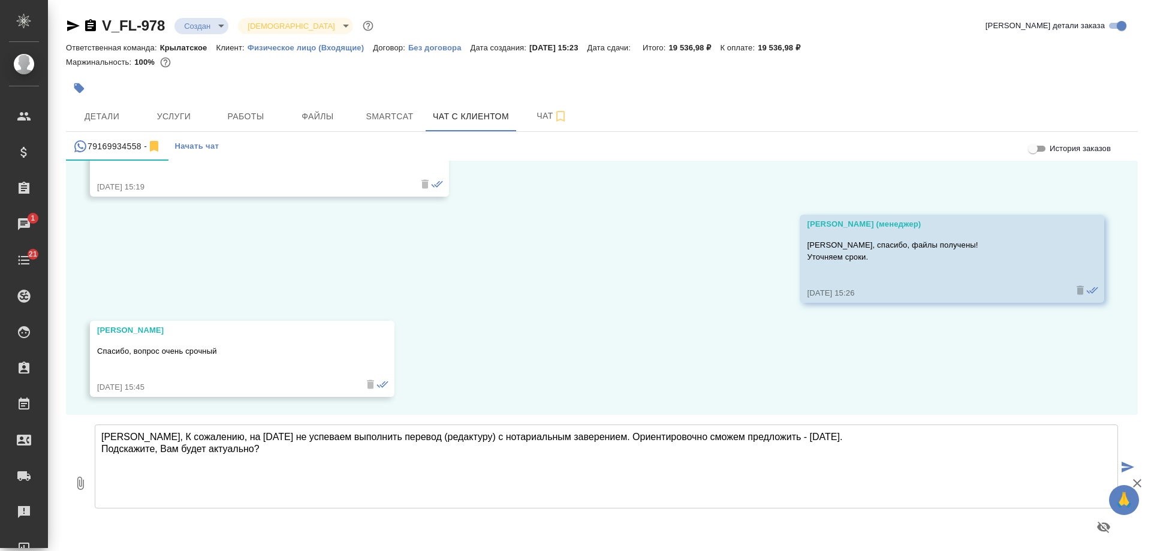
click at [153, 436] on textarea "Владимир, К сожалению, на сегодня не успеваем выполнить перевод (редактуру) с н…" at bounding box center [606, 466] width 1023 height 84
click at [295, 452] on textarea "Владимир, к сожалению, на сегодня не успеваем выполнить перевод (редактуру) с н…" at bounding box center [606, 466] width 1023 height 84
type textarea "Владимир, к сожалению, на сегодня не успеваем выполнить перевод (редактуру) с н…"
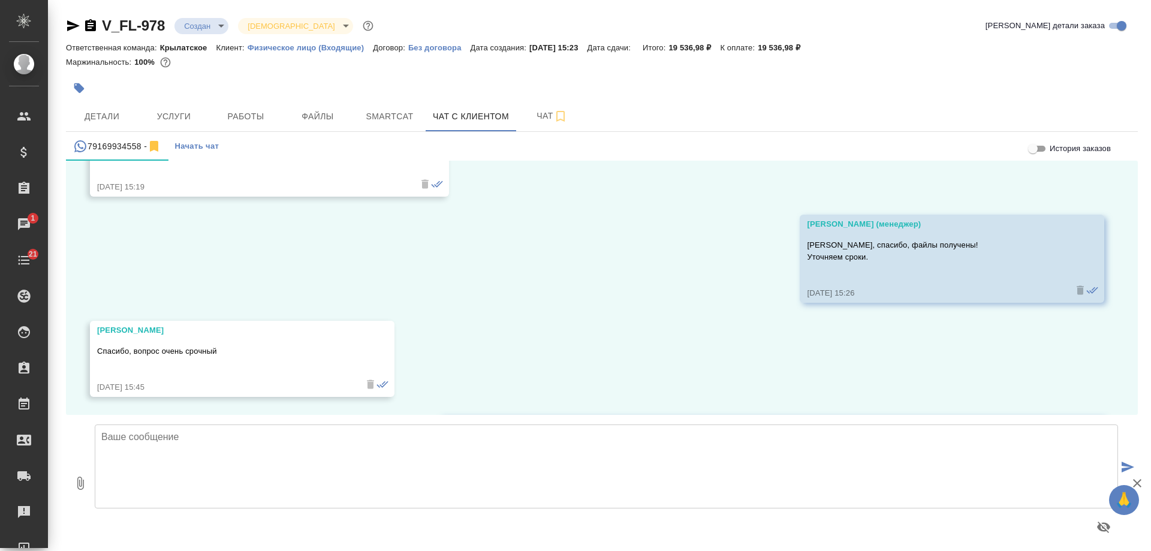
scroll to position [811, 0]
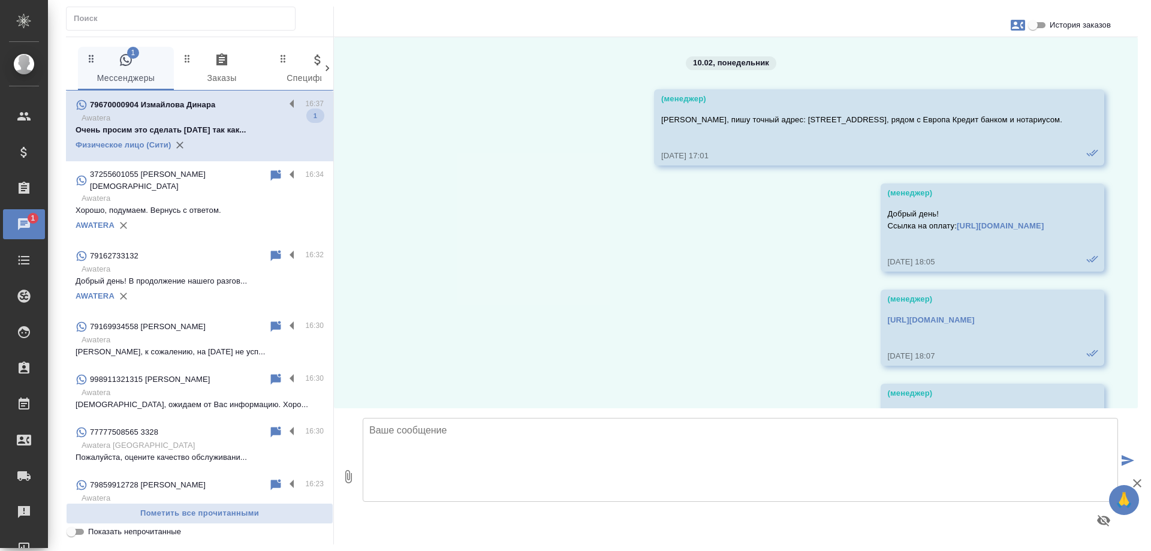
click at [184, 17] on input "text" at bounding box center [184, 18] width 221 height 17
paste input "79670000904"
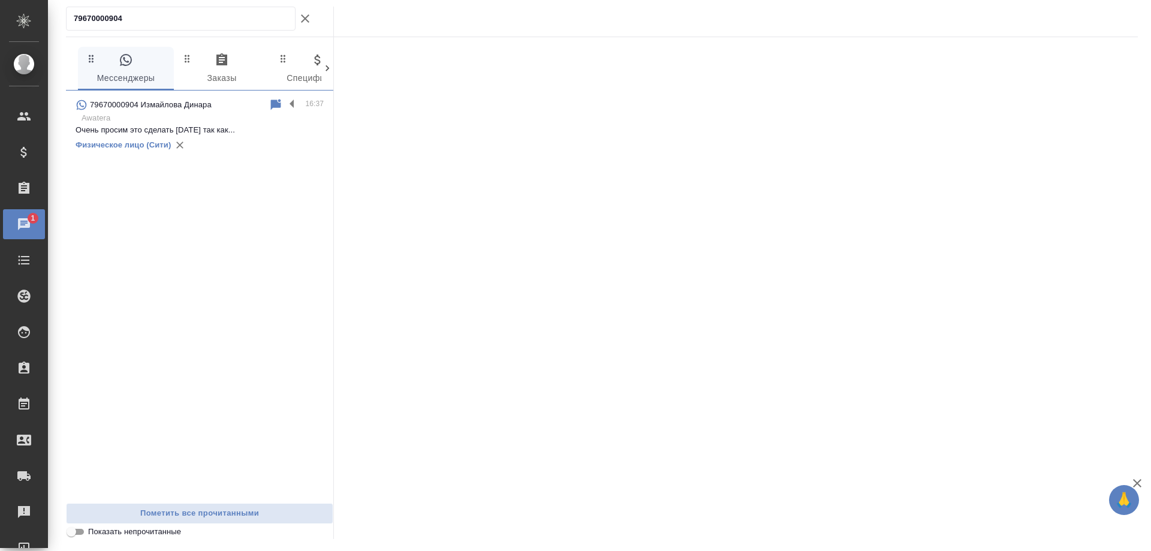
type input "79670000904"
click at [240, 126] on p "Очень просим это сделать сегодня так как..." at bounding box center [200, 130] width 248 height 12
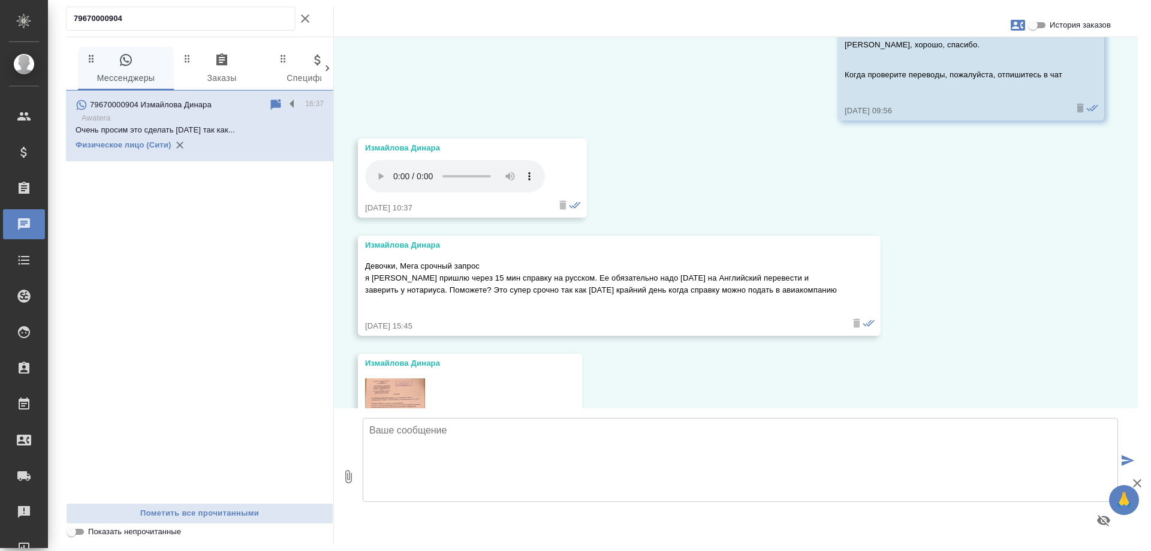
scroll to position [13903, 0]
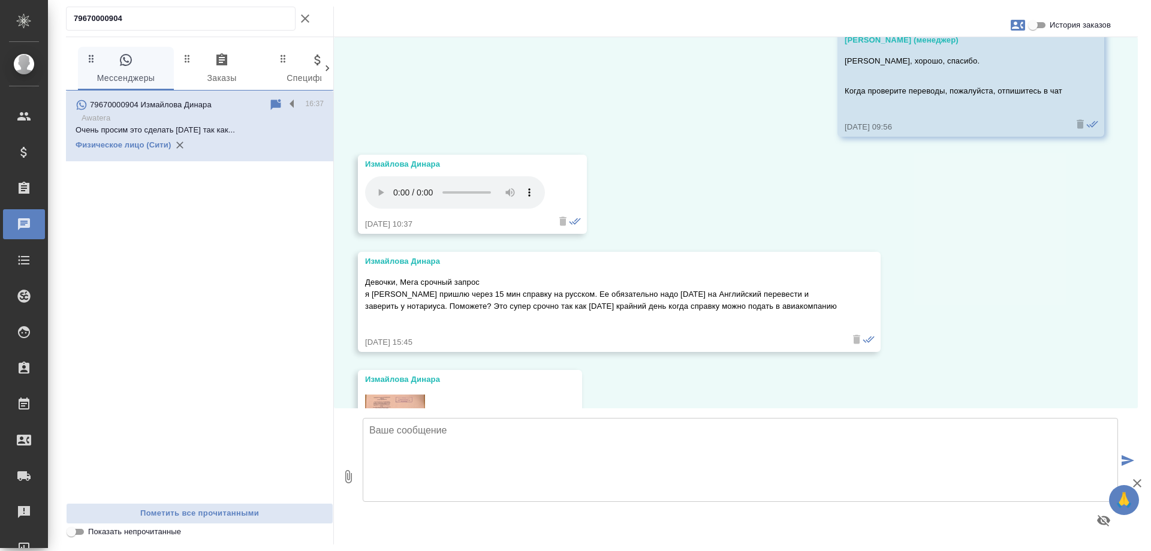
click at [1115, 165] on div "10.02, понедельник (менеджер) Динара, пишу точный адрес: Пресненская наб., д.10…" at bounding box center [736, 222] width 804 height 371
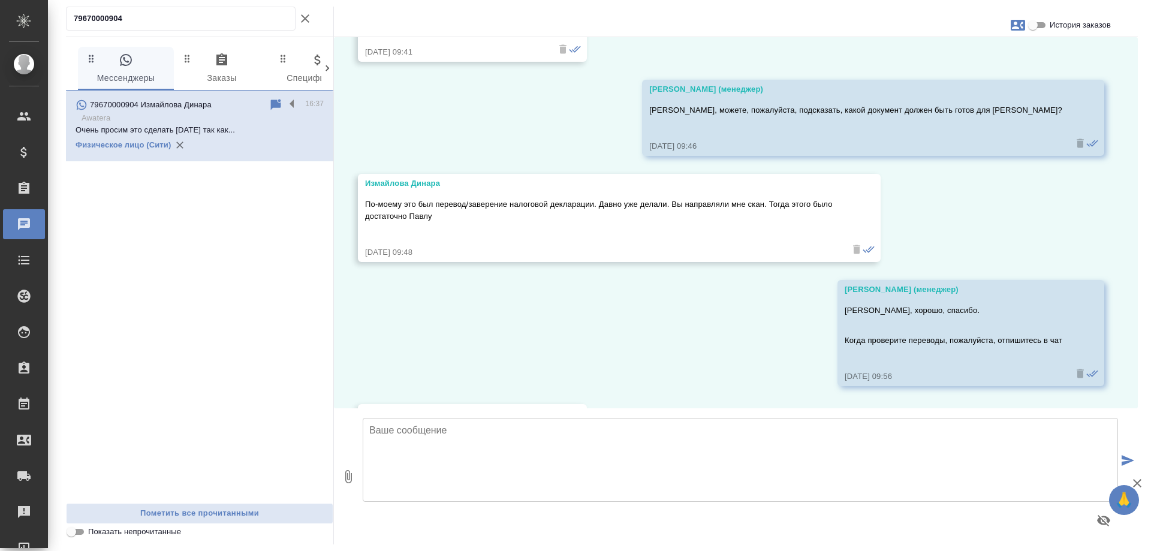
scroll to position [13484, 0]
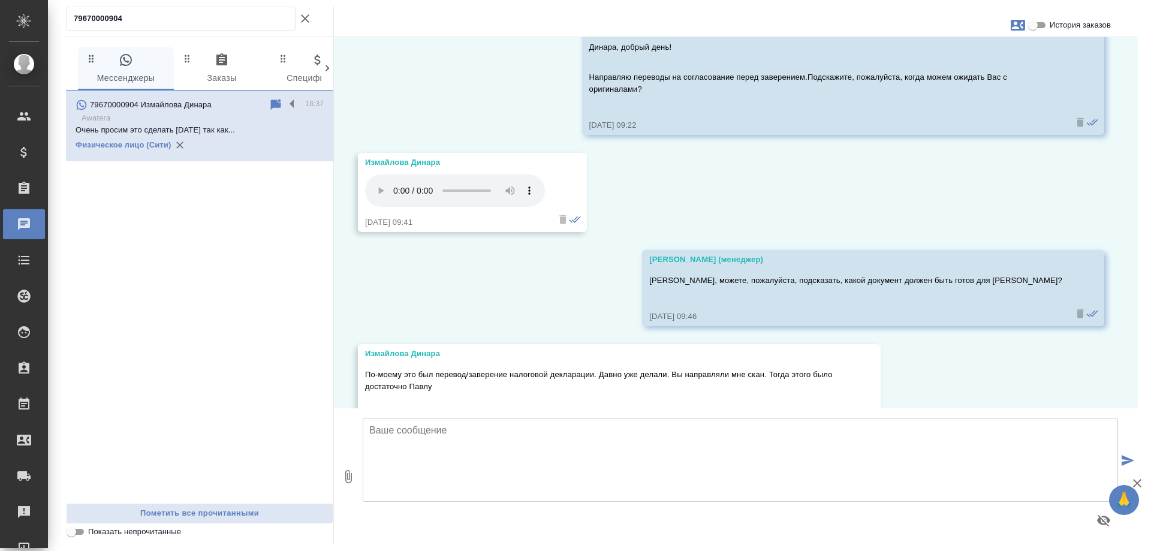
click at [1108, 167] on div "10.02, понедельник (менеджер) Динара, пишу точный адрес: Пресненская наб., д.10…" at bounding box center [736, 222] width 804 height 371
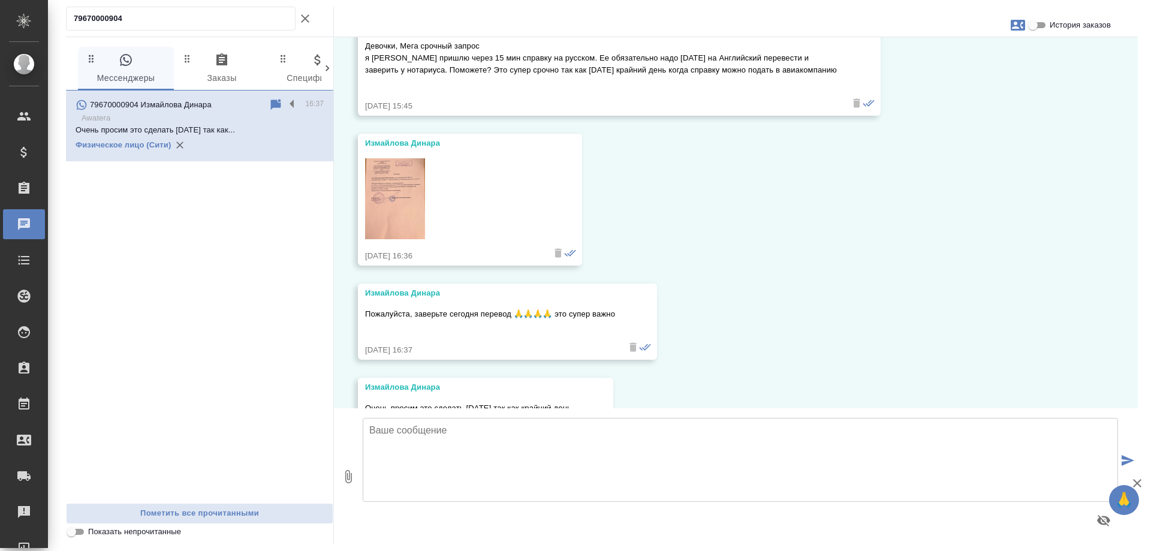
scroll to position [14203, 0]
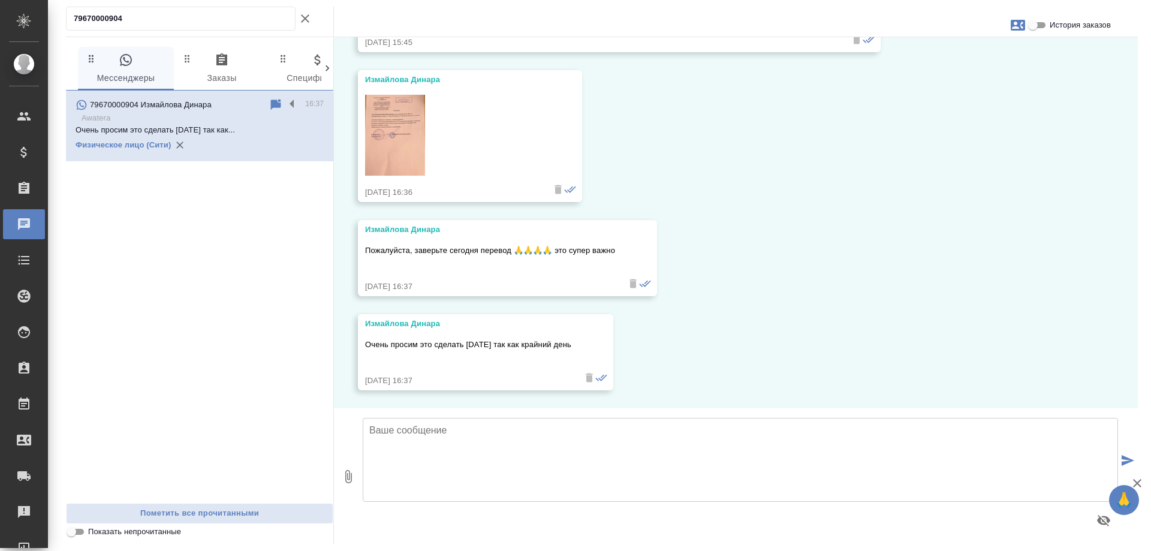
click at [398, 128] on img at bounding box center [395, 135] width 60 height 81
click at [1, 23] on div ".cls-1 fill:#fff; AWATERA Gudina Alexandra Клиенты Спецификации Заказы 1 Чаты T…" at bounding box center [575, 275] width 1151 height 551
click at [0, 0] on html "🙏 .cls-1 fill:#fff; AWATERA Gudina Alexandra Клиенты Спецификации Заказы 1 Чаты…" at bounding box center [575, 275] width 1151 height 551
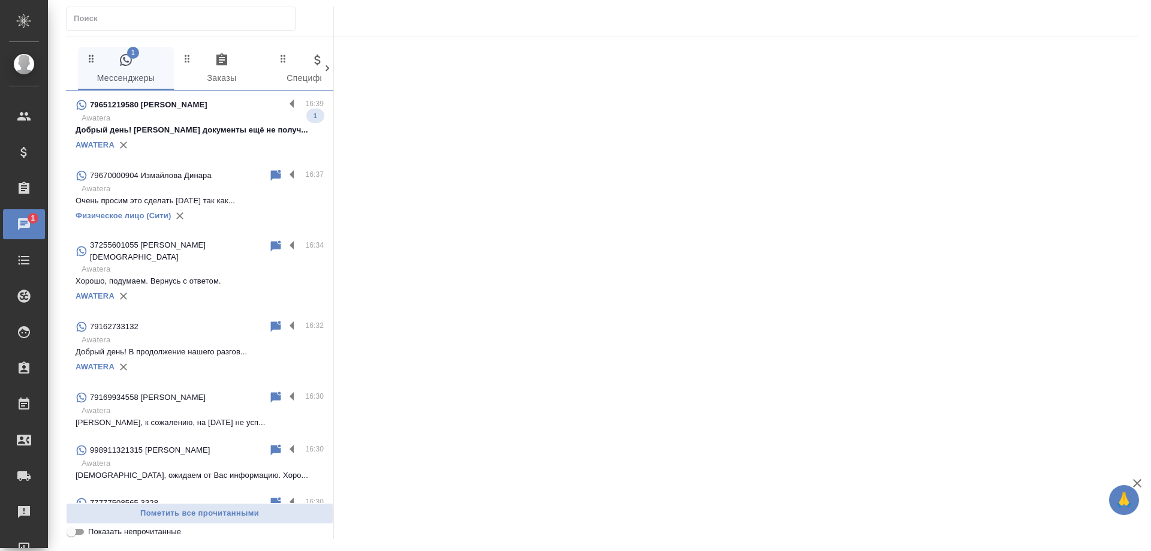
click at [228, 128] on p "Добрый день! Юлия документы ещё не получ..." at bounding box center [200, 130] width 248 height 12
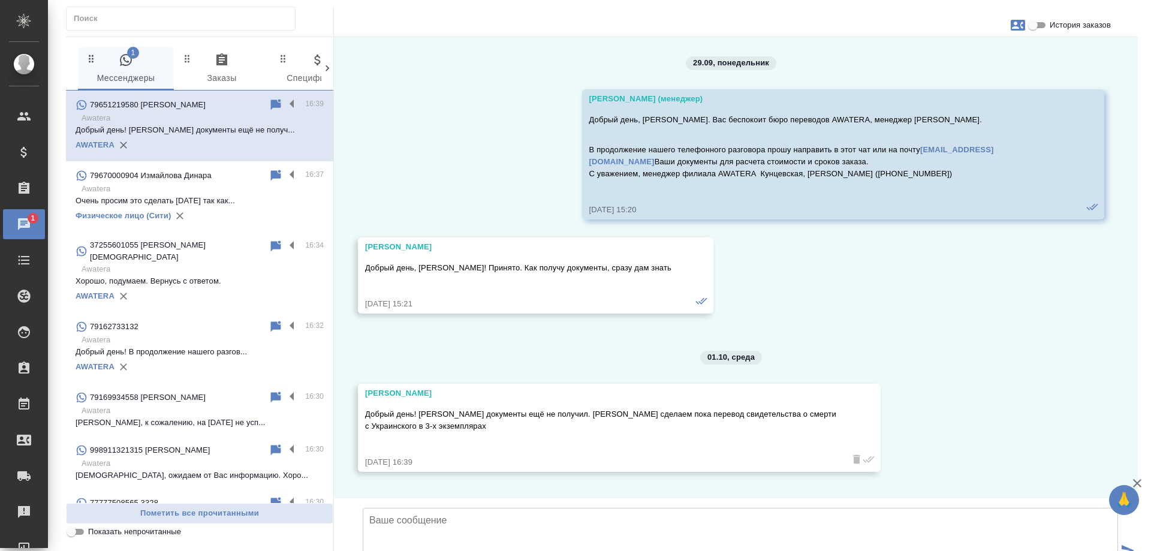
scroll to position [81, 0]
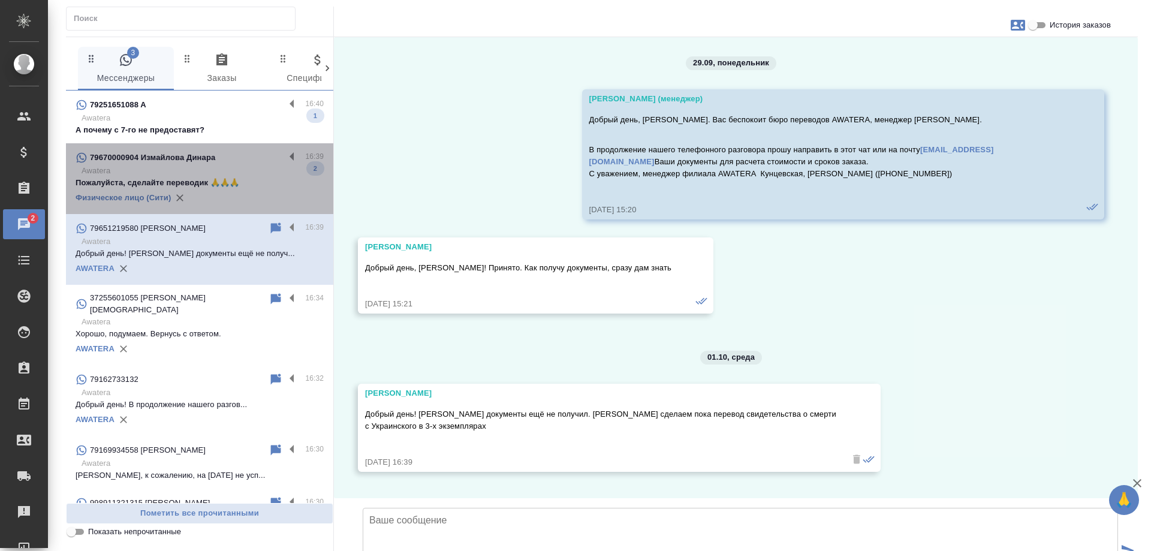
click at [251, 160] on div "79670000904 Измайлова Динара" at bounding box center [180, 157] width 209 height 14
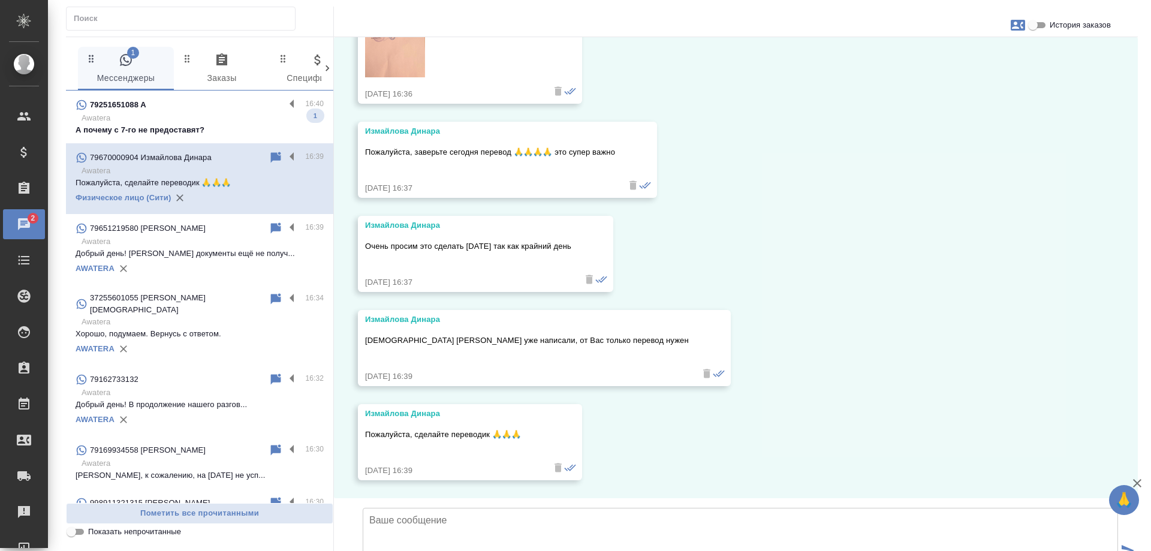
scroll to position [14391, 0]
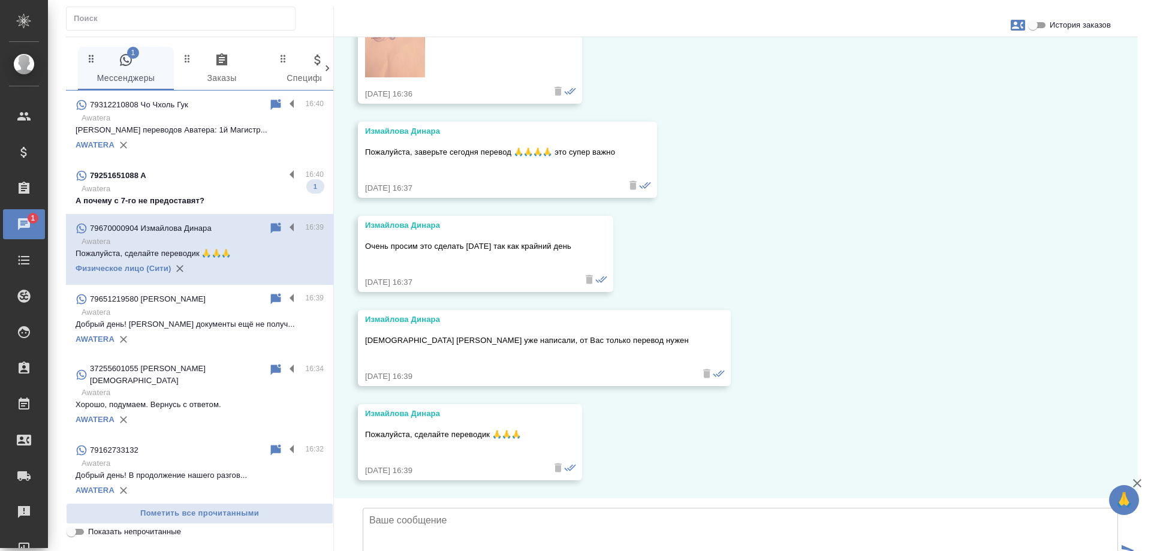
click at [220, 186] on p "Awatera" at bounding box center [202, 189] width 242 height 12
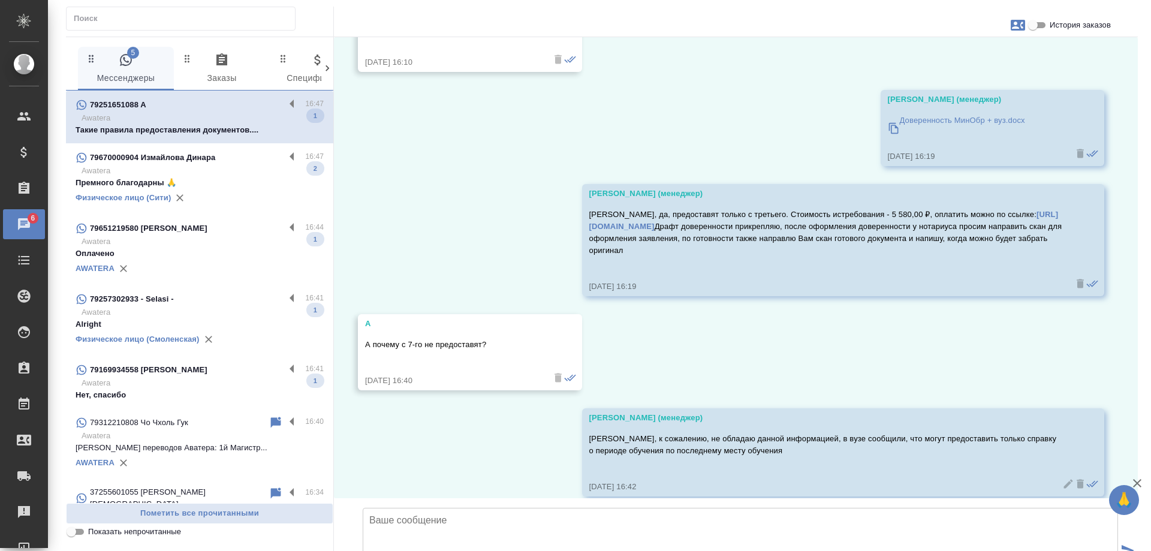
scroll to position [2878, 0]
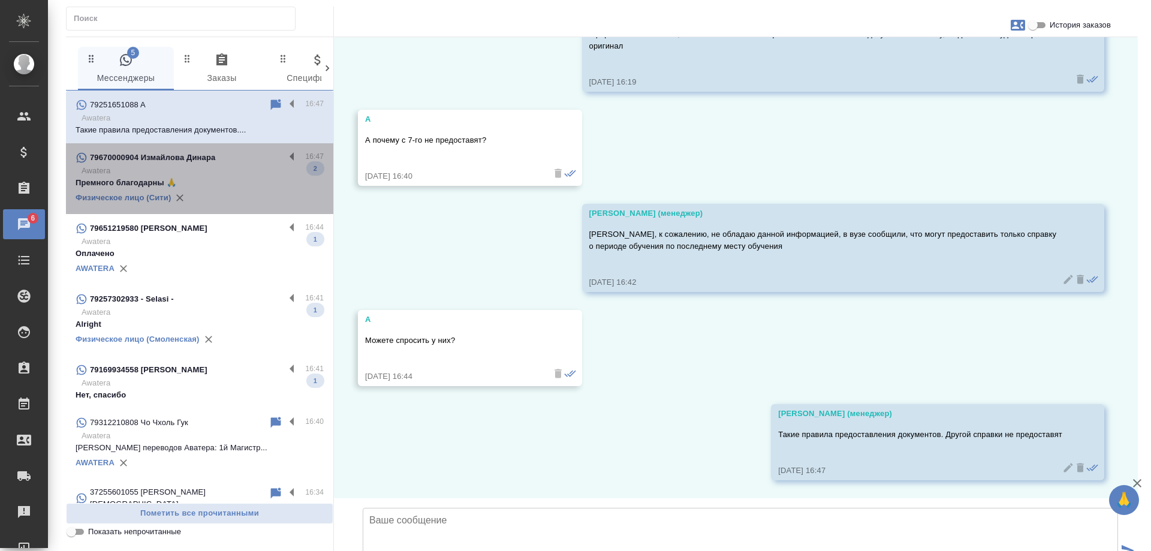
click at [246, 173] on p "Awatera" at bounding box center [202, 171] width 242 height 12
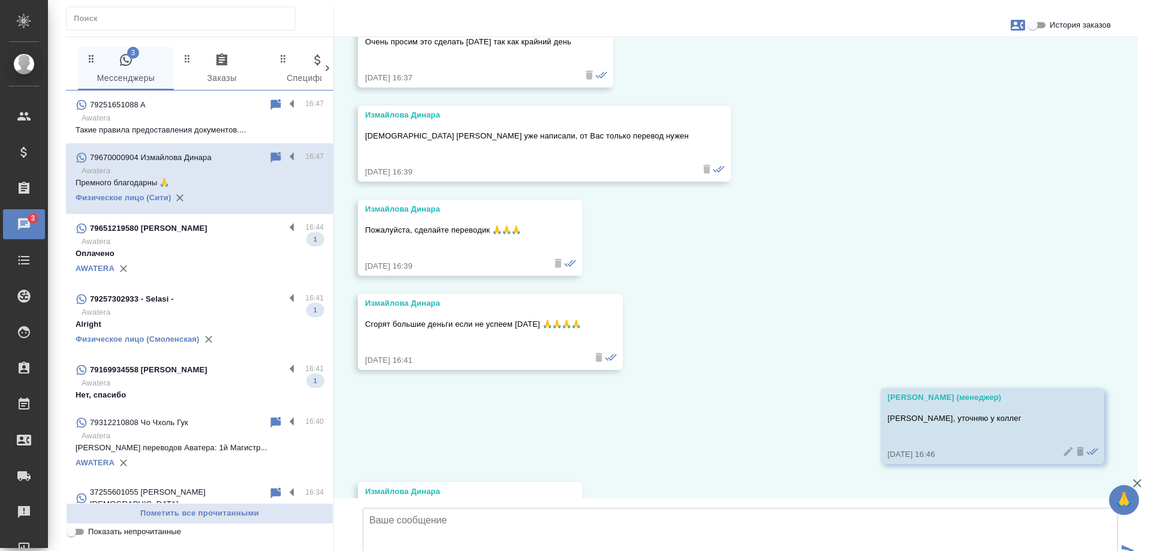
scroll to position [14673, 0]
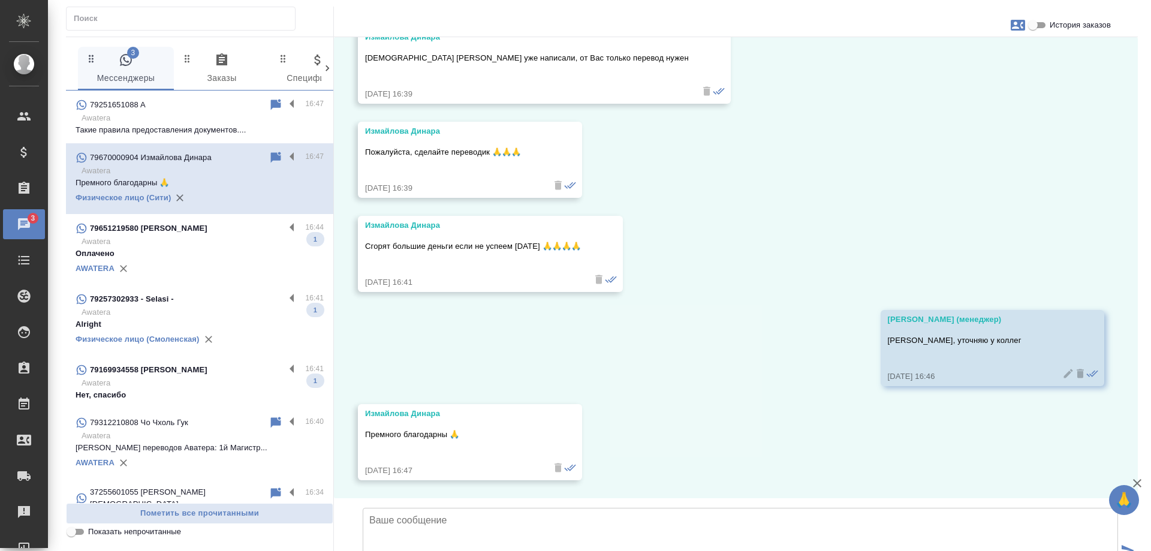
click at [216, 243] on p "Awatera" at bounding box center [202, 242] width 242 height 12
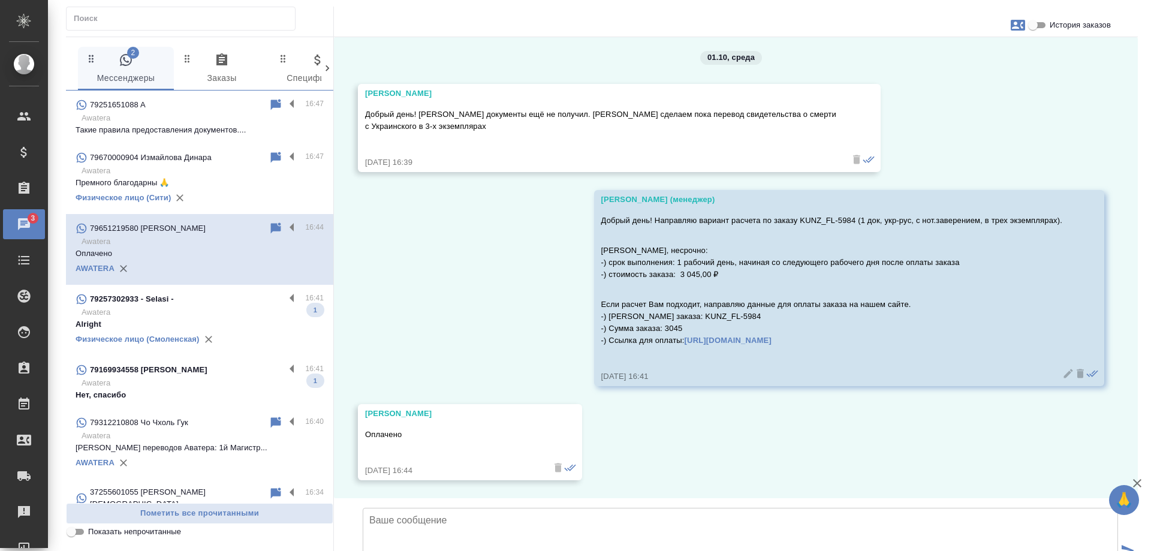
scroll to position [390, 0]
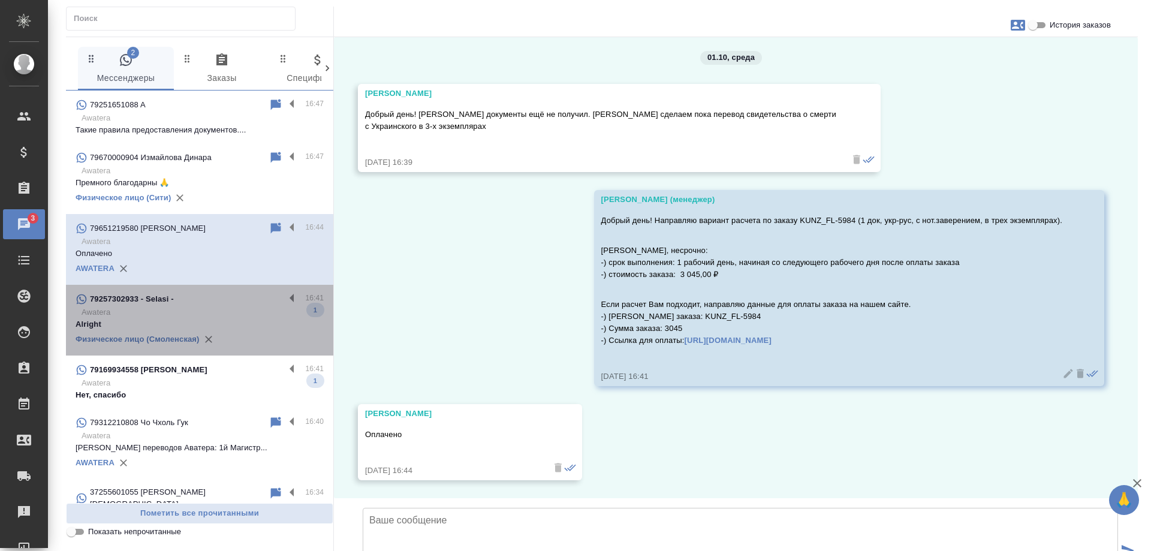
click at [240, 303] on div "79257302933 - Selasi -" at bounding box center [180, 299] width 209 height 14
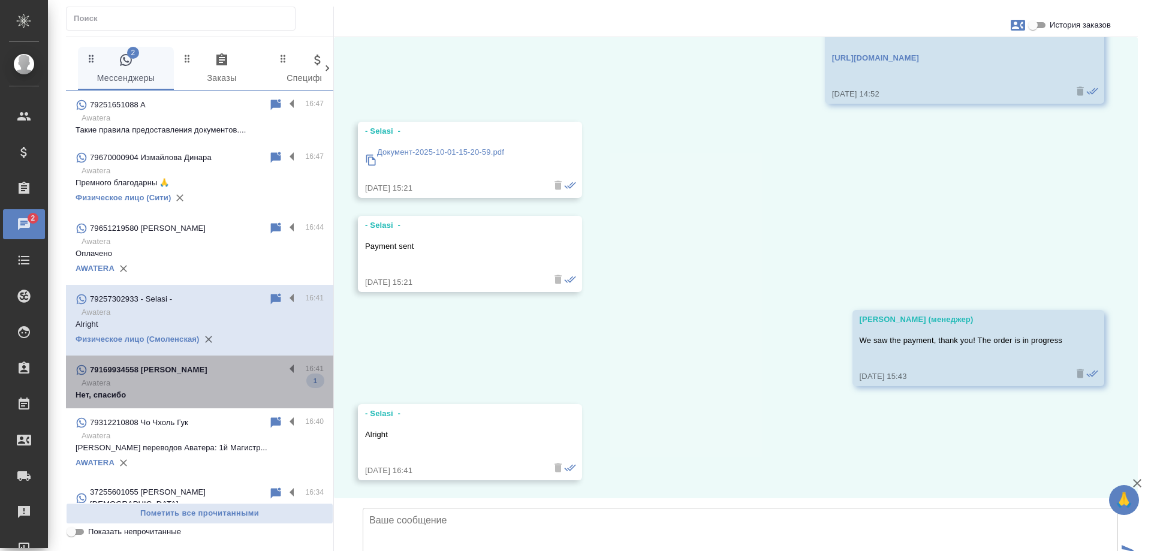
click at [209, 385] on p "Awatera" at bounding box center [202, 383] width 242 height 12
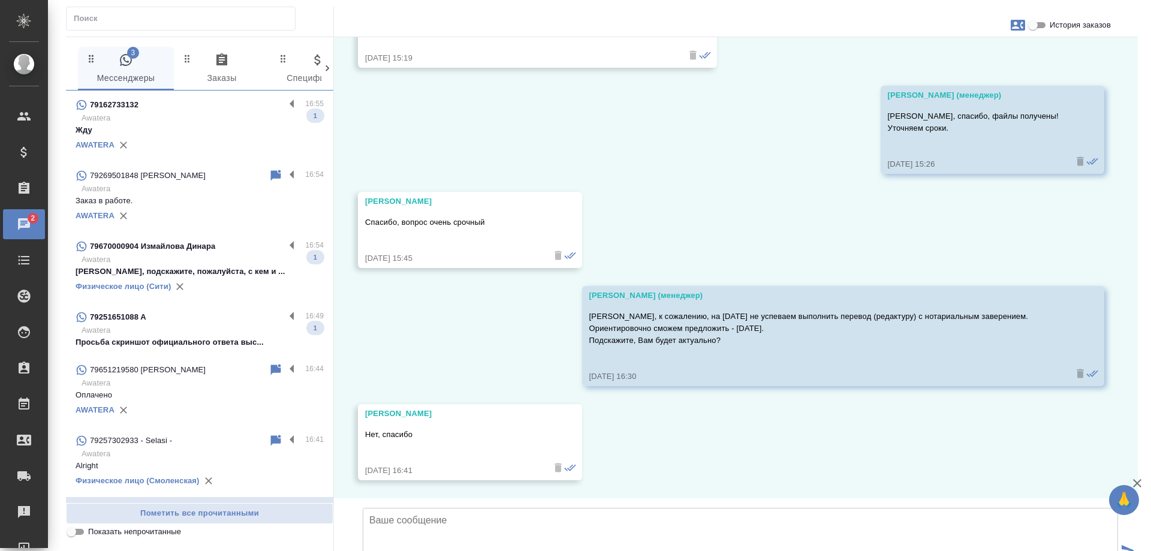
scroll to position [0, 0]
click at [198, 328] on p "Awatera" at bounding box center [202, 330] width 242 height 12
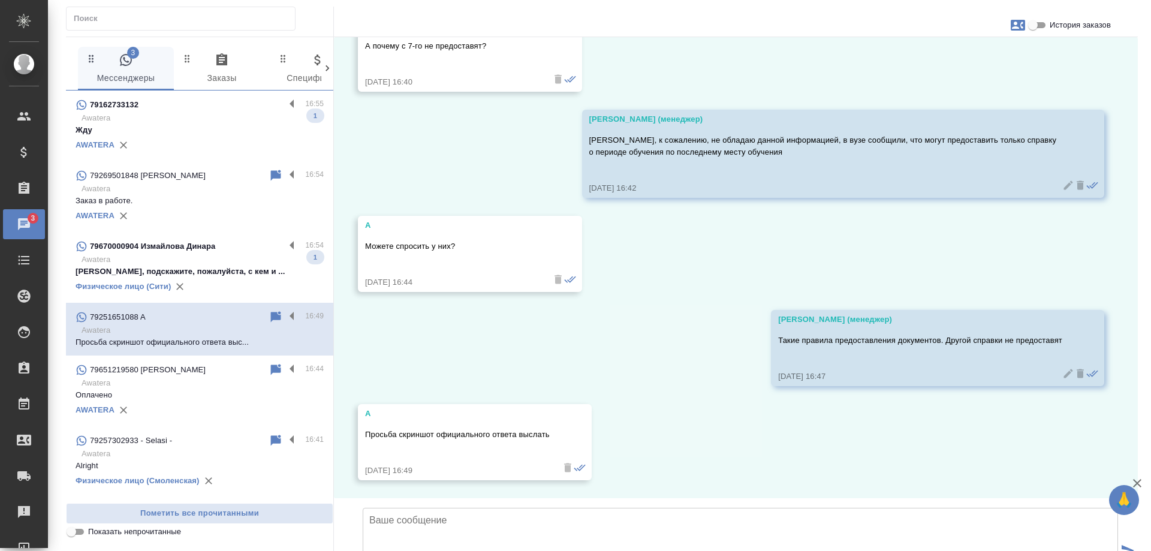
scroll to position [2972, 0]
click at [246, 258] on p "Awatera" at bounding box center [202, 259] width 242 height 12
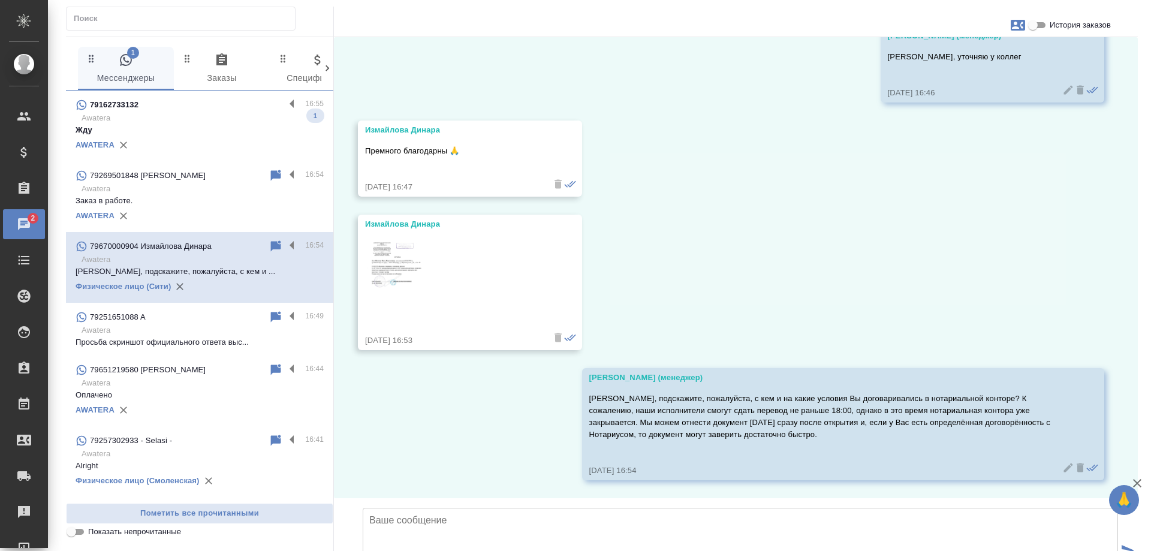
scroll to position [14957, 0]
click at [219, 113] on p "Awatera" at bounding box center [202, 118] width 242 height 12
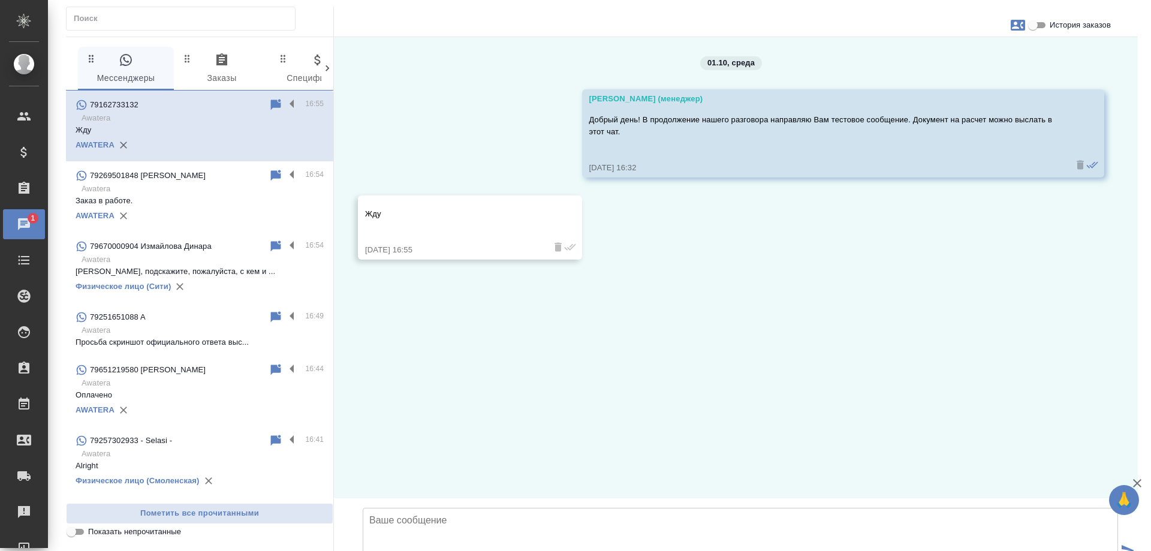
scroll to position [0, 0]
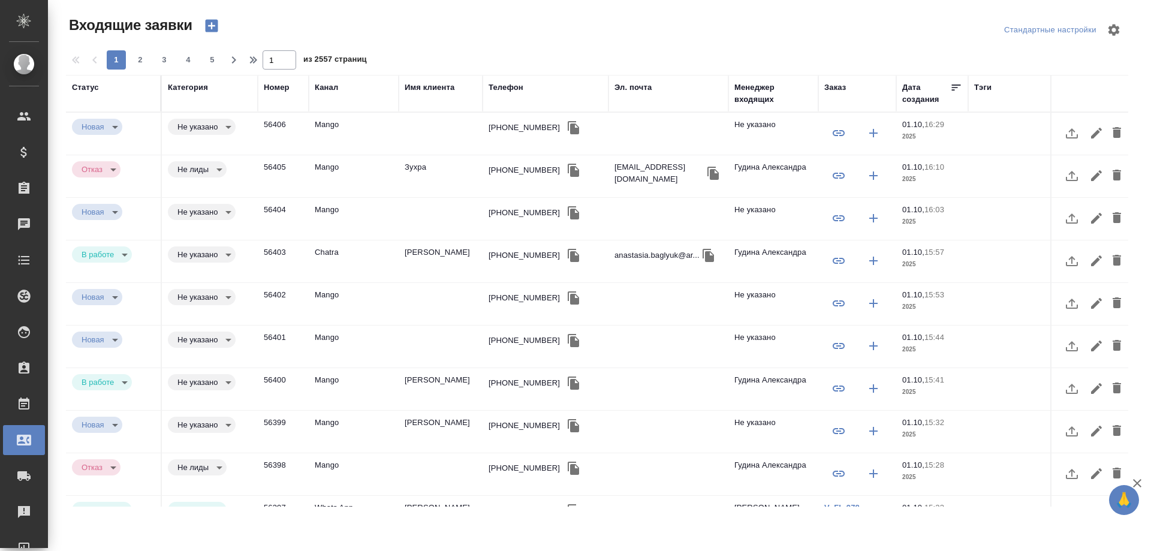
select select "RU"
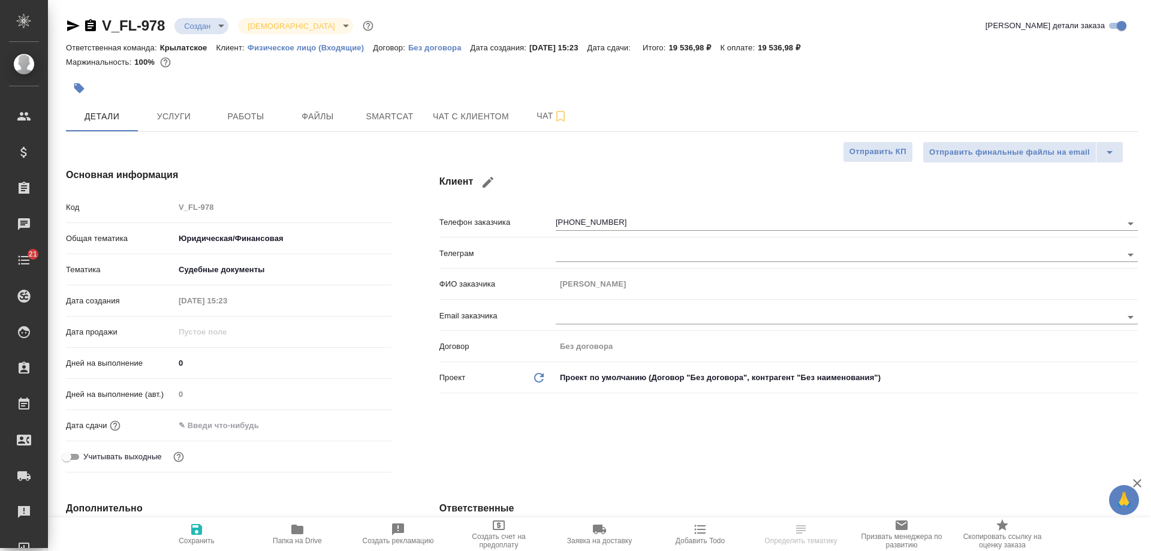
select select "RU"
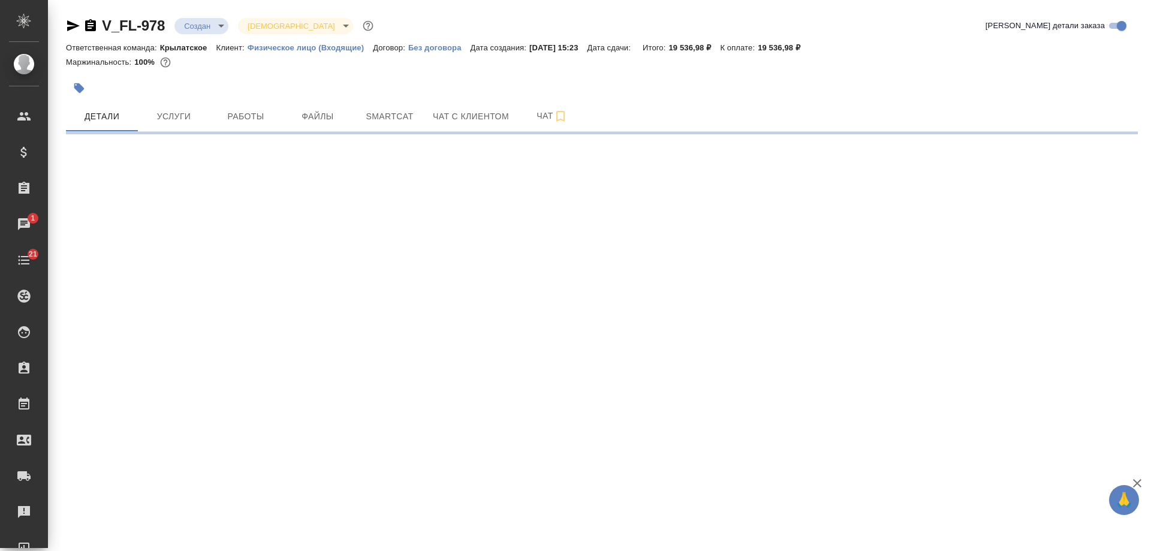
select select "RU"
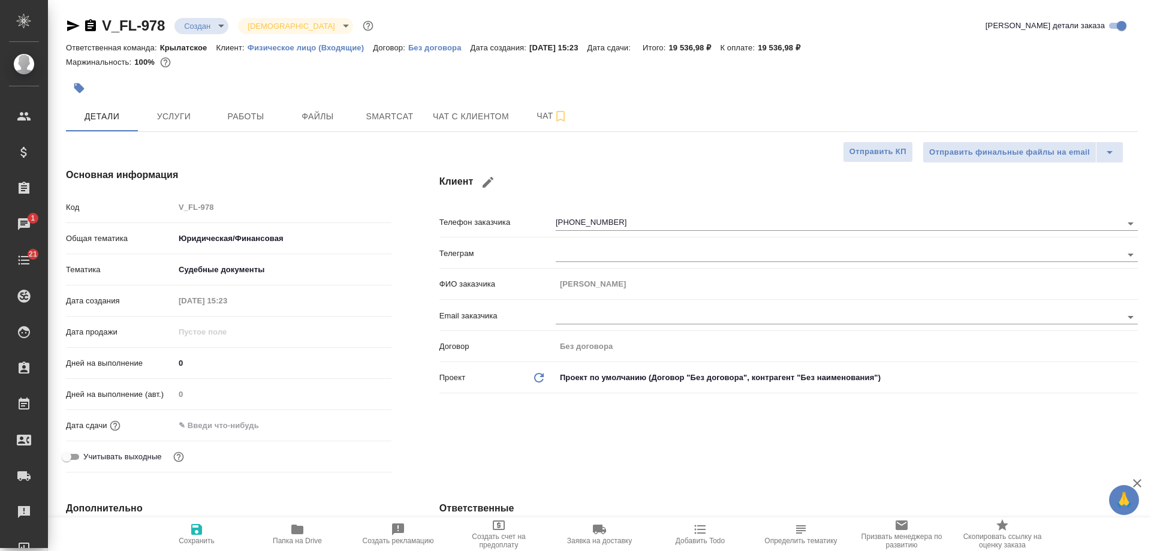
type textarea "x"
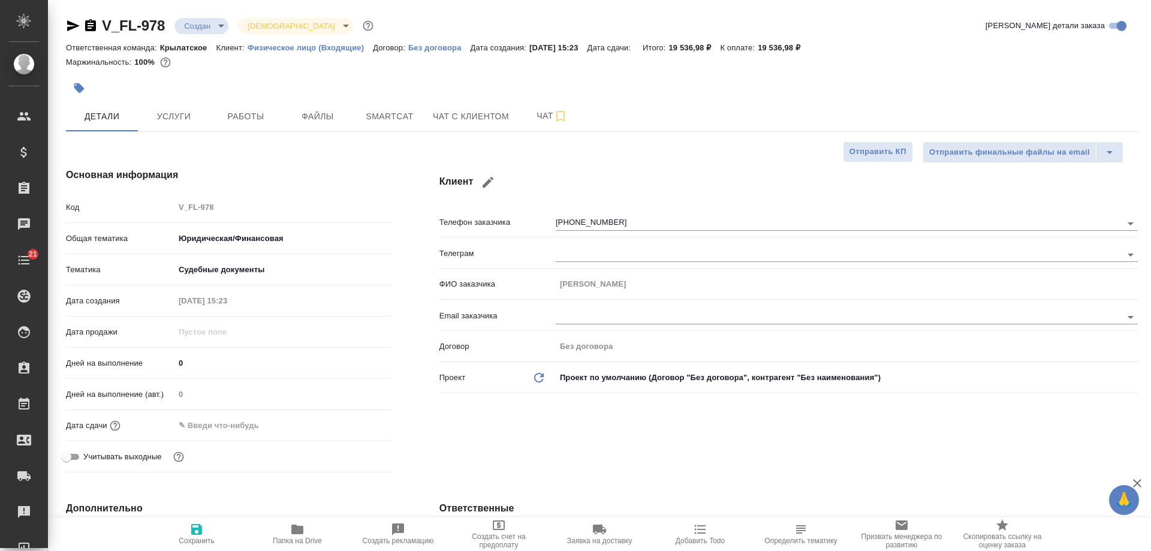
type textarea "x"
click at [481, 123] on span "Чат с клиентом" at bounding box center [471, 116] width 76 height 15
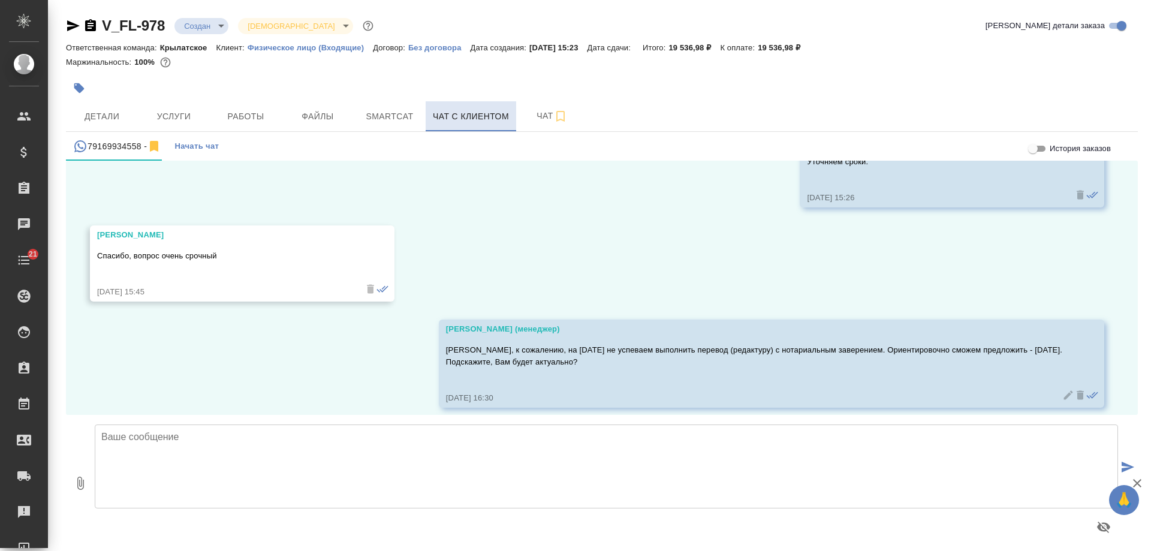
scroll to position [811, 0]
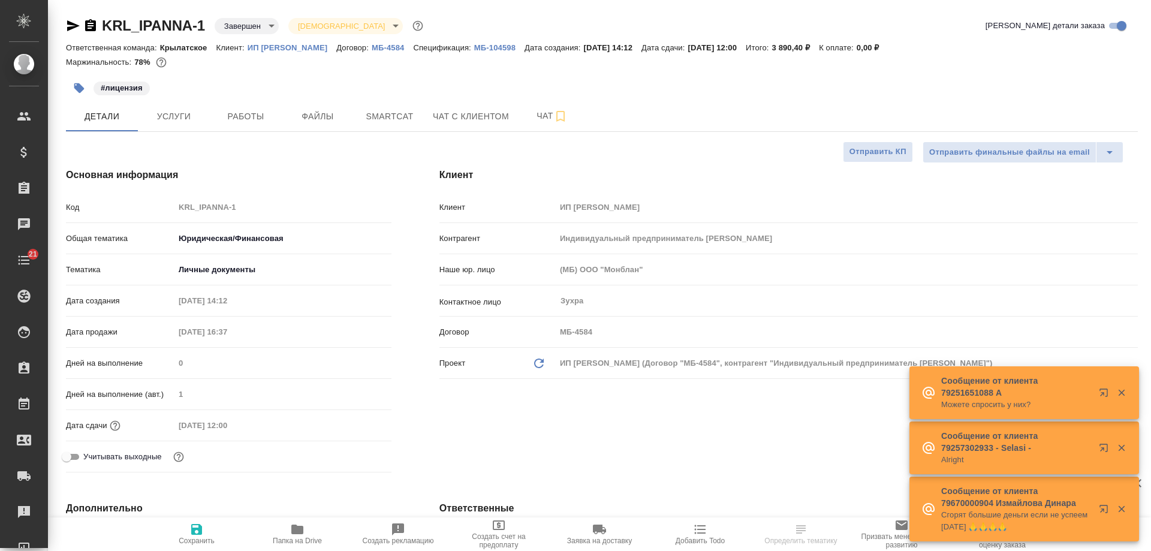
select select "RU"
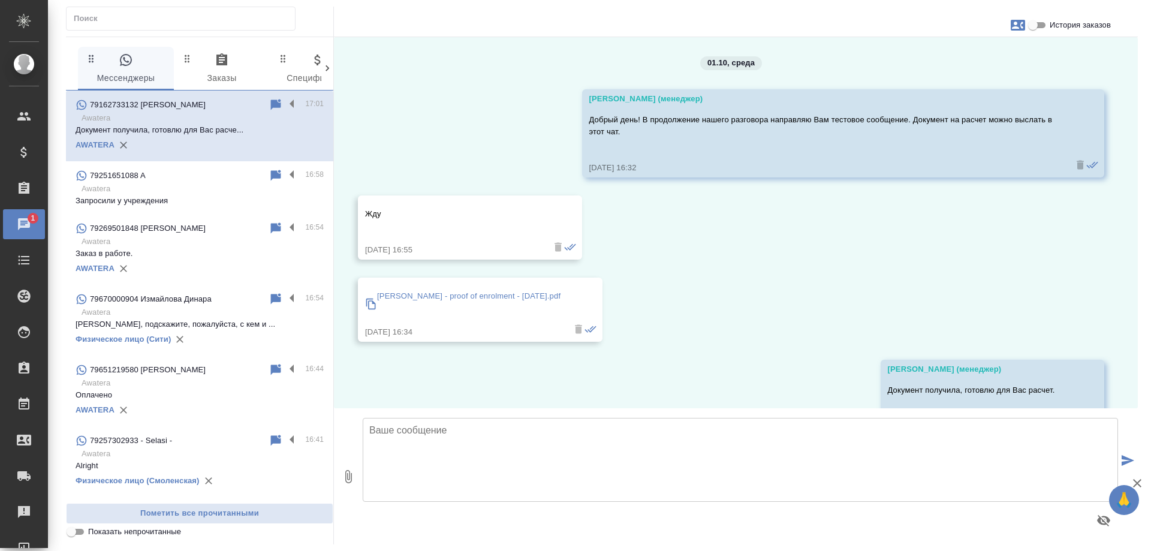
scroll to position [46, 0]
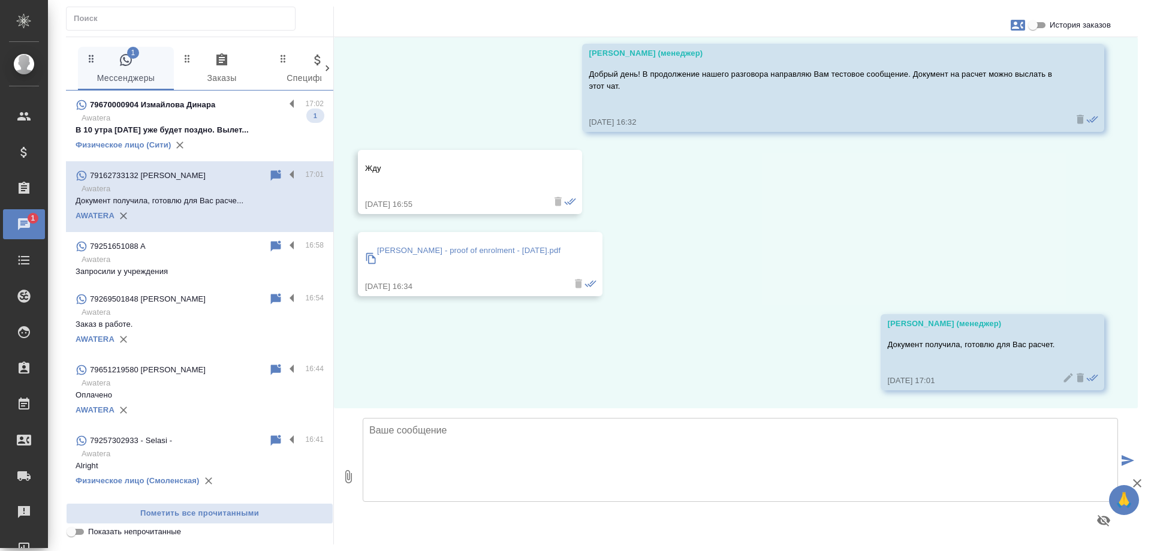
click at [227, 119] on p "Awatera" at bounding box center [202, 118] width 242 height 12
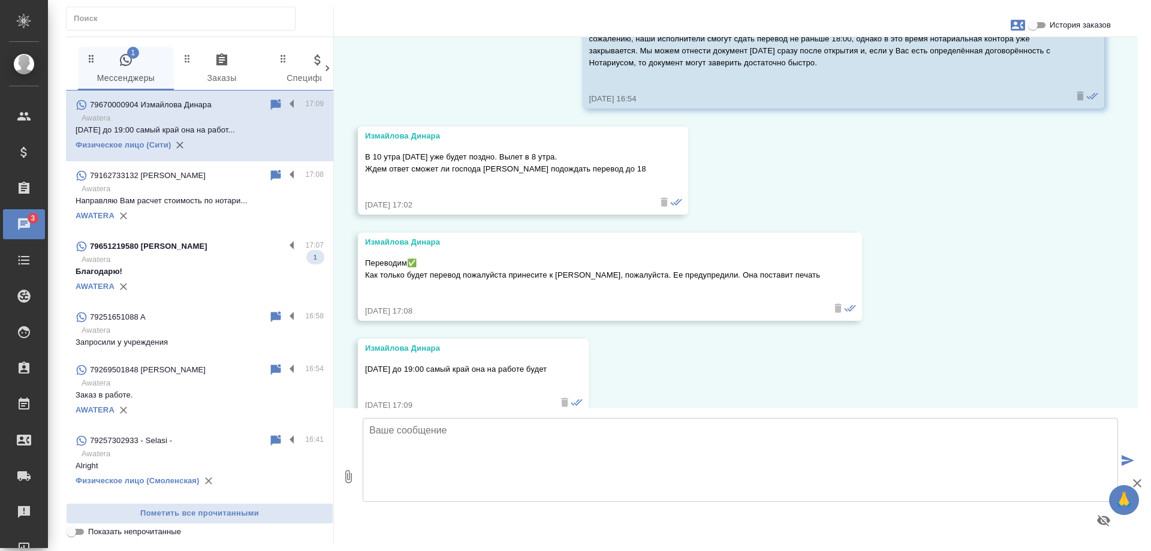
scroll to position [15263, 0]
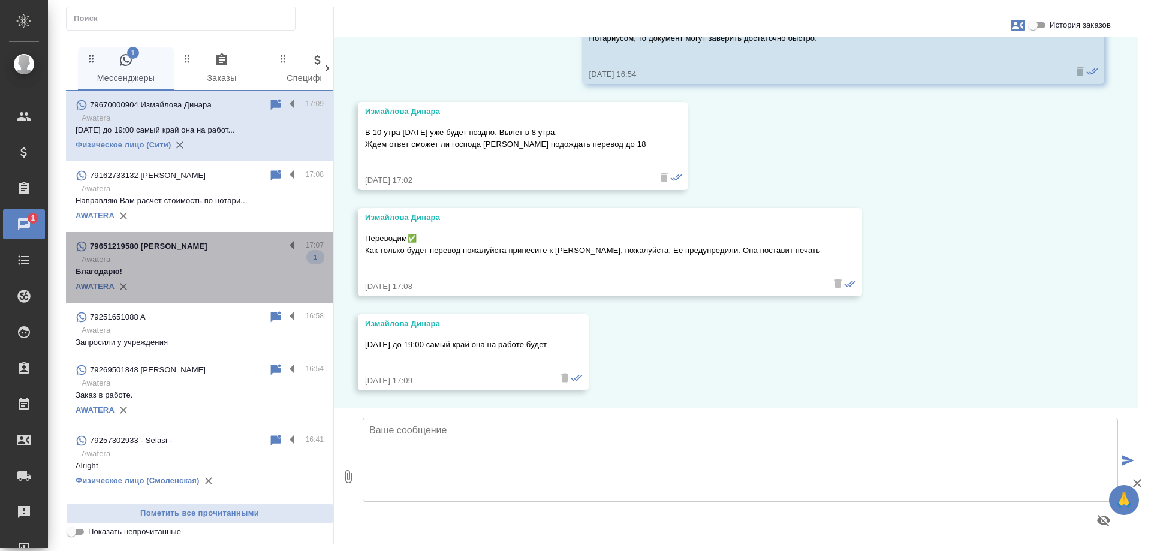
click at [233, 252] on div "79651219580 Алексей" at bounding box center [180, 246] width 209 height 14
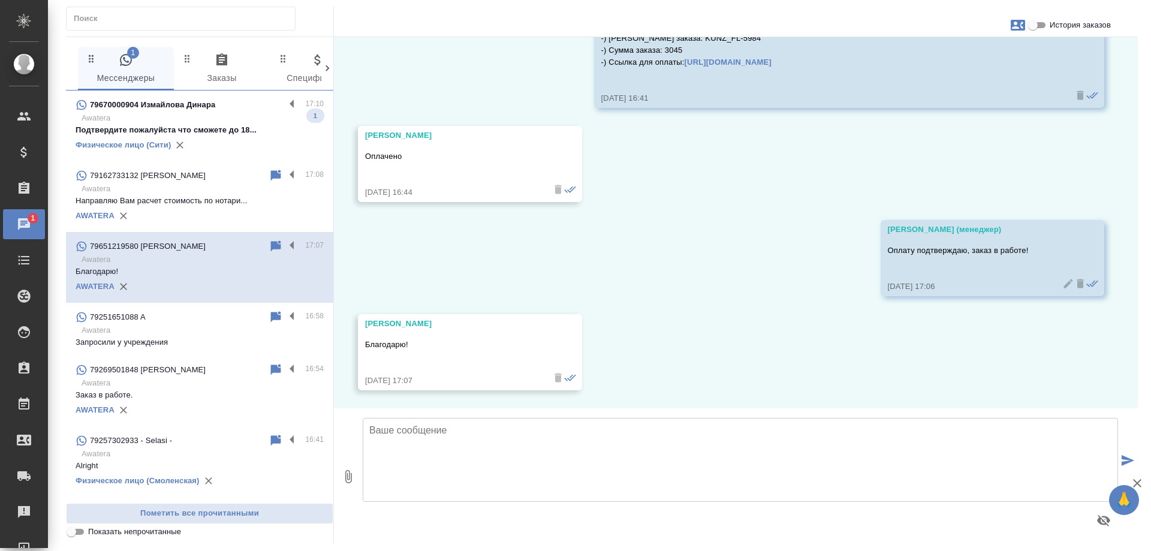
scroll to position [578, 0]
drag, startPoint x: 219, startPoint y: 111, endPoint x: 381, endPoint y: 12, distance: 190.4
click at [219, 110] on div "79670000904 Измайлова Динара" at bounding box center [180, 105] width 209 height 14
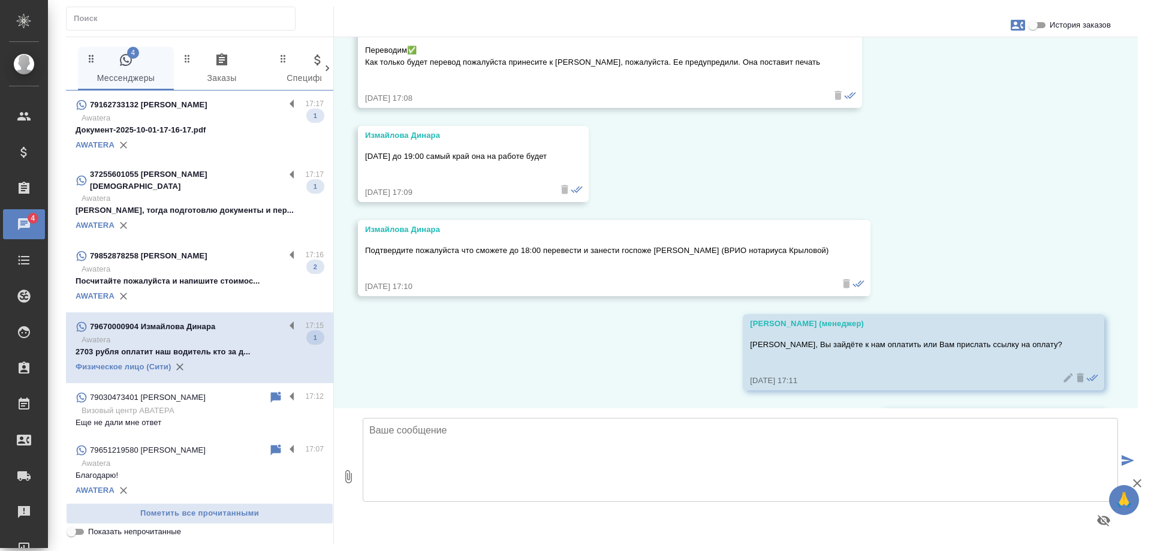
scroll to position [15639, 0]
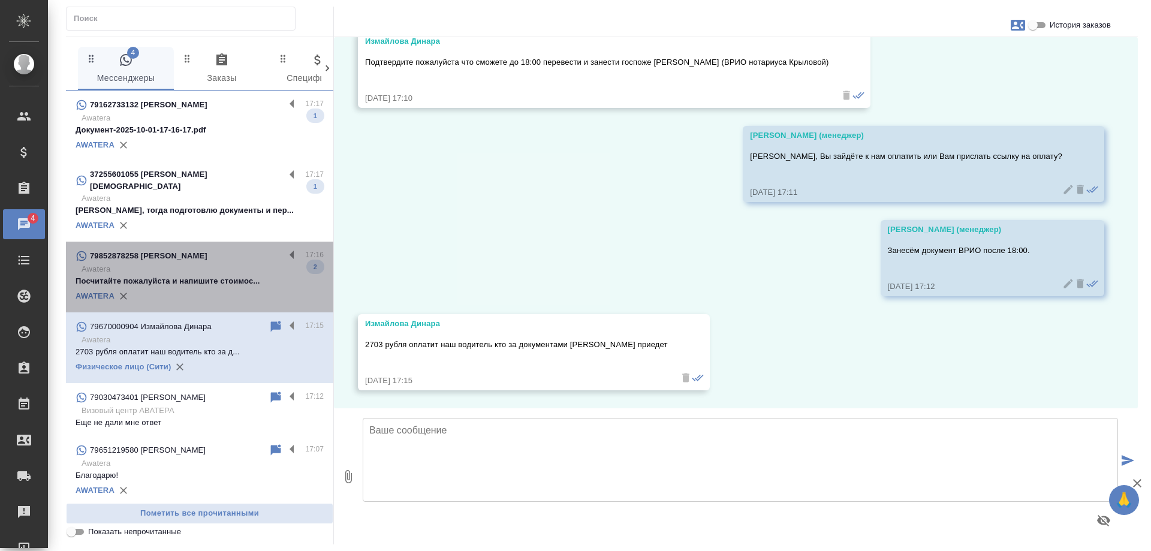
click at [209, 275] on p "Посчитайте пожалуйста и напишите стоимос..." at bounding box center [200, 281] width 248 height 12
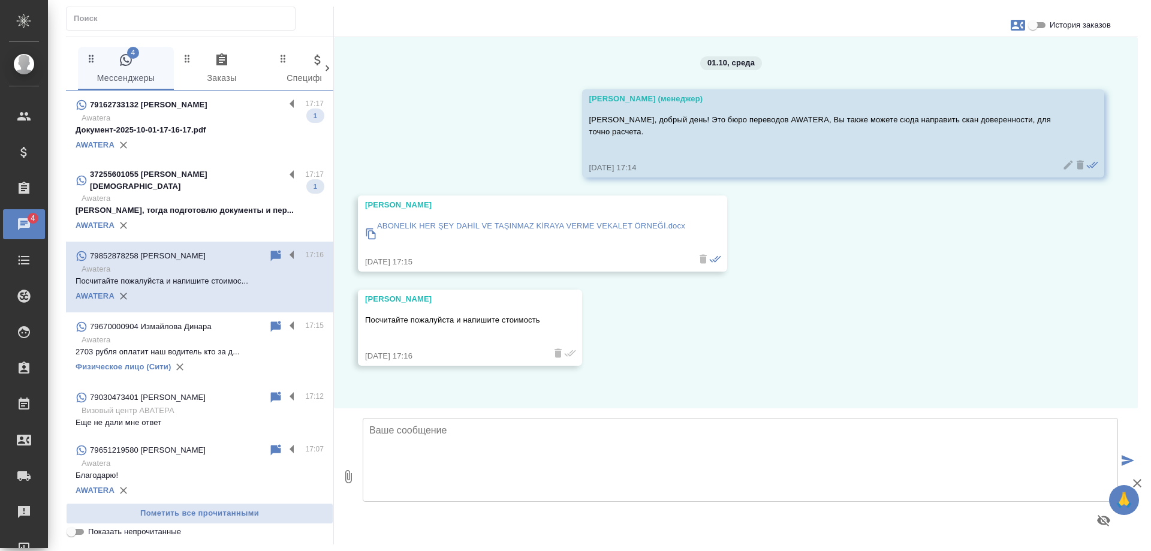
scroll to position [0, 0]
click at [1037, 26] on input "История заказов" at bounding box center [1032, 25] width 43 height 14
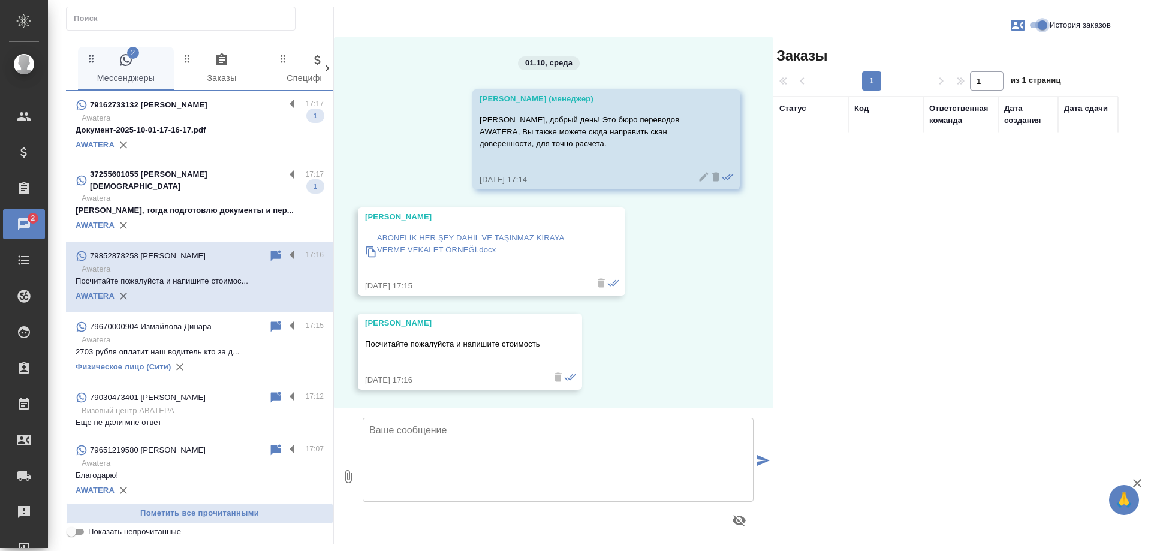
click at [1037, 26] on input "История заказов" at bounding box center [1042, 25] width 43 height 14
checkbox input "false"
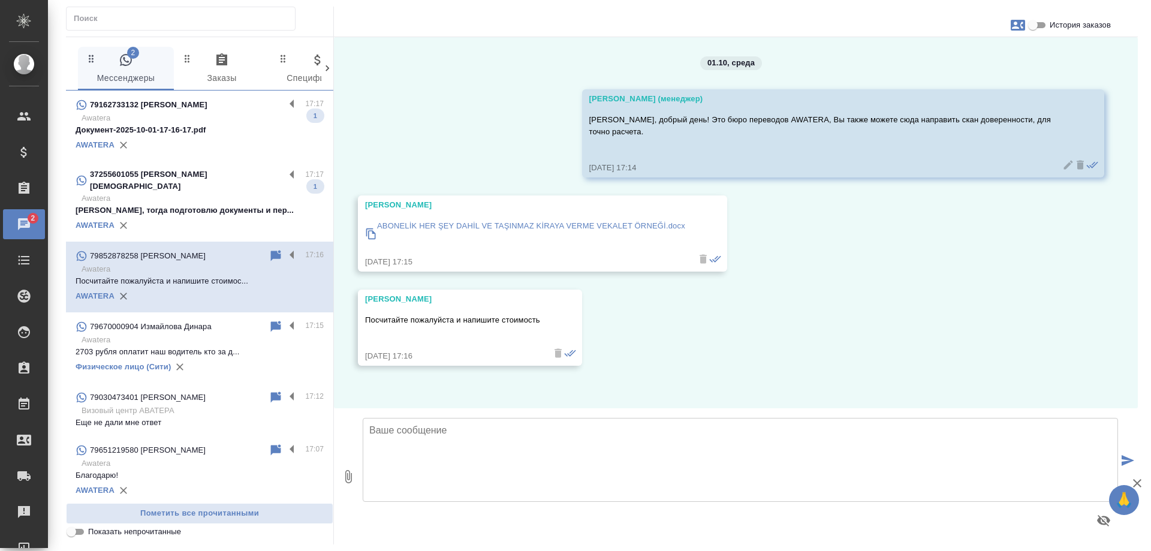
click at [1019, 23] on icon "button" at bounding box center [1017, 25] width 14 height 11
click at [848, 330] on div at bounding box center [575, 275] width 1151 height 551
click at [216, 216] on div "AWATERA" at bounding box center [200, 225] width 248 height 18
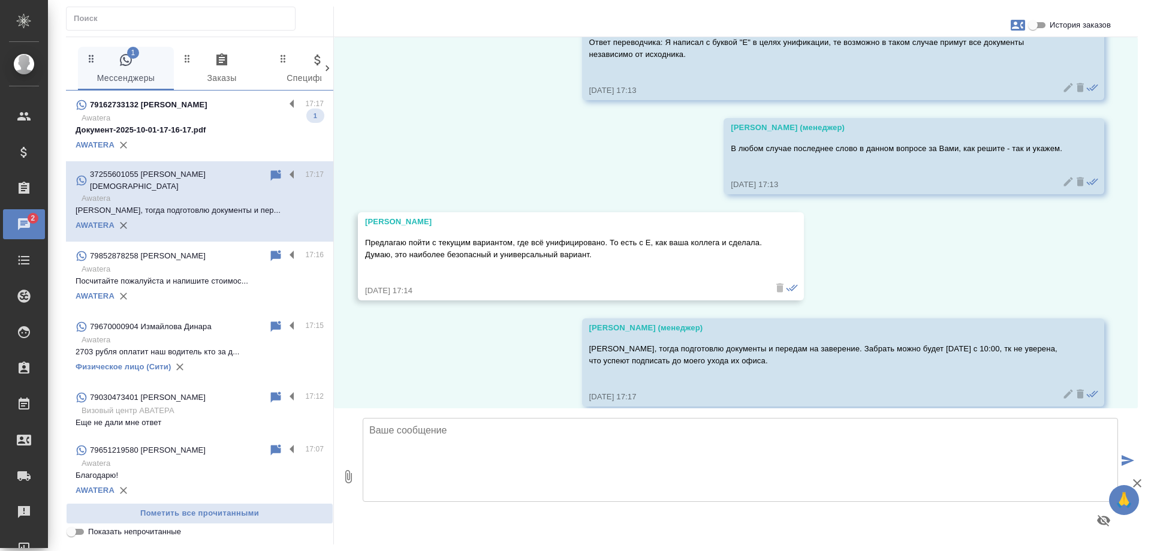
scroll to position [3248, 0]
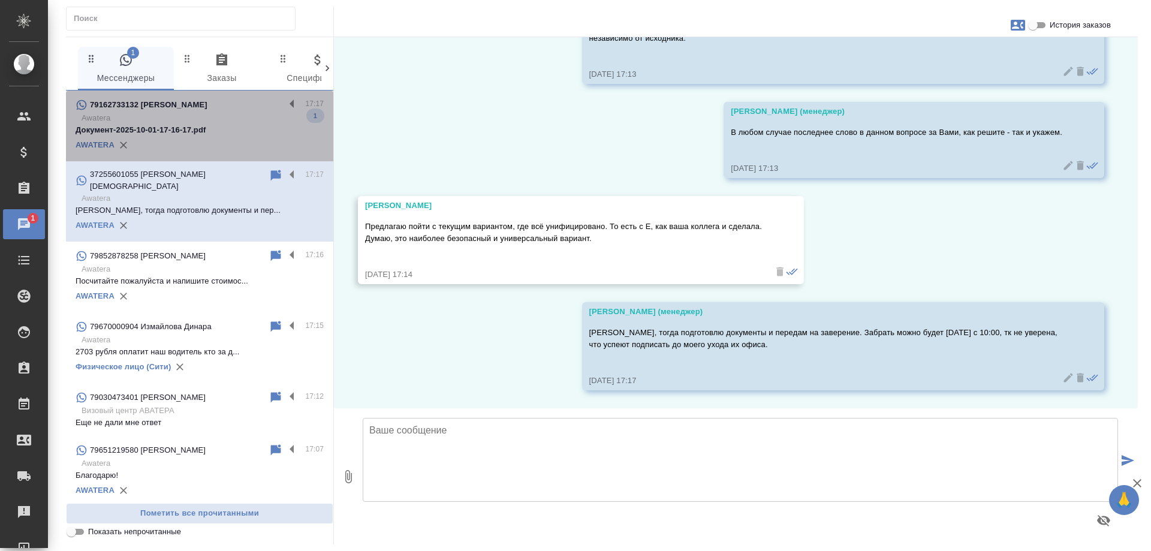
click at [220, 125] on p "Документ-2025-10-01-17-16-17.pdf" at bounding box center [200, 130] width 248 height 12
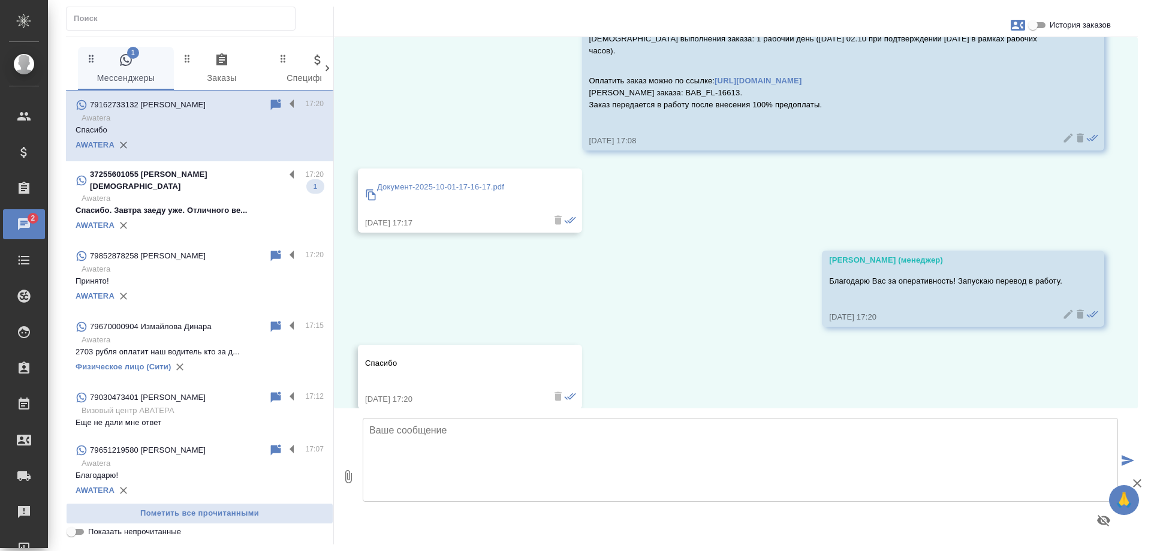
scroll to position [570, 0]
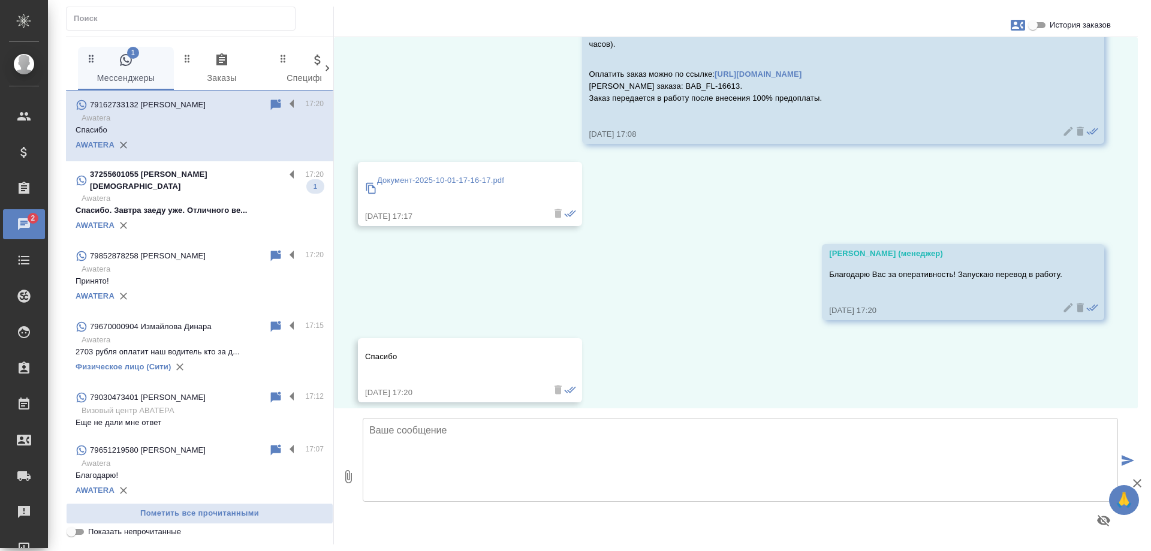
click at [232, 204] on p "Спасибо. Завтра заеду уже. Отличного ве..." at bounding box center [200, 210] width 248 height 12
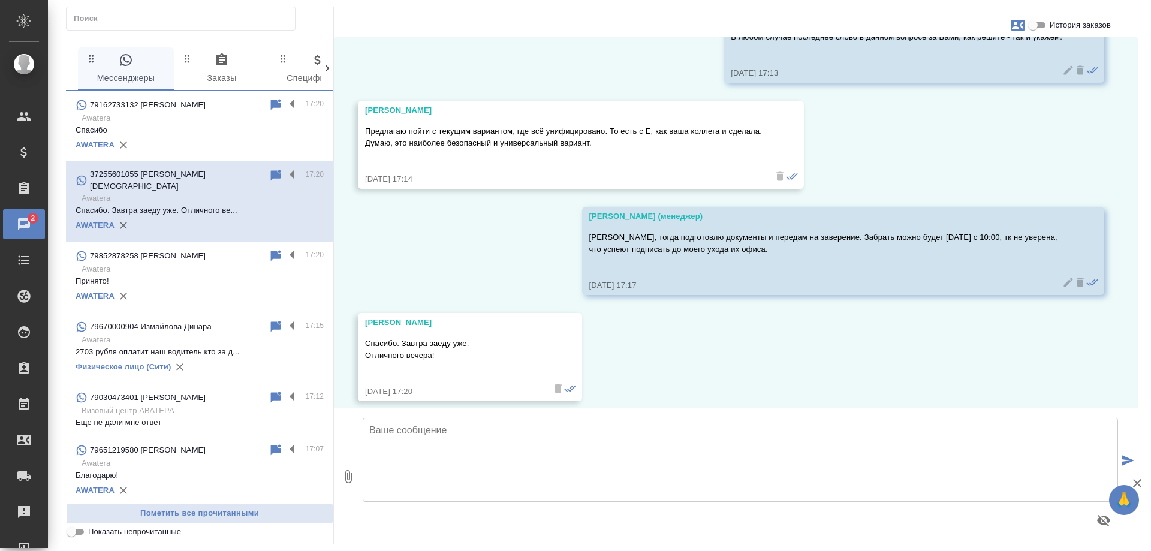
scroll to position [3354, 0]
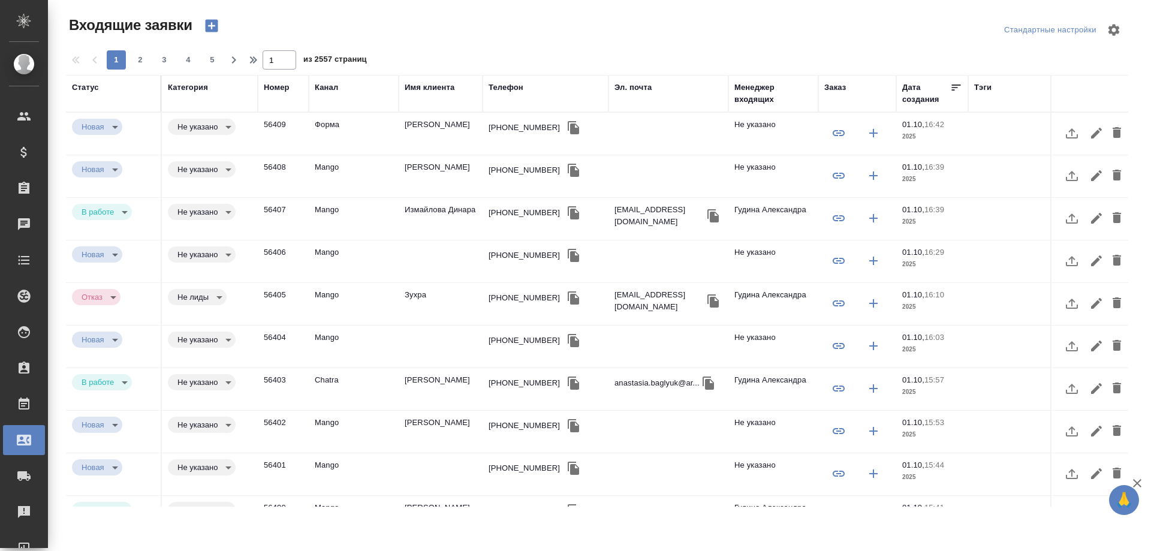
select select "RU"
click at [439, 216] on td "Измайлова Динара" at bounding box center [440, 219] width 84 height 42
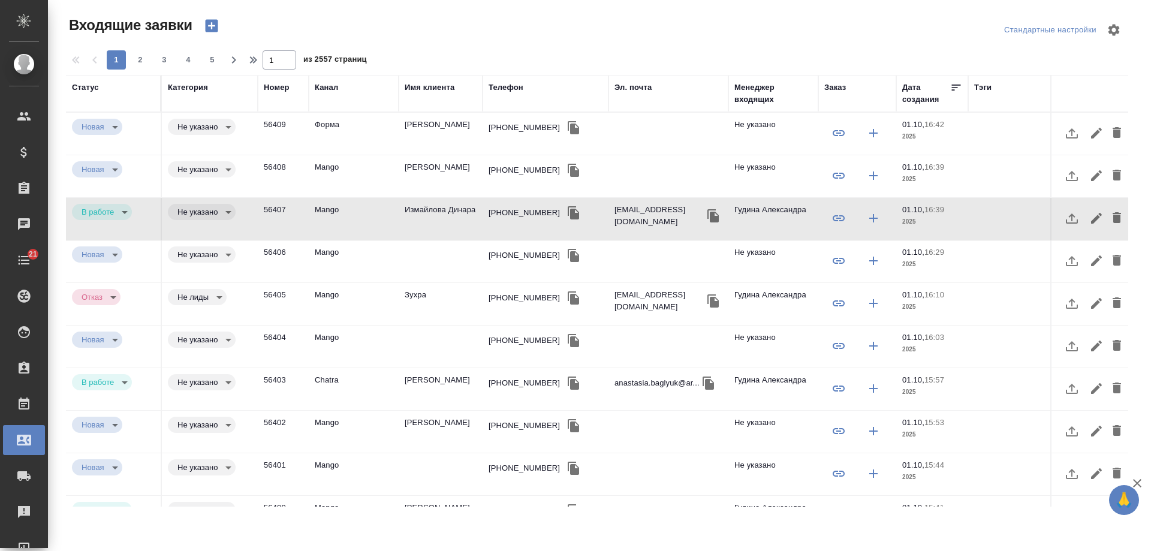
click at [432, 120] on td "[PERSON_NAME]" at bounding box center [440, 134] width 84 height 42
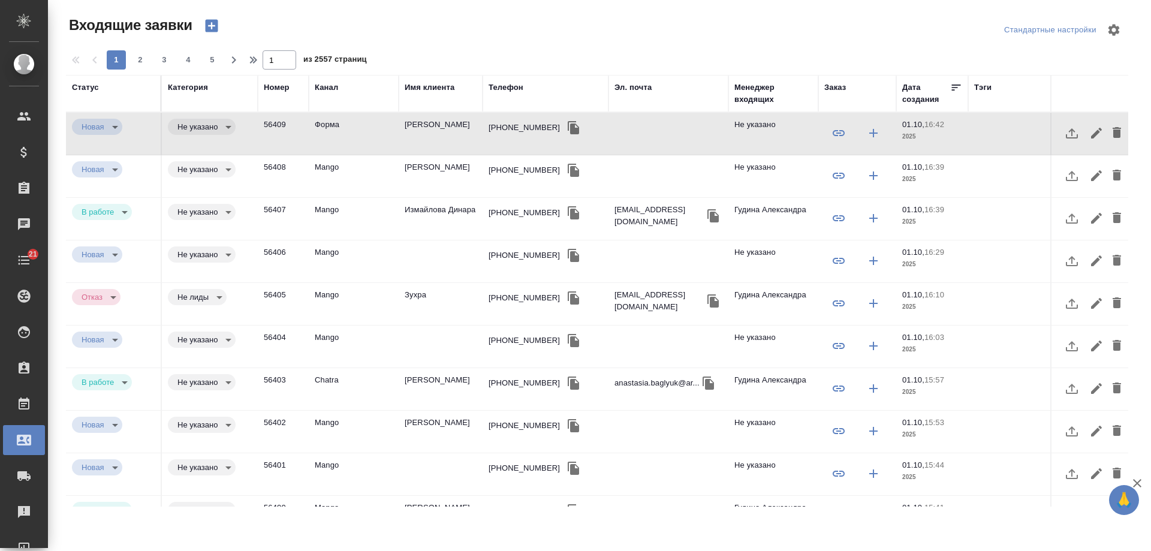
click at [501, 89] on div "Телефон" at bounding box center [505, 87] width 35 height 12
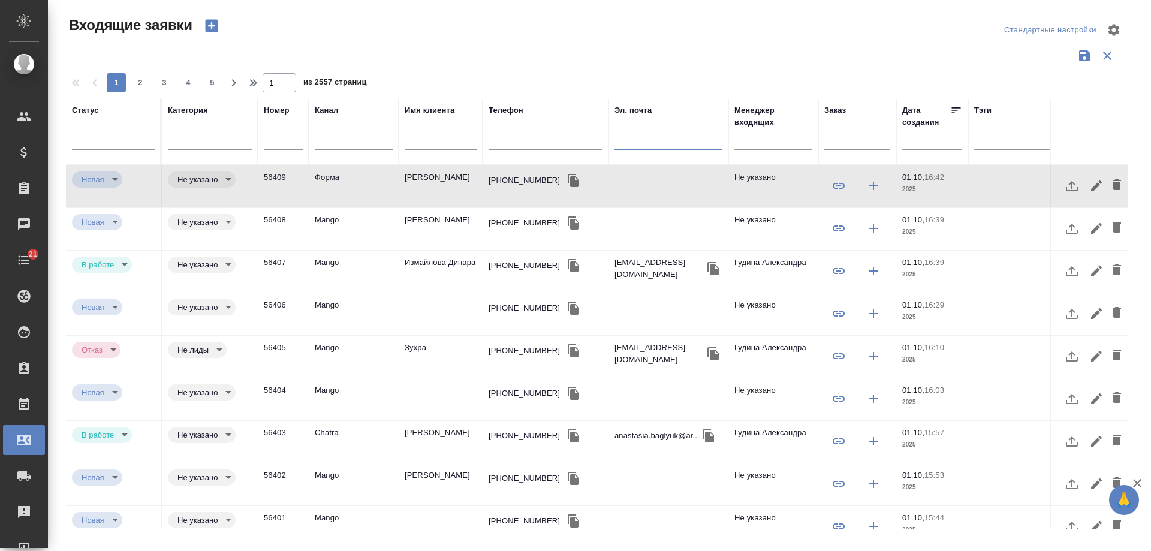
click at [648, 145] on input "text" at bounding box center [668, 141] width 108 height 15
paste input "[EMAIL_ADDRESS][DOMAIN_NAME]"
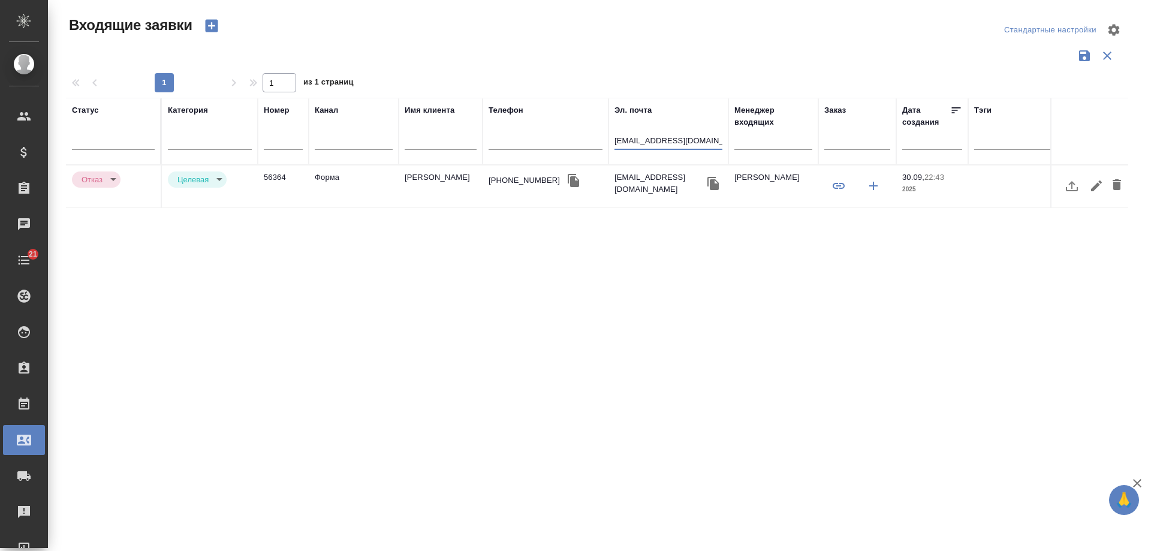
type input "[EMAIL_ADDRESS][DOMAIN_NAME]"
drag, startPoint x: 698, startPoint y: 142, endPoint x: 445, endPoint y: 139, distance: 252.9
click at [445, 139] on tr "Статус Категория Номер Канал Имя клиента Телефон Эл. почта aryatu04@gmail.com М…" at bounding box center [762, 131] width 1393 height 67
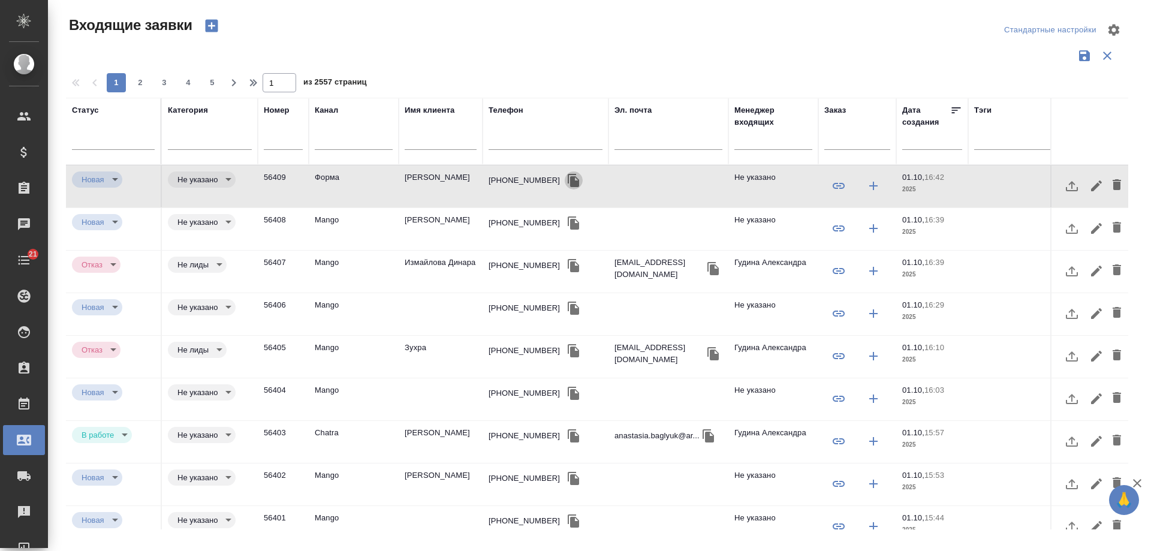
click at [567, 185] on icon "button" at bounding box center [572, 180] width 11 height 13
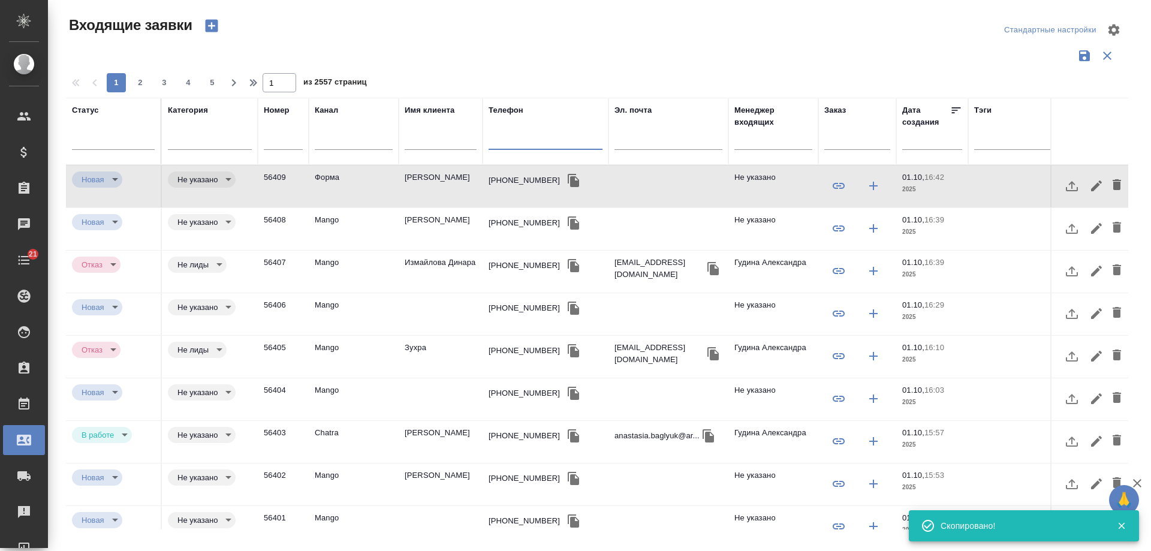
click at [539, 138] on input "text" at bounding box center [545, 141] width 114 height 15
paste input "+79852878258"
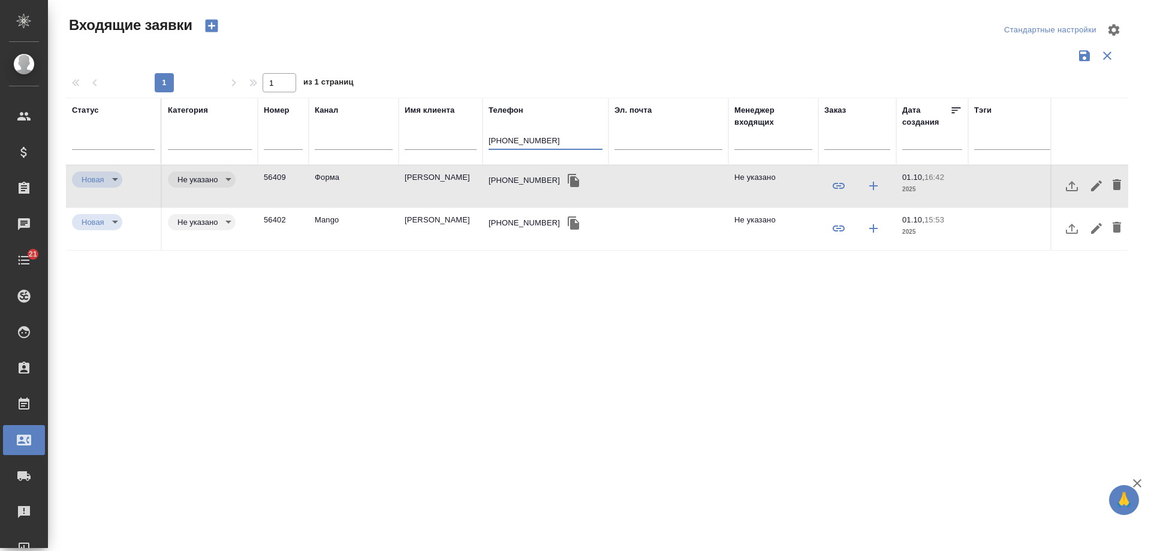
type input "+79852878258"
drag, startPoint x: 402, startPoint y: 144, endPoint x: 306, endPoint y: 147, distance: 96.5
click at [306, 147] on tr "Статус Категория Номер Канал Имя клиента Телефон +79852878258 Эл. почта Менедже…" at bounding box center [762, 131] width 1393 height 67
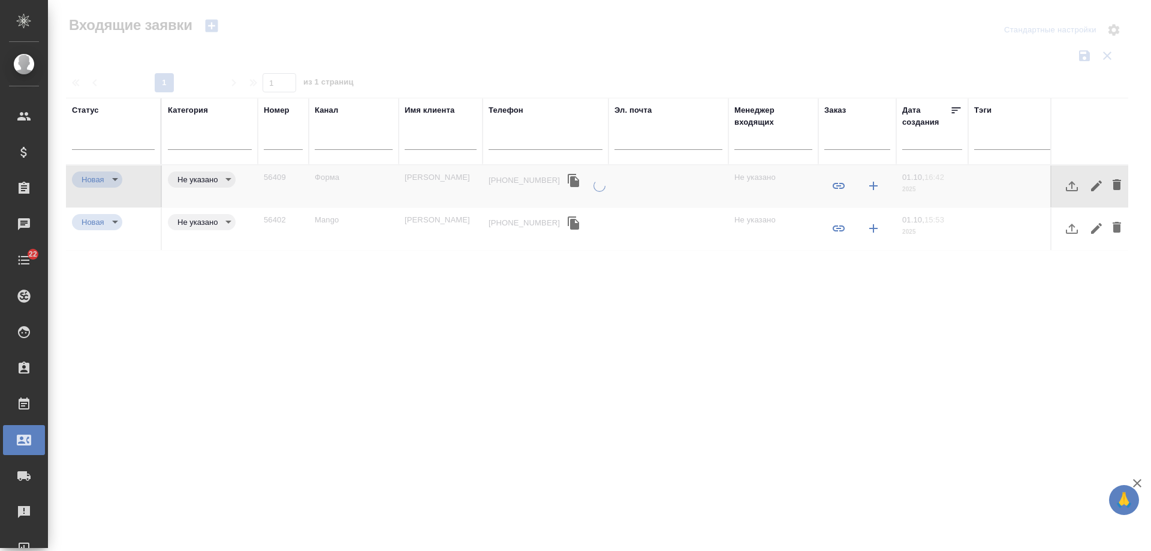
type input "inProcess"
type input "target"
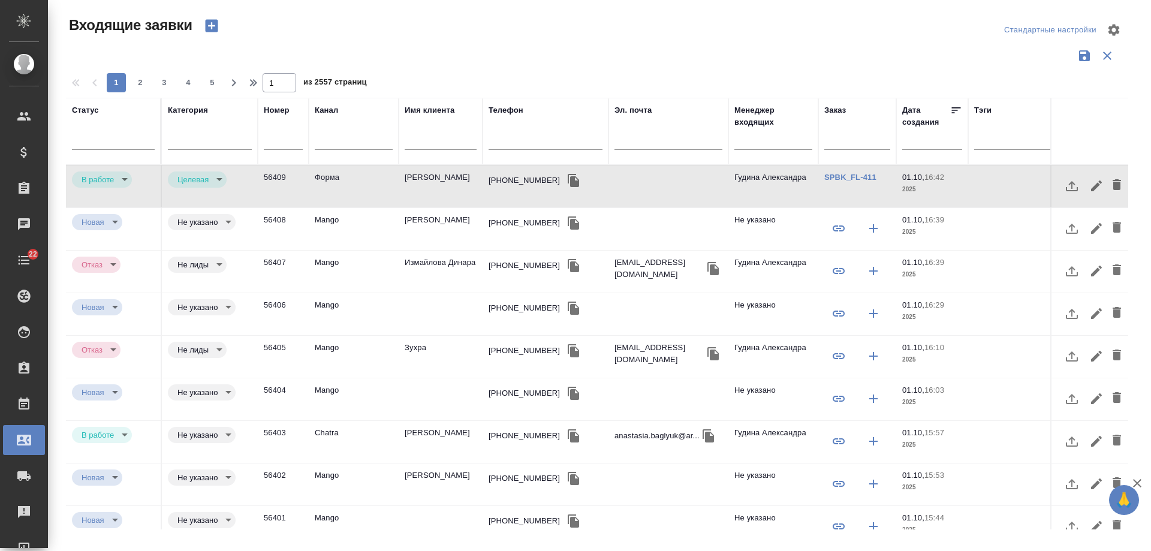
drag, startPoint x: 596, startPoint y: 34, endPoint x: 647, endPoint y: 8, distance: 56.8
click at [597, 34] on div at bounding box center [601, 30] width 357 height 29
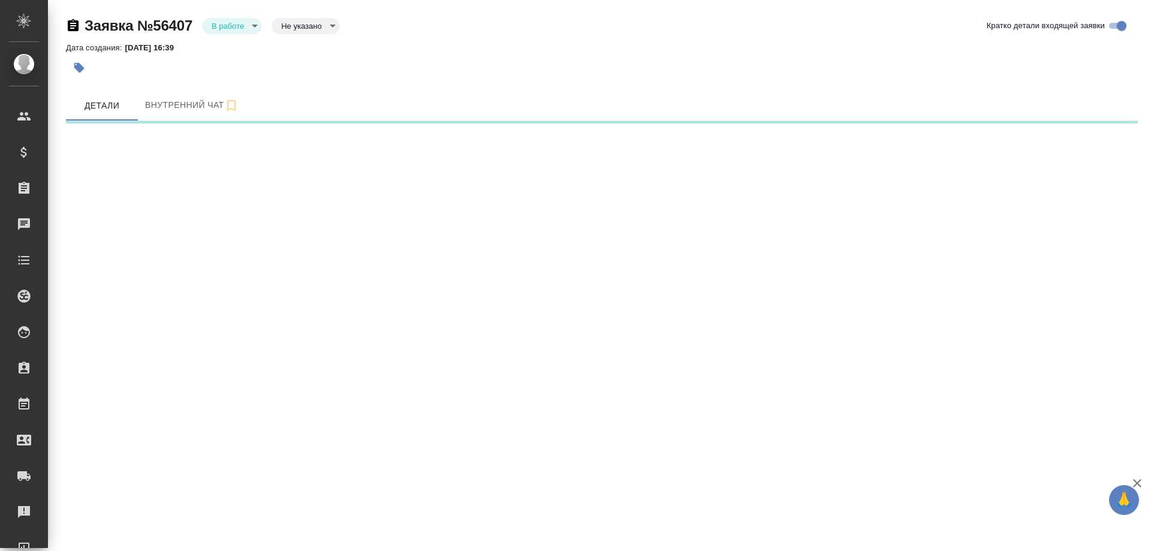
select select "RU"
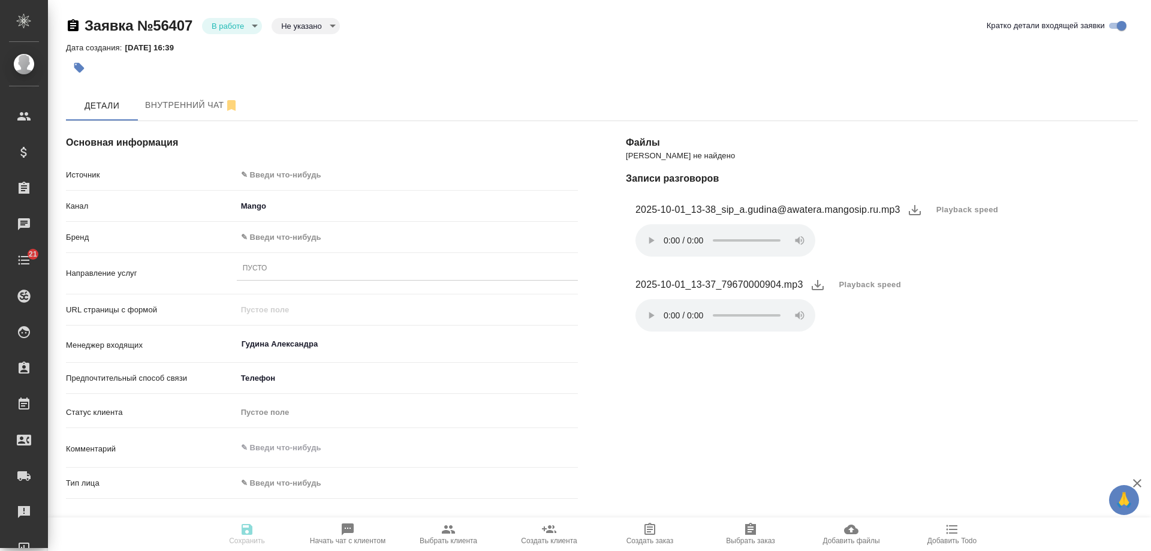
type textarea "x"
click at [286, 172] on body "🙏 .cls-1 fill:#fff; AWATERA [PERSON_NAME] Спецификации Заказы Чаты 21 Todo Прое…" at bounding box center [575, 275] width 1151 height 551
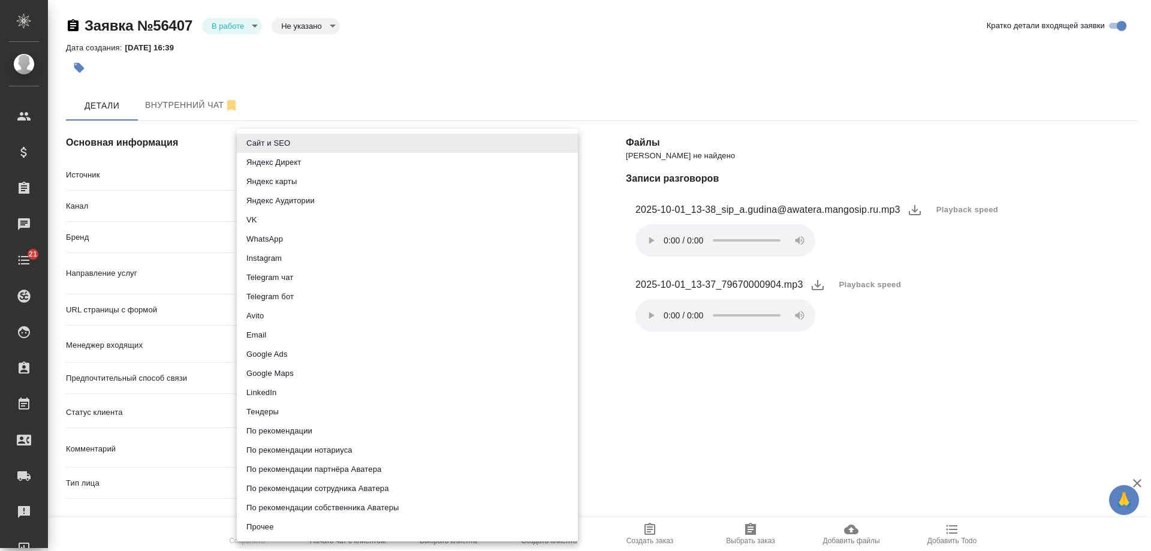
click at [285, 338] on li "Email" at bounding box center [407, 334] width 341 height 19
type input "emailAds"
type textarea "x"
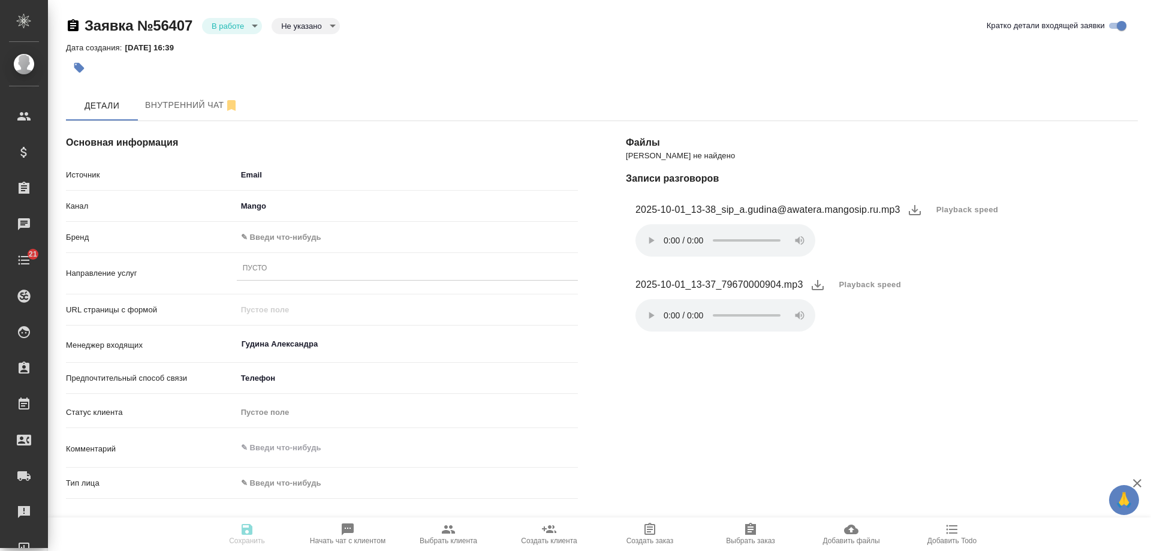
click at [273, 234] on body "🙏 .cls-1 fill:#fff; AWATERA [PERSON_NAME] Спецификации Заказы 0 Чаты 21 Todo Пр…" at bounding box center [575, 275] width 1151 height 551
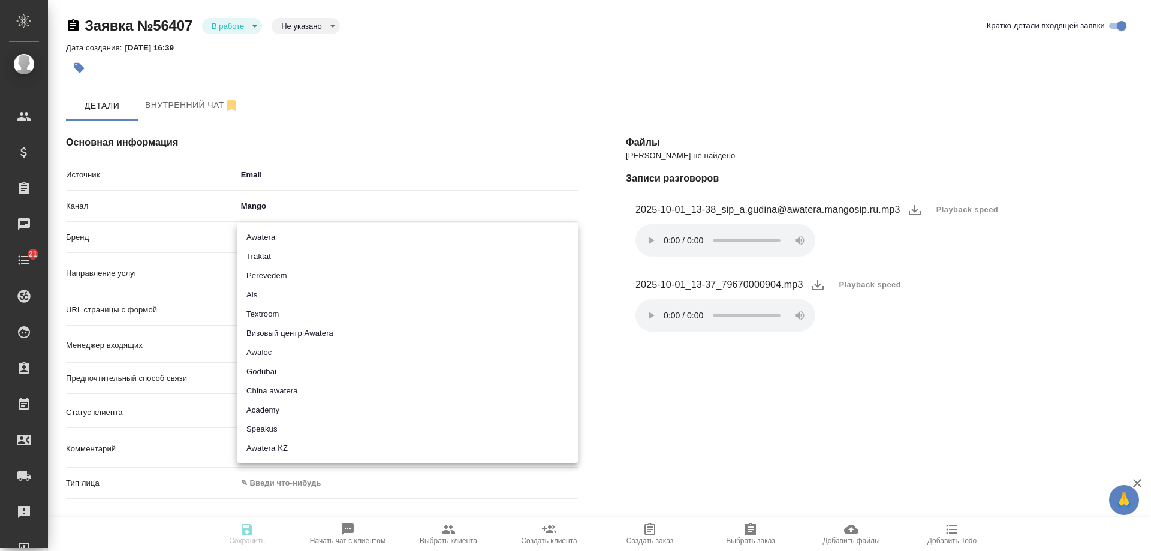
click at [270, 252] on li "Traktat" at bounding box center [407, 256] width 341 height 19
type input "traktat"
type textarea "x"
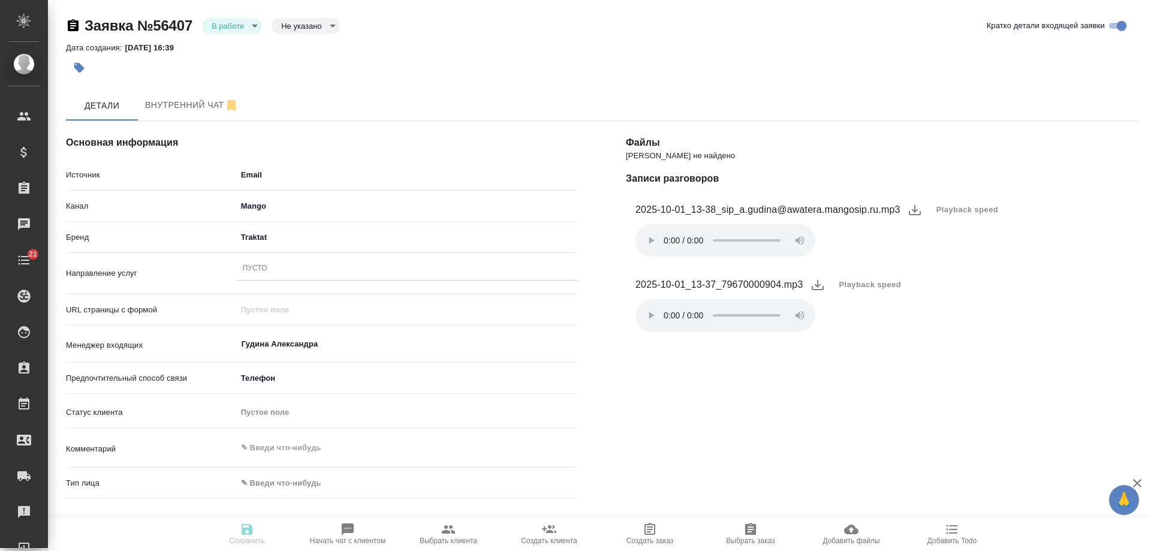
click at [276, 269] on div "Пусто" at bounding box center [407, 268] width 341 height 17
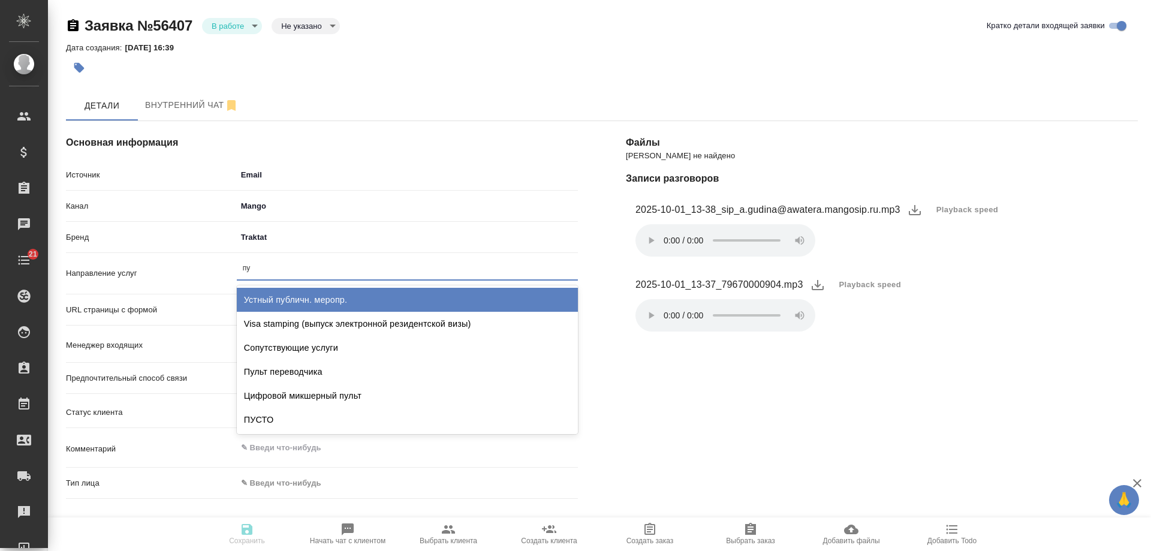
type input "пус"
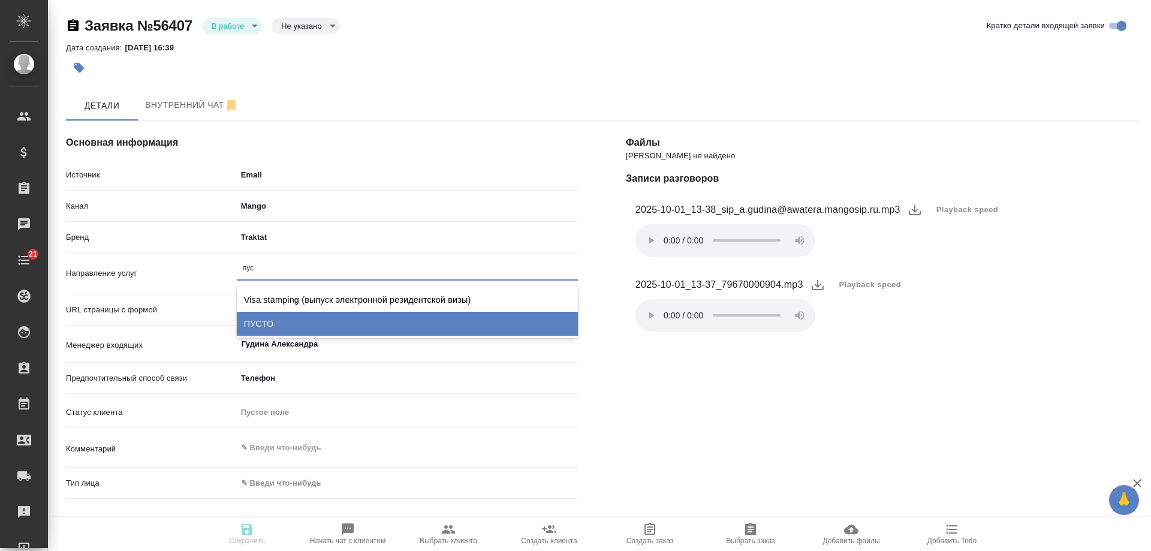
drag, startPoint x: 283, startPoint y: 315, endPoint x: 299, endPoint y: 506, distance: 191.8
click at [283, 316] on div "ПУСТО" at bounding box center [407, 324] width 341 height 24
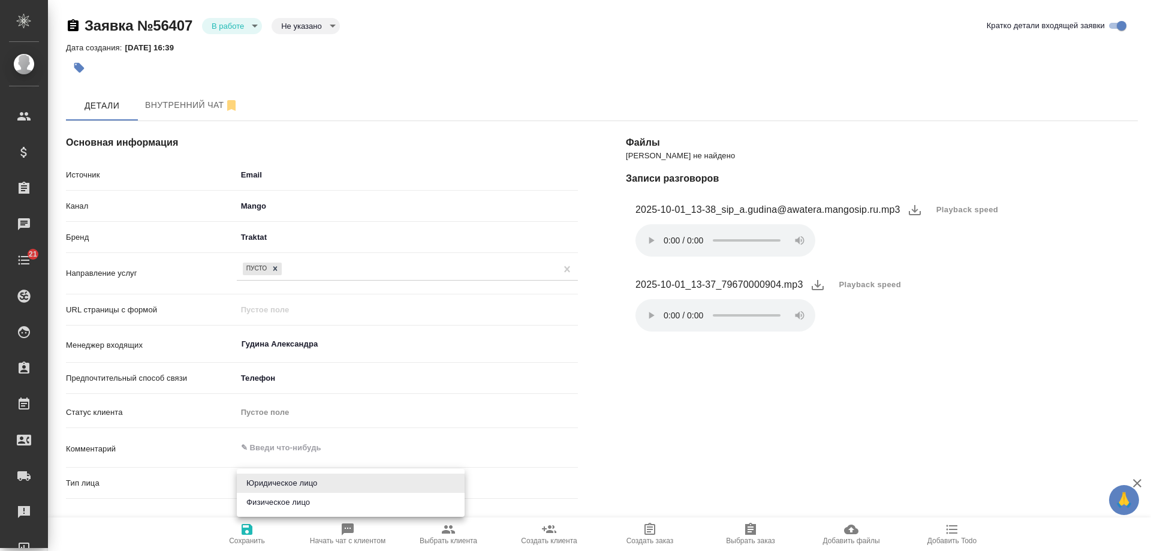
click at [275, 482] on body "🙏 .cls-1 fill:#fff; AWATERA Gudina Alexandra Клиенты Спецификации Заказы 0 Чаты…" at bounding box center [575, 275] width 1151 height 551
drag, startPoint x: 280, startPoint y: 500, endPoint x: 247, endPoint y: 533, distance: 46.6
click at [280, 501] on li "Физическое лицо" at bounding box center [351, 502] width 228 height 19
type textarea "x"
type input "private"
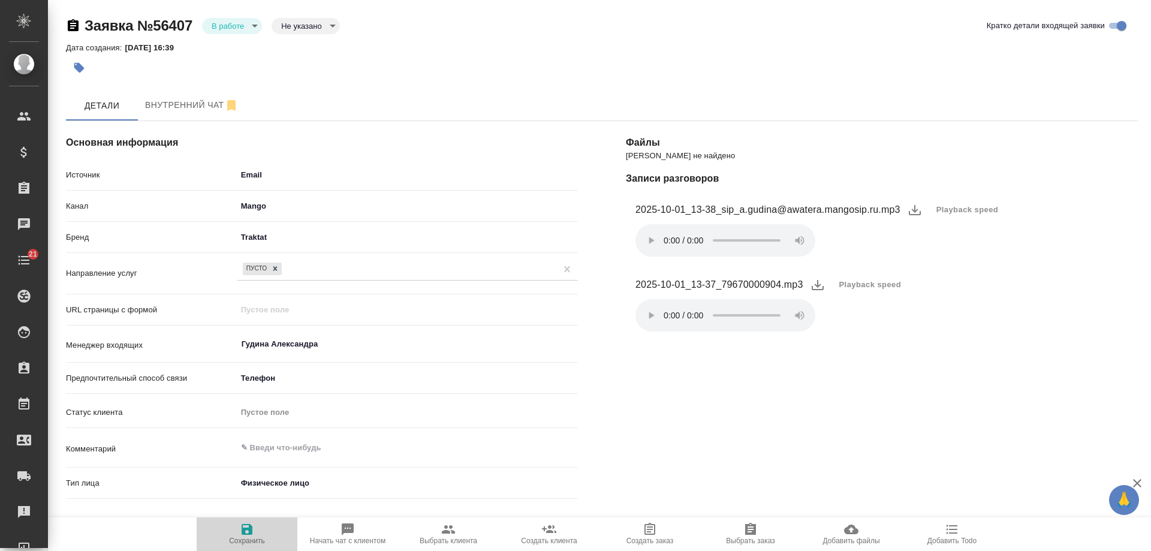
click at [236, 543] on span "Сохранить" at bounding box center [247, 540] width 36 height 8
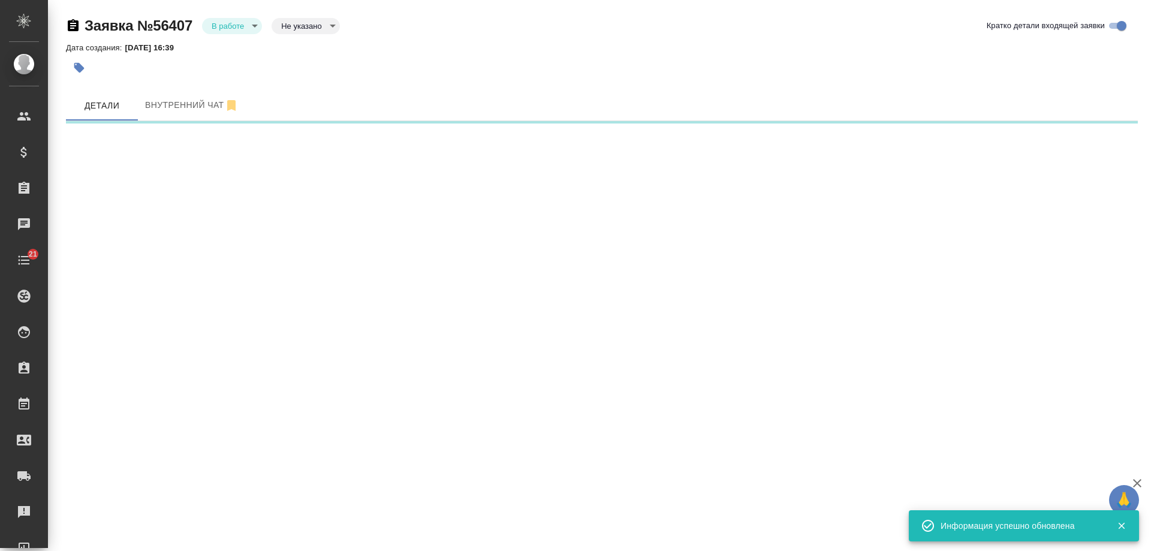
select select "RU"
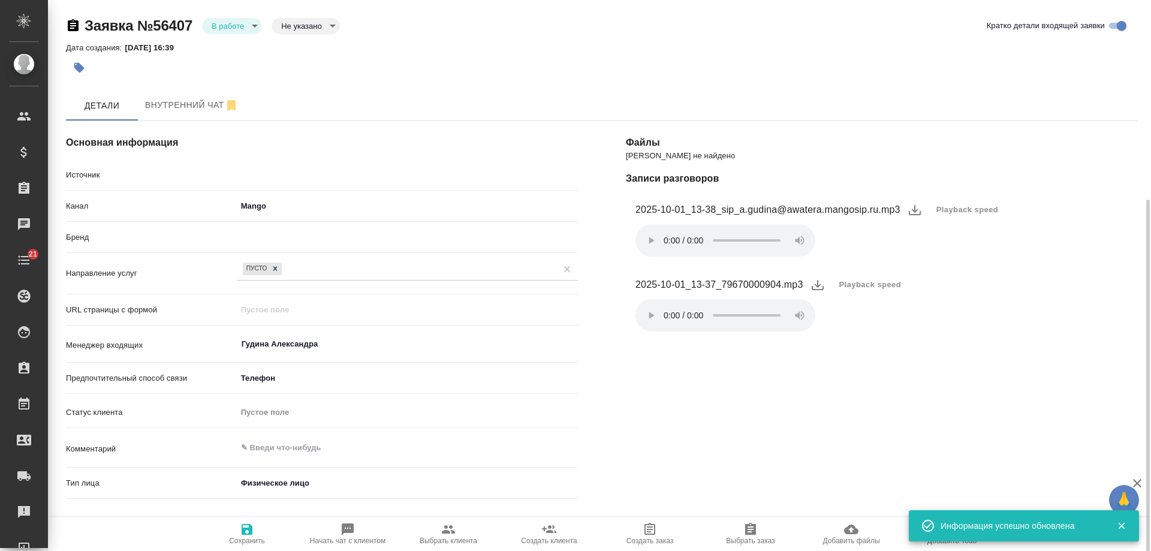
scroll to position [278, 0]
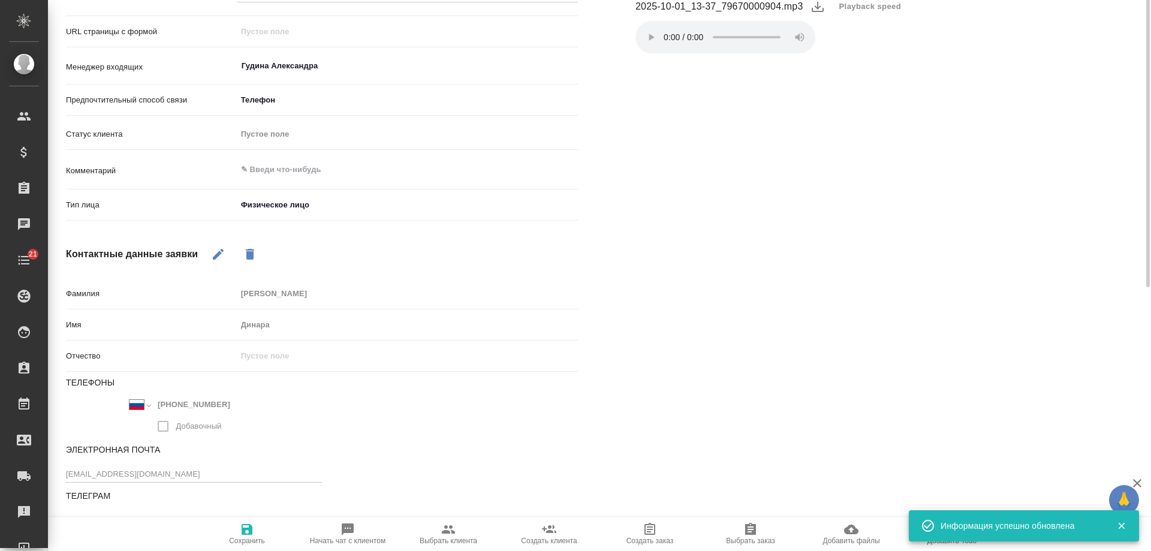
type textarea "x"
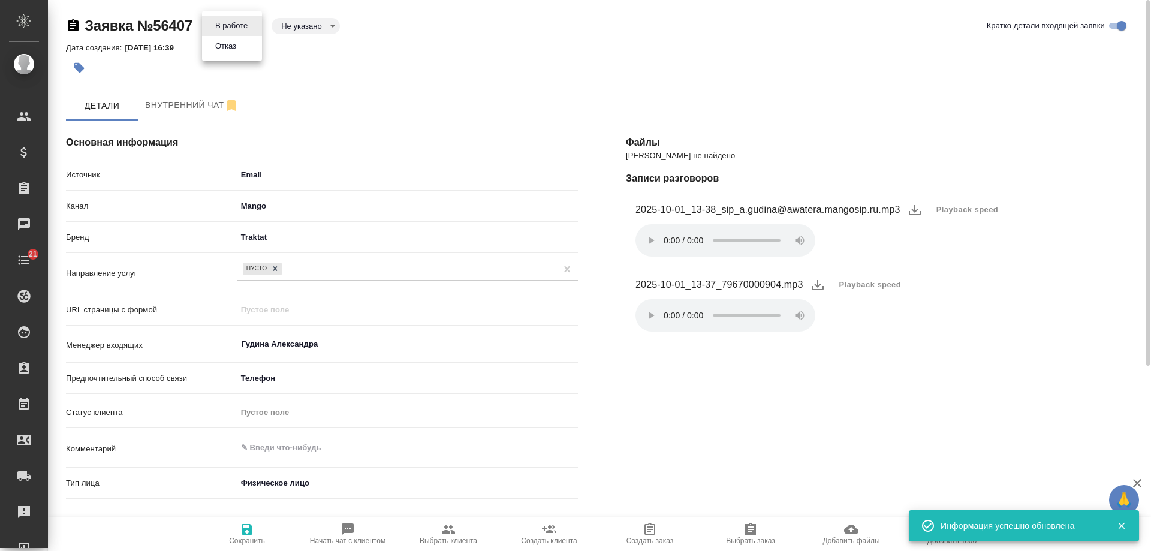
click at [235, 28] on body "🙏 .cls-1 fill:#fff; AWATERA Gudina Alexandra Клиенты Спецификации Заказы 0 Чаты…" at bounding box center [575, 275] width 1151 height 551
click at [235, 55] on li "Отказ" at bounding box center [232, 46] width 60 height 20
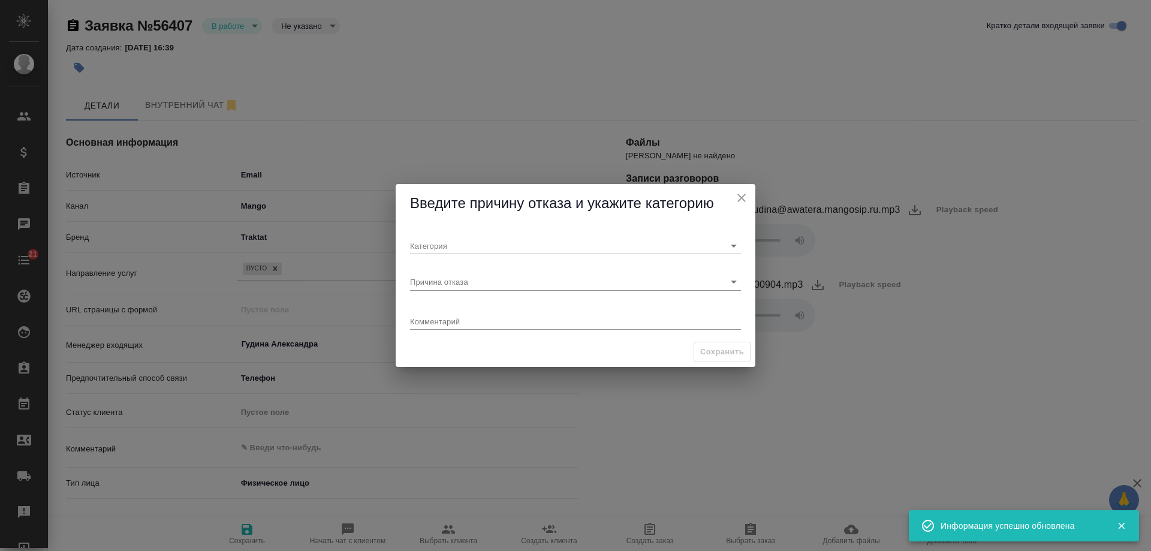
click at [452, 318] on textarea at bounding box center [575, 320] width 331 height 9
click at [460, 286] on input "Причина отказа" at bounding box center [556, 281] width 292 height 16
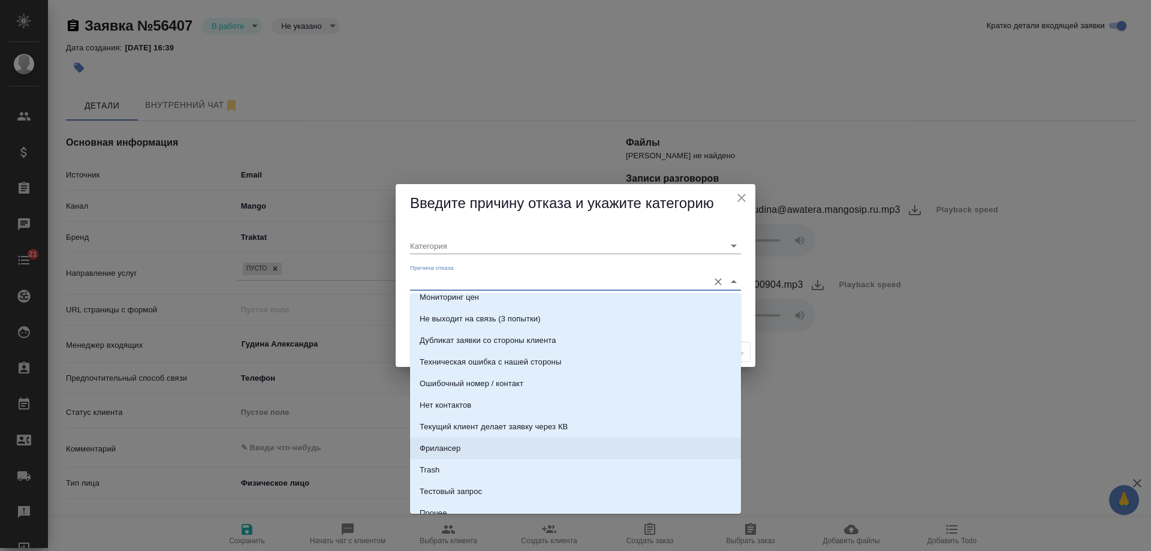
scroll to position [366, 0]
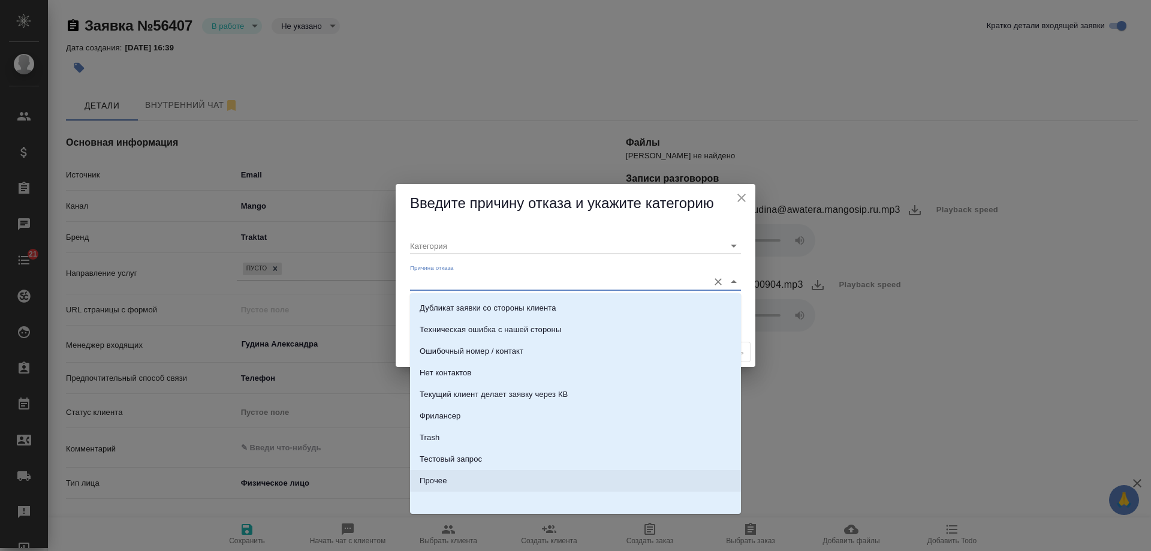
click at [458, 487] on li "Прочее" at bounding box center [575, 481] width 331 height 22
type input "Прочее"
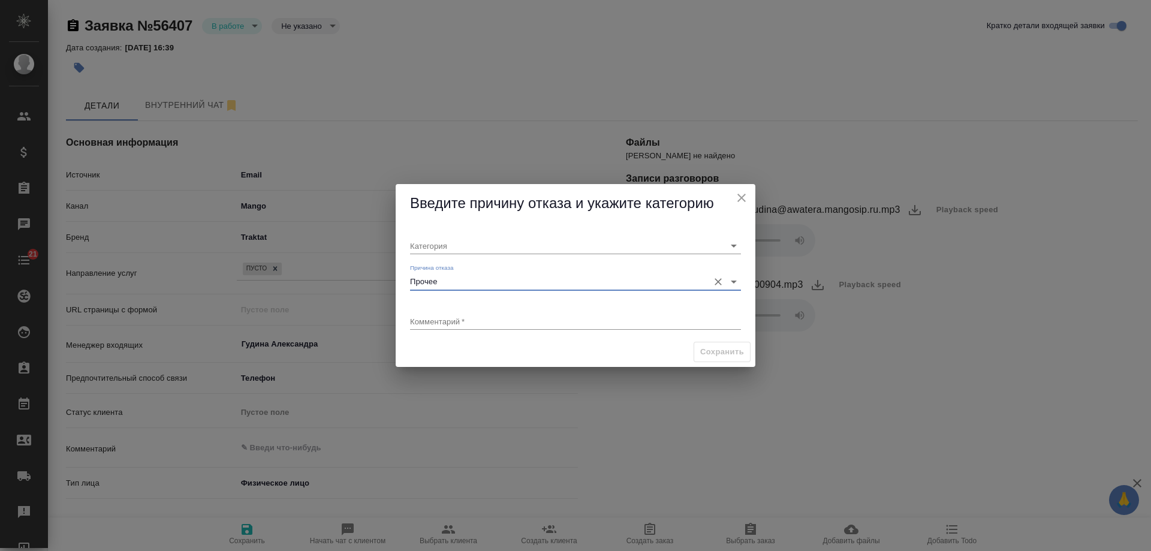
click at [456, 312] on div "Комментарий   * x" at bounding box center [575, 317] width 331 height 25
click at [452, 320] on textarea at bounding box center [575, 320] width 331 height 9
type textarea "текущий"
click at [458, 240] on input "Категория" at bounding box center [556, 245] width 292 height 16
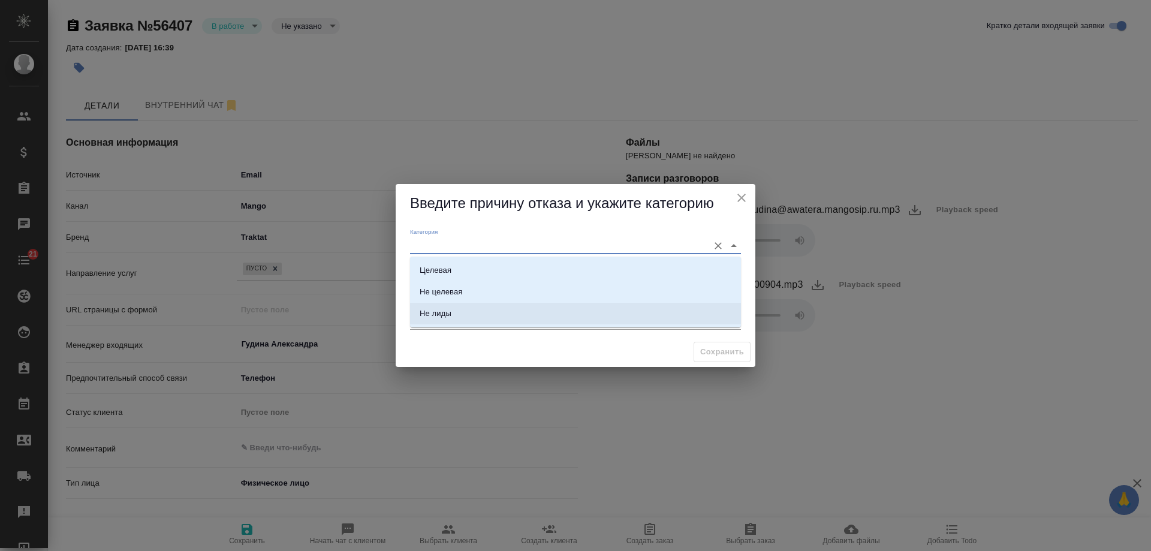
click at [452, 316] on li "Не лиды" at bounding box center [575, 314] width 331 height 22
type input "Не лиды"
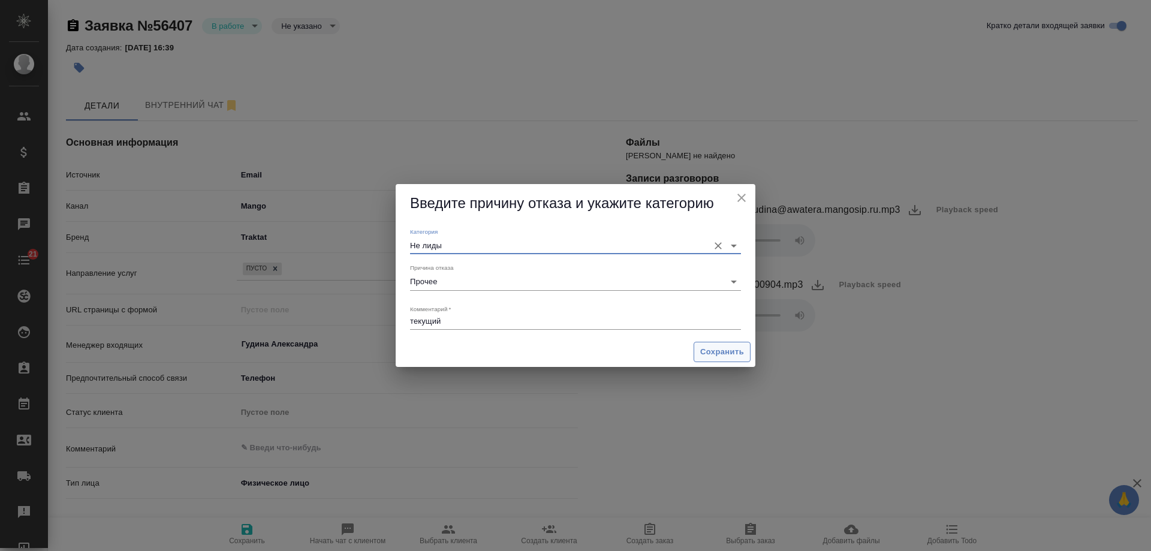
click at [706, 354] on span "Сохранить" at bounding box center [722, 352] width 44 height 14
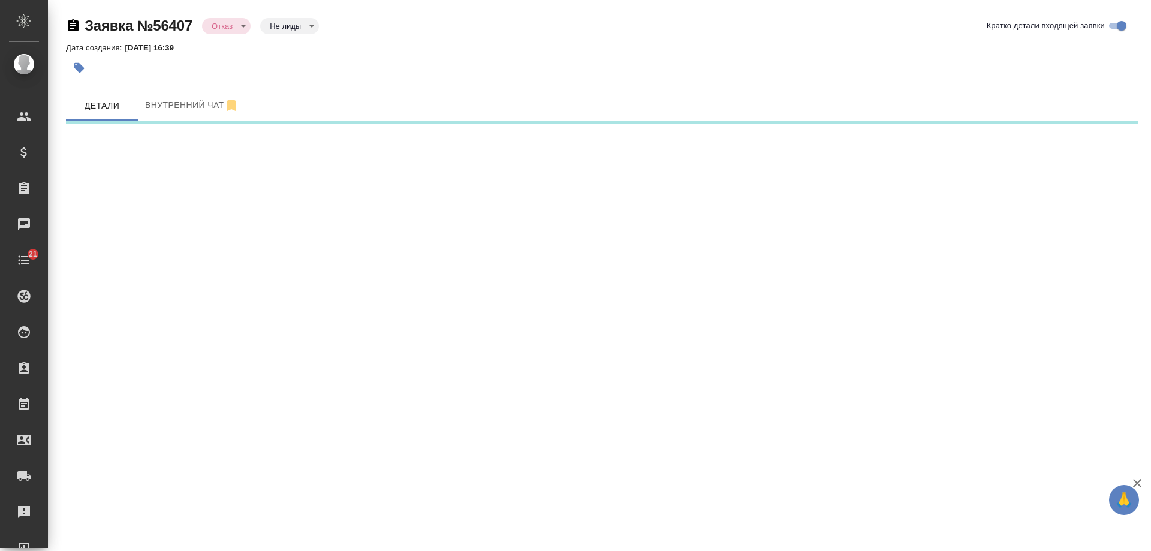
select select "RU"
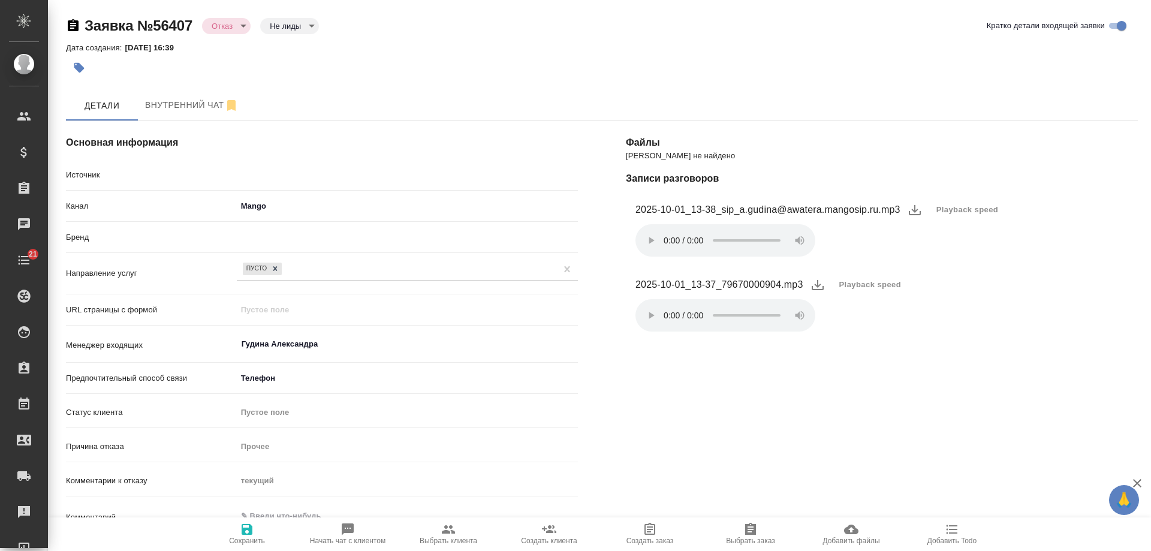
type textarea "x"
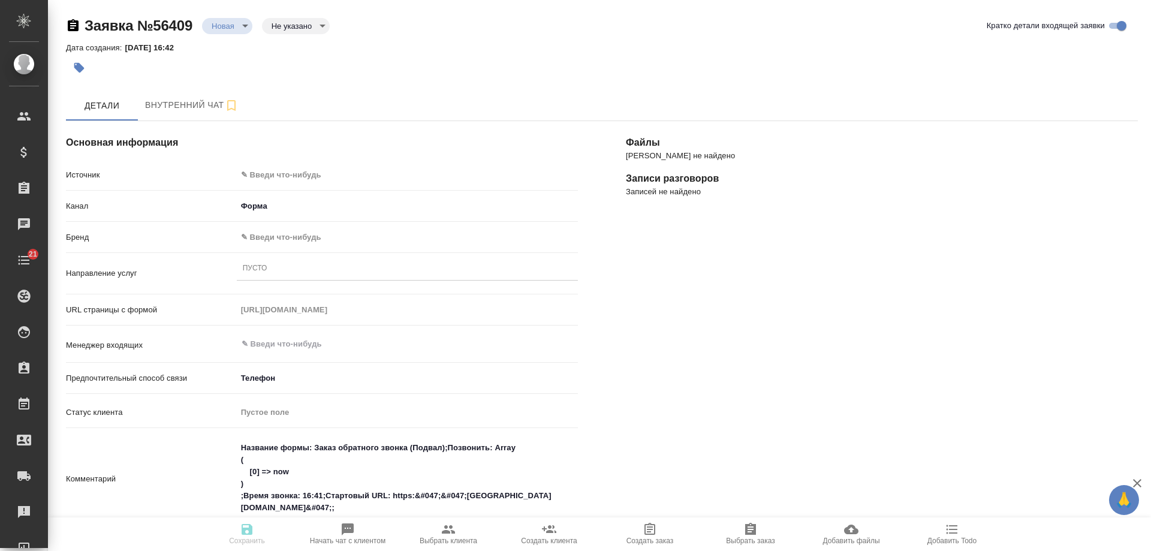
select select "RU"
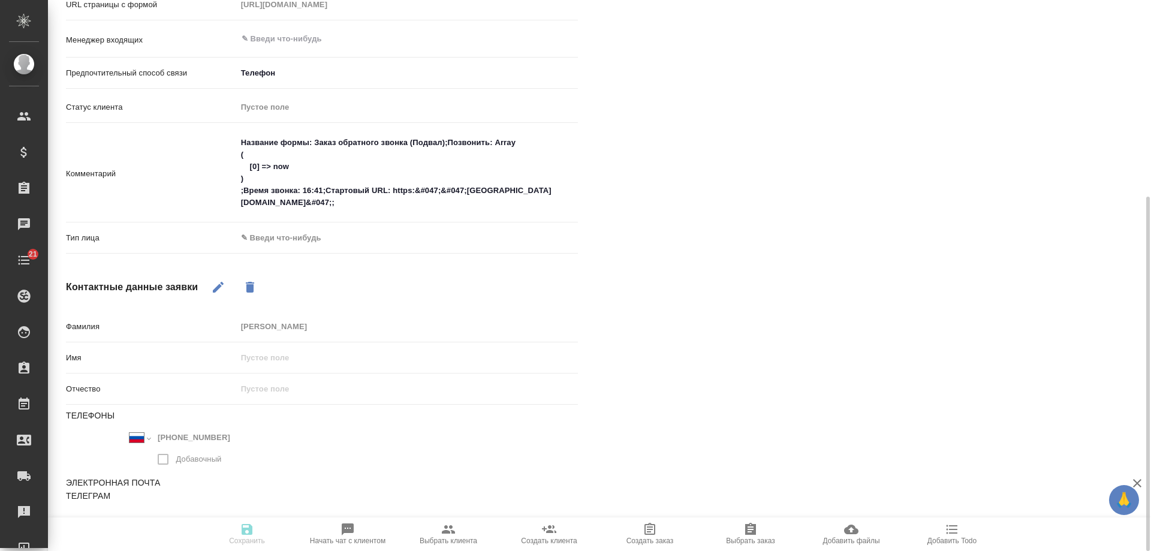
scroll to position [5, 0]
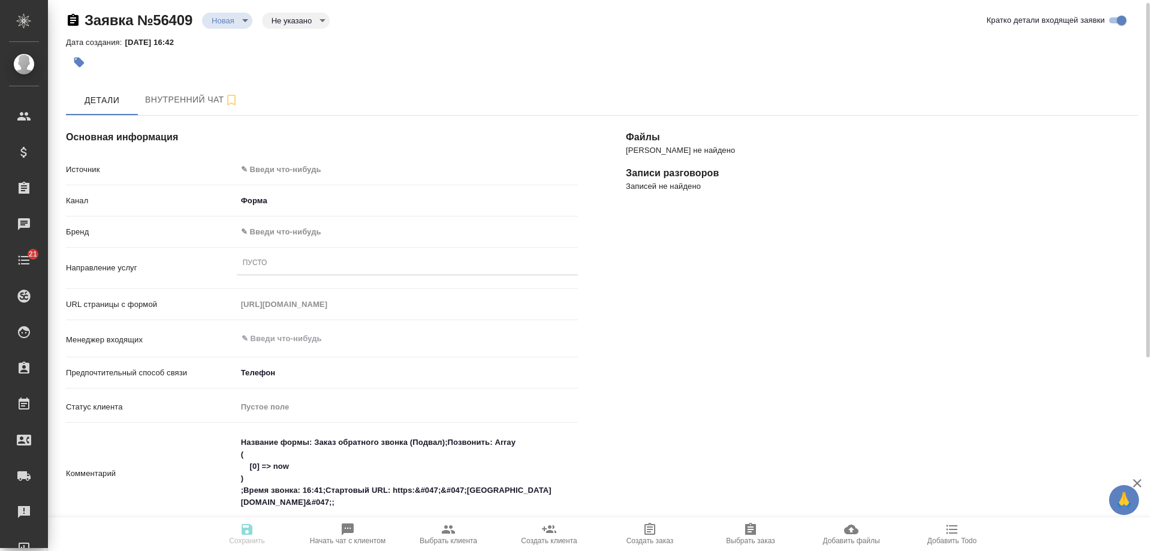
click at [1115, 270] on div "[PERSON_NAME] не найдено Записи разговоров Записей не найдено" at bounding box center [882, 471] width 560 height 759
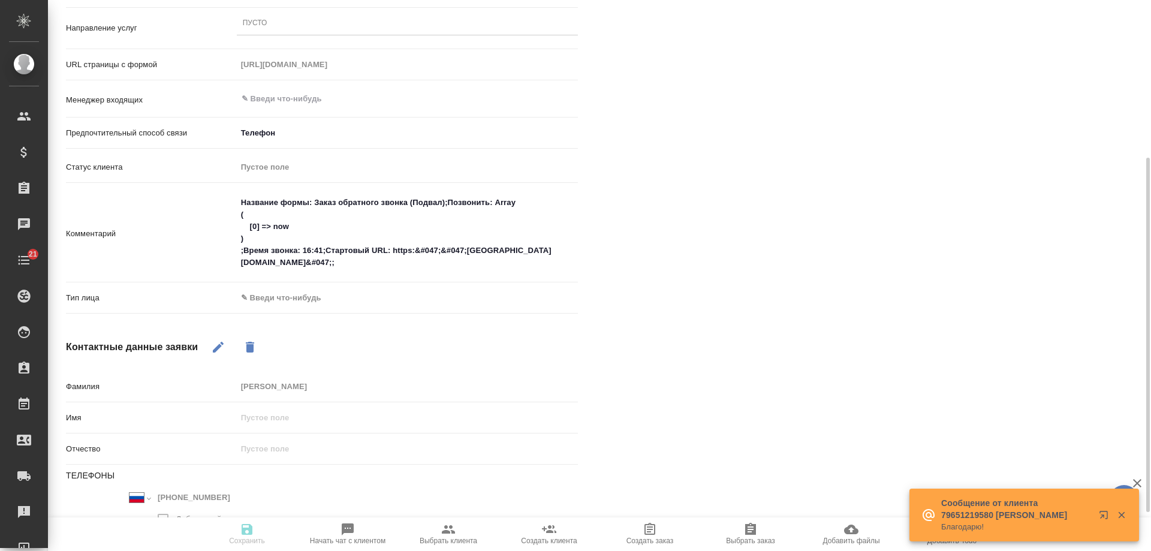
click at [1121, 278] on div "[PERSON_NAME] не найдено Записи разговоров Записей не найдено" at bounding box center [882, 231] width 560 height 759
click at [274, 297] on body "🙏 .cls-1 fill:#fff; AWATERA [PERSON_NAME] Спецификации Заказы 0 Чаты 21 Todo Пр…" at bounding box center [575, 275] width 1151 height 551
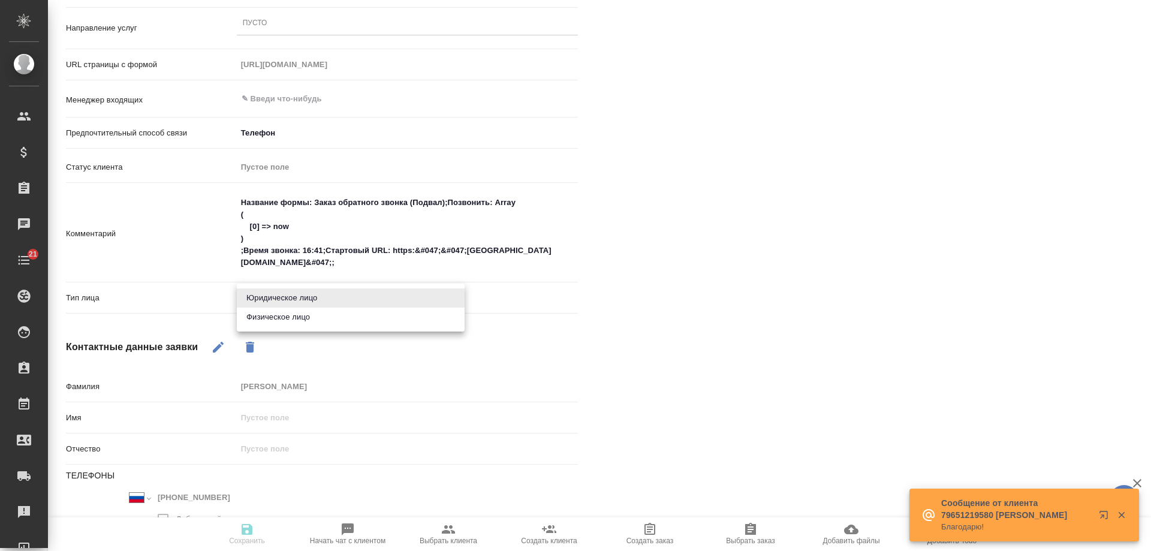
click at [276, 323] on li "Физическое лицо" at bounding box center [351, 316] width 228 height 19
type input "private"
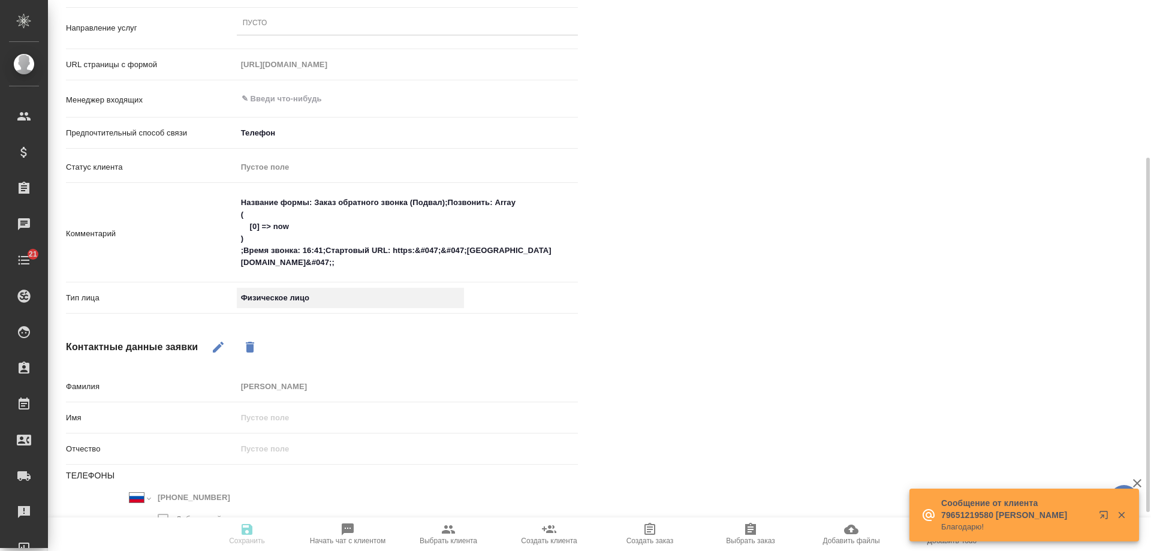
scroll to position [125, 0]
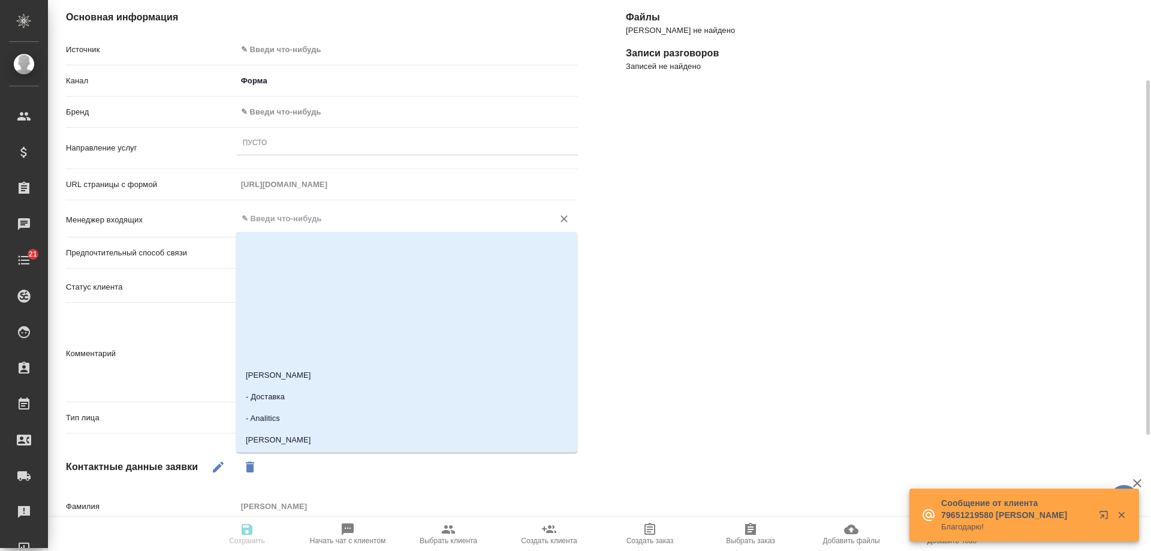
click at [270, 215] on input "text" at bounding box center [387, 219] width 294 height 14
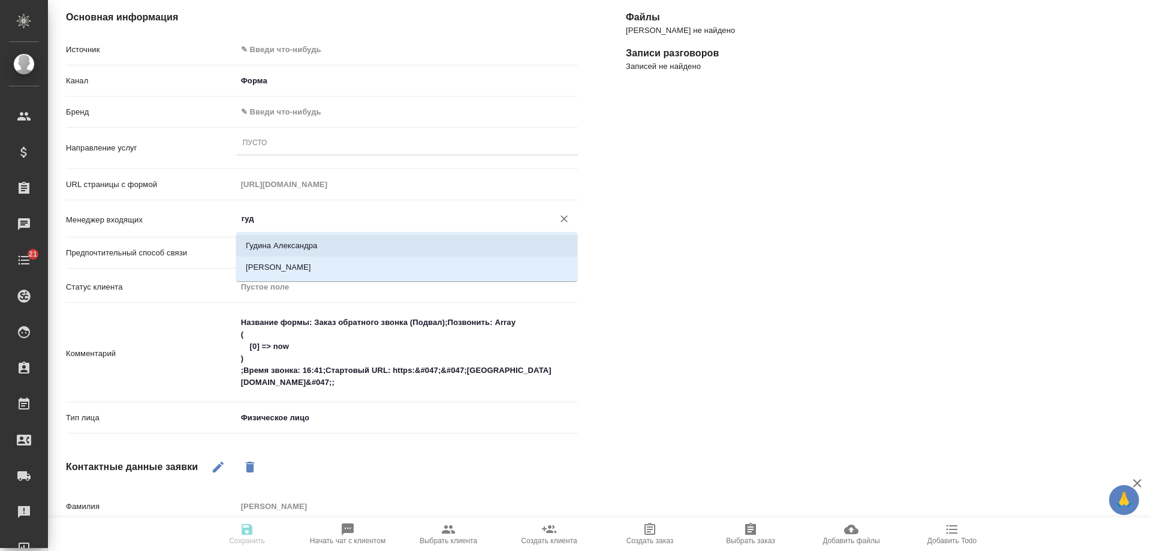
click at [304, 241] on li "Гудина Александра" at bounding box center [406, 246] width 341 height 22
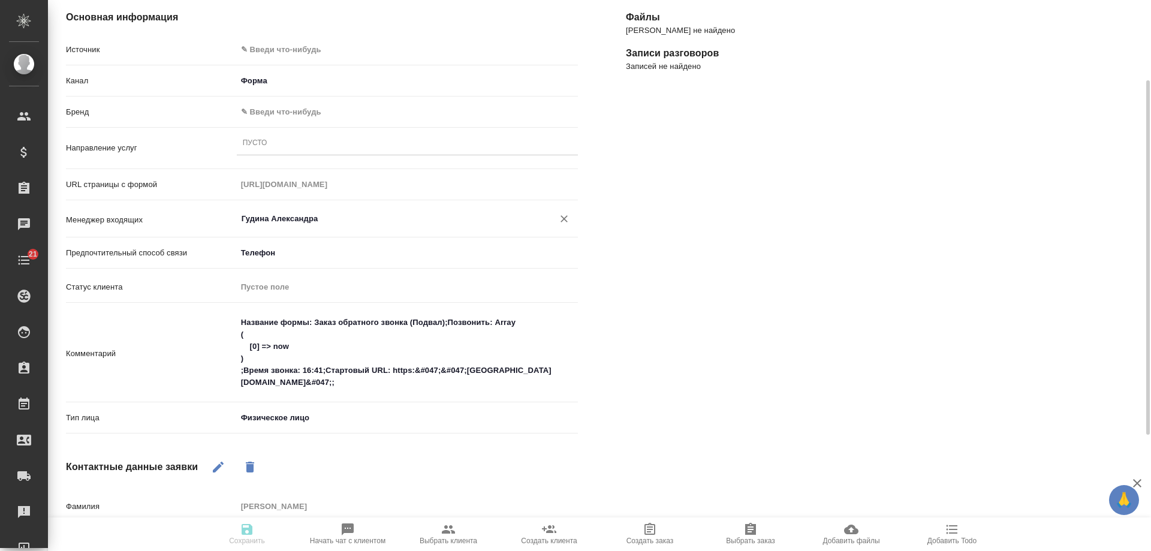
type input "Гудина Александра"
click at [292, 146] on div "Пусто" at bounding box center [407, 143] width 341 height 17
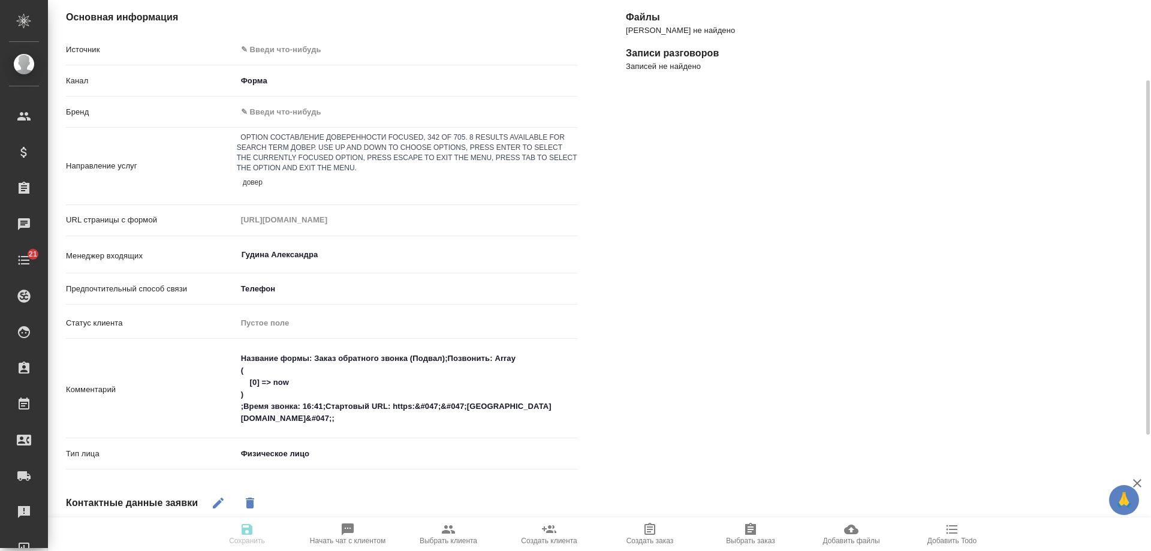
type input "довере"
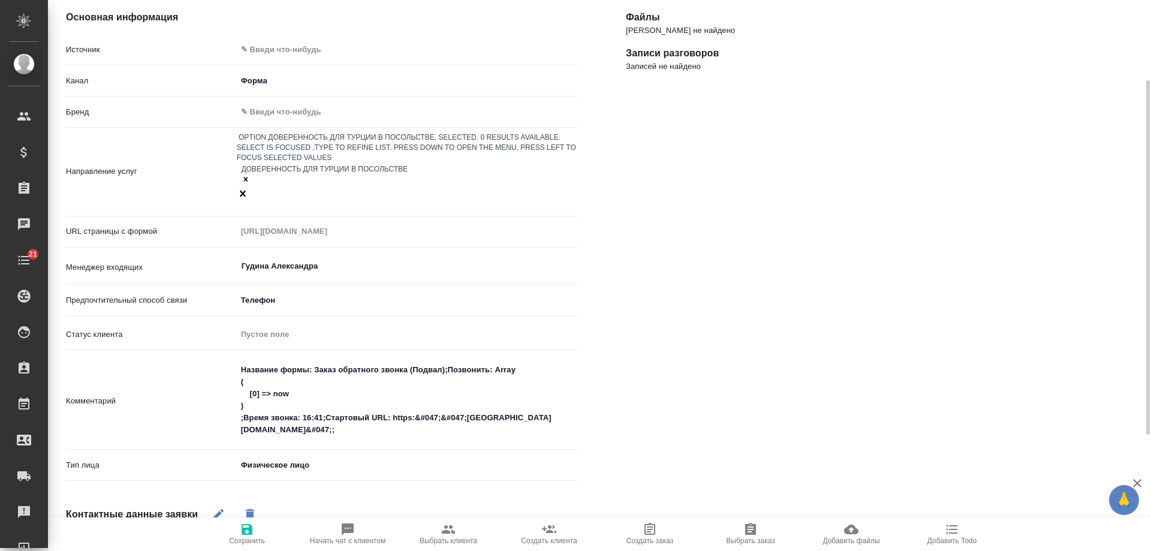
click at [303, 108] on body "🙏 .cls-1 fill:#fff; AWATERA Gudina Alexandra Клиенты Спецификации Заказы 0 Чаты…" at bounding box center [575, 275] width 1151 height 551
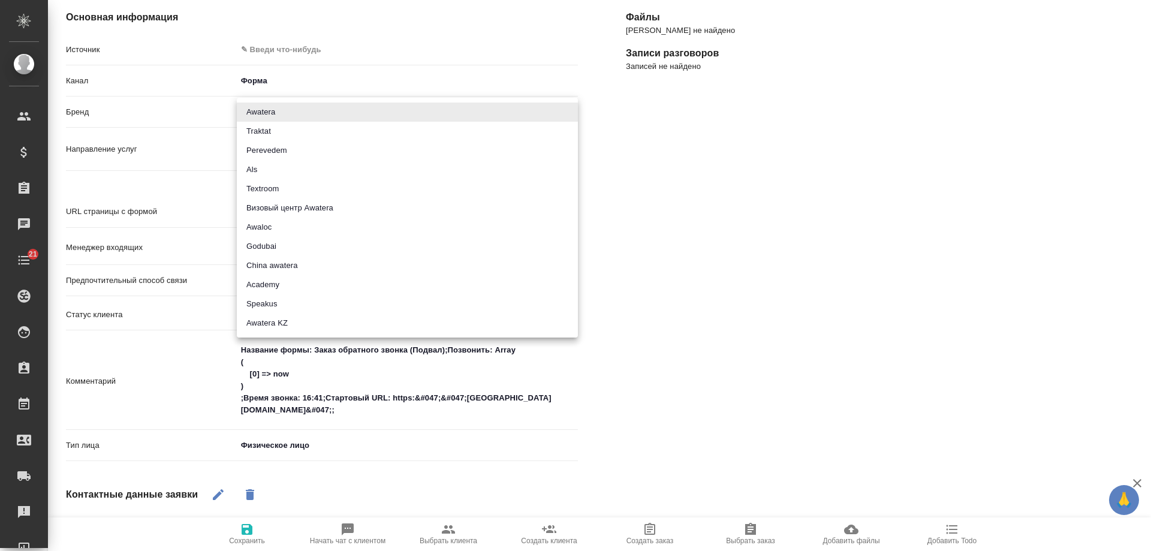
click at [302, 129] on li "Traktat" at bounding box center [407, 131] width 341 height 19
type input "traktat"
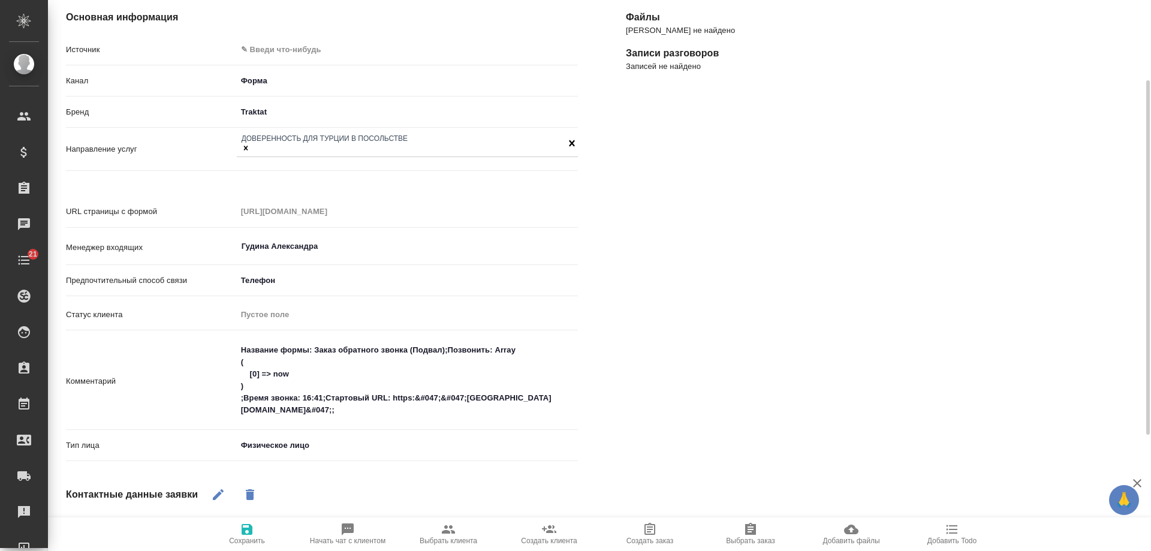
click at [291, 53] on body "🙏 .cls-1 fill:#fff; AWATERA Gudina Alexandra Клиенты Спецификации Заказы 0 Чаты…" at bounding box center [575, 275] width 1151 height 551
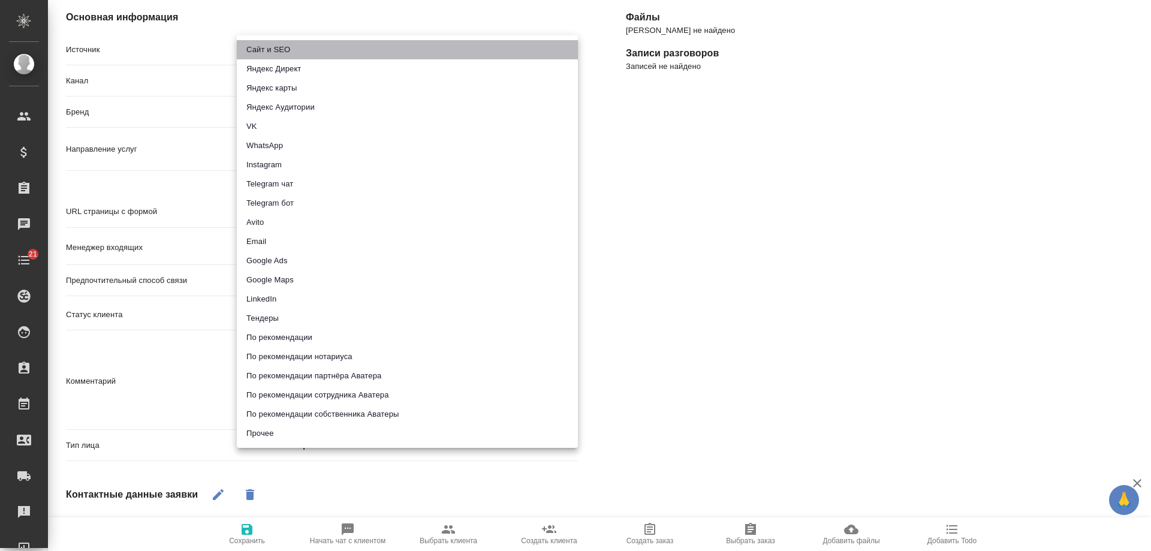
click at [291, 52] on li "Сайт и SEO" at bounding box center [407, 49] width 341 height 19
type input "seo"
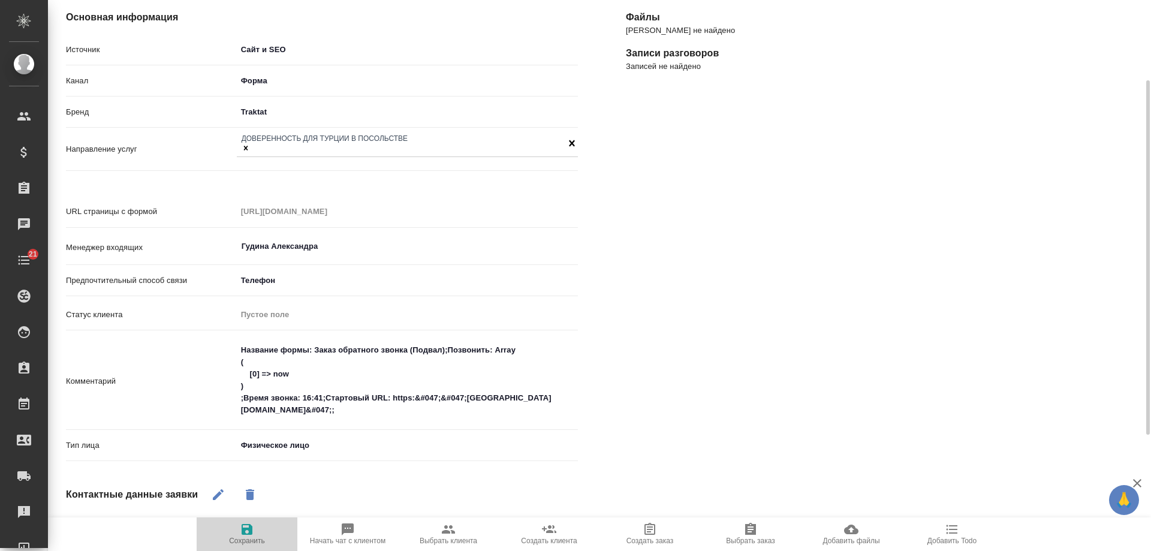
click at [252, 529] on icon "button" at bounding box center [246, 529] width 11 height 11
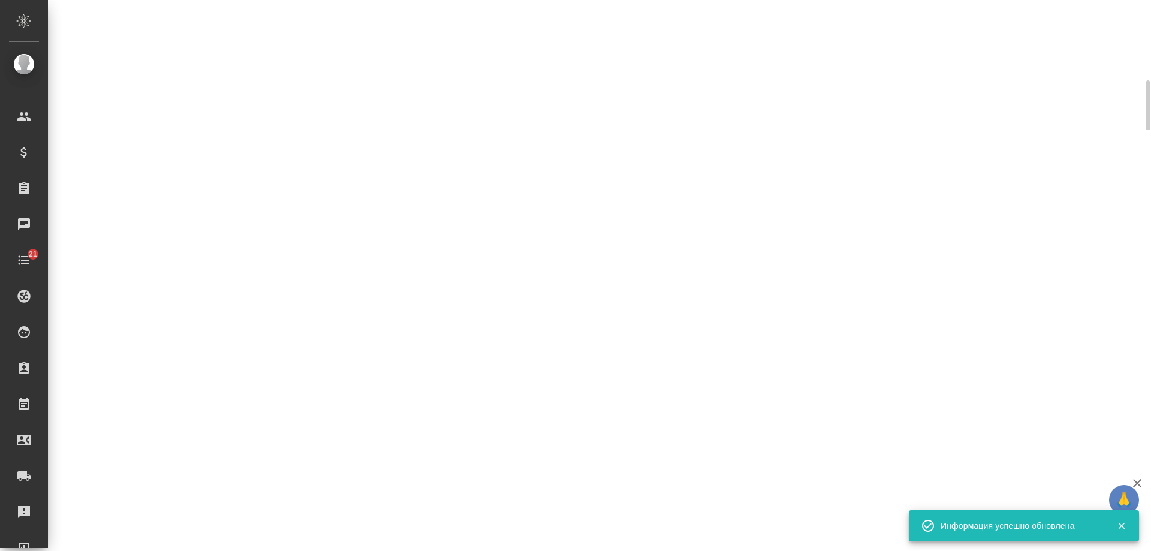
select select "RU"
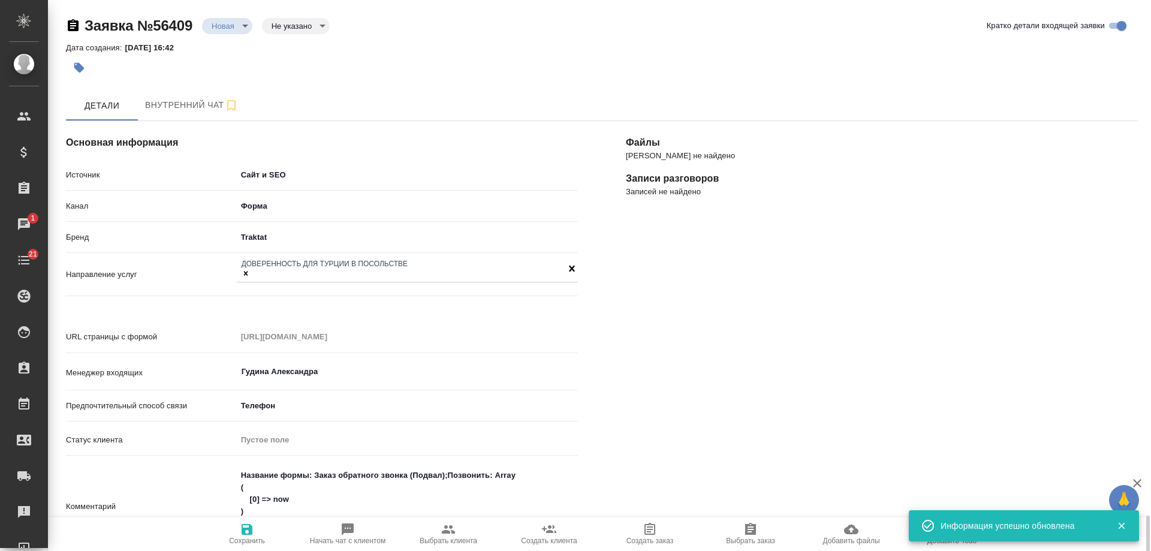
scroll to position [315, 0]
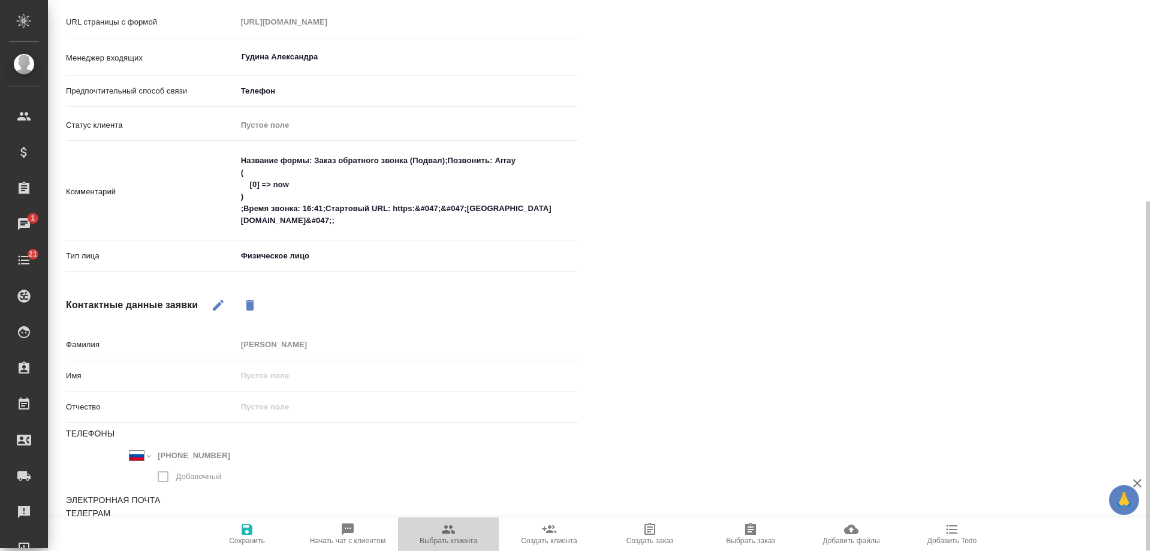
click at [450, 536] on span "Выбрать клиента" at bounding box center [448, 540] width 58 height 8
type textarea "x"
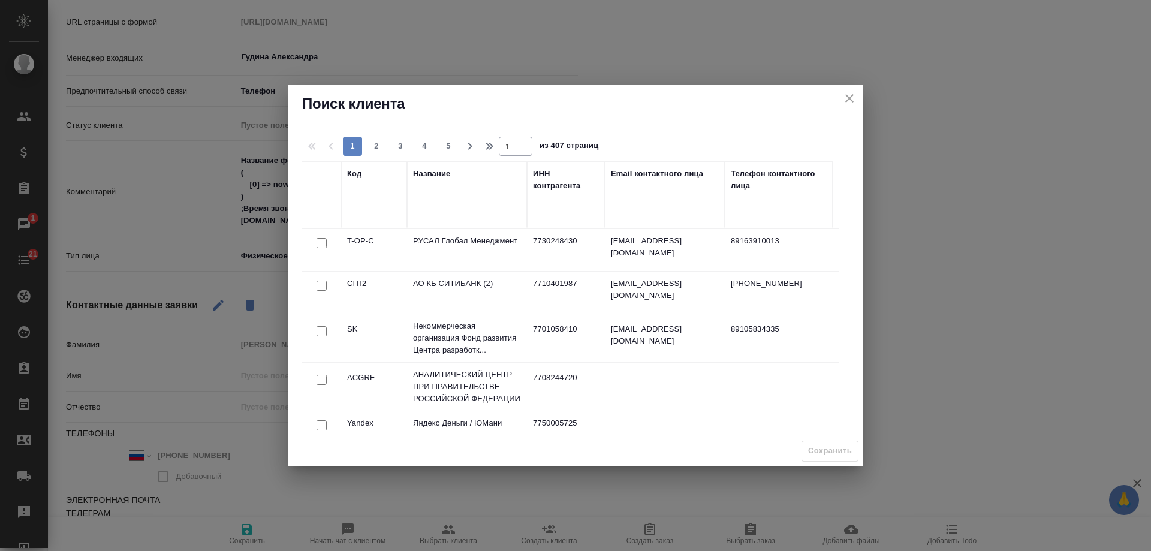
click at [462, 205] on input "text" at bounding box center [467, 205] width 108 height 15
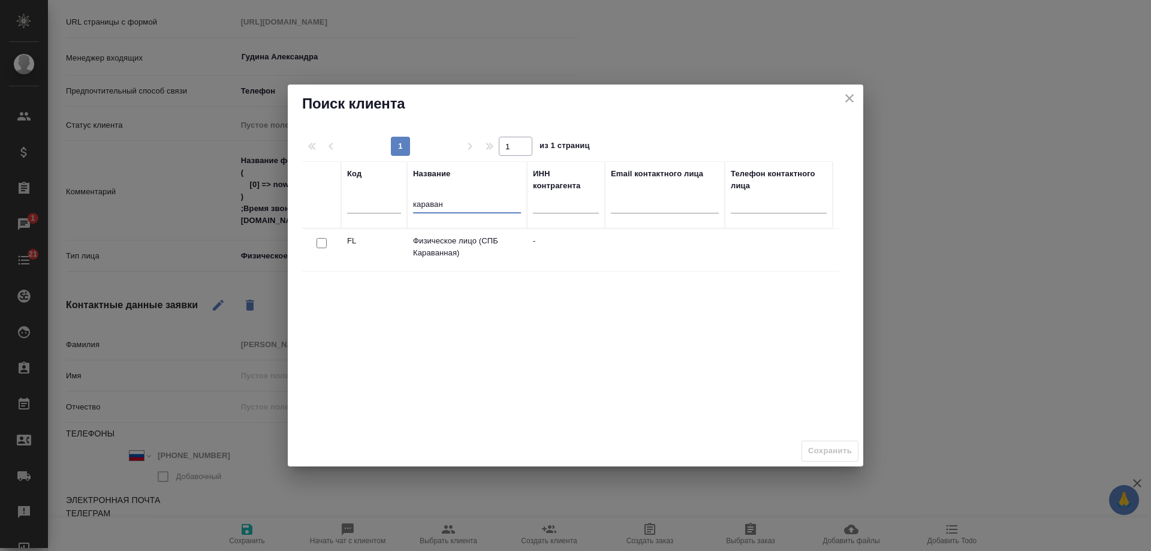
type input "караван"
click at [318, 244] on input "checkbox" at bounding box center [321, 243] width 10 height 10
checkbox input "true"
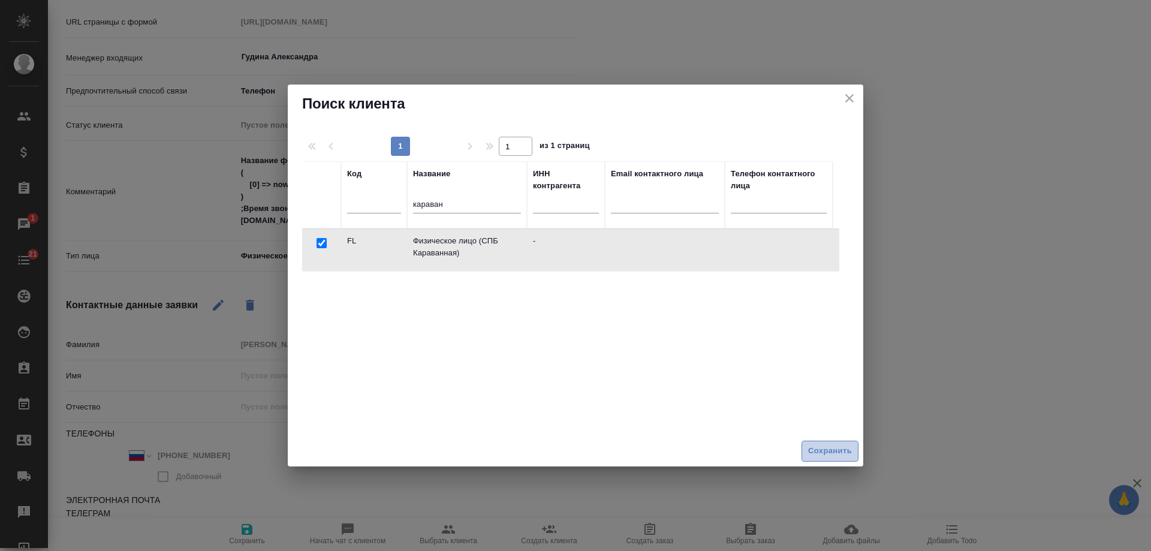
click at [825, 452] on span "Сохранить" at bounding box center [830, 451] width 44 height 14
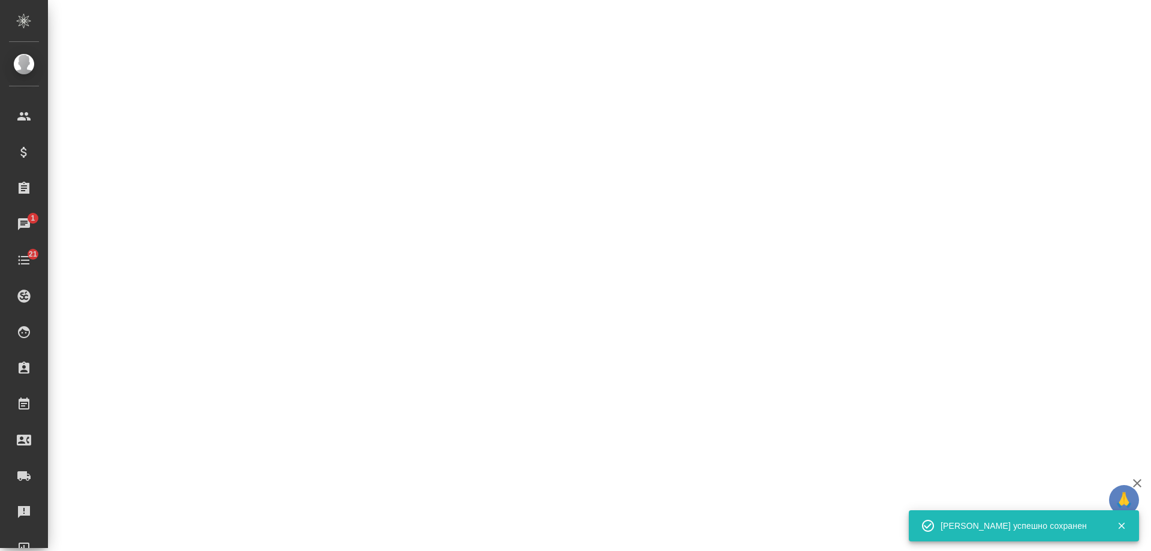
select select "RU"
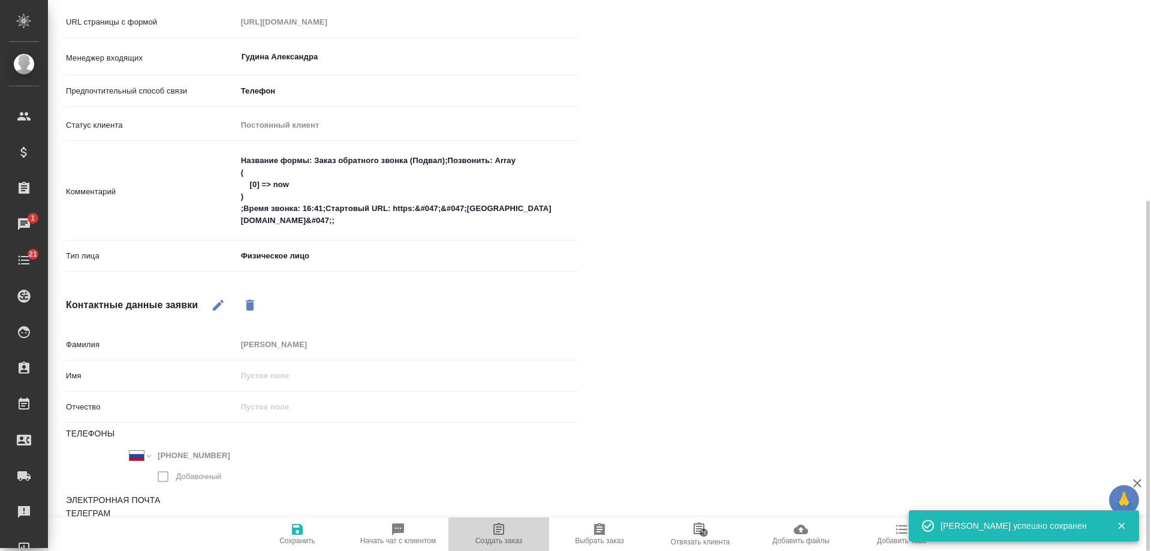
click at [500, 529] on icon "button" at bounding box center [498, 529] width 11 height 12
type textarea "x"
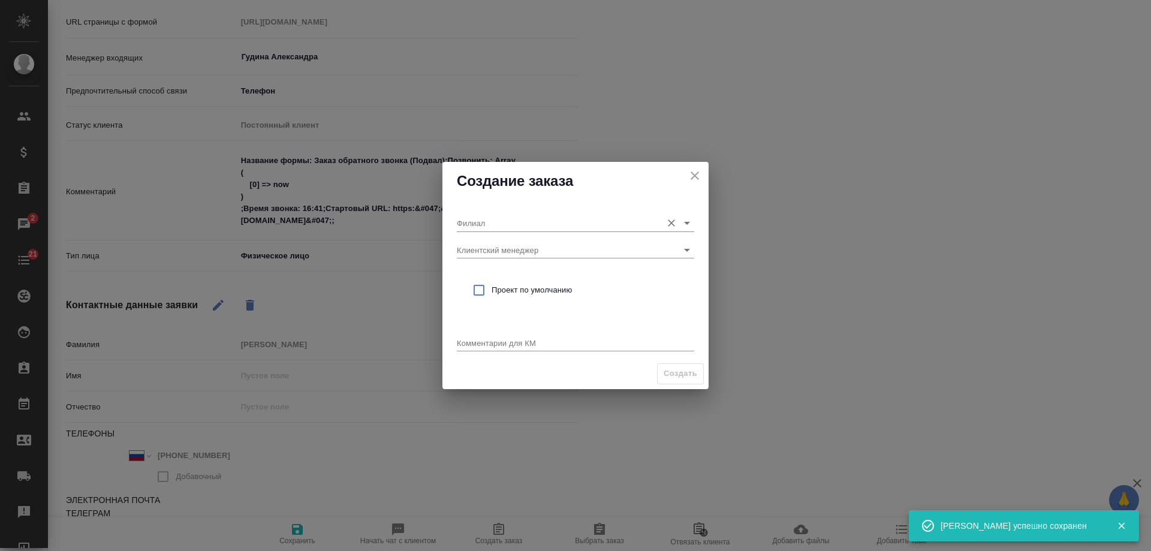
click at [504, 222] on input "Филиал" at bounding box center [556, 223] width 199 height 16
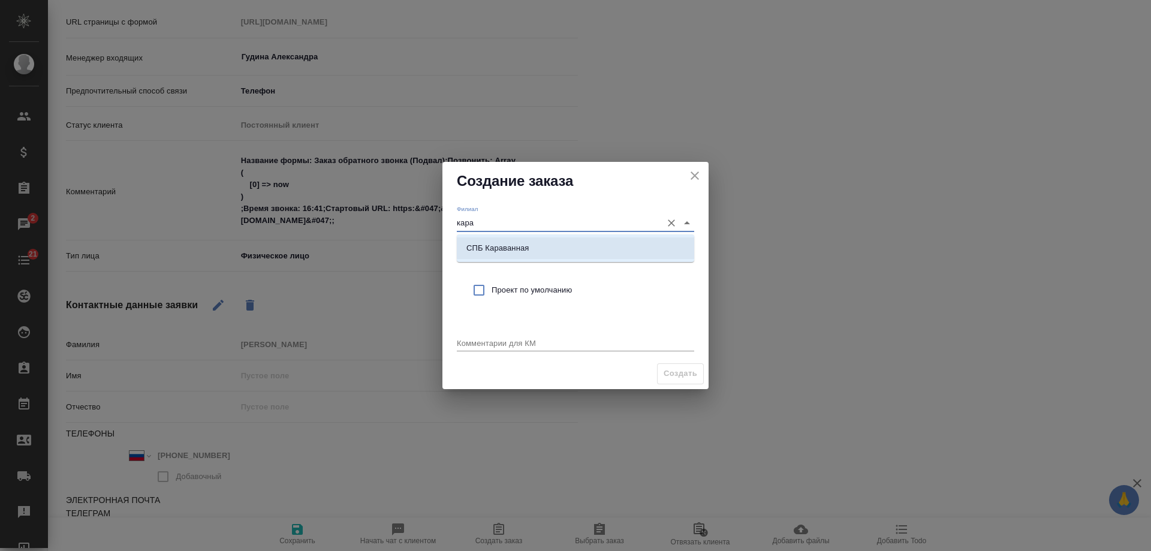
click at [512, 247] on p "СПБ Караванная" at bounding box center [497, 248] width 62 height 12
type input "СПБ Караванная"
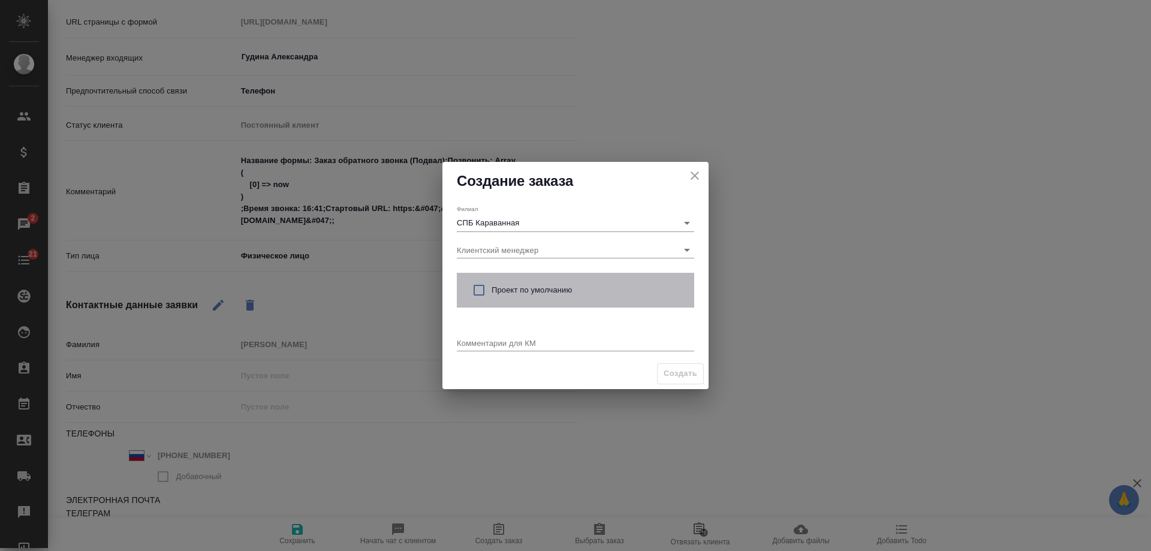
drag, startPoint x: 509, startPoint y: 288, endPoint x: 505, endPoint y: 363, distance: 74.4
click at [509, 290] on span "Проект по умолчанию" at bounding box center [587, 290] width 193 height 12
checkbox input "true"
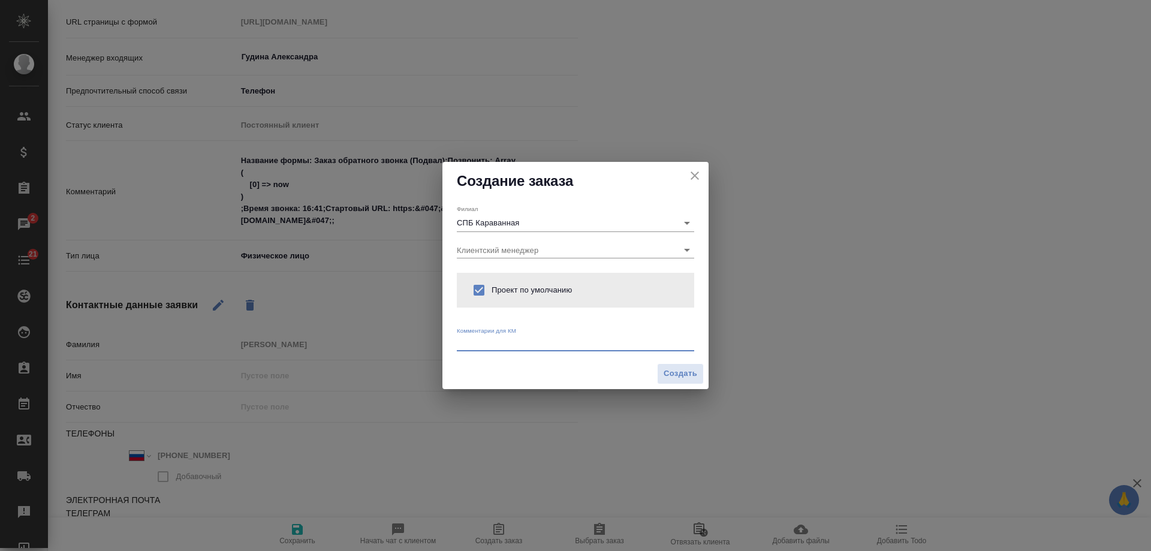
click at [500, 340] on textarea at bounding box center [575, 342] width 237 height 9
click at [579, 337] on div "от КВ: доверенность для Турции на сдачу кв в аренду x" at bounding box center [575, 343] width 237 height 15
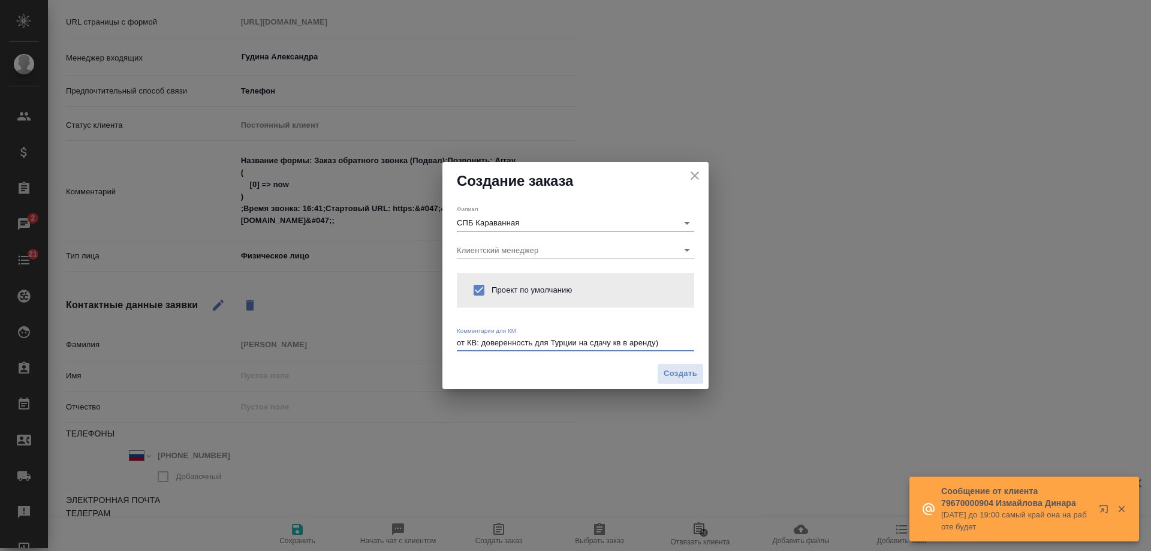
click at [578, 343] on textarea "от КВ: доверенность для Турции на сдачу кв в аренду)" at bounding box center [575, 342] width 237 height 9
click at [657, 343] on textarea "от КВ: доверенность для Турции (на сдачу кв в аренду)" at bounding box center [575, 342] width 237 height 9
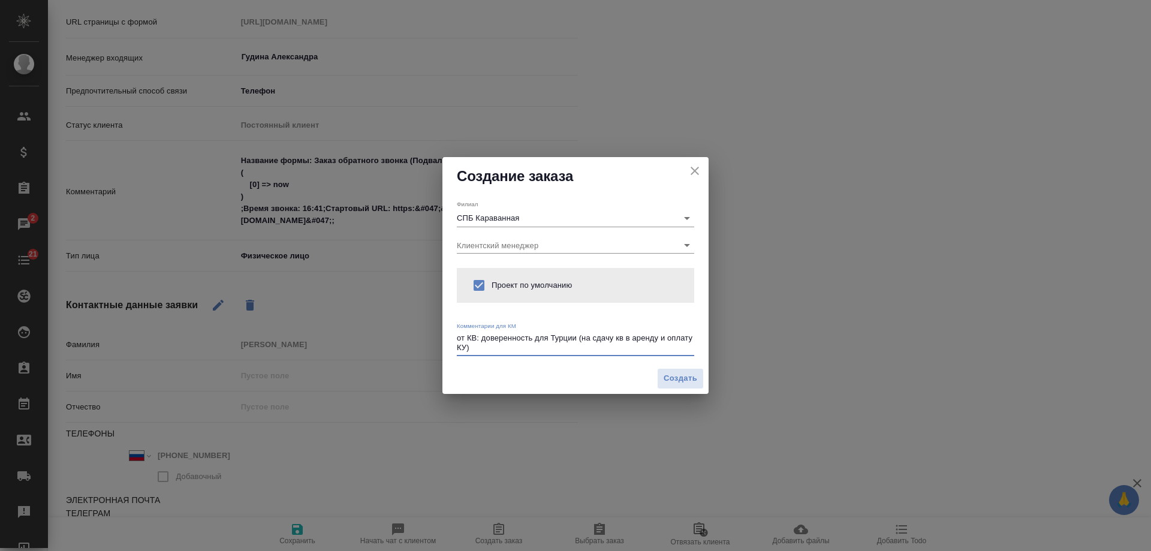
click at [623, 336] on textarea "от КВ: доверенность для Турции (на сдачу кв в аренду и оплату КУ)" at bounding box center [575, 342] width 237 height 19
click at [590, 349] on textarea "от КВ: доверенность для Турции (на сдачу квартиры в аренду и оплату КУ)" at bounding box center [575, 342] width 237 height 19
type textarea "от КВ: доверенность для Турции (на сдачу квартиры в аренду и оплату КУ)"
click at [686, 379] on span "Создать" at bounding box center [680, 379] width 34 height 14
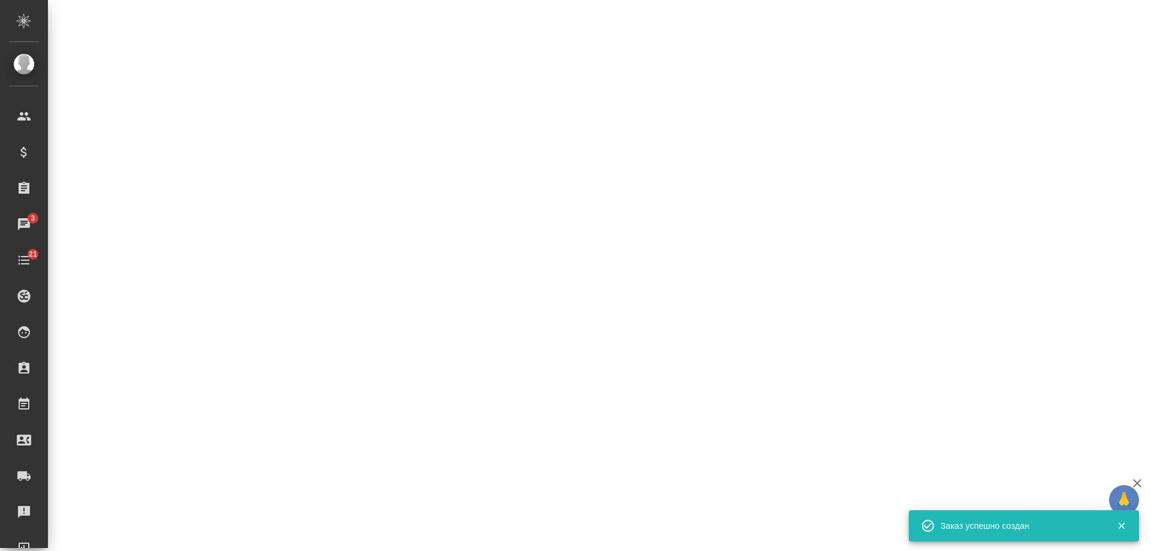
select select "RU"
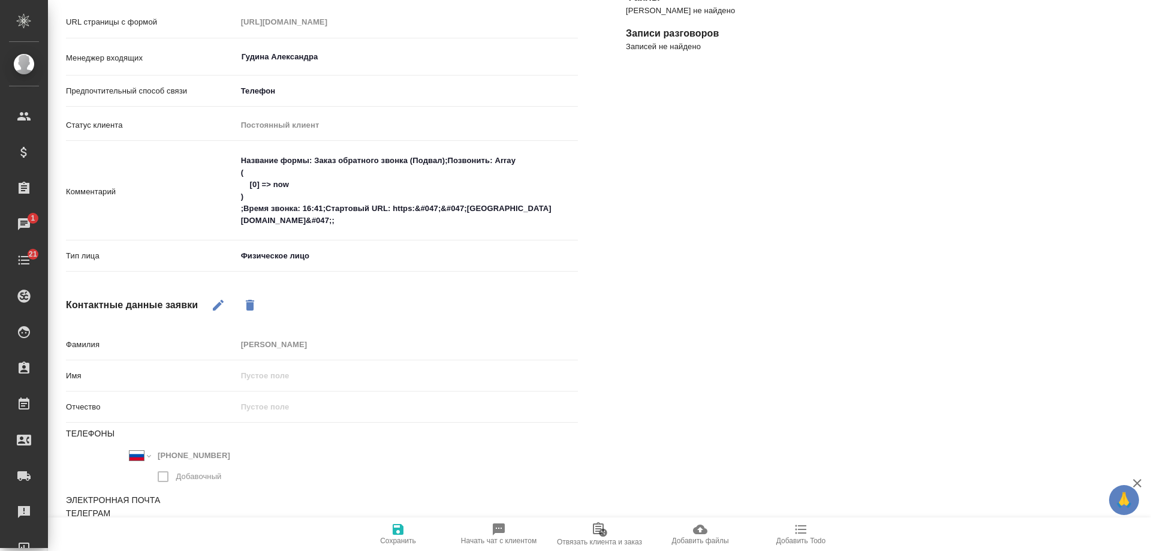
type textarea "x"
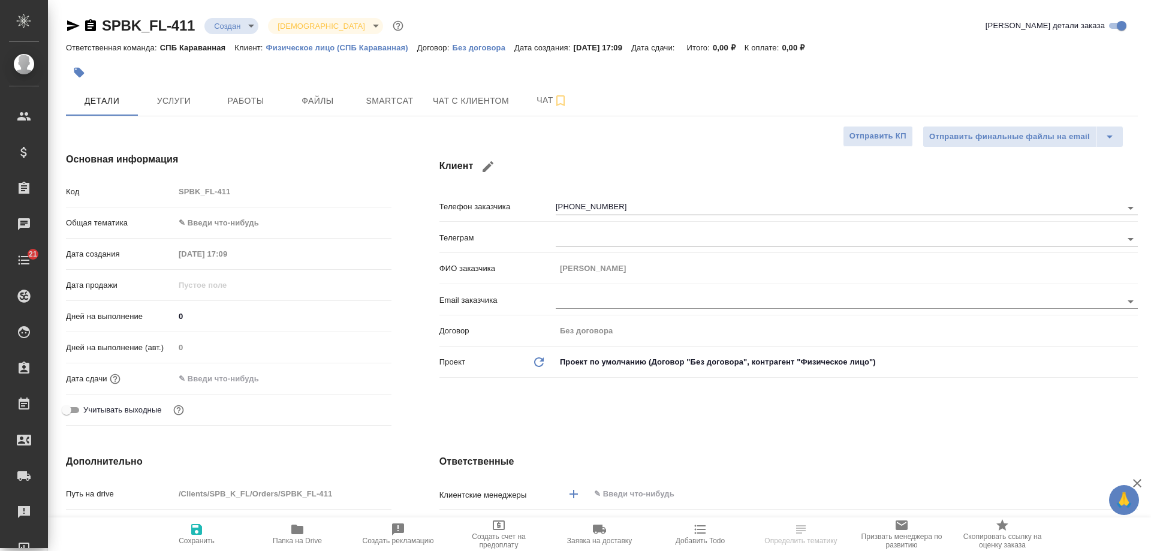
select select "RU"
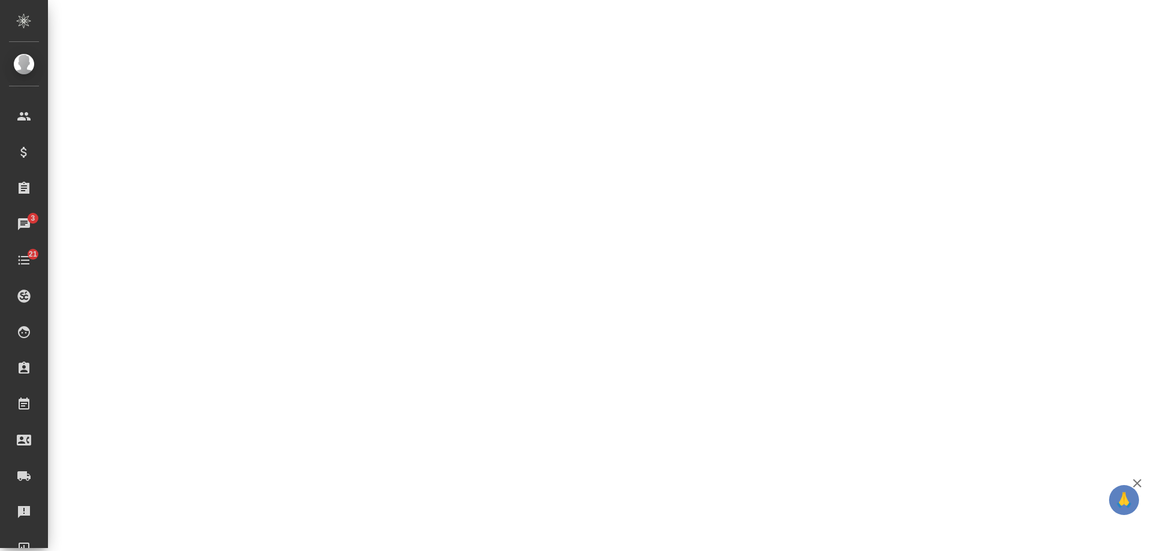
select select "RU"
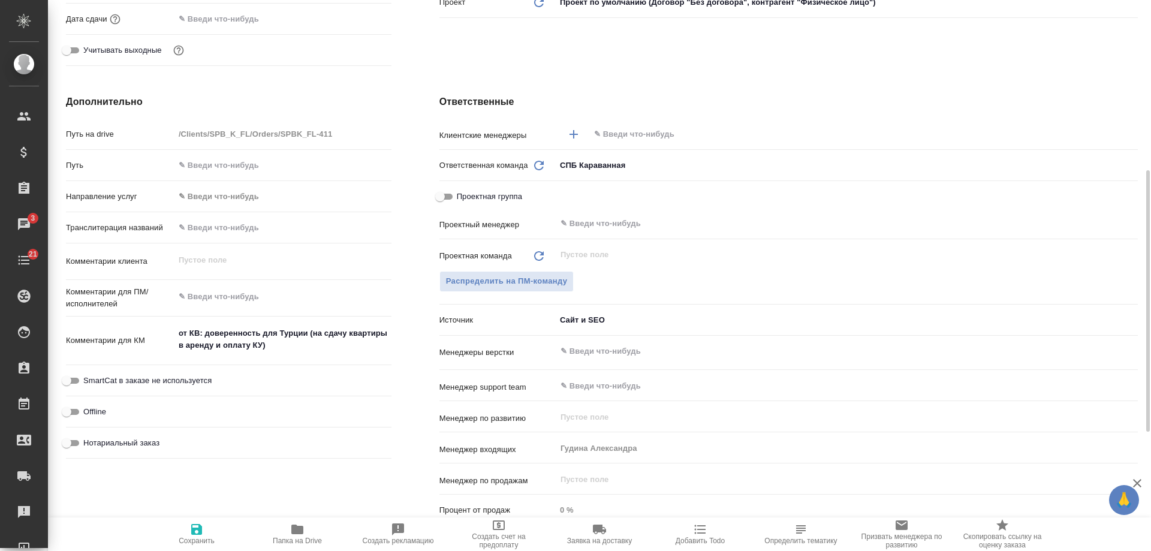
type textarea "x"
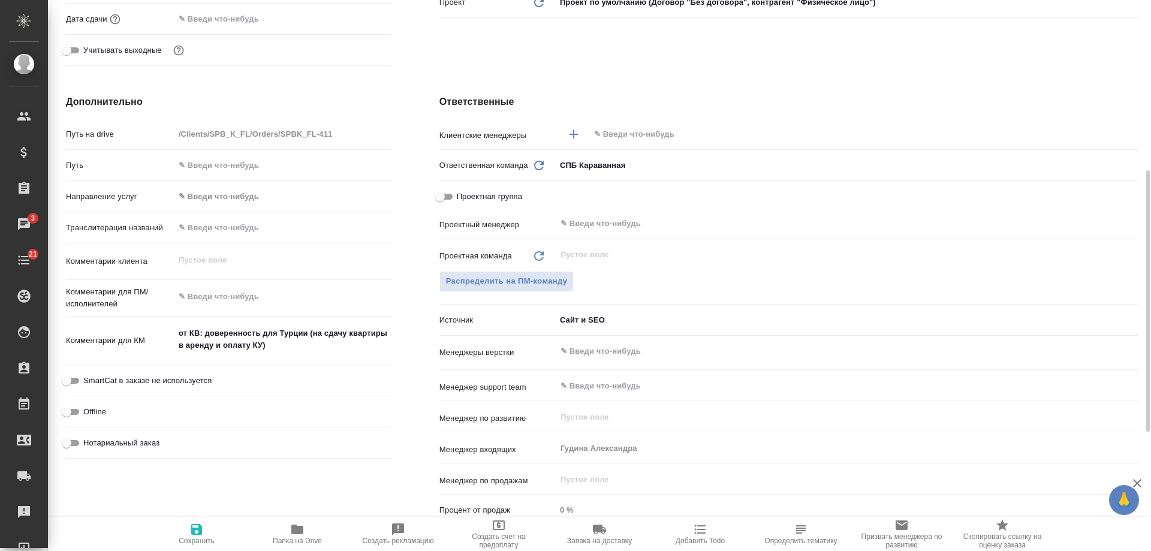
type textarea "x"
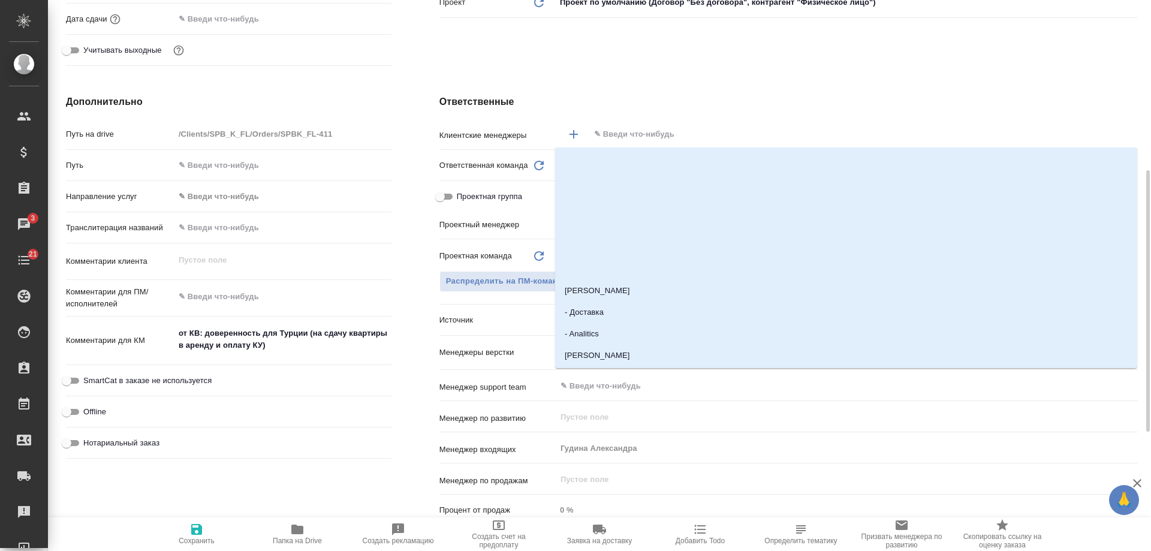
click at [625, 130] on input "text" at bounding box center [843, 134] width 501 height 14
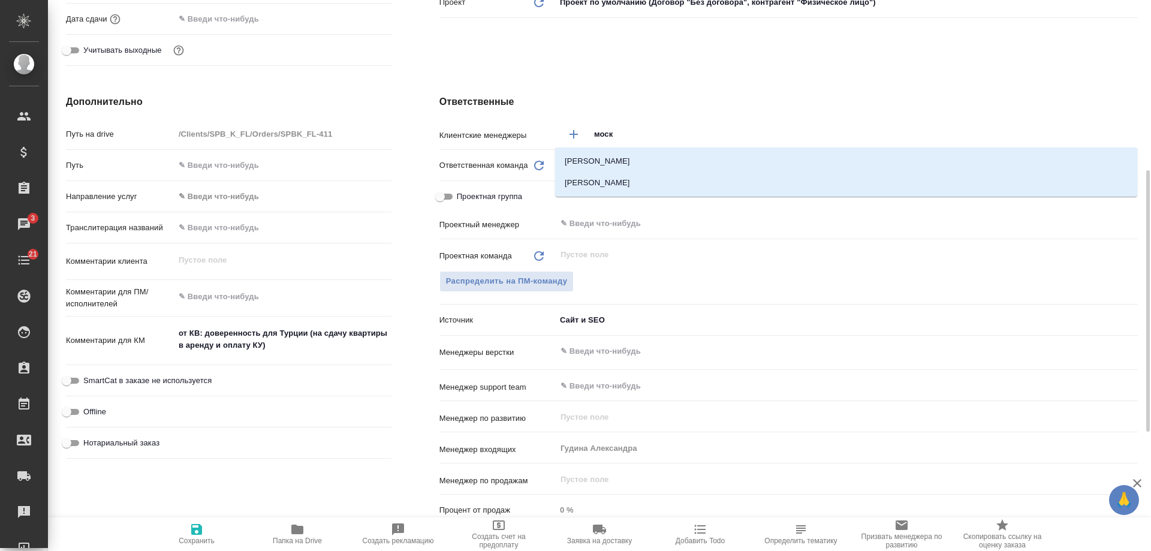
type input "моска"
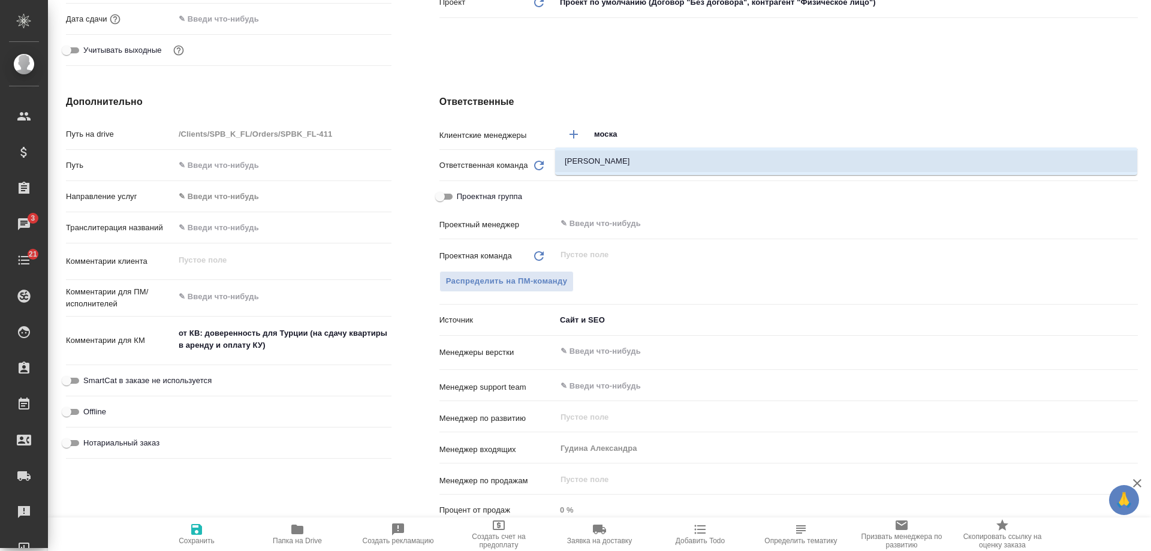
click at [612, 161] on li "Москалец Алина" at bounding box center [846, 161] width 582 height 22
type textarea "x"
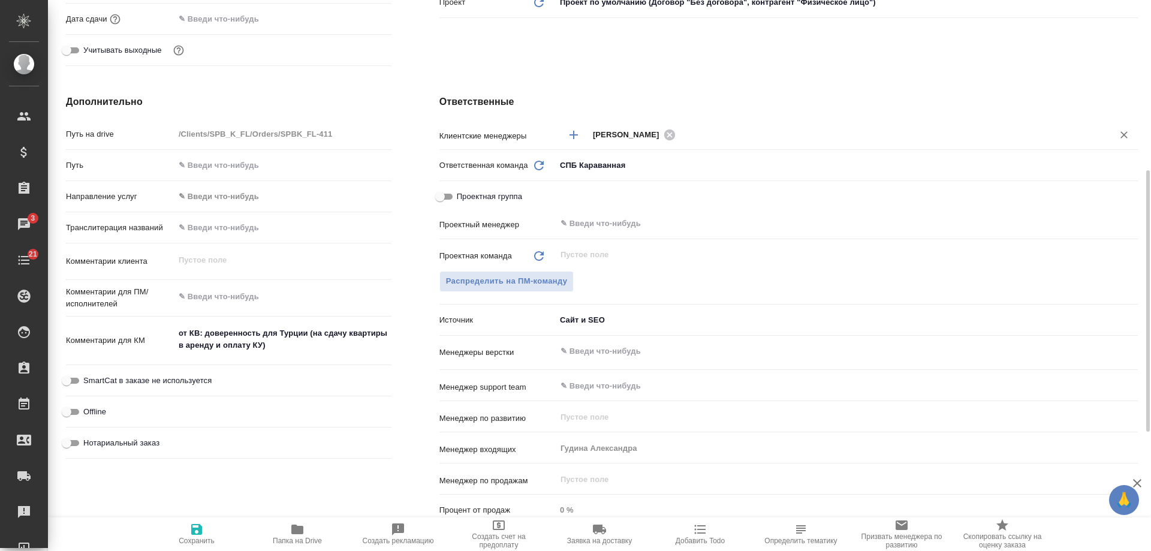
click at [129, 444] on span "Нотариальный заказ" at bounding box center [121, 443] width 76 height 12
click at [88, 444] on input "Нотариальный заказ" at bounding box center [66, 443] width 43 height 14
checkbox input "true"
type textarea "x"
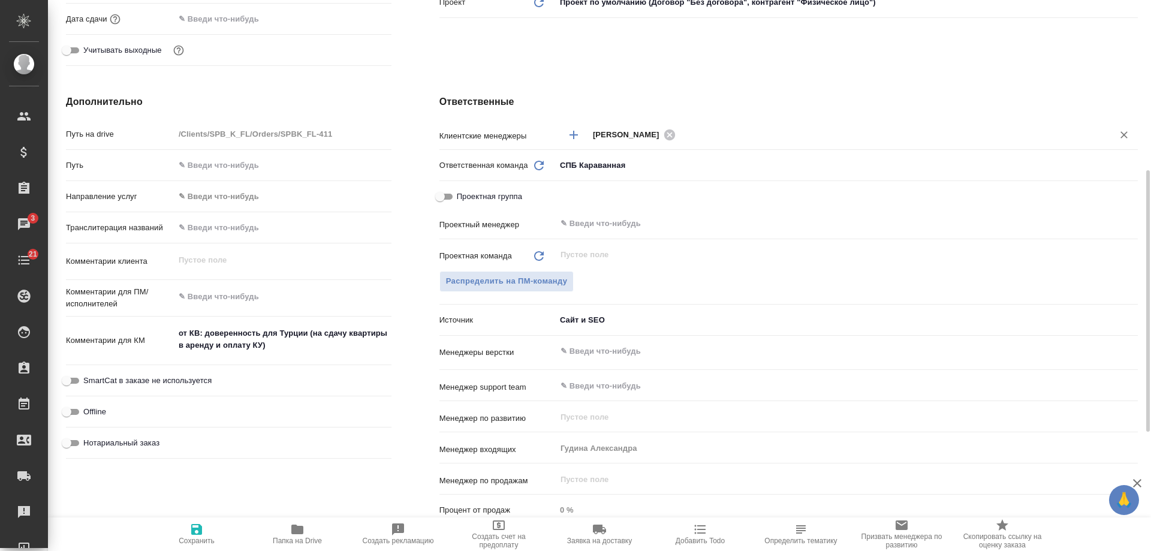
type textarea "x"
click at [129, 443] on span "Нотариальный заказ" at bounding box center [121, 443] width 76 height 12
click at [98, 443] on input "Нотариальный заказ" at bounding box center [76, 443] width 43 height 14
checkbox input "false"
type textarea "x"
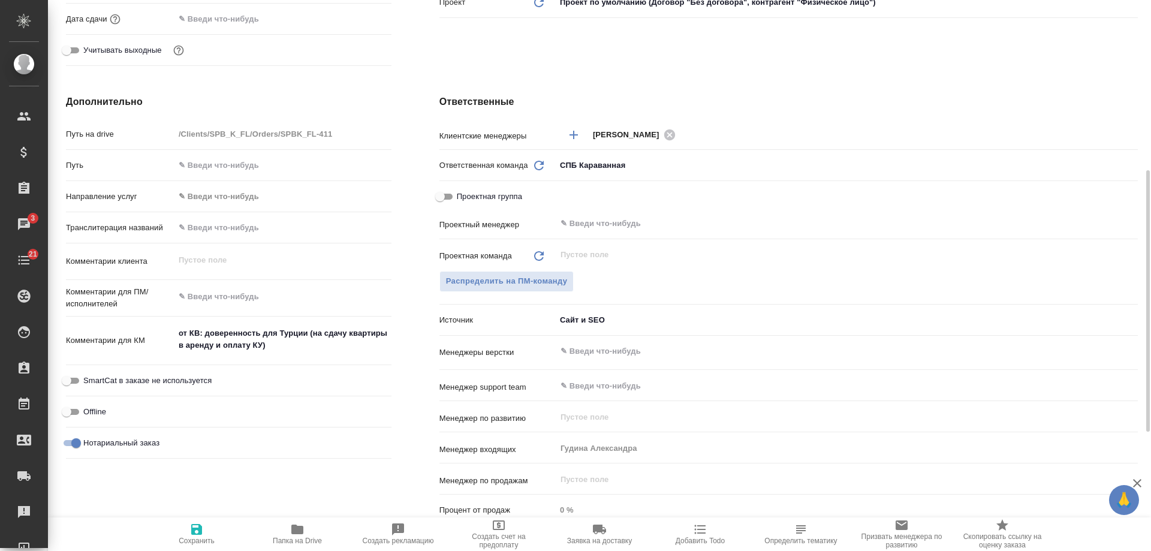
type textarea "x"
click at [192, 526] on icon "button" at bounding box center [196, 529] width 11 height 11
type textarea "x"
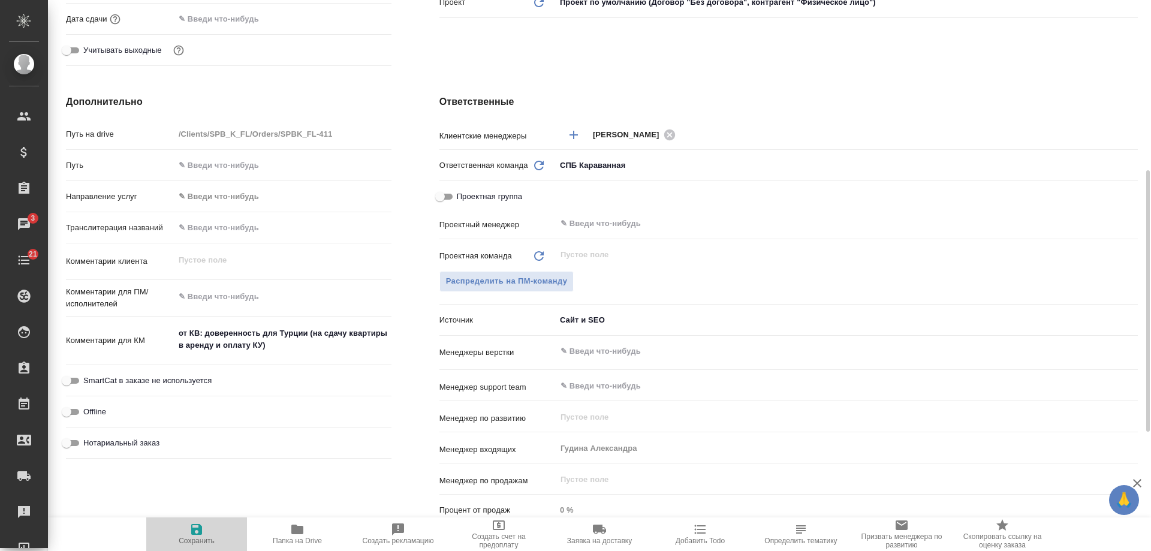
type textarea "x"
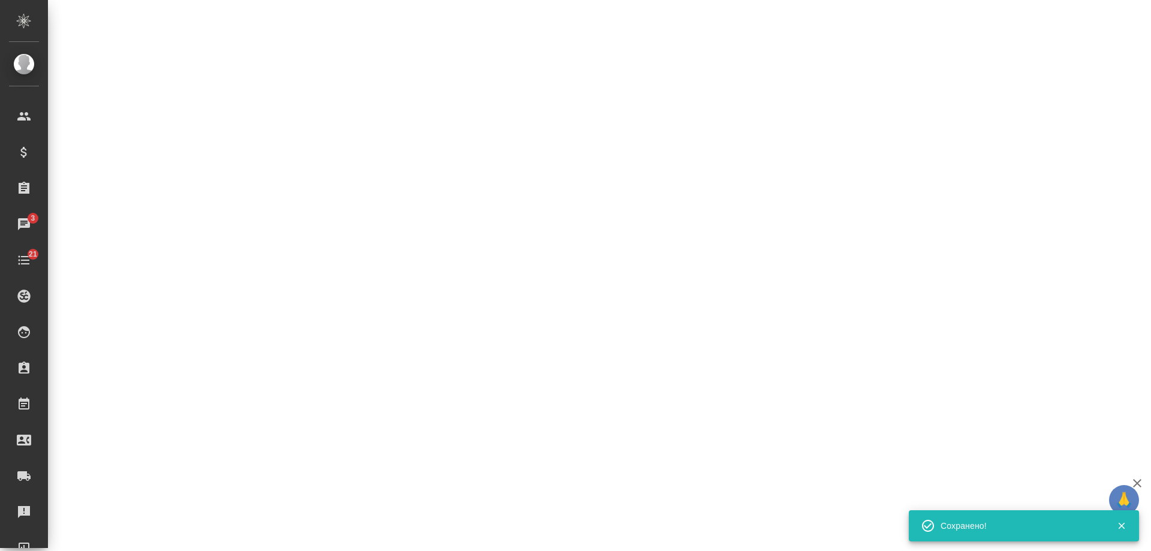
select select "RU"
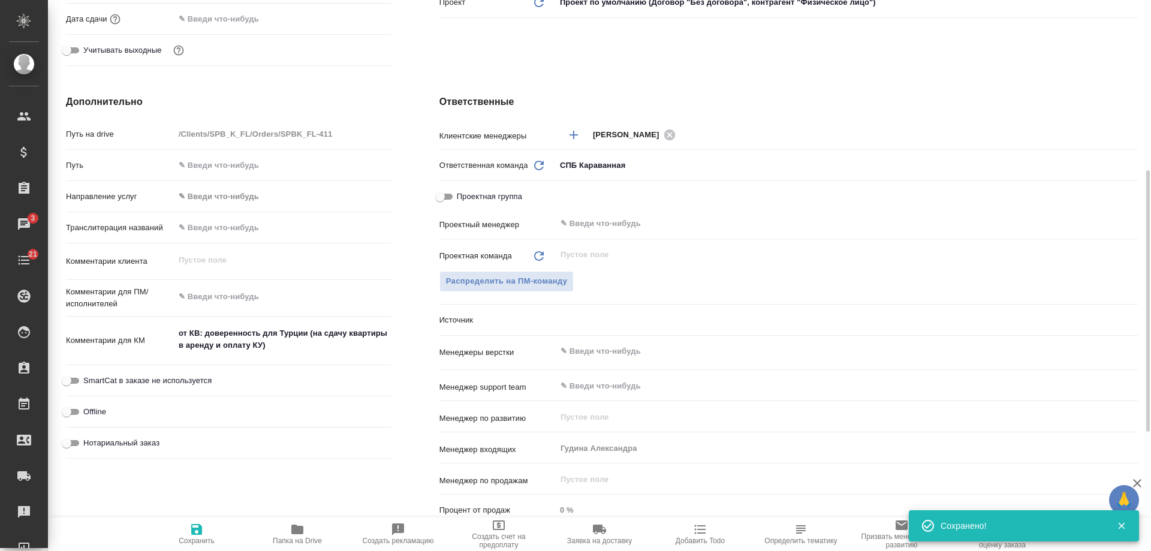
type textarea "x"
click at [701, 534] on icon "button" at bounding box center [700, 529] width 14 height 14
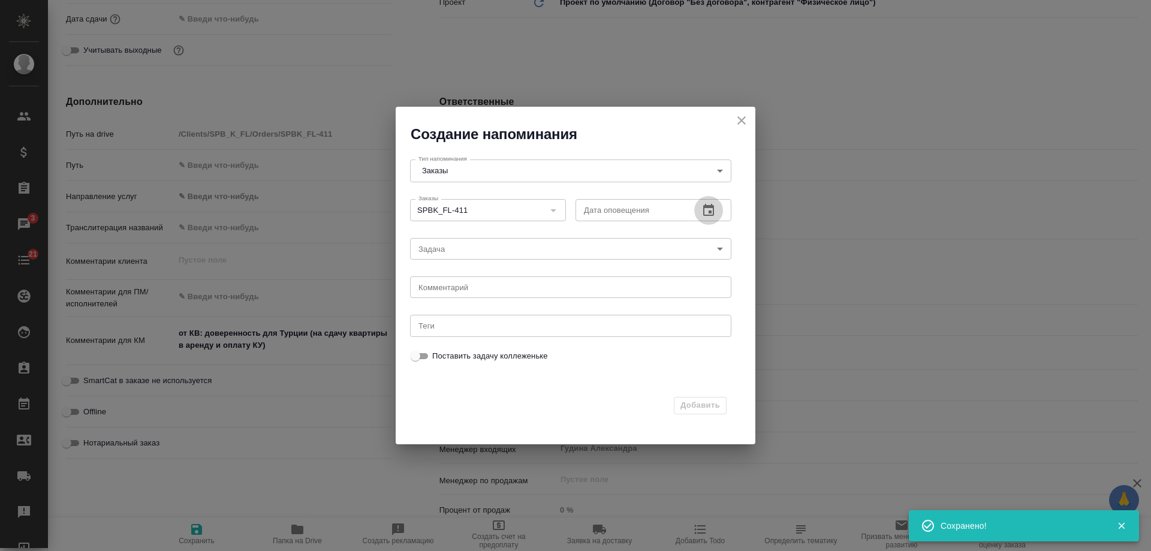
click at [707, 209] on icon "button" at bounding box center [708, 210] width 14 height 14
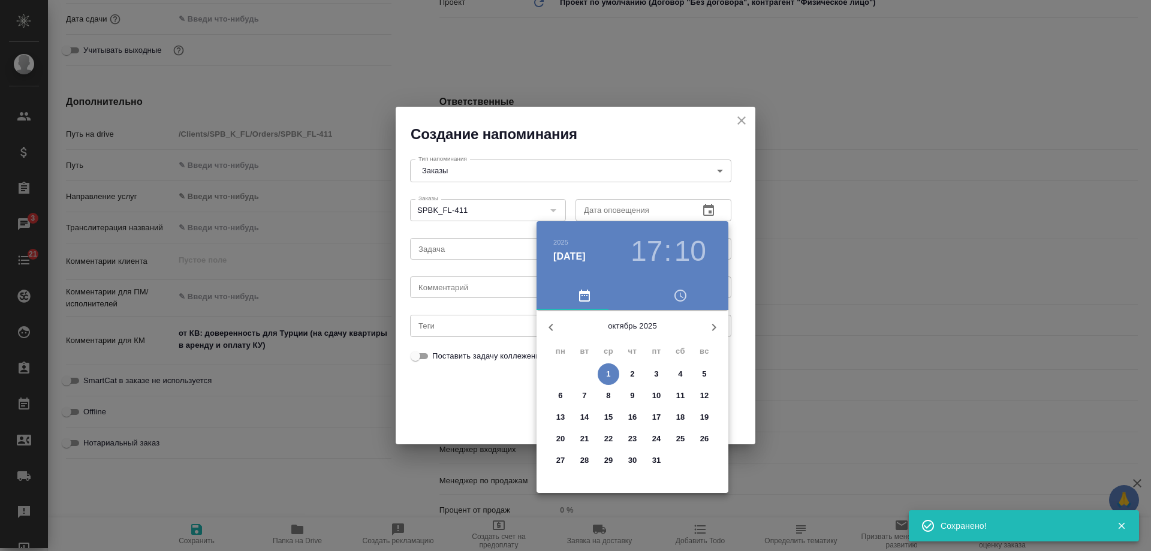
click at [656, 375] on p "3" at bounding box center [656, 374] width 4 height 12
type input "03.10.2025 17:10"
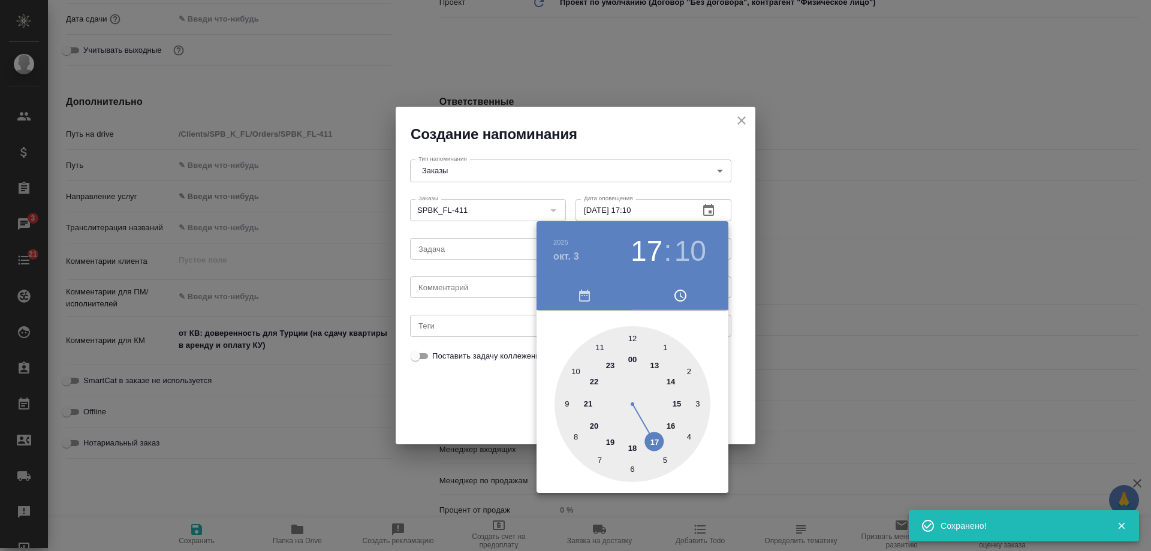
drag, startPoint x: 451, startPoint y: 284, endPoint x: 446, endPoint y: 290, distance: 7.7
click at [451, 286] on div at bounding box center [575, 275] width 1151 height 551
click at [441, 295] on div "2025 окт. 3 17 : 10 00 1 2 3 4 5 6 7 8 9 10 11 12 13 14 15 16 17 18 19 20 21 22…" at bounding box center [575, 275] width 1151 height 551
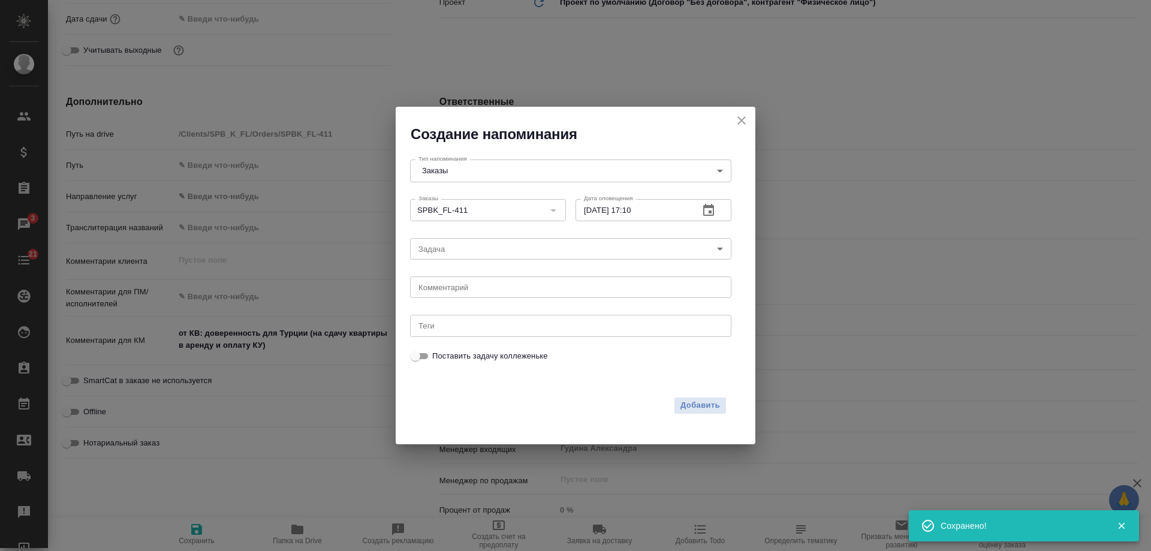
click at [439, 289] on textarea at bounding box center [570, 287] width 304 height 9
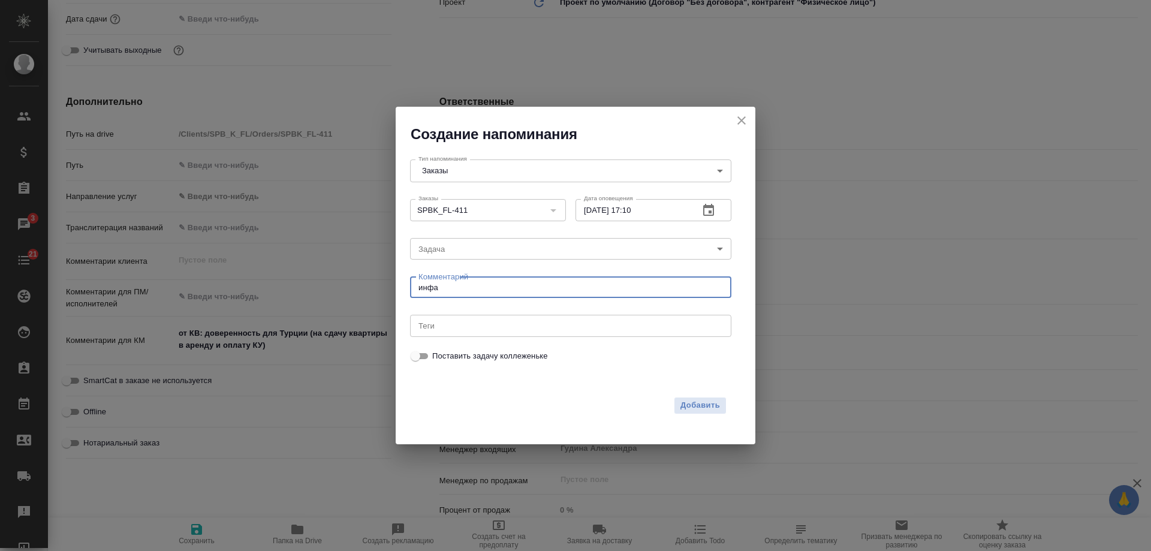
type textarea "инфа"
click at [713, 206] on icon "button" at bounding box center [708, 210] width 11 height 12
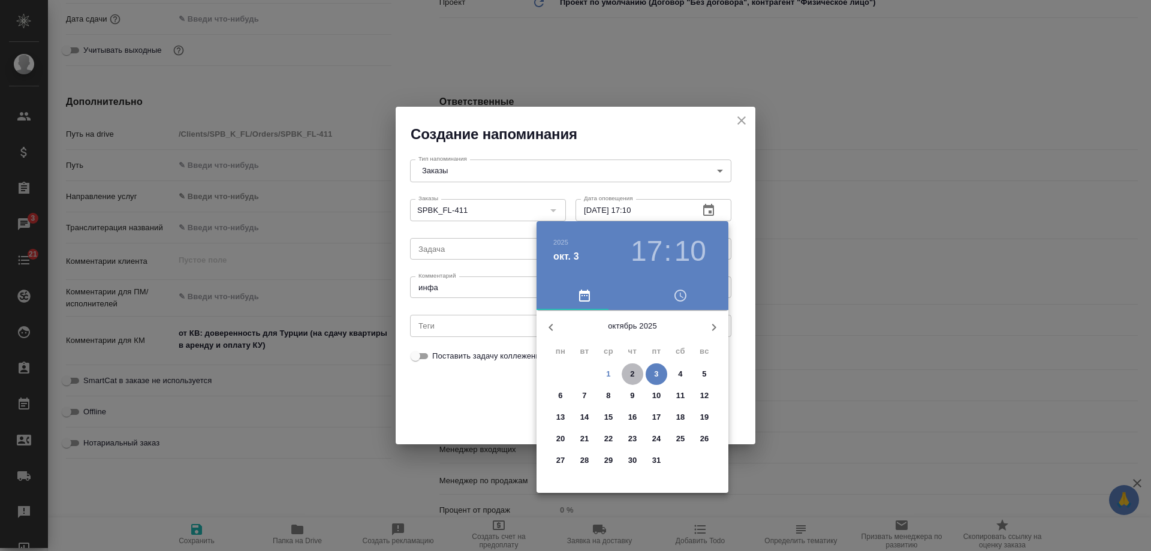
click at [632, 372] on p "2" at bounding box center [632, 374] width 4 height 12
type input "02.10.2025 17:10"
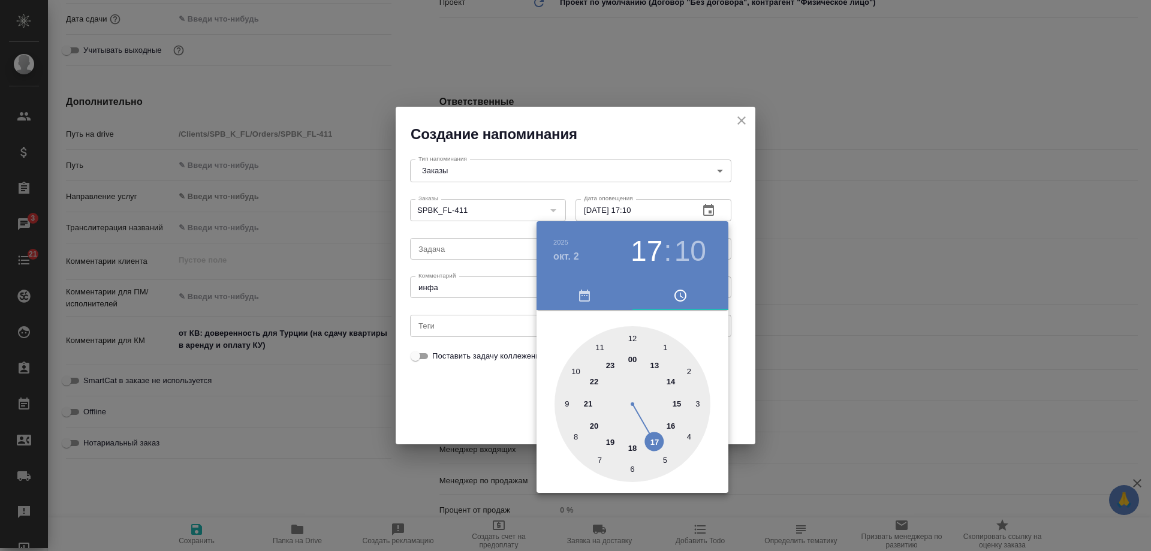
click at [483, 387] on div at bounding box center [575, 275] width 1151 height 551
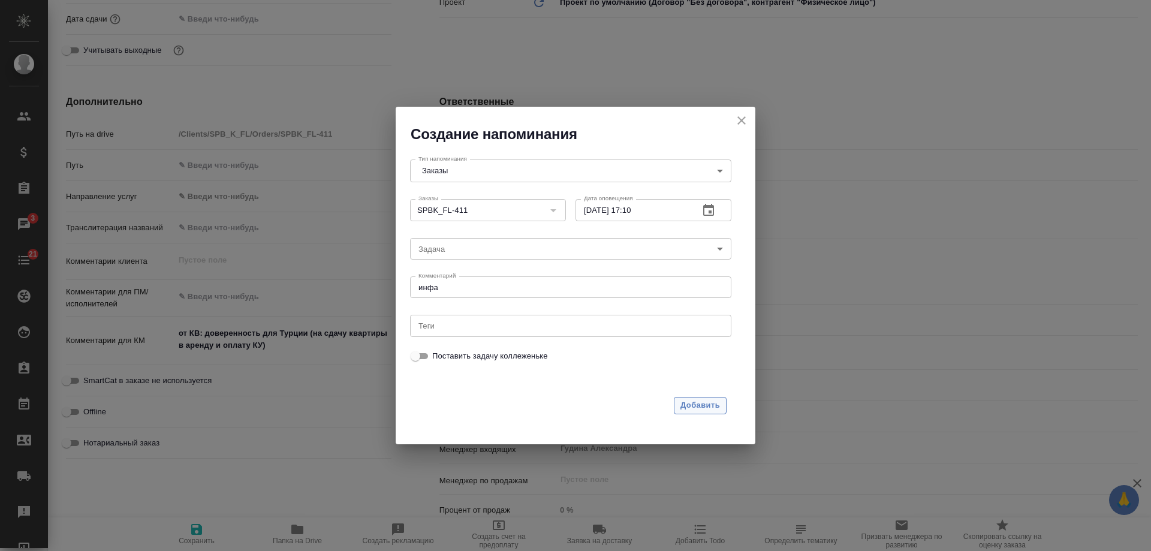
click at [718, 399] on span "Добавить" at bounding box center [700, 405] width 40 height 14
type textarea "x"
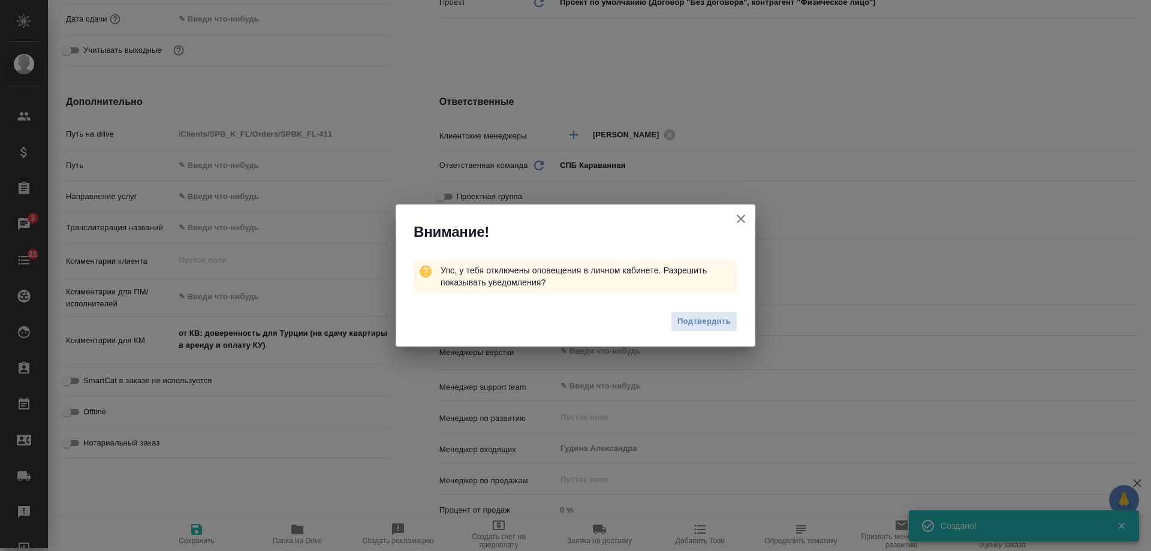
type textarea "x"
click at [740, 219] on icon "button" at bounding box center [740, 219] width 8 height 8
type textarea "x"
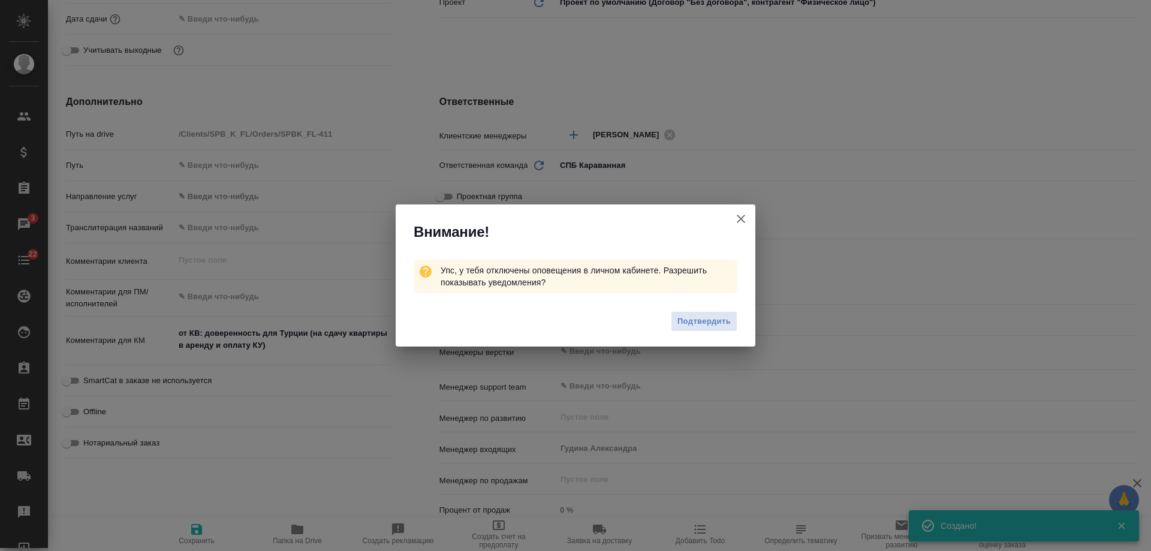
type textarea "x"
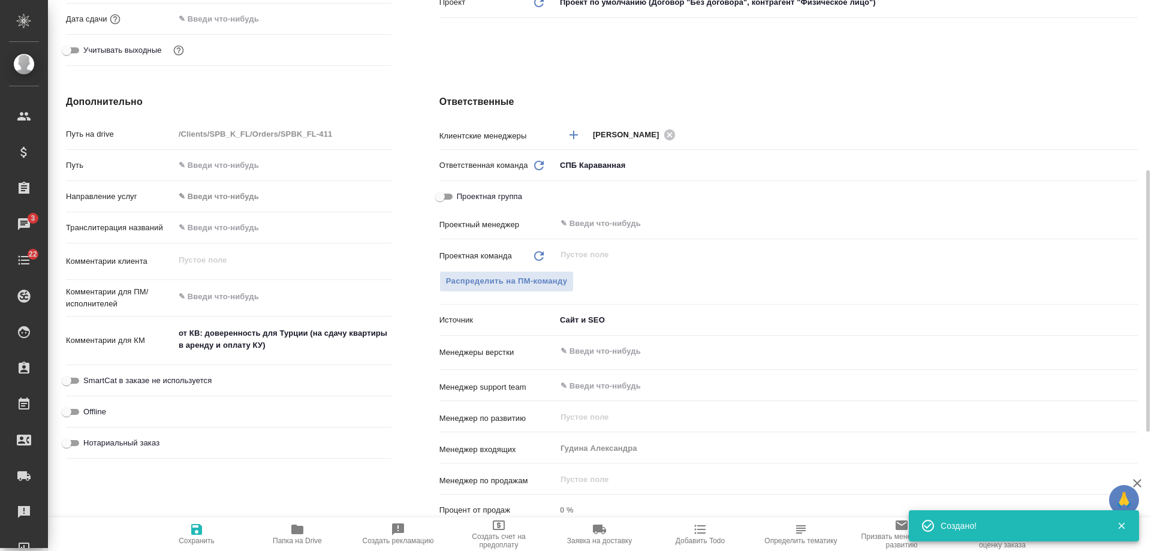
scroll to position [0, 0]
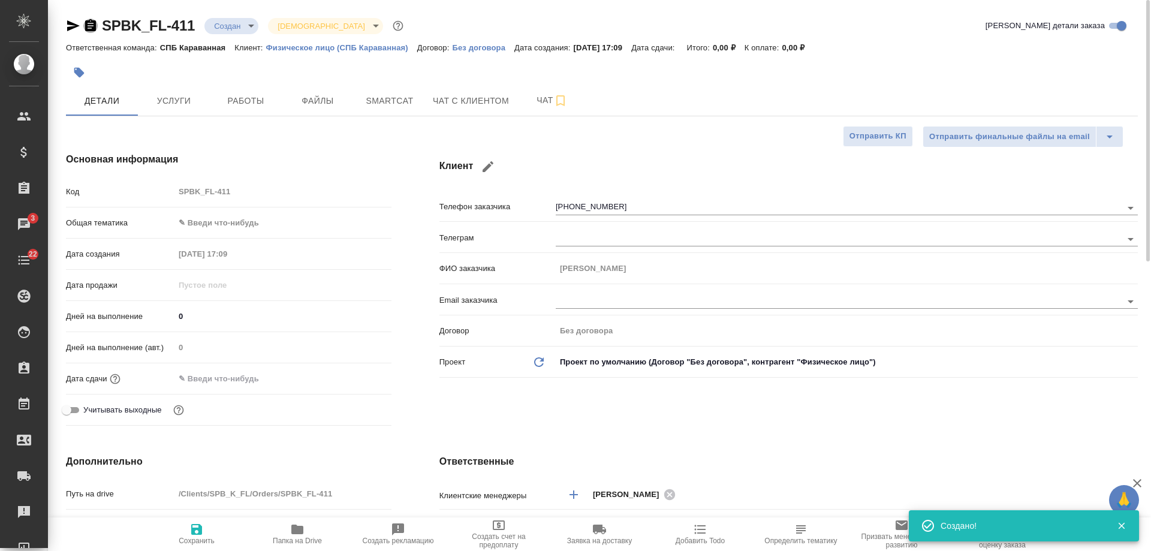
click at [94, 26] on icon "button" at bounding box center [90, 25] width 11 height 12
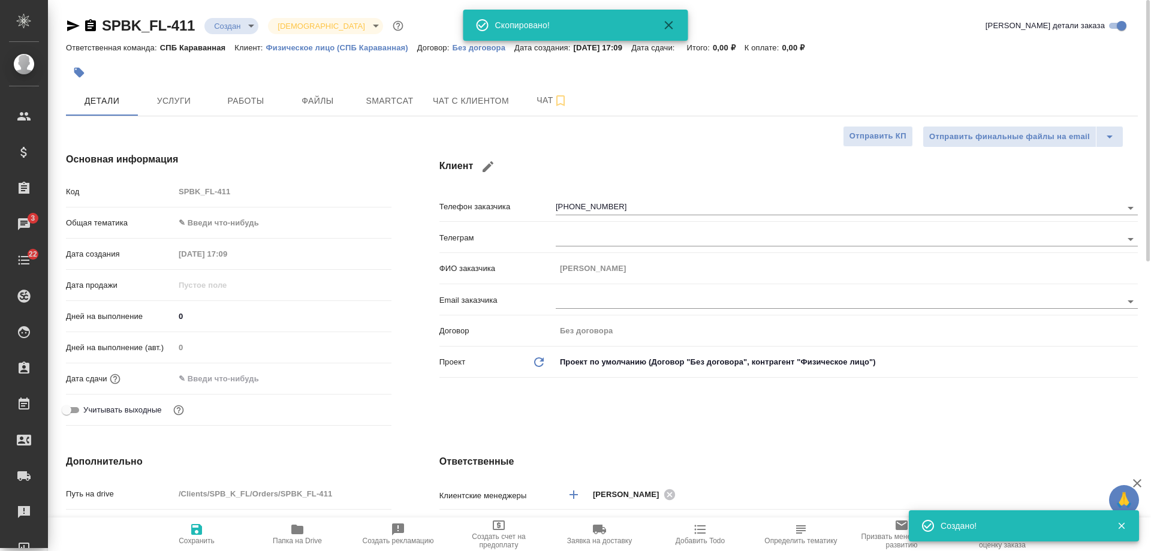
type textarea "x"
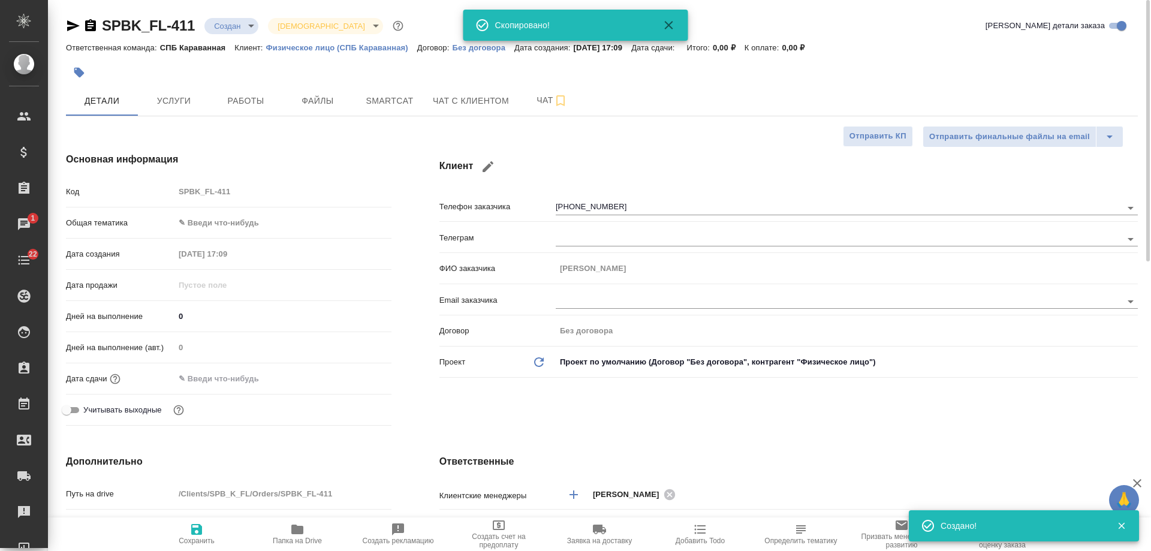
type textarea "x"
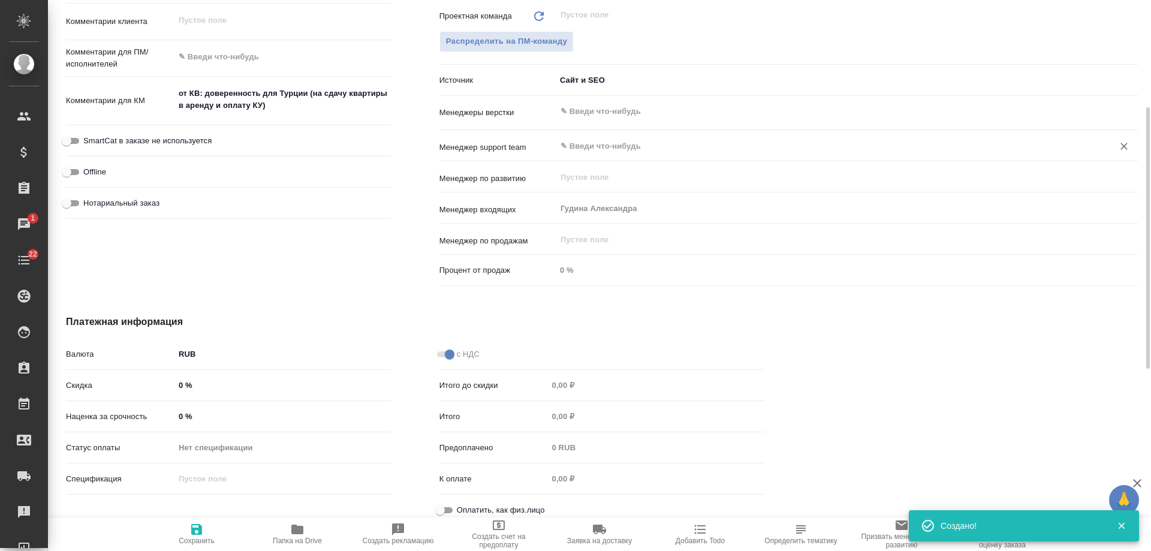
scroll to position [609, 0]
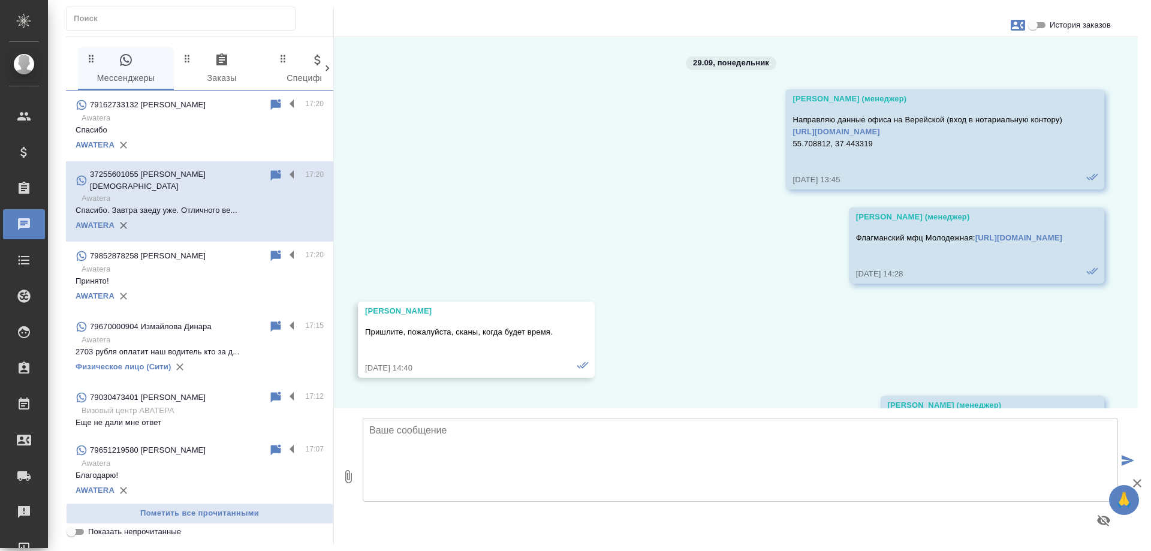
scroll to position [3354, 0]
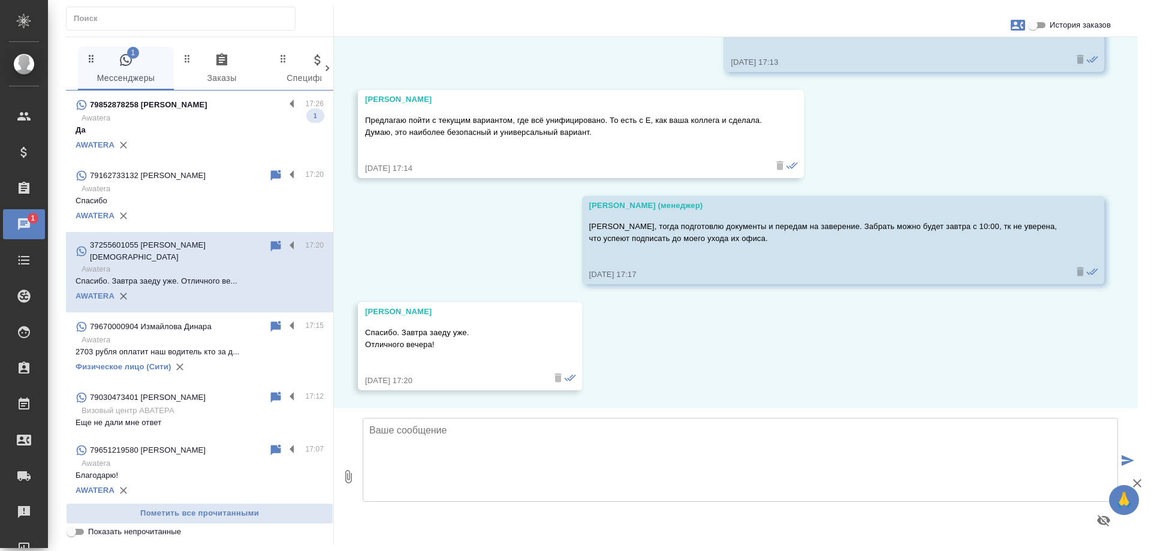
click at [201, 121] on p "Awatera" at bounding box center [202, 118] width 242 height 12
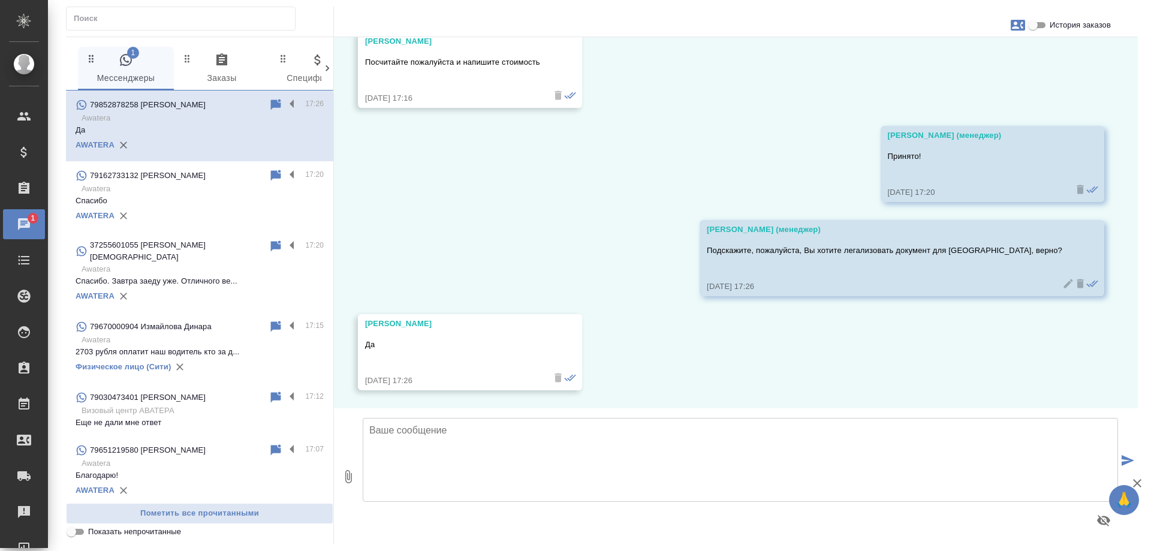
scroll to position [258, 0]
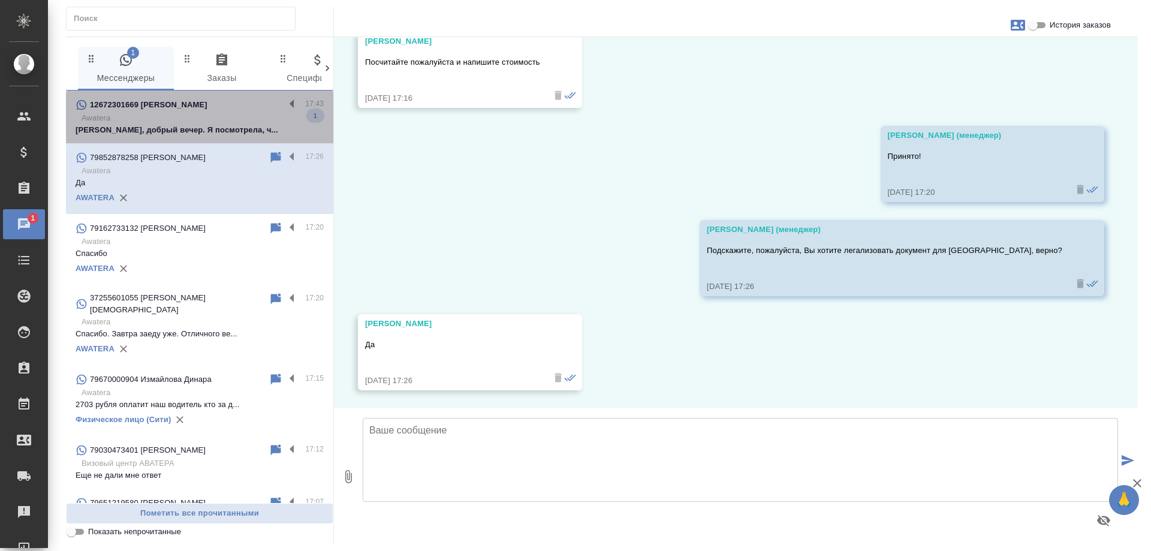
click at [203, 125] on p "[PERSON_NAME], добрый вечер. Я посмотрела, ч..." at bounding box center [200, 130] width 248 height 12
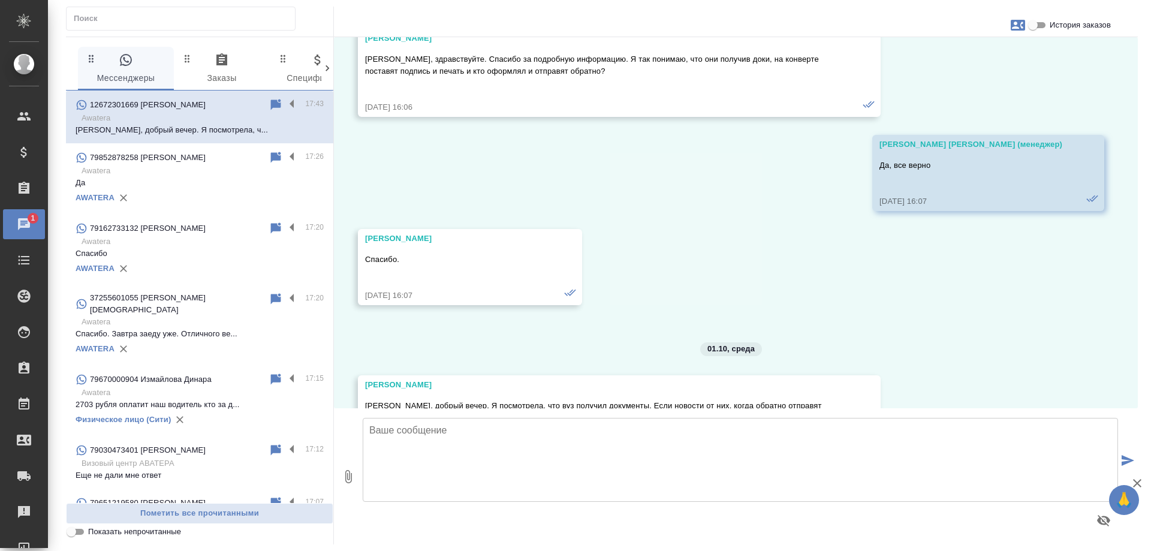
scroll to position [25108, 0]
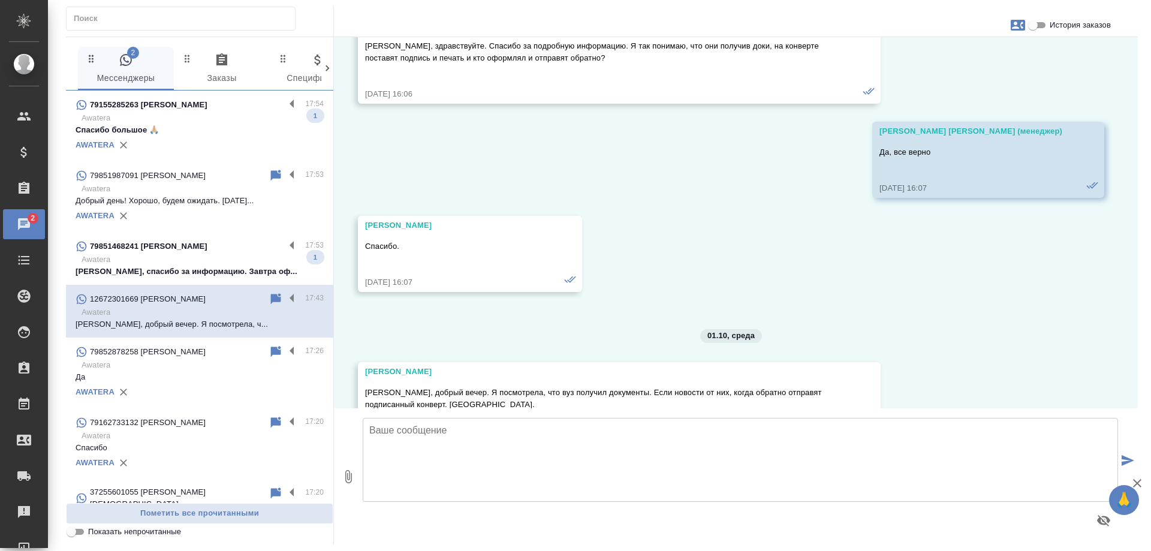
click at [206, 267] on p "[PERSON_NAME], спасибо за информацию. Завтра оф..." at bounding box center [200, 271] width 248 height 12
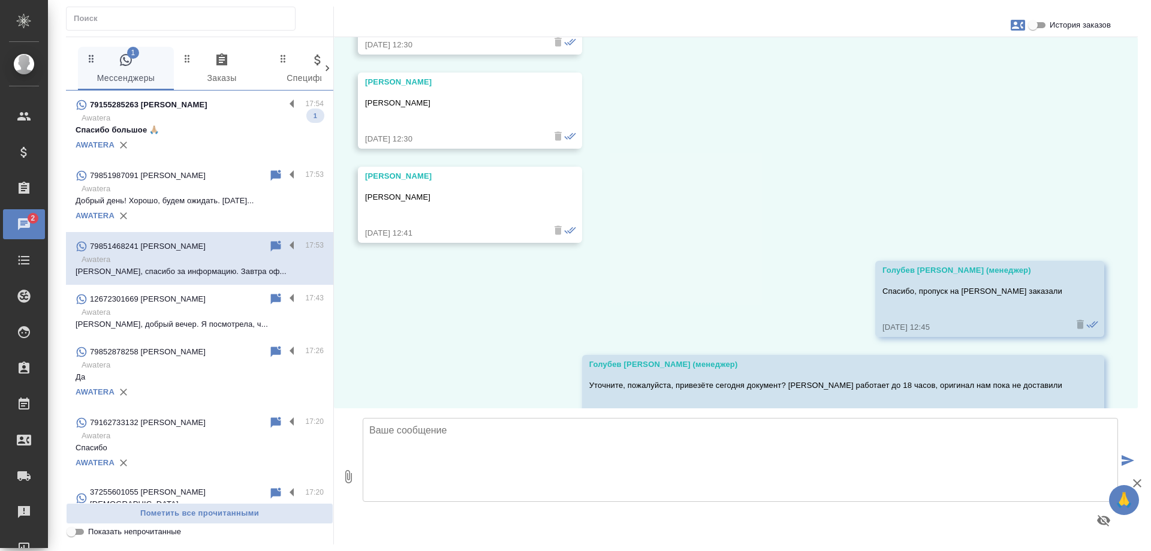
scroll to position [3234, 0]
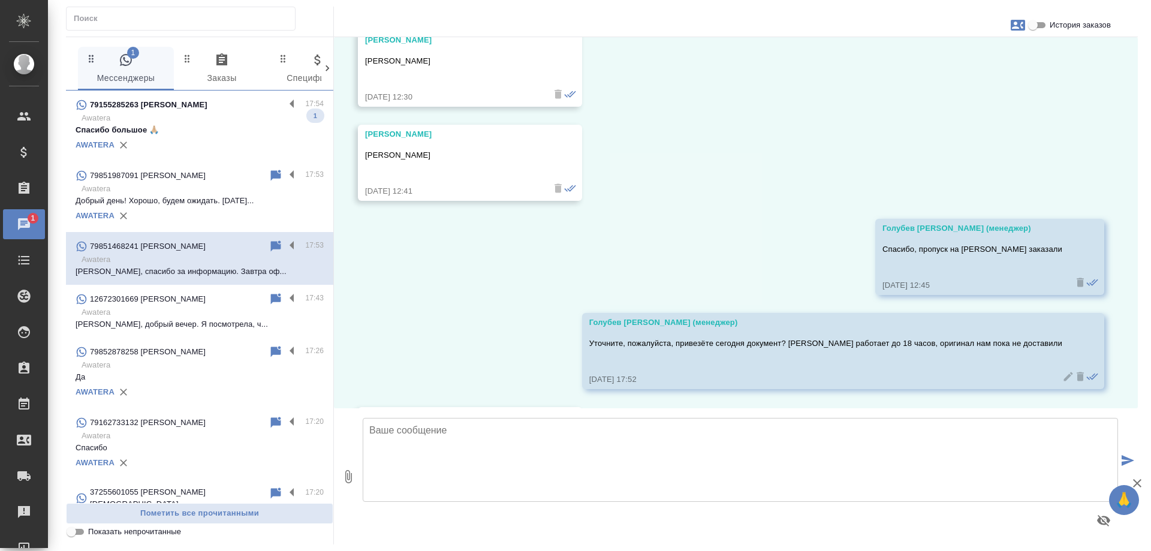
click at [197, 120] on p "Awatera" at bounding box center [202, 118] width 242 height 12
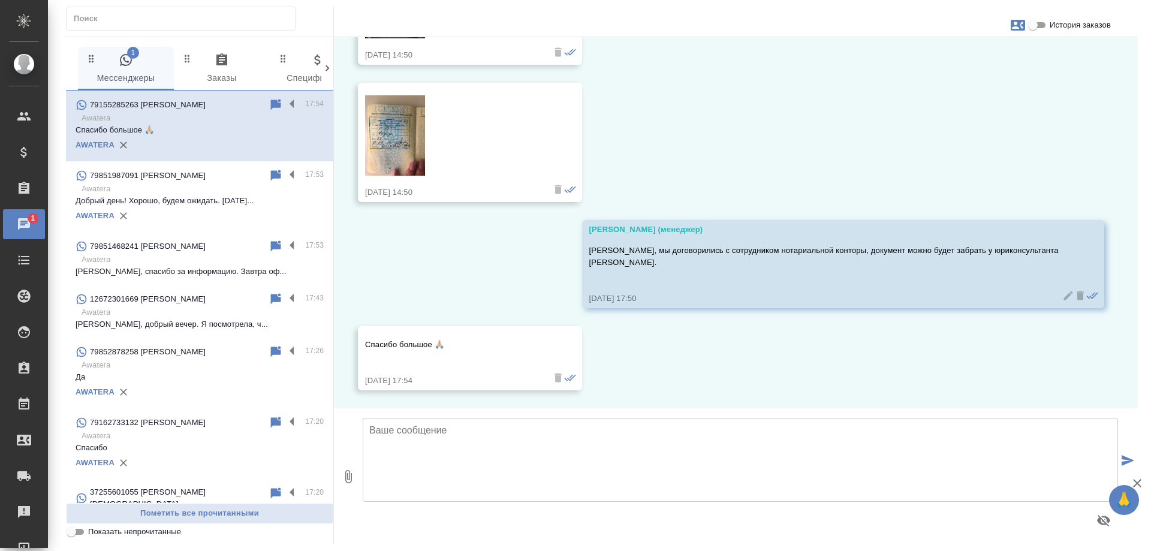
scroll to position [174, 0]
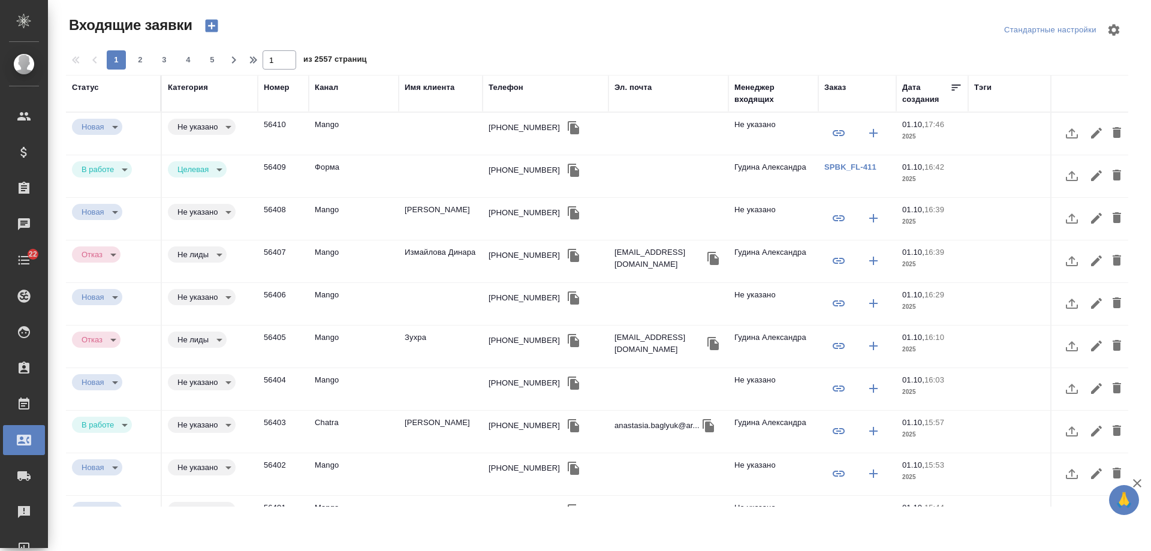
select select "RU"
click at [508, 88] on div "Телефон" at bounding box center [505, 87] width 35 height 12
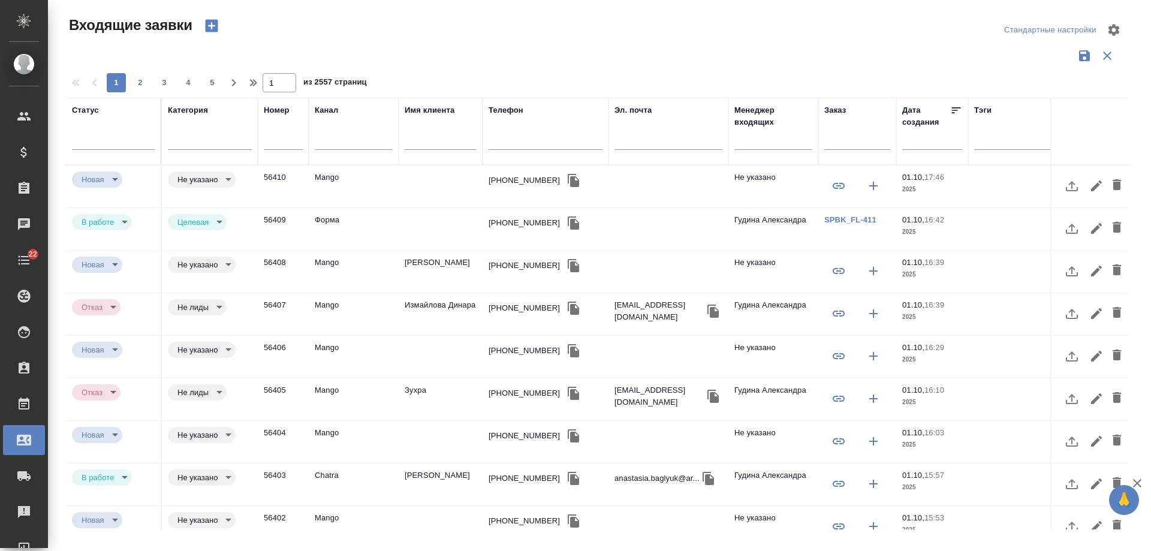
drag, startPoint x: 521, startPoint y: 138, endPoint x: 548, endPoint y: 141, distance: 26.5
click at [521, 139] on input "text" at bounding box center [545, 141] width 114 height 15
paste input "79919591425"
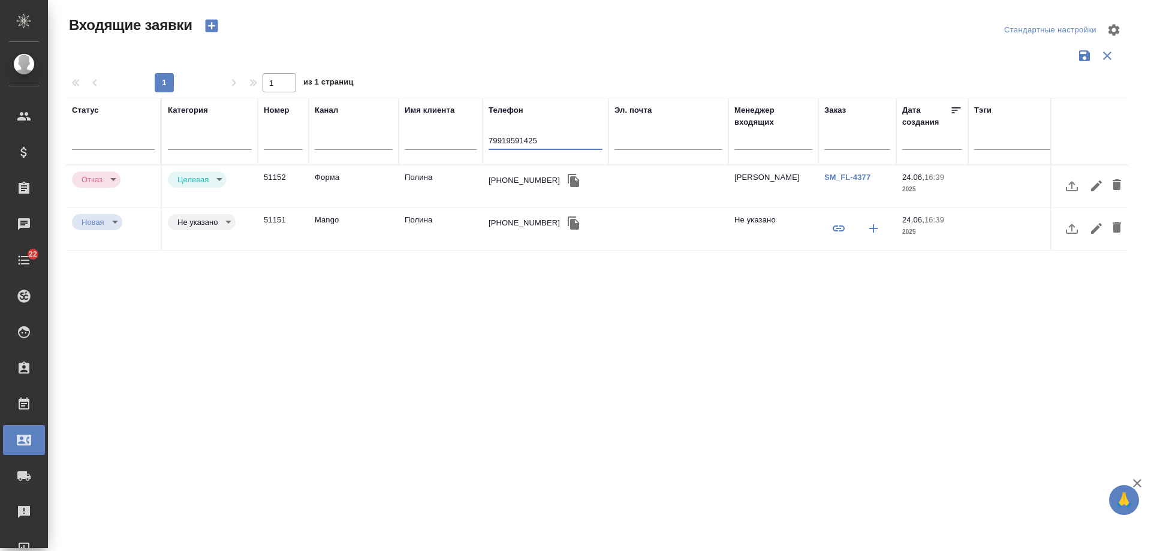
type input "79919591425"
click at [840, 177] on link "SM_FL-4377" at bounding box center [847, 177] width 46 height 9
click at [515, 182] on div "+79919591425" at bounding box center [523, 180] width 71 height 12
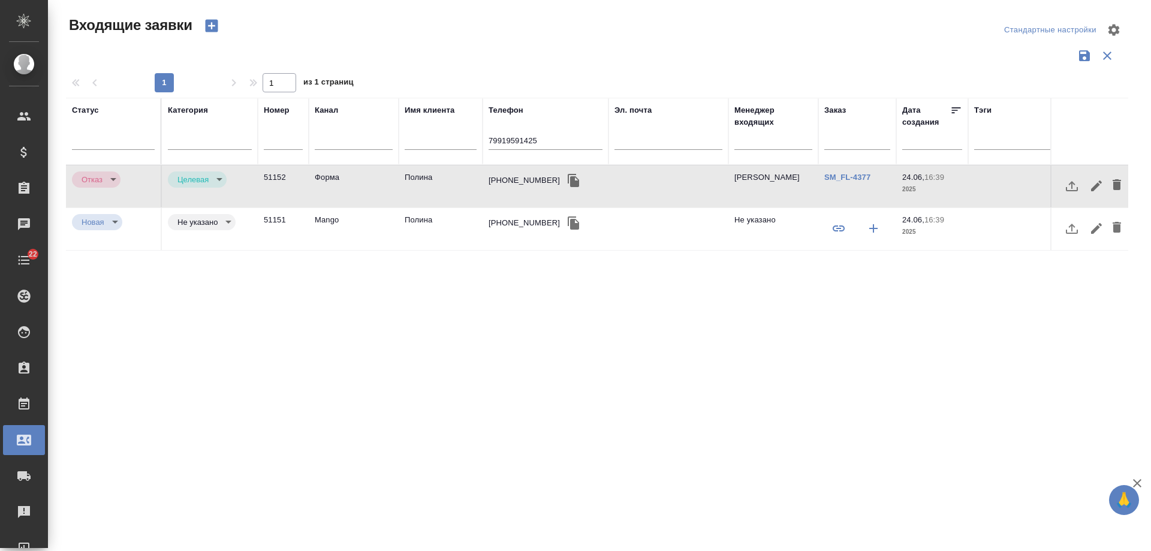
click at [515, 182] on div "+79919591425" at bounding box center [523, 180] width 71 height 12
drag, startPoint x: 520, startPoint y: 139, endPoint x: 304, endPoint y: 138, distance: 215.7
click at [304, 138] on tr "Статус Категория Номер Канал Имя клиента Телефон 79919591425 Эл. почта Менеджер…" at bounding box center [762, 131] width 1393 height 67
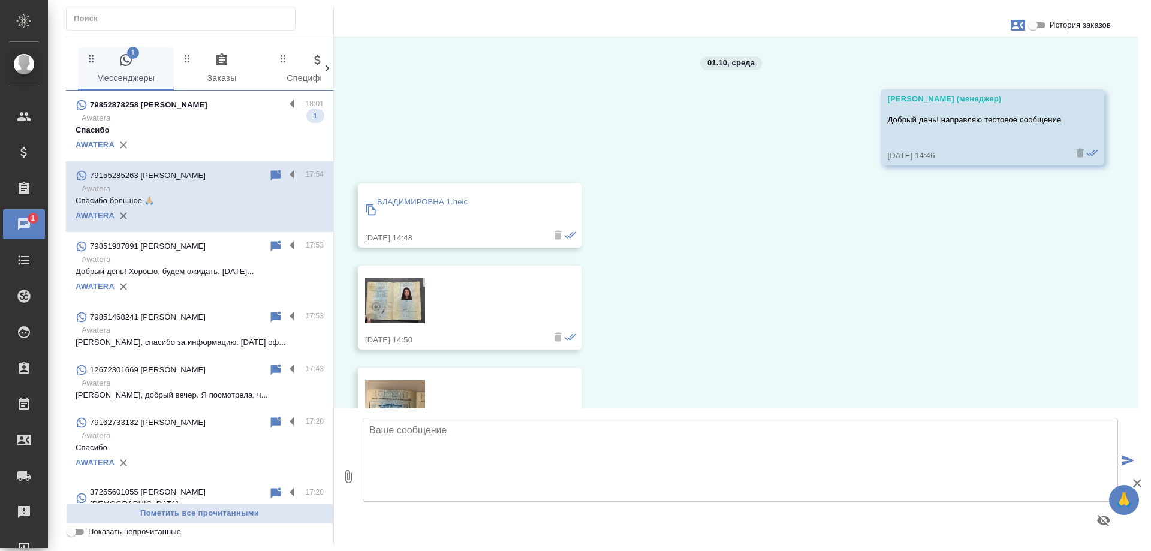
scroll to position [174, 0]
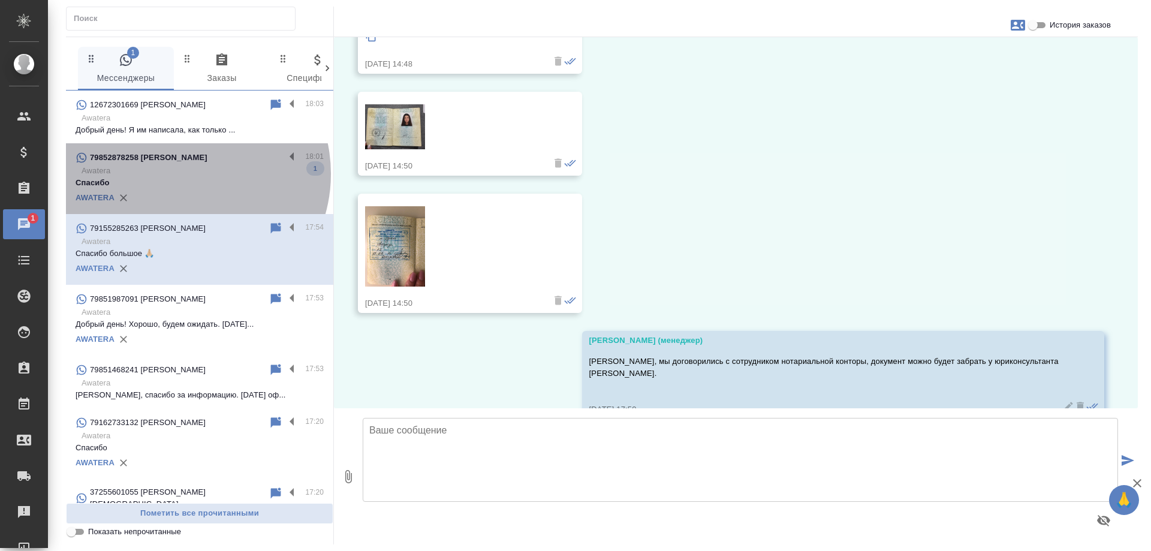
click at [183, 174] on p "Awatera" at bounding box center [202, 171] width 242 height 12
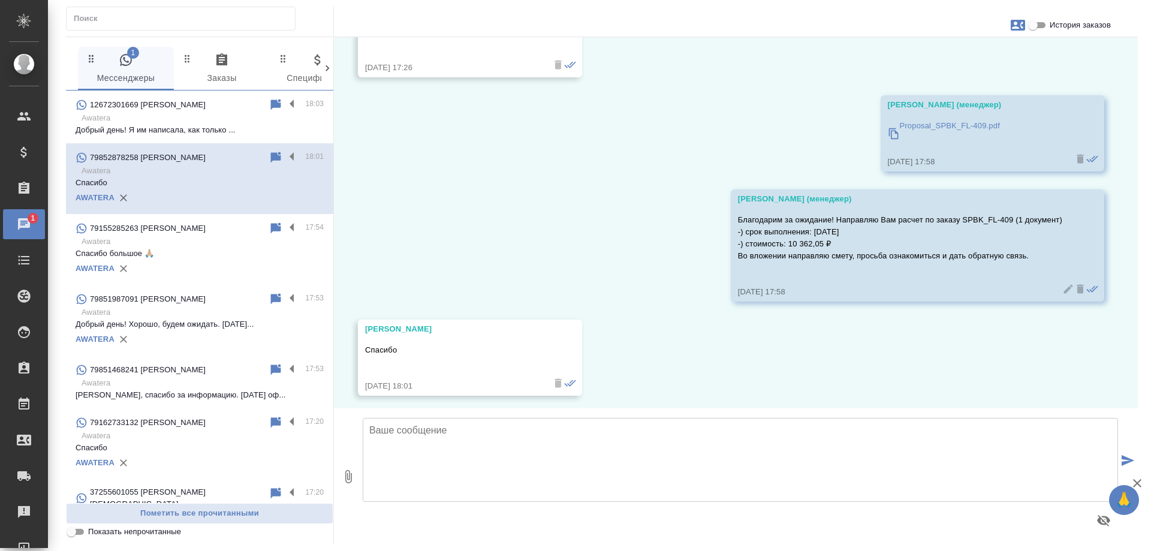
scroll to position [576, 0]
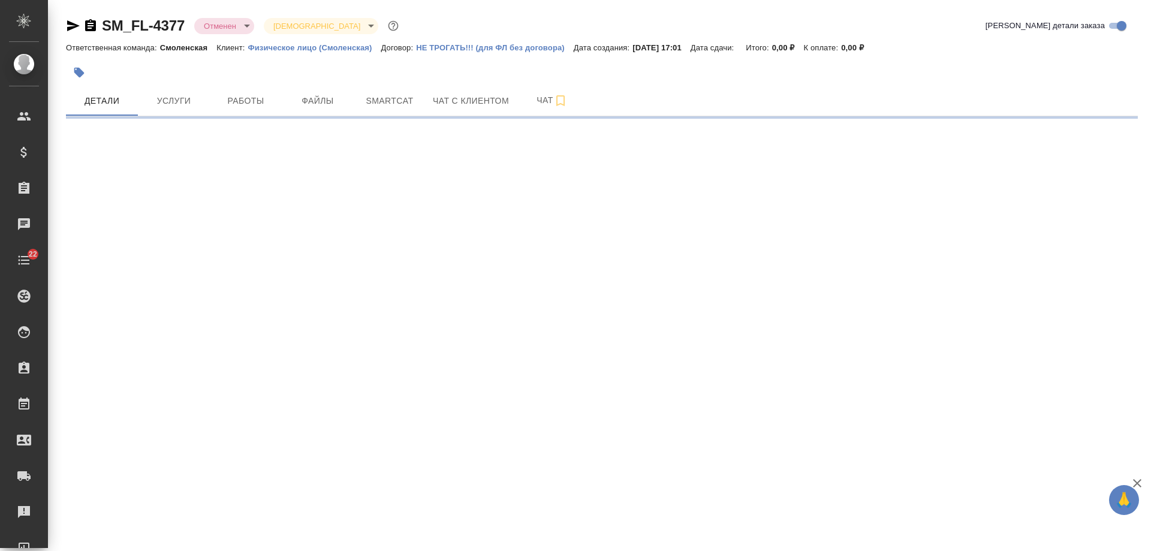
select select "RU"
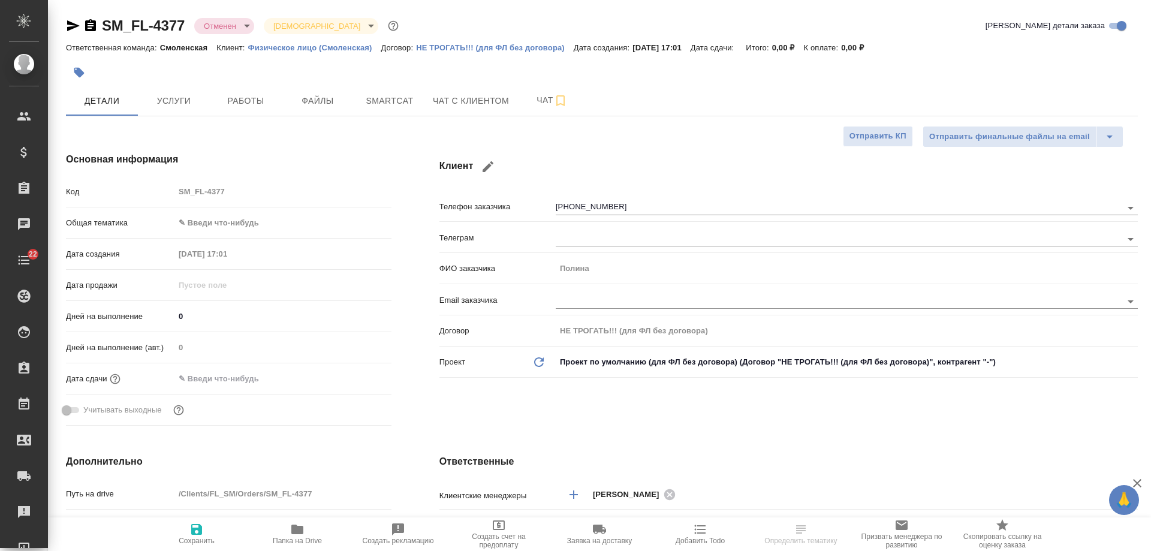
type textarea "x"
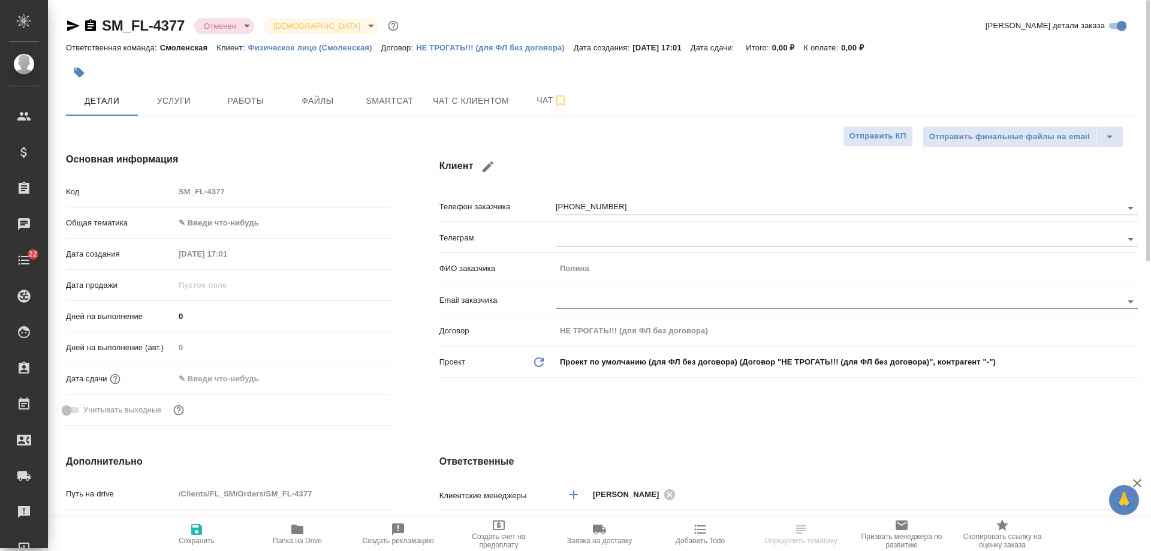
type textarea "x"
click at [76, 29] on icon "button" at bounding box center [73, 26] width 14 height 14
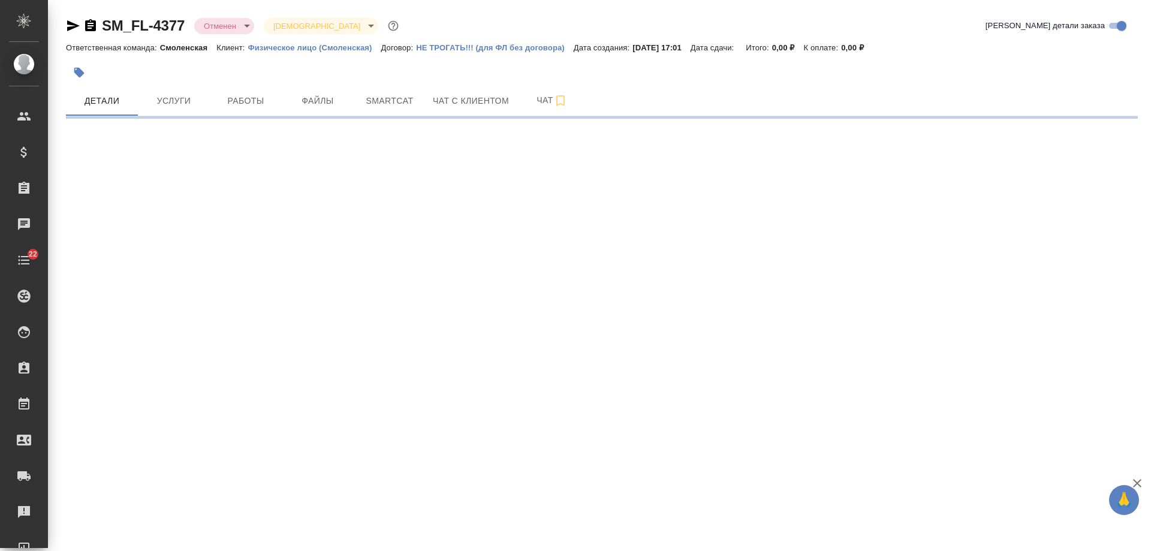
select select "RU"
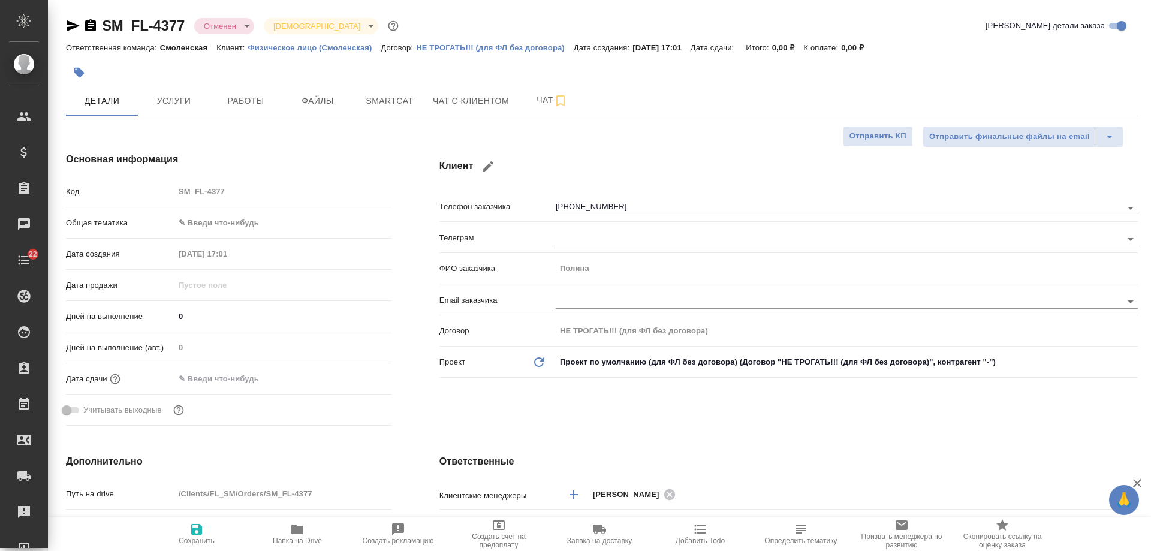
type textarea "x"
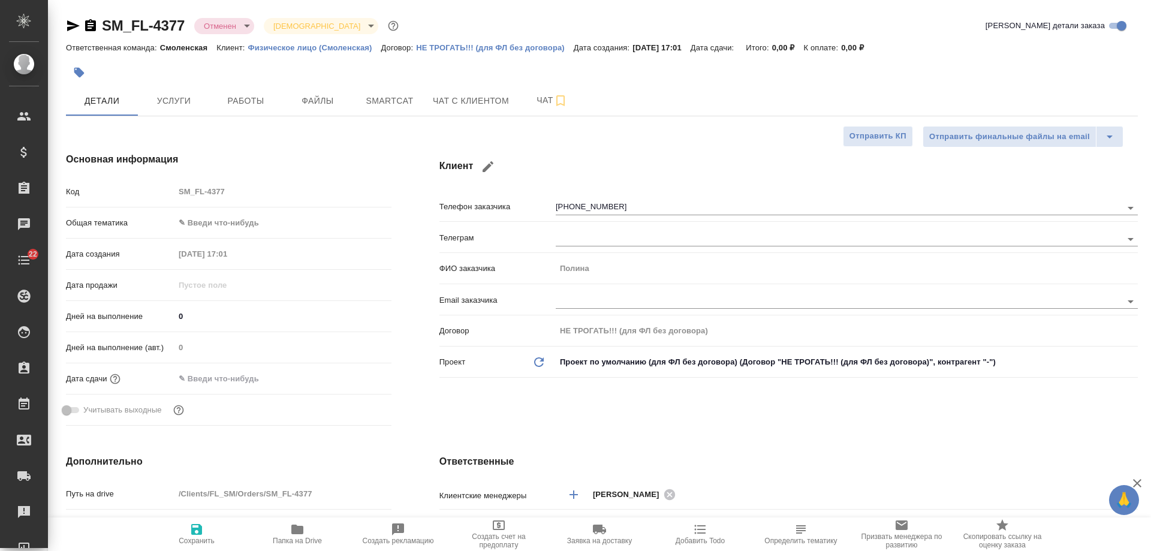
type textarea "x"
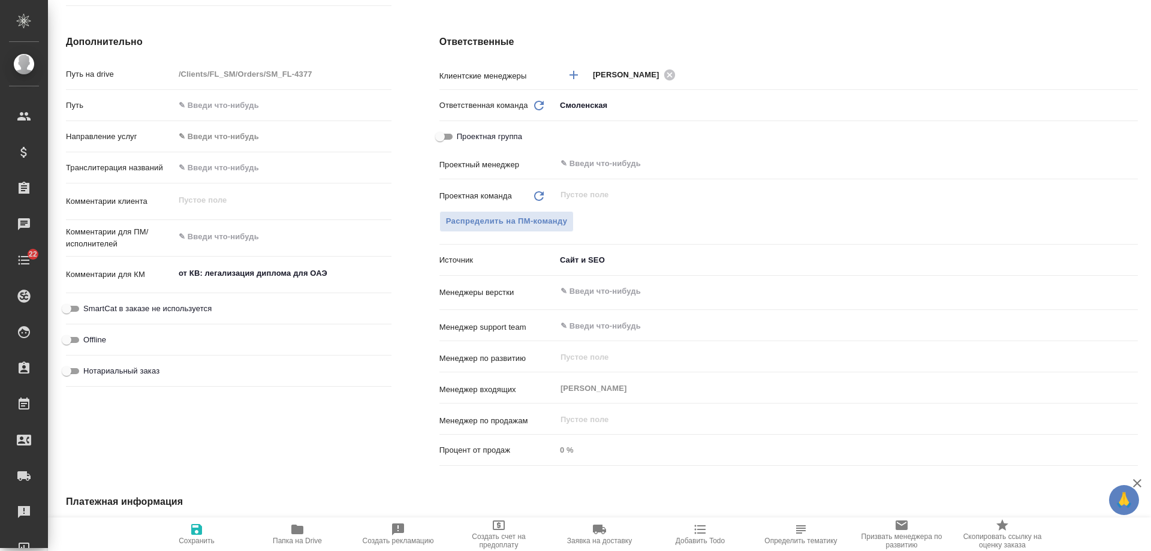
scroll to position [60, 0]
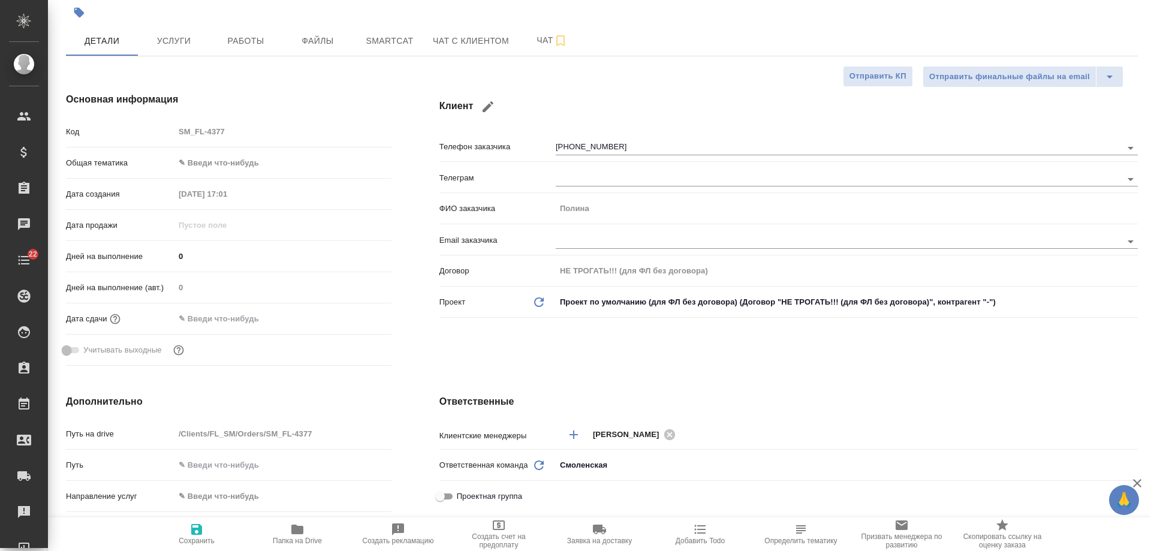
type textarea "x"
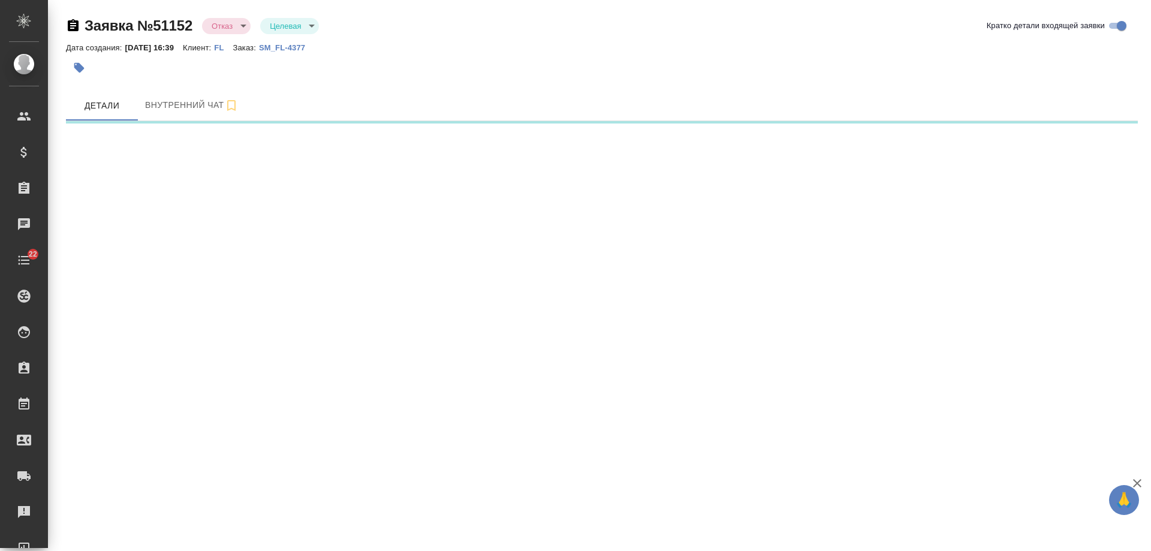
select select "RU"
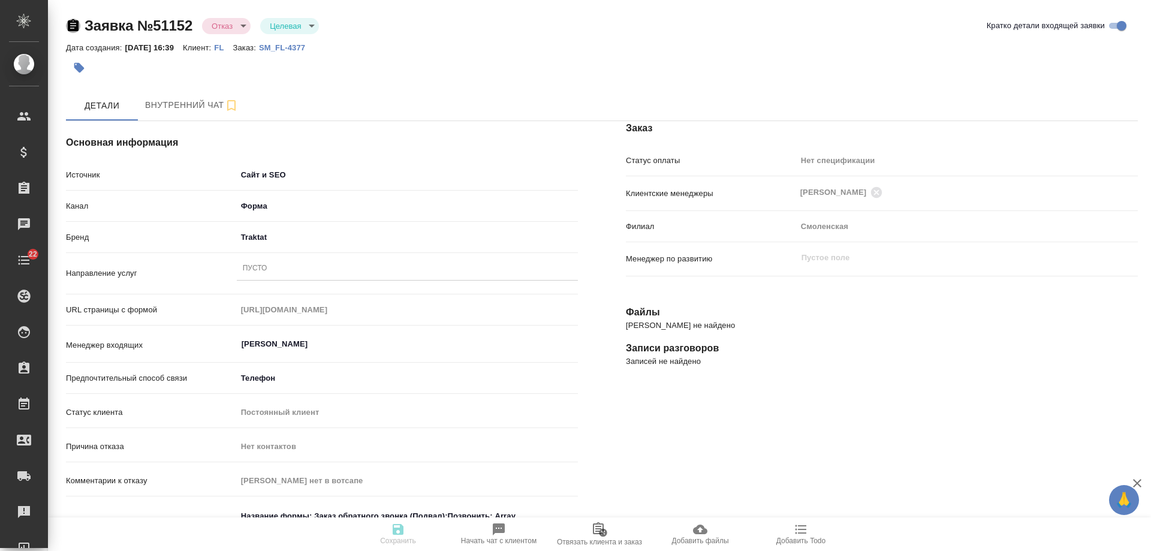
click at [69, 23] on icon "button" at bounding box center [73, 25] width 11 height 12
type textarea "x"
